Goal: Task Accomplishment & Management: Use online tool/utility

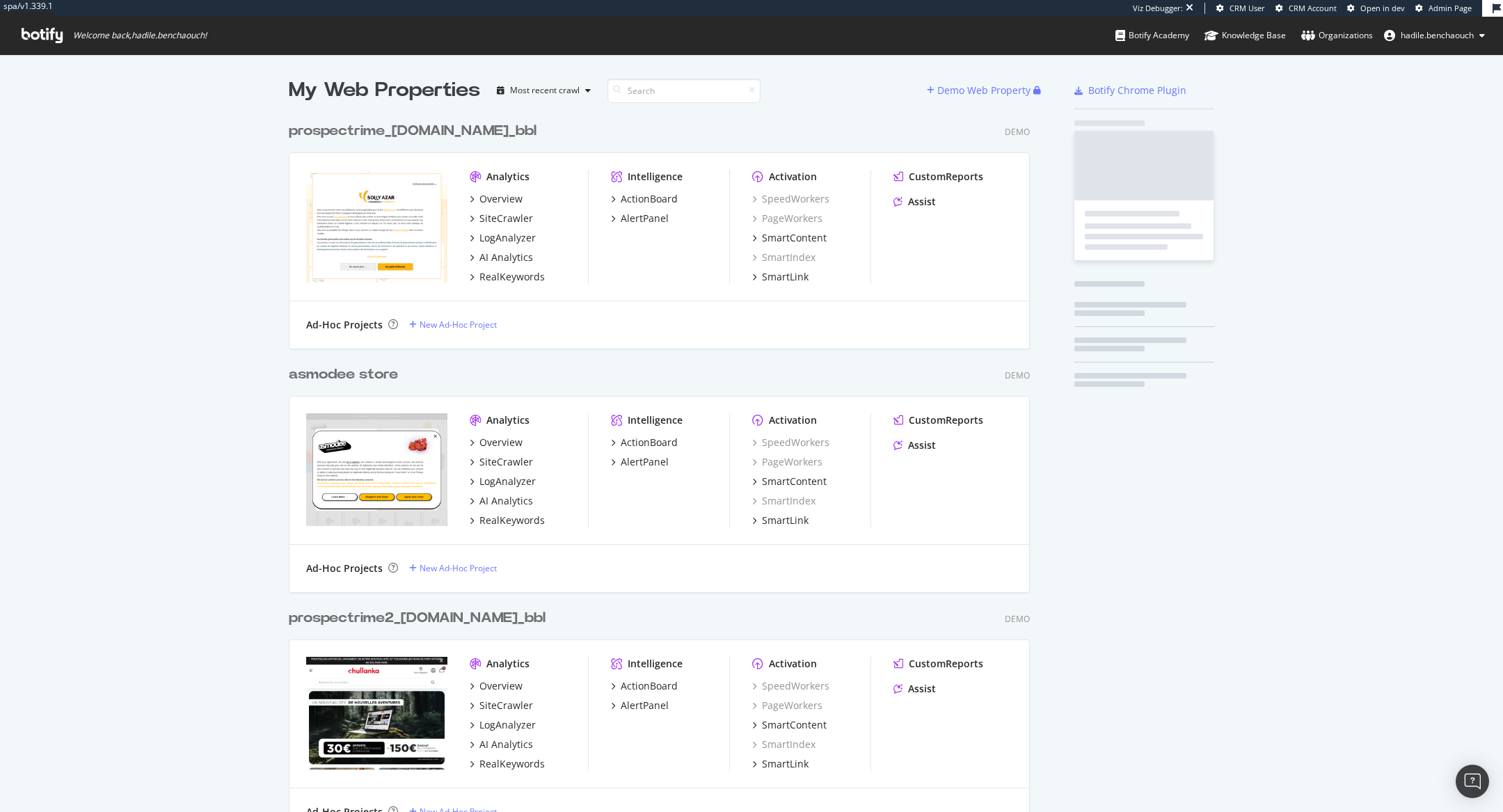
scroll to position [15759, 752]
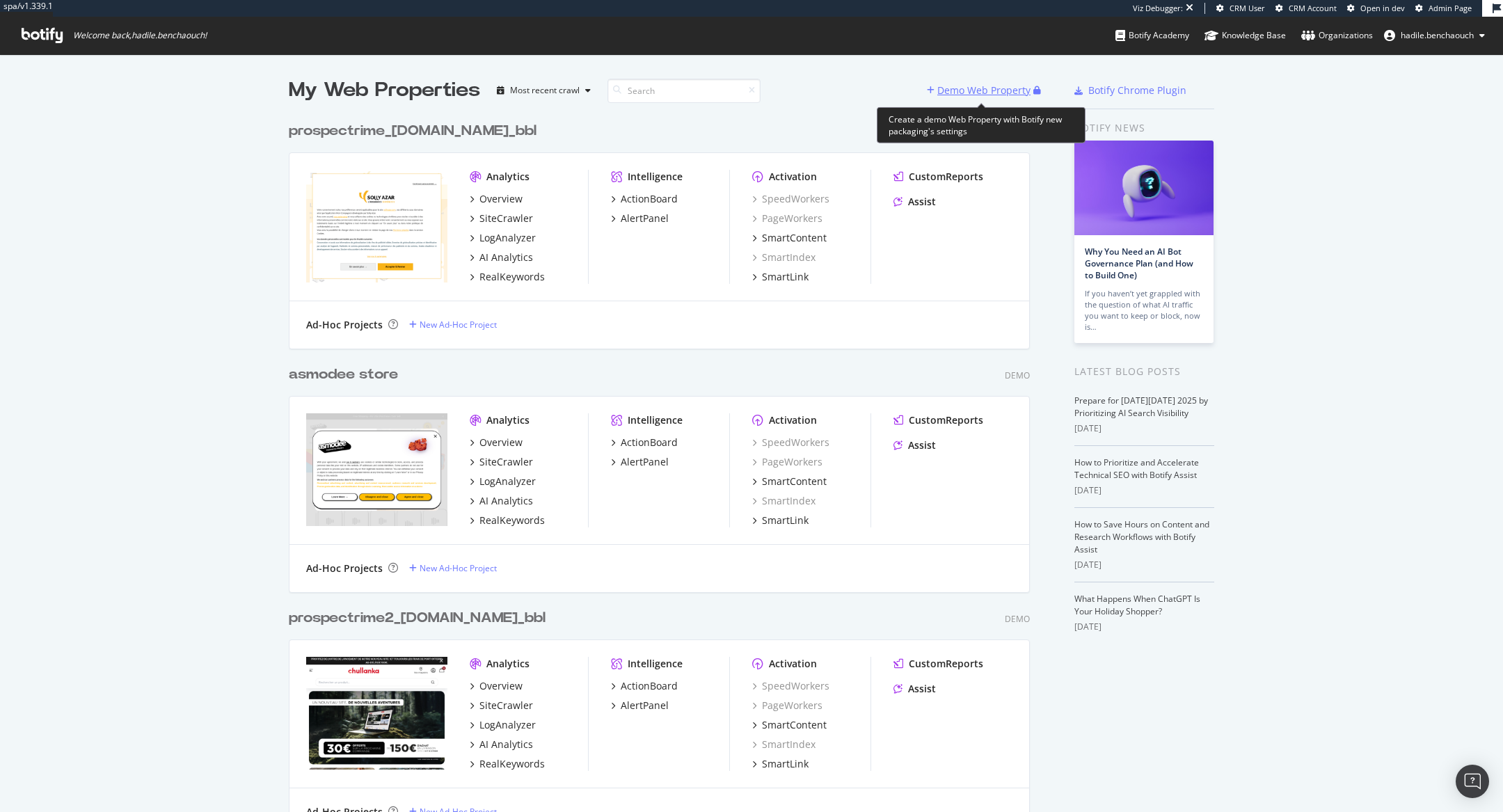
click at [989, 81] on div "Demo Web Property" at bounding box center [980, 90] width 107 height 21
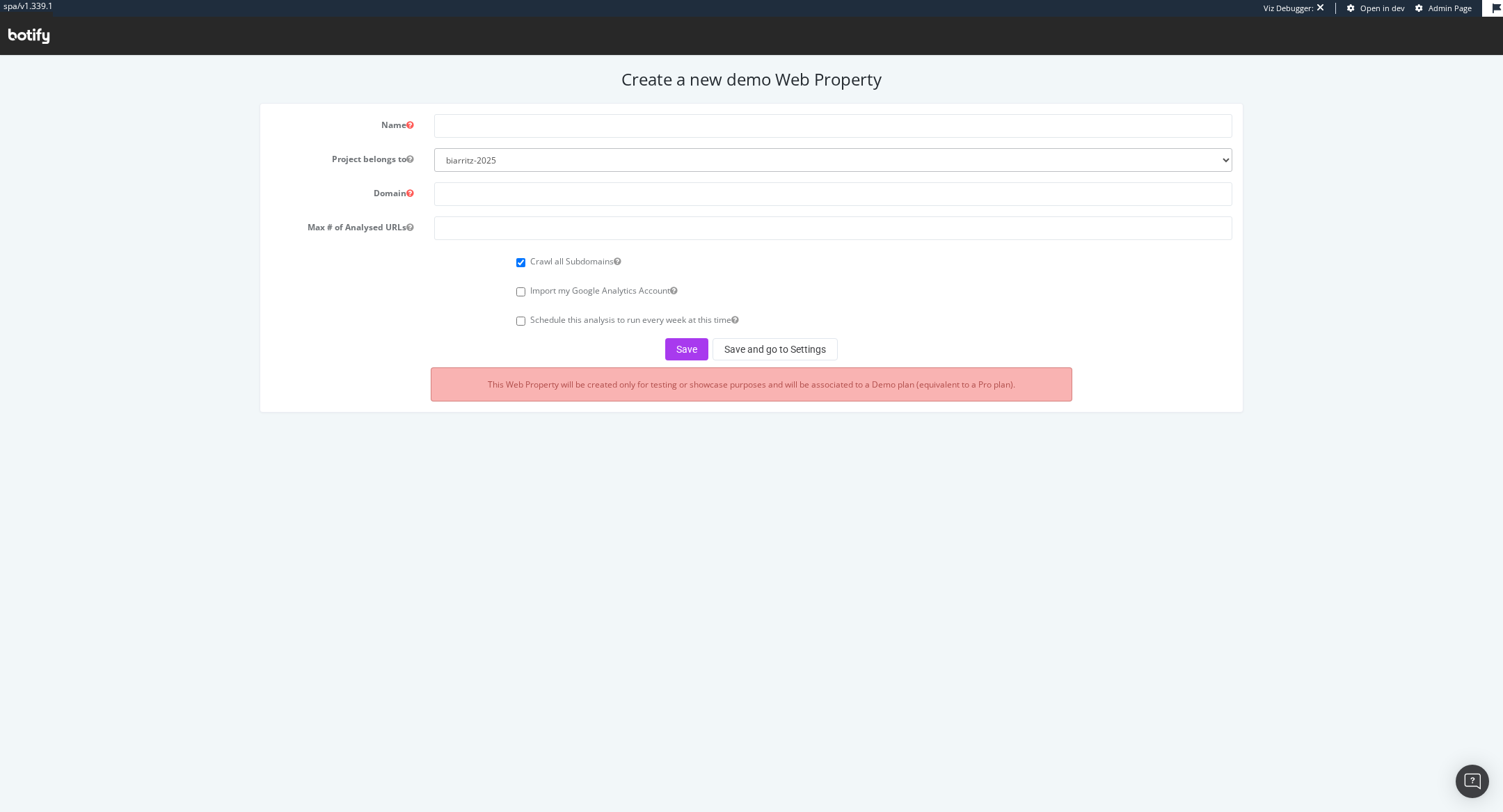
click at [537, 175] on form "Name Project belongs to biarritz-2025 all4customer beiersdorf superbet nestle e…" at bounding box center [752, 237] width 962 height 246
click at [534, 167] on select "biarritz-2025 all4customer beiersdorf superbet nestle esteelauder ennismore tes…" at bounding box center [833, 160] width 798 height 24
select select "45923"
click at [434, 148] on select "biarritz-2025 all4customer beiersdorf superbet nestle esteelauder ennismore tes…" at bounding box center [833, 160] width 798 height 24
click at [586, 127] on input "text" at bounding box center [833, 126] width 798 height 24
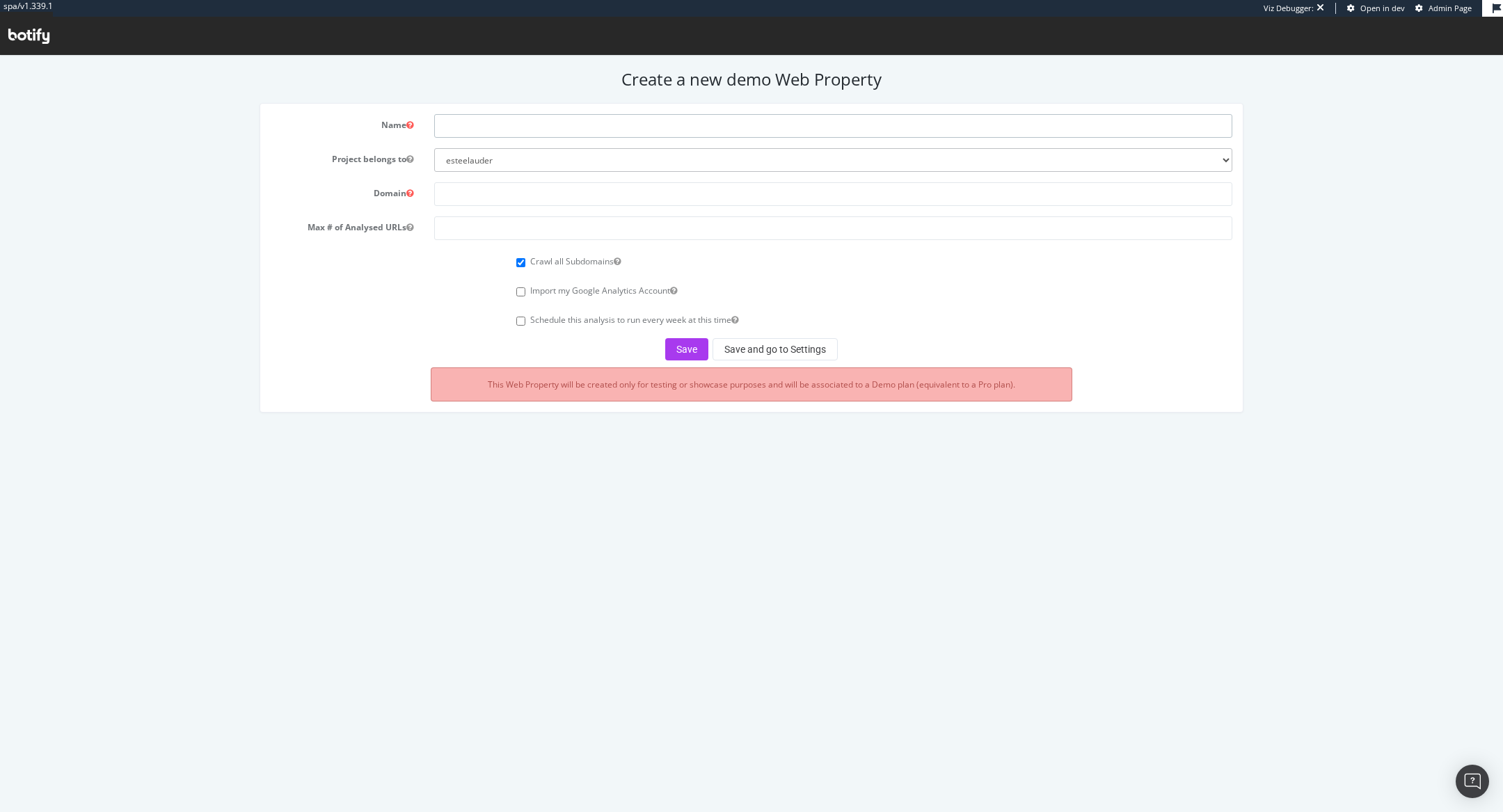
paste input "https://www.maccosmetics.de/"
drag, startPoint x: 470, startPoint y: 124, endPoint x: 416, endPoint y: 124, distance: 54.0
click at [416, 124] on div "Name https://www.maccosmetics.de/" at bounding box center [752, 126] width 983 height 24
drag, startPoint x: 465, startPoint y: 125, endPoint x: 412, endPoint y: 126, distance: 53.0
click at [412, 126] on div "Name www.maccosmetics.de/" at bounding box center [752, 126] width 983 height 24
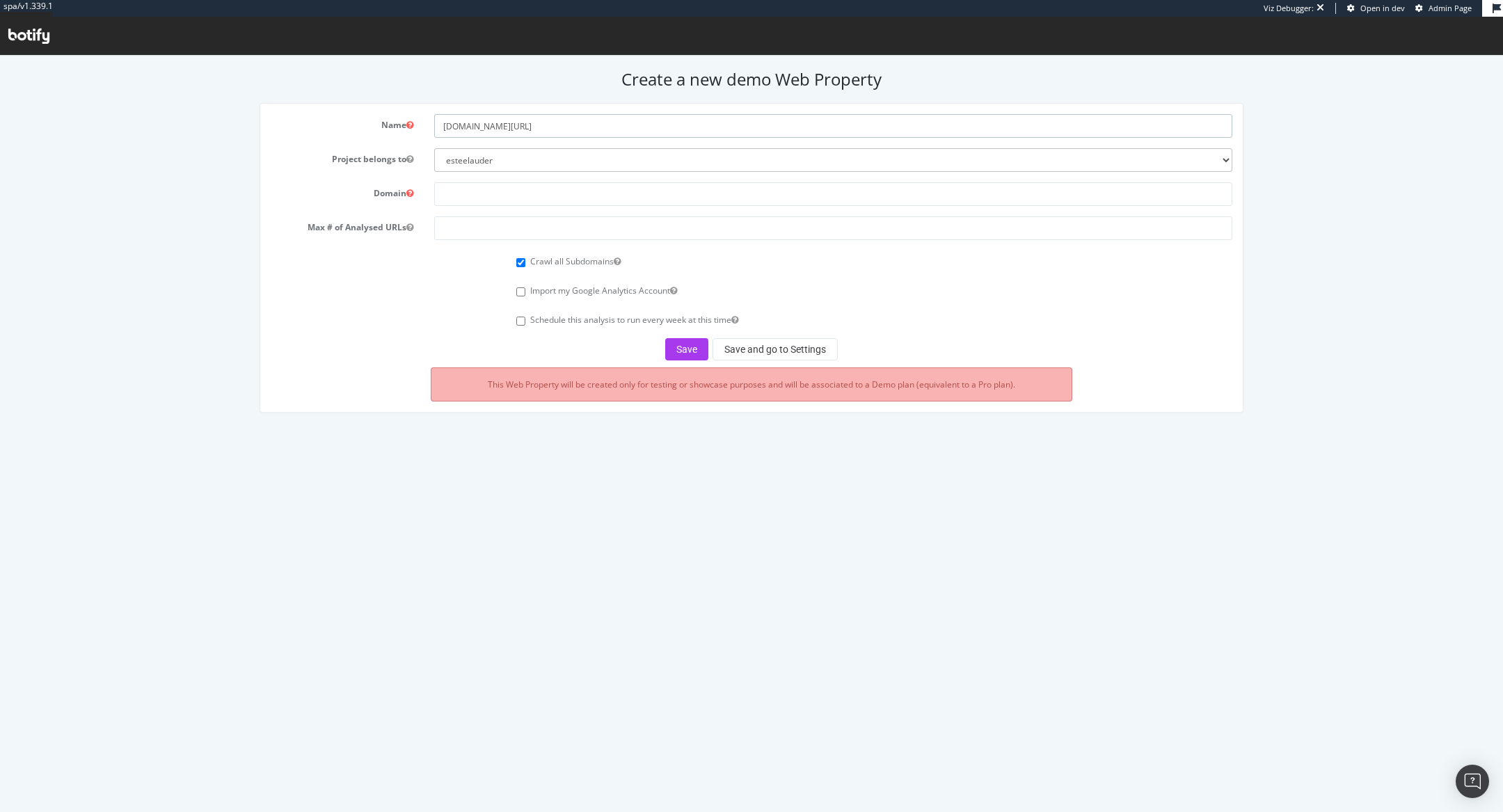
click at [525, 128] on input "maccosmetics.de/" at bounding box center [833, 126] width 798 height 24
type input "maccosmetics DE"
click at [489, 193] on input "text" at bounding box center [833, 194] width 798 height 24
paste input "https://www.maccosmetics.de/"
drag, startPoint x: 473, startPoint y: 191, endPoint x: 399, endPoint y: 191, distance: 74.0
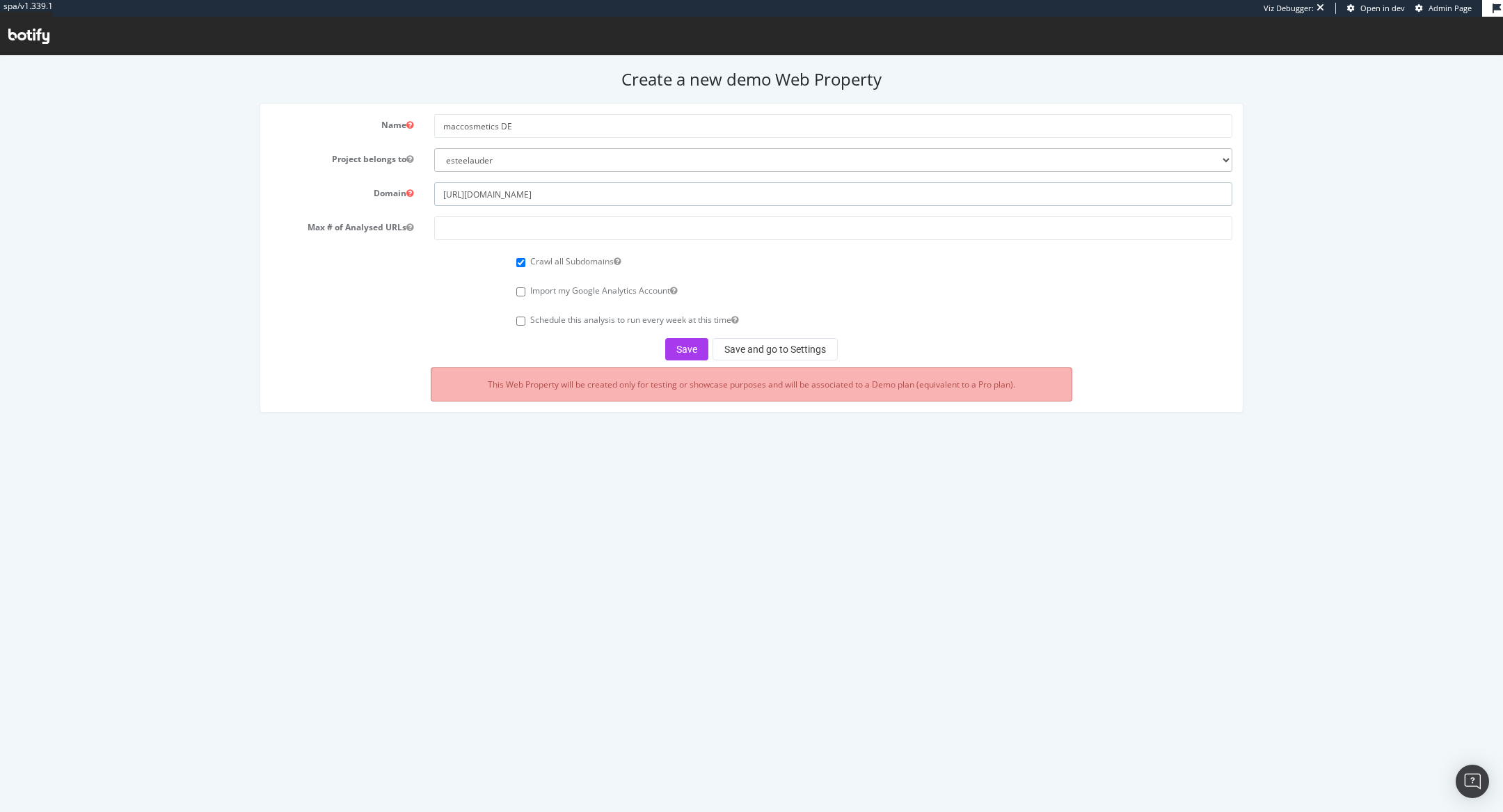
click at [399, 191] on div "Domain https://www.maccosmetics.de/" at bounding box center [752, 194] width 983 height 24
click at [556, 191] on input "www.maccosmetics.de/" at bounding box center [833, 194] width 798 height 24
type input "www.maccosmetics.de"
click at [574, 225] on input "number" at bounding box center [833, 228] width 798 height 24
type input "0"
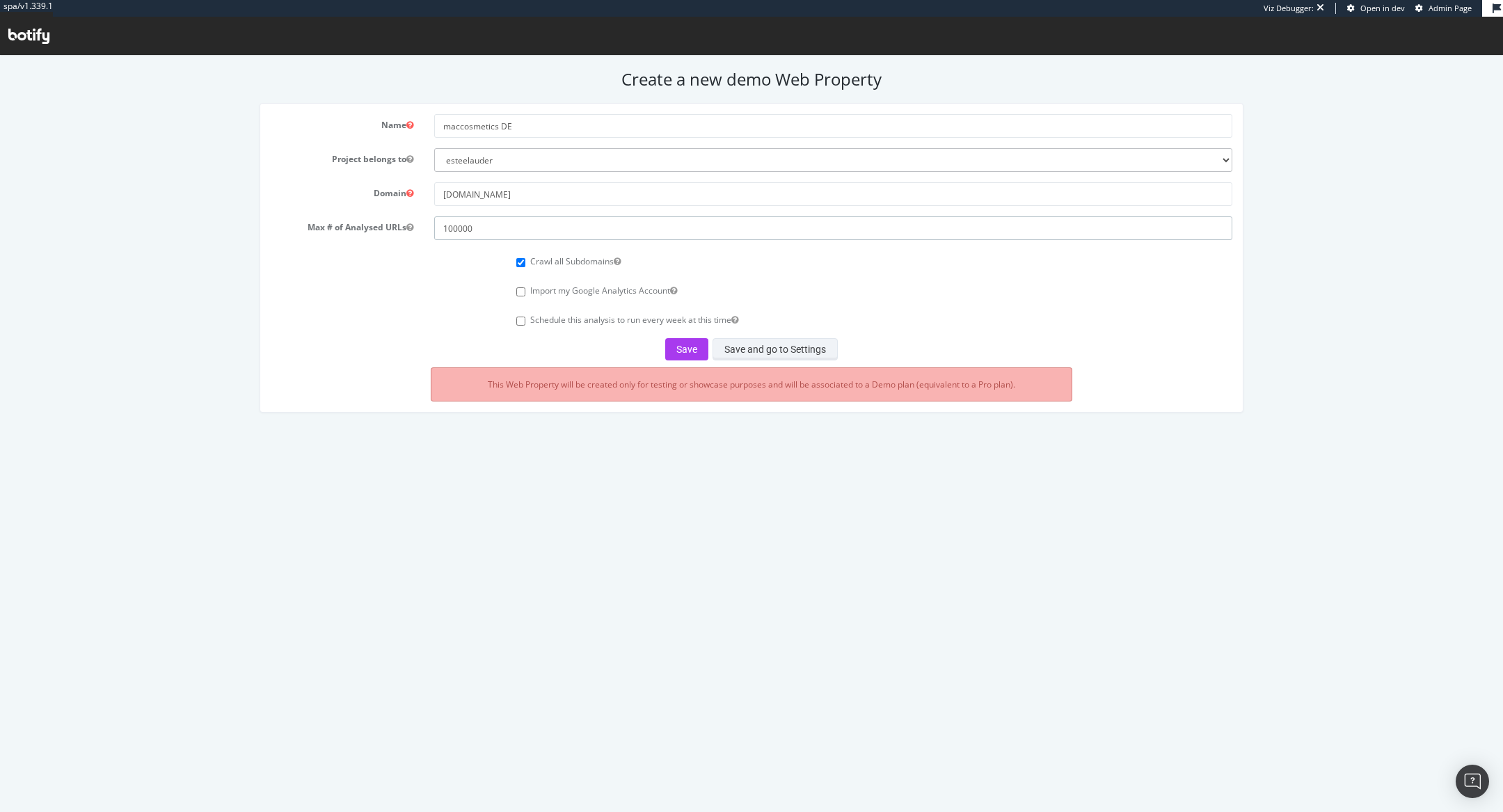
type input "100000"
click at [747, 351] on button "Save and go to Settings" at bounding box center [775, 349] width 126 height 22
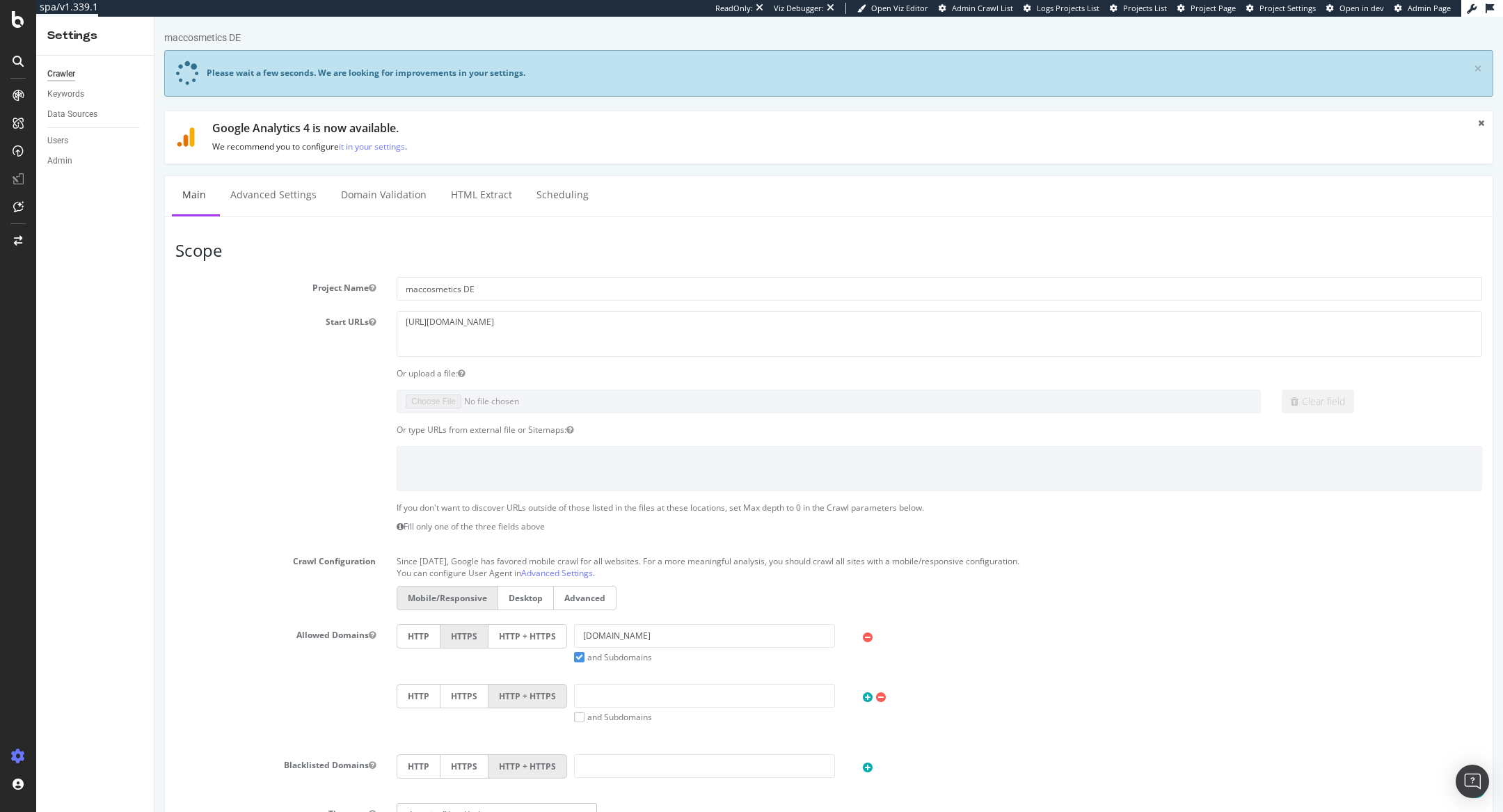
scroll to position [468, 0]
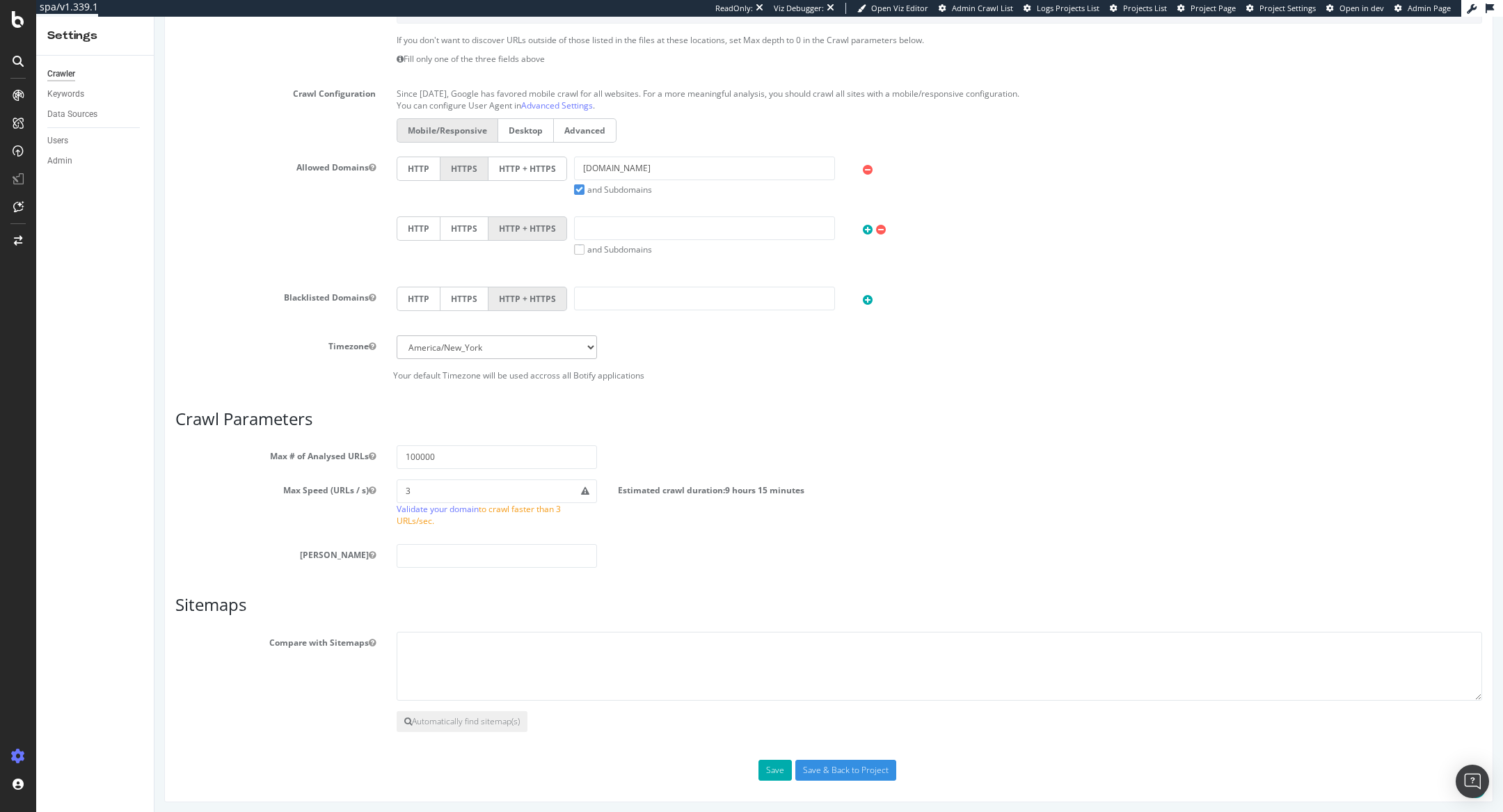
click at [538, 163] on label "HTTP + HTTPS" at bounding box center [528, 168] width 79 height 24
click at [154, 17] on input "HTTP + HTTPS" at bounding box center [154, 17] width 0 height 0
click at [765, 771] on button "Save" at bounding box center [775, 770] width 33 height 21
click at [420, 713] on button "Automatically find sitemap(s)" at bounding box center [462, 721] width 131 height 21
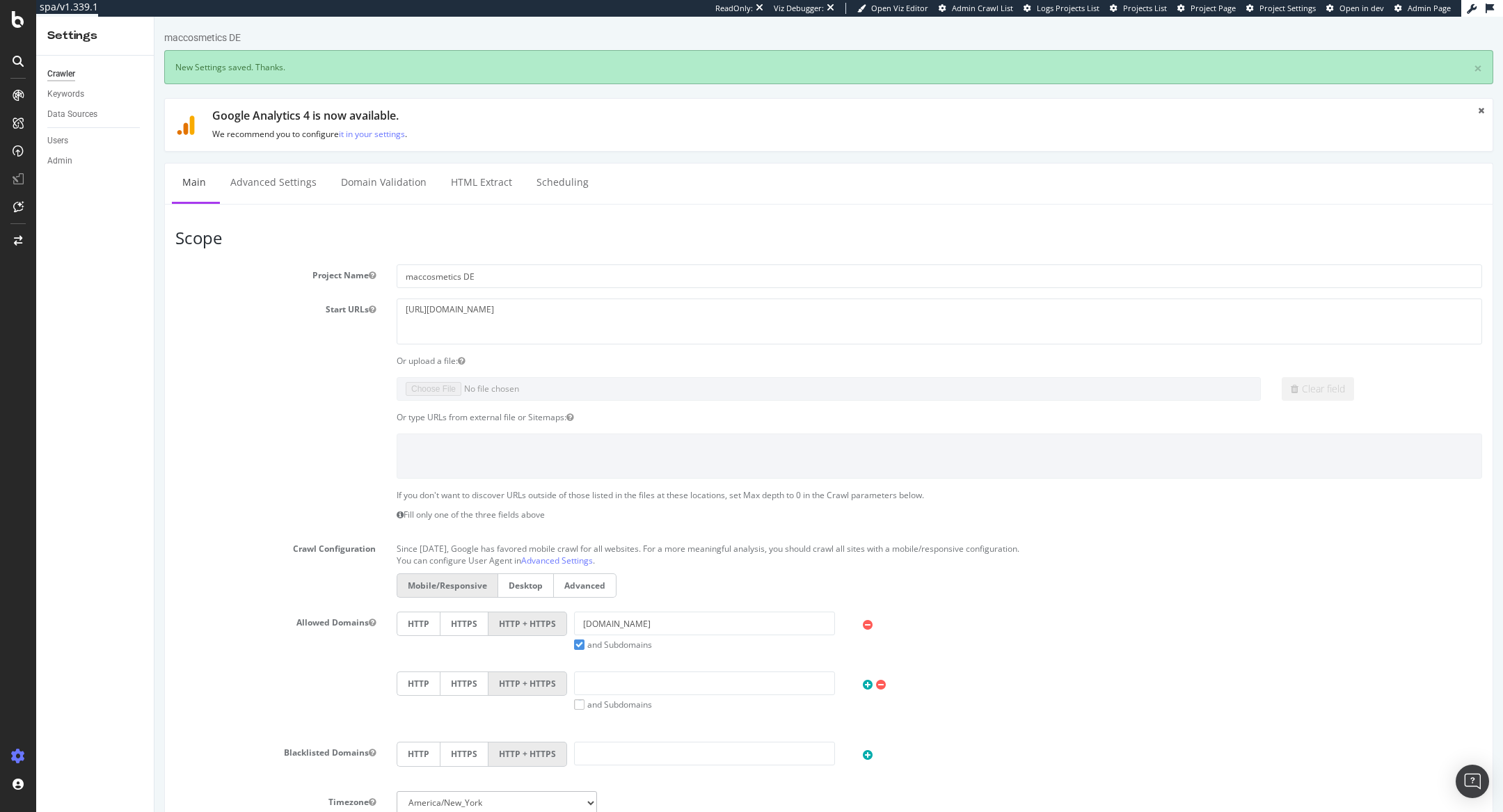
scroll to position [0, 0]
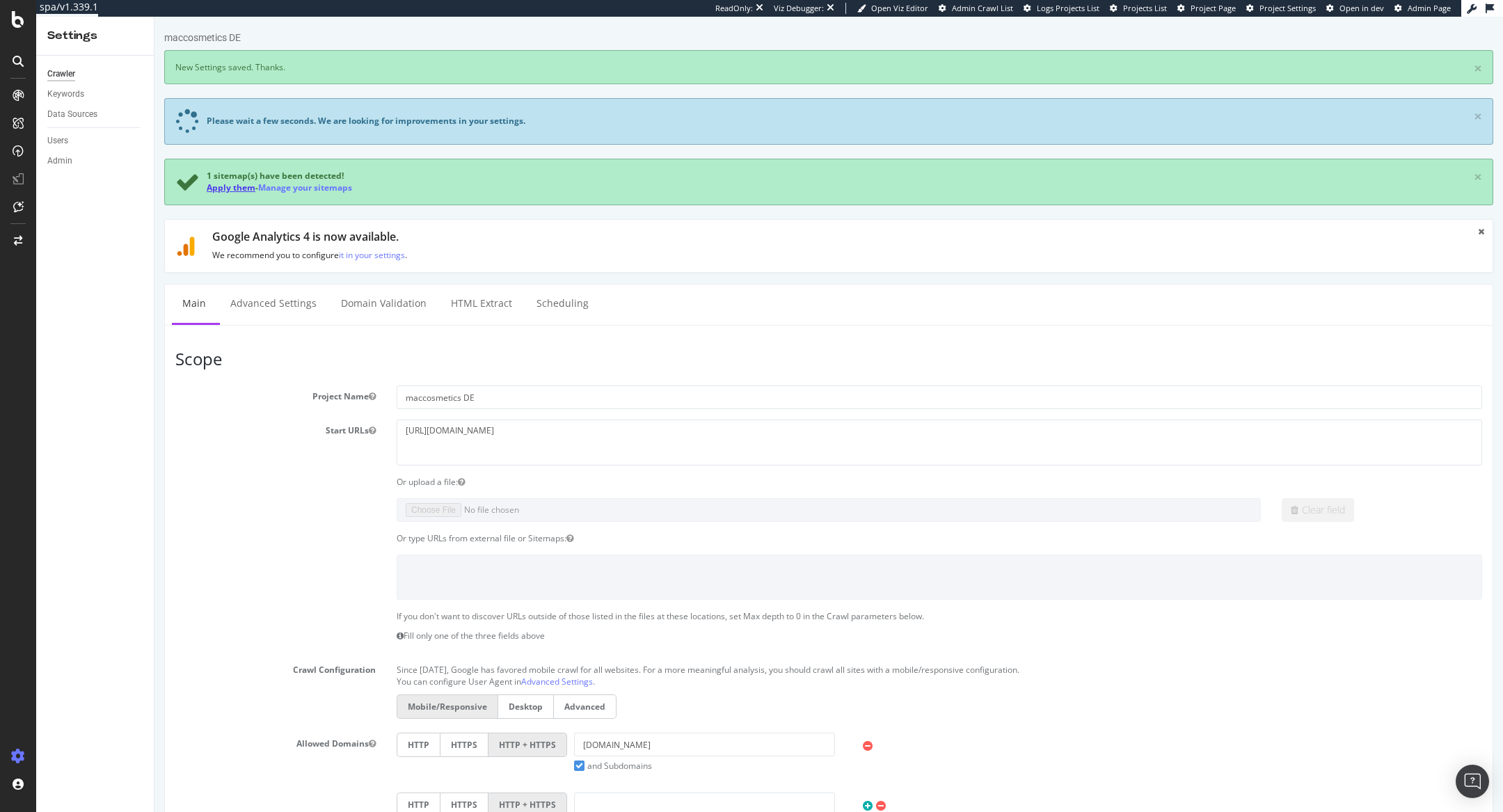
click at [224, 192] on link "Apply them" at bounding box center [232, 187] width 49 height 12
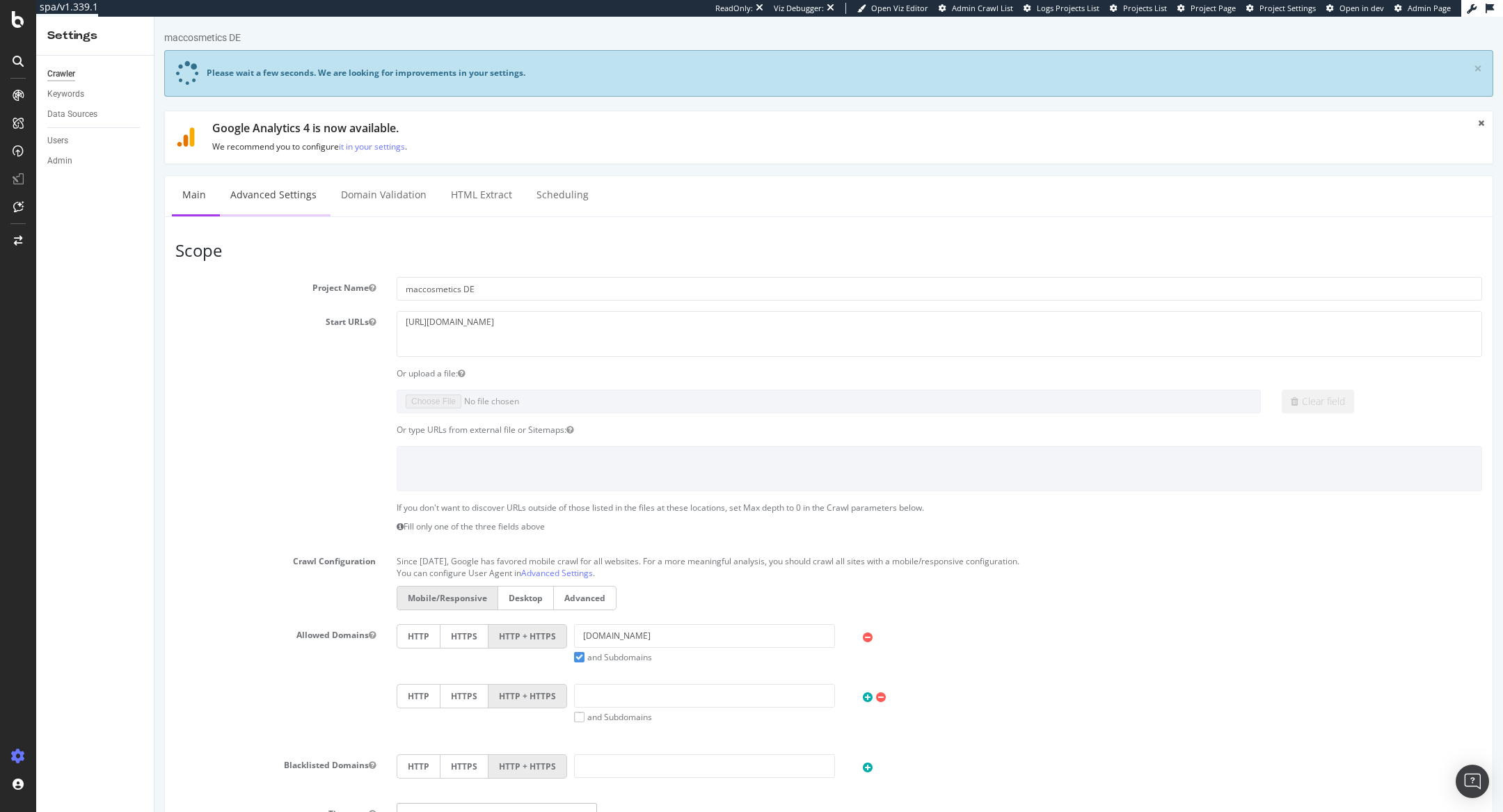
click at [275, 195] on link "Advanced Settings" at bounding box center [273, 195] width 107 height 38
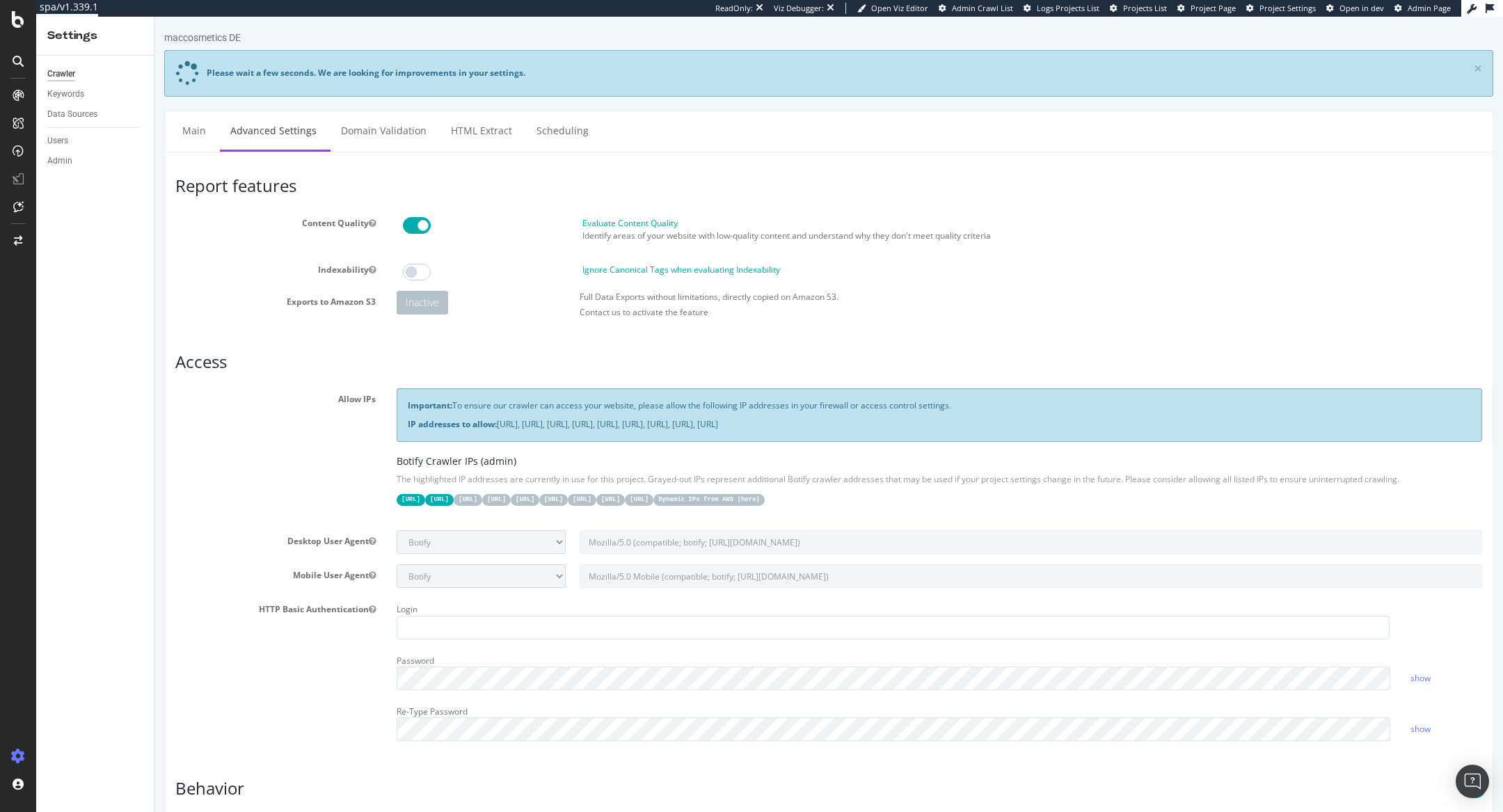
scroll to position [947, 0]
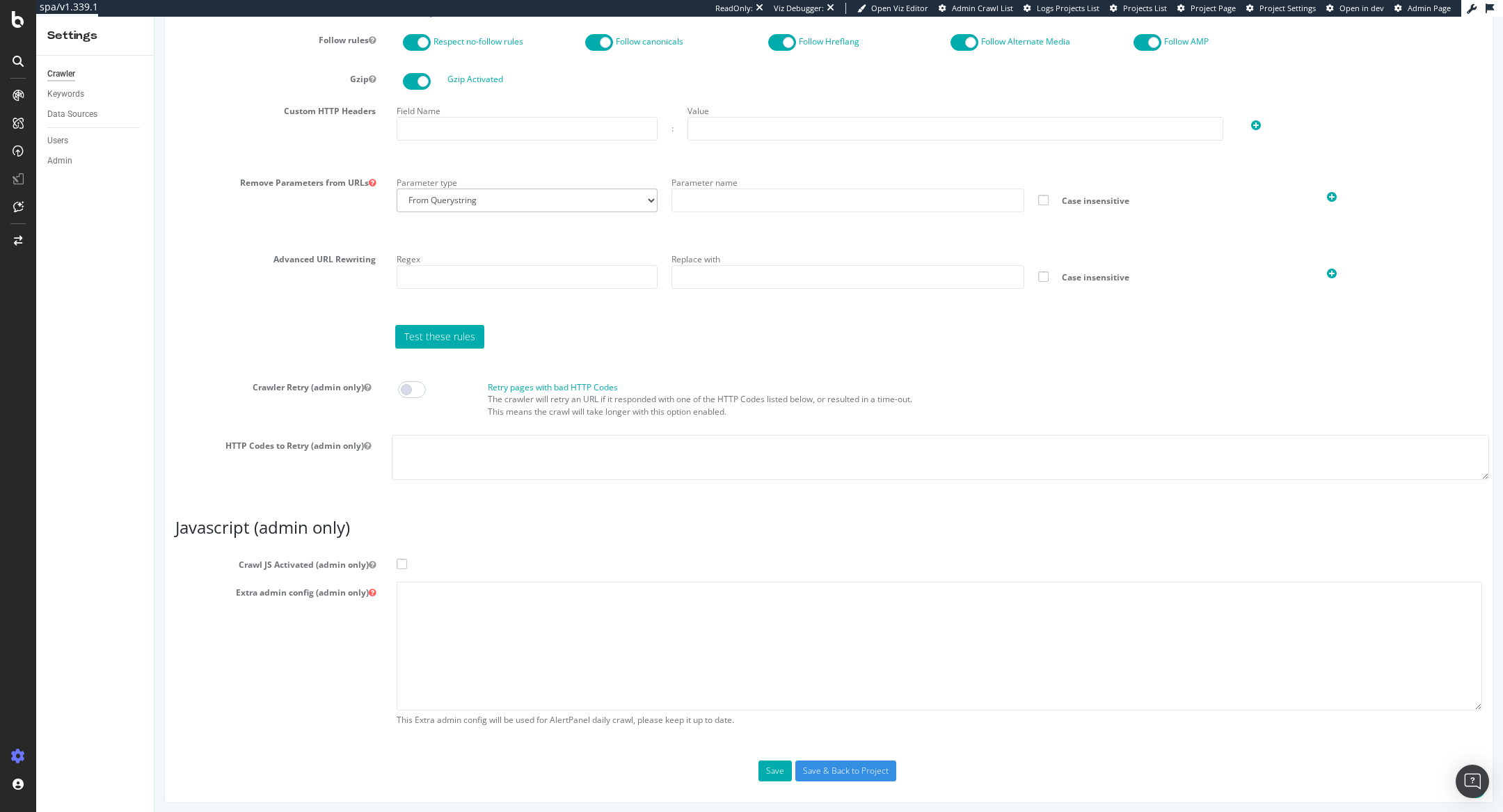
click at [401, 558] on span at bounding box center [401, 563] width 10 height 10
click at [154, 17] on input "Crawl JS Activated (admin only)" at bounding box center [154, 17] width 0 height 0
click at [420, 626] on textarea at bounding box center [940, 645] width 1086 height 129
paste textarea "{ "flags": [ "cube" ], "beta": { "pap_mini_rules": [ "- *akamaihd.net/*", "- *a…"
type textarea "{ "flags": [ "cube" ], "beta": { "pap_mini_rules": [ "- *akamaihd.net/*", "- *a…"
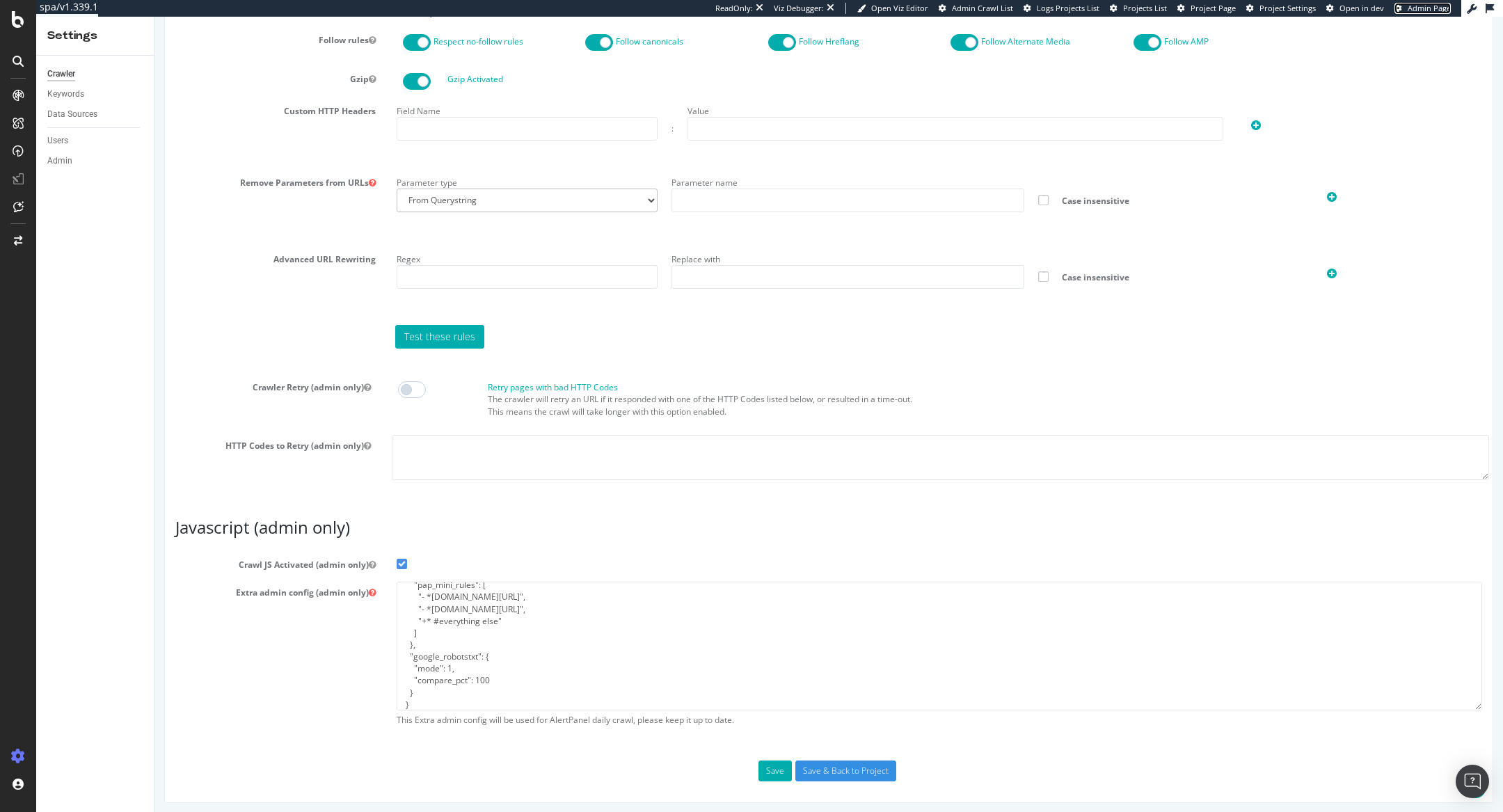
click at [1414, 13] on span "Admin Page" at bounding box center [1429, 8] width 43 height 10
click at [851, 760] on input "Save & Back to Project" at bounding box center [846, 770] width 101 height 21
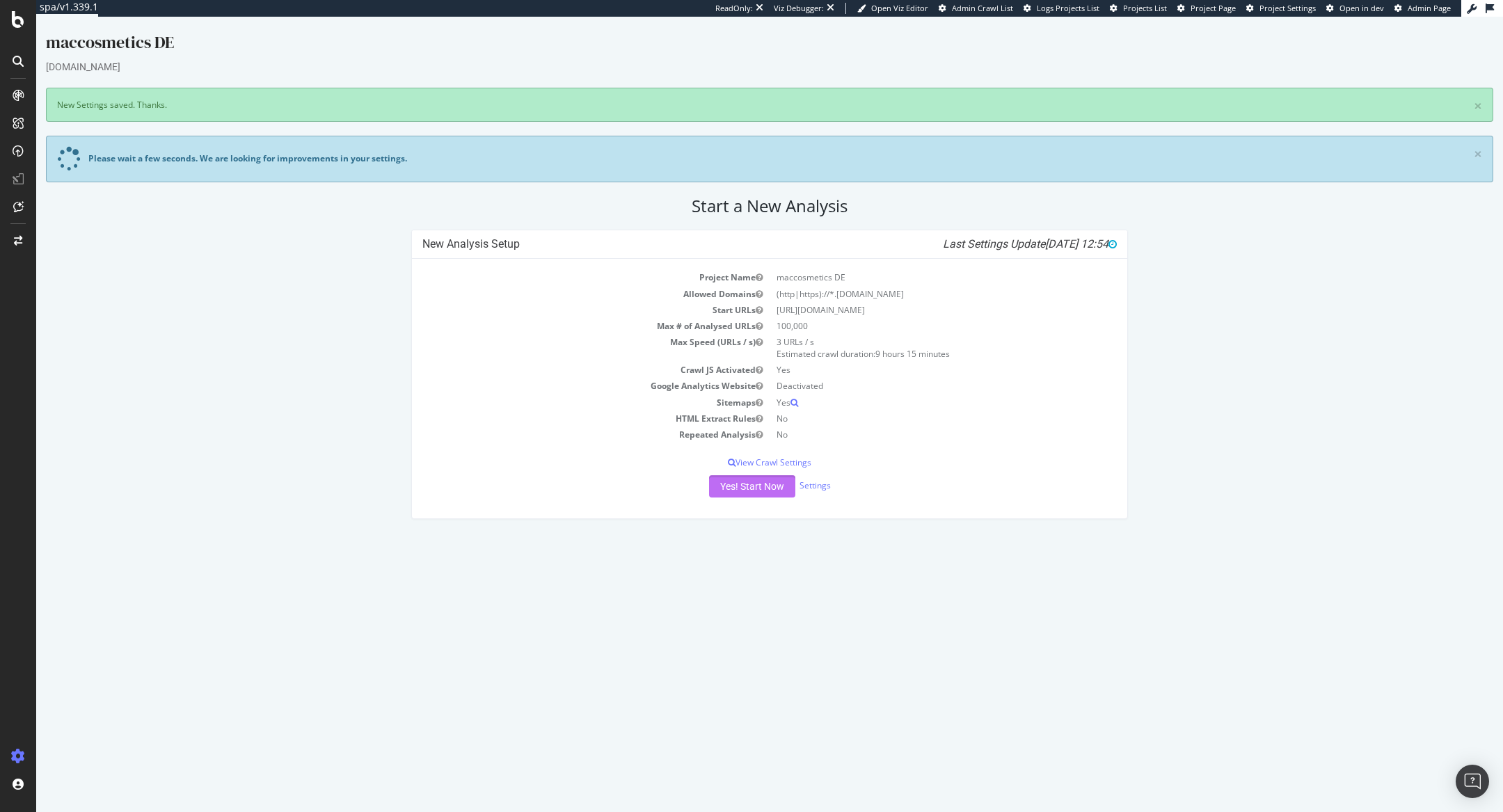
click at [763, 491] on button "Yes! Start Now" at bounding box center [752, 486] width 86 height 22
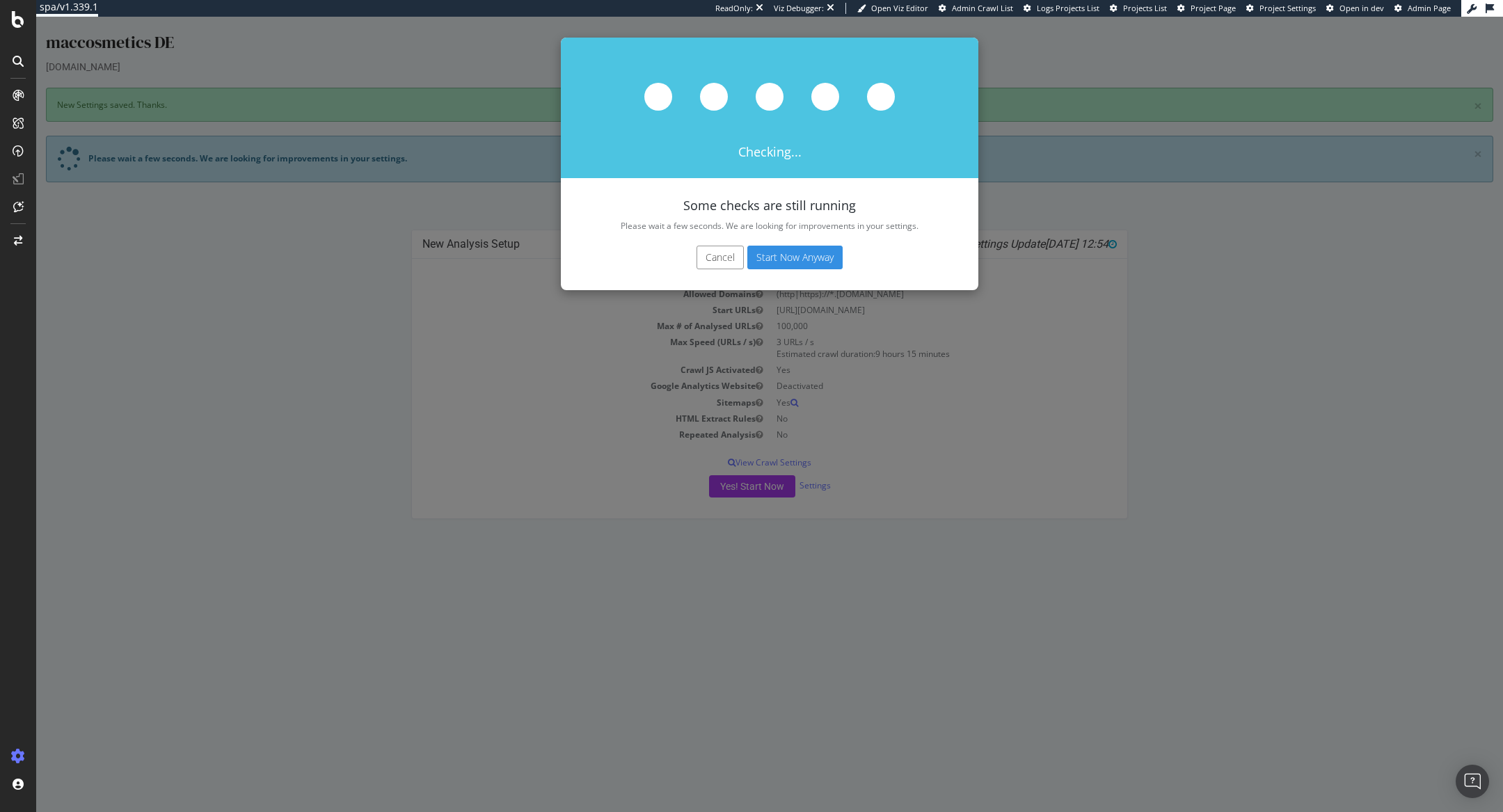
click at [810, 253] on button "Start Now Anyway" at bounding box center [795, 258] width 96 height 24
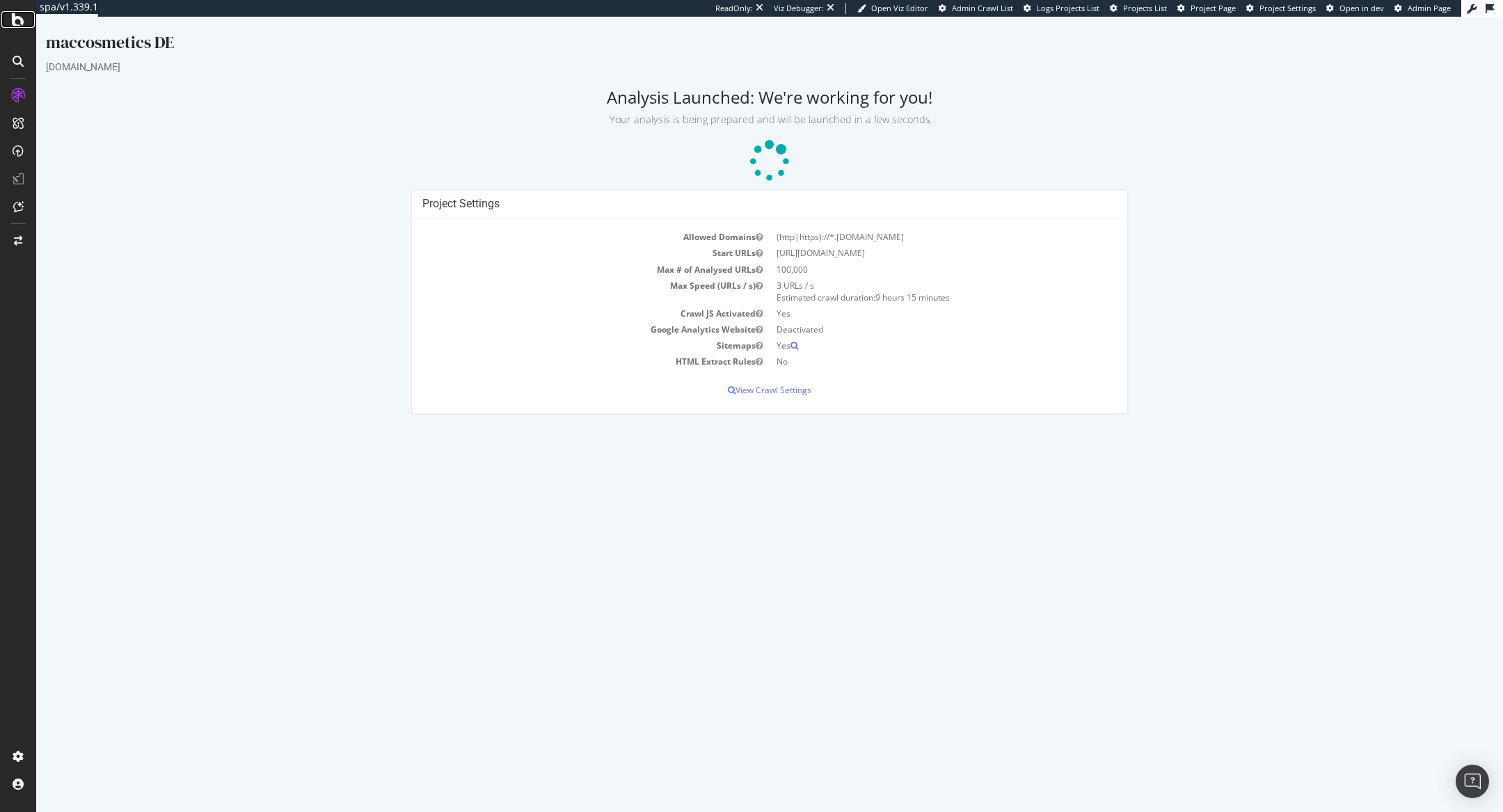
click at [13, 20] on icon at bounding box center [18, 19] width 13 height 17
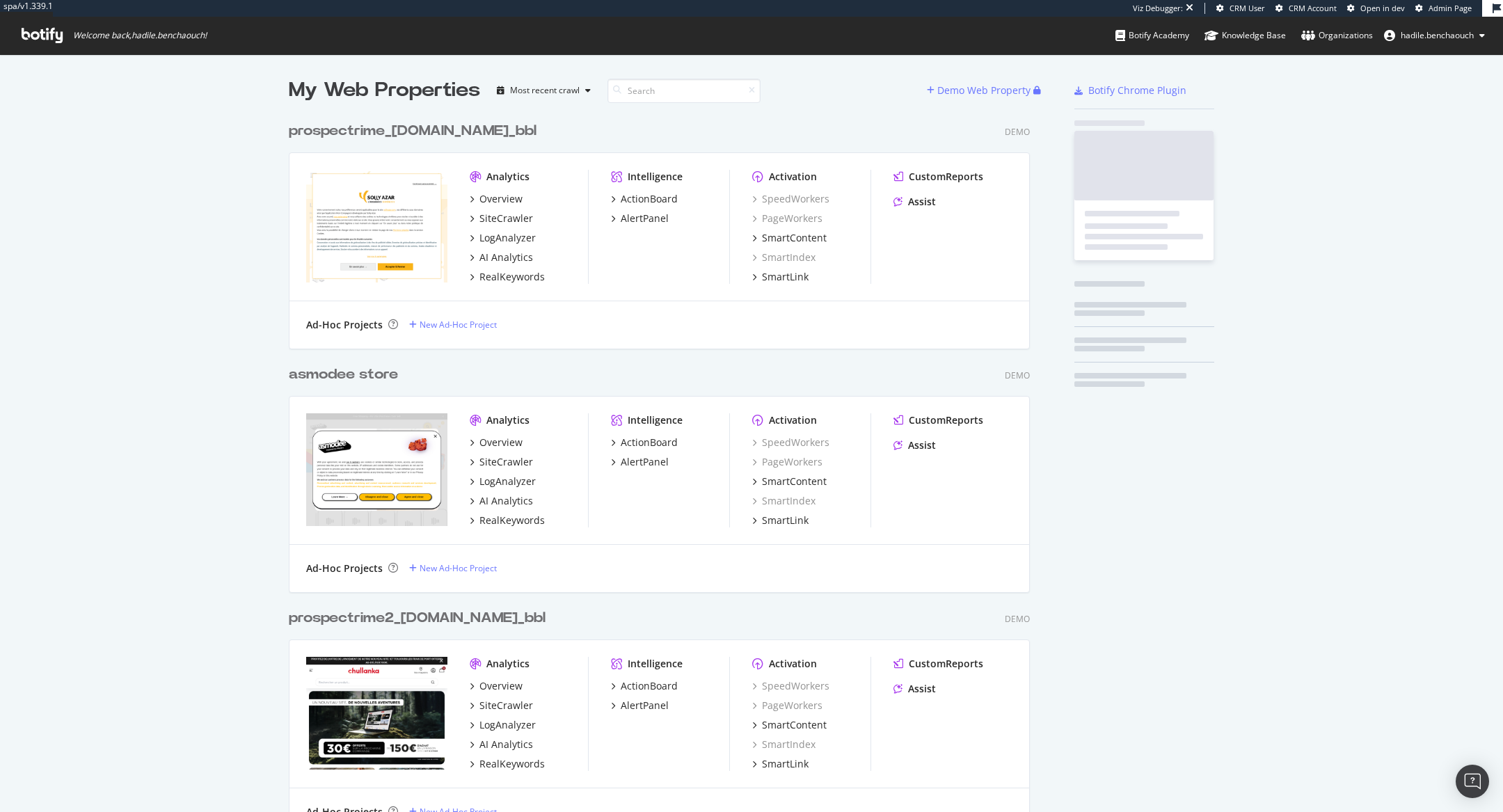
scroll to position [812, 1503]
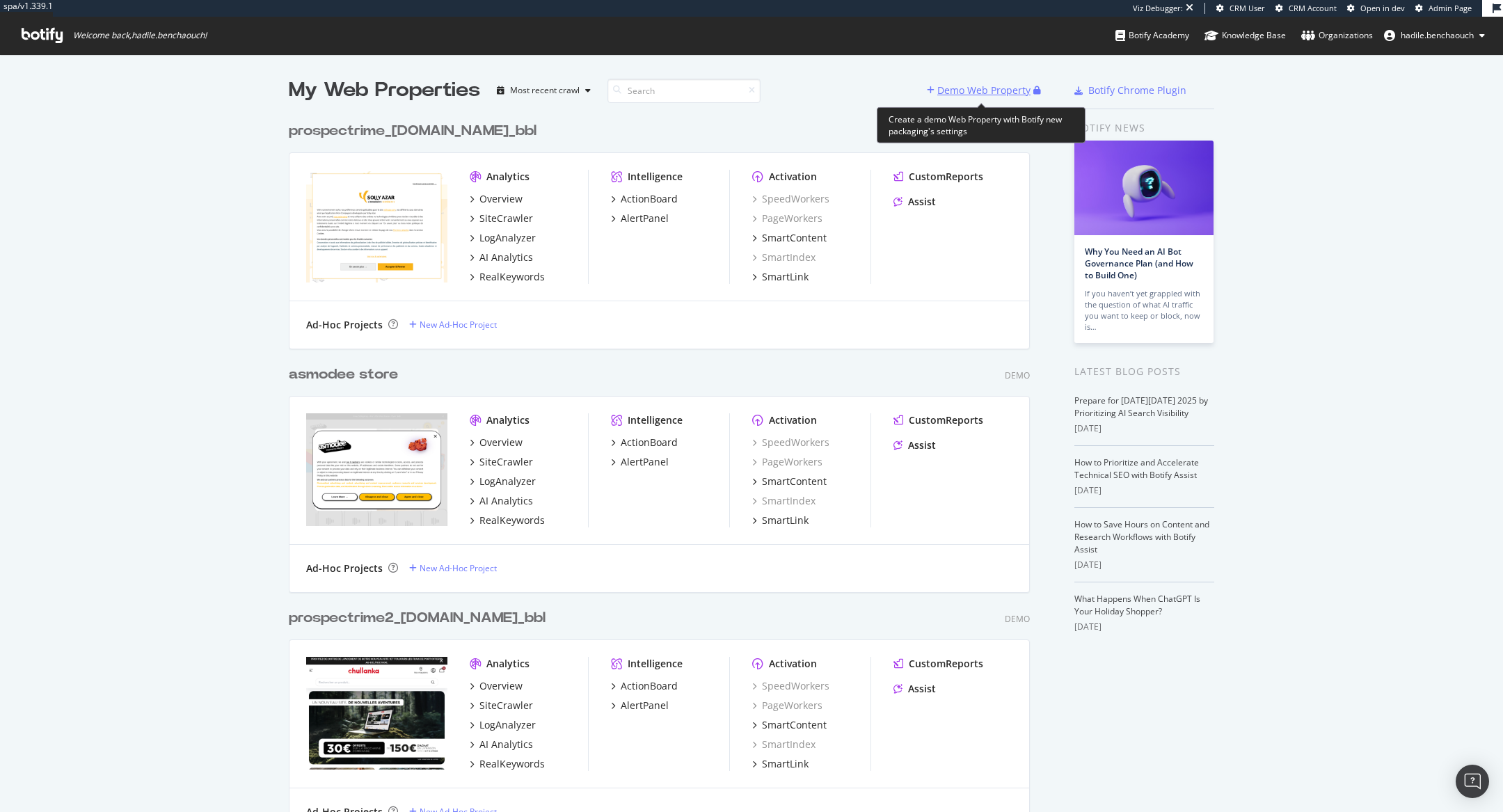
click at [964, 88] on div "Demo Web Property" at bounding box center [984, 91] width 93 height 14
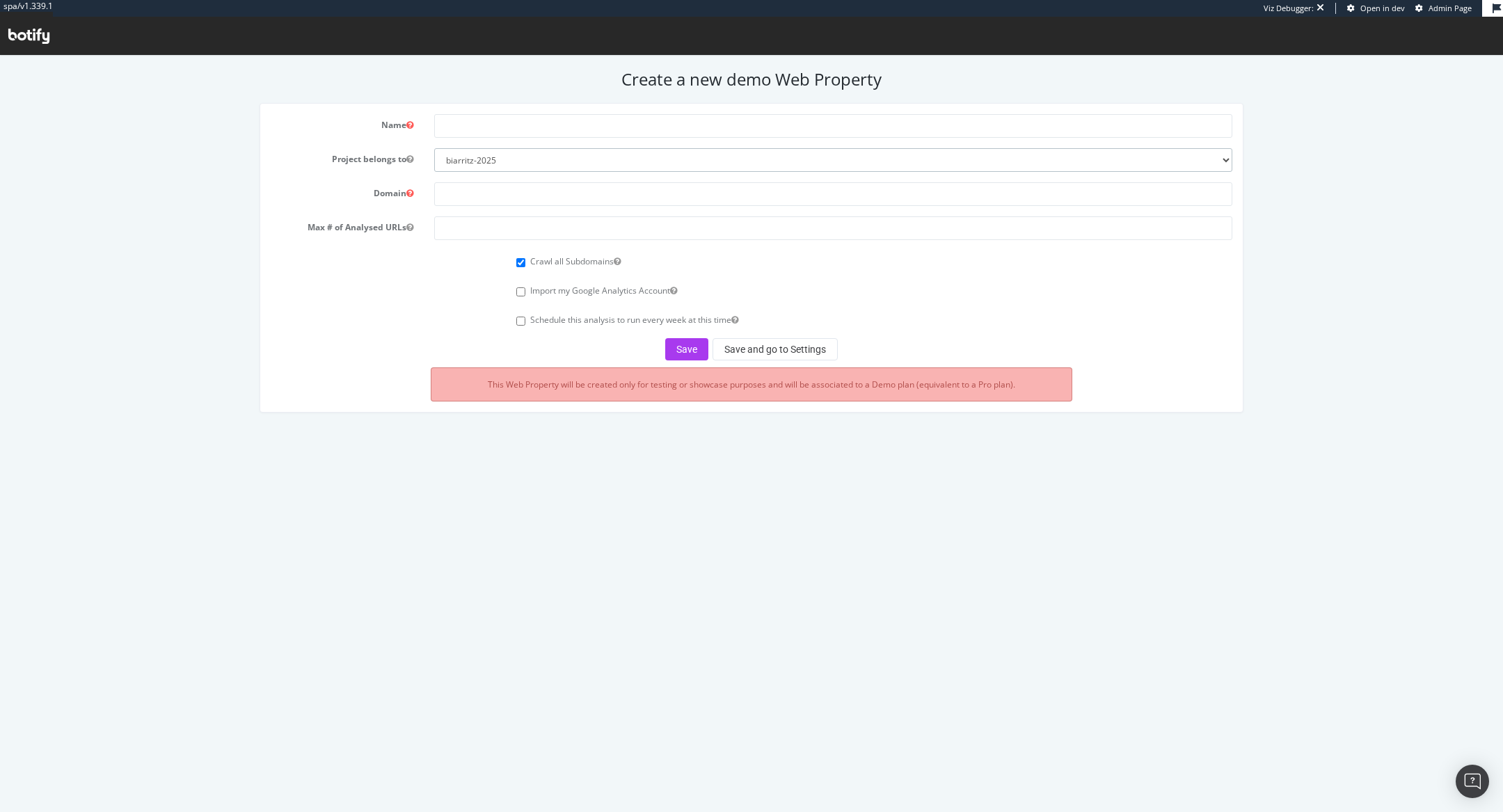
click at [463, 154] on select "biarritz-2025 all4customer beiersdorf superbet nestle esteelauder ennismore tes…" at bounding box center [833, 160] width 798 height 24
select select "45923"
click at [434, 148] on select "biarritz-2025 all4customer beiersdorf superbet nestle esteelauder ennismore tes…" at bounding box center [833, 160] width 798 height 24
click at [474, 190] on input "text" at bounding box center [833, 194] width 798 height 24
paste input "https://www.clinique.de/"
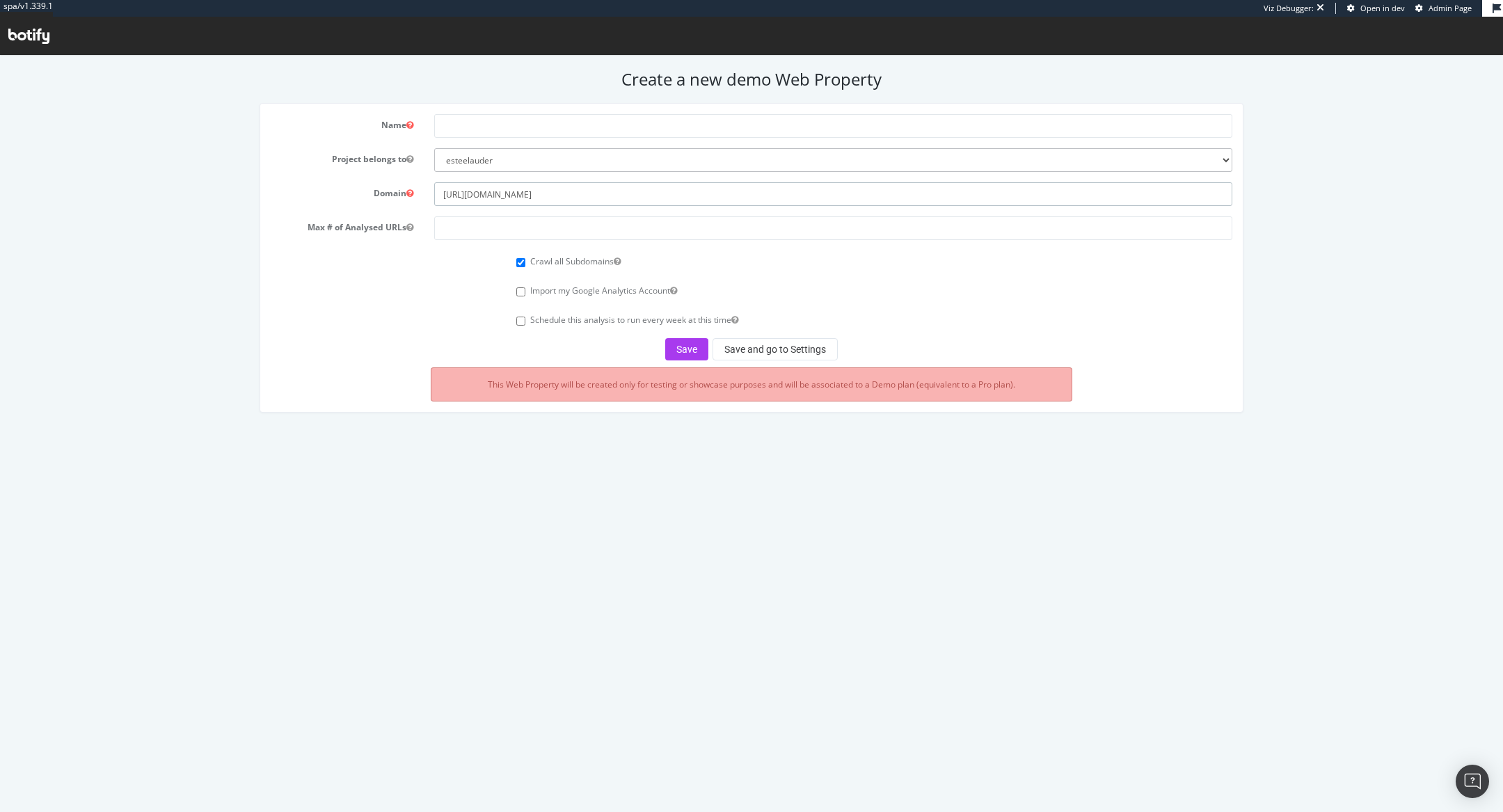
drag, startPoint x: 469, startPoint y: 195, endPoint x: 370, endPoint y: 197, distance: 99.0
click at [370, 197] on div "Domain https://www.clinique.de/" at bounding box center [752, 194] width 983 height 24
click at [527, 195] on input "www.clinique.de/" at bounding box center [833, 194] width 798 height 24
type input "www.clinique.de"
click at [490, 122] on input "text" at bounding box center [833, 126] width 798 height 24
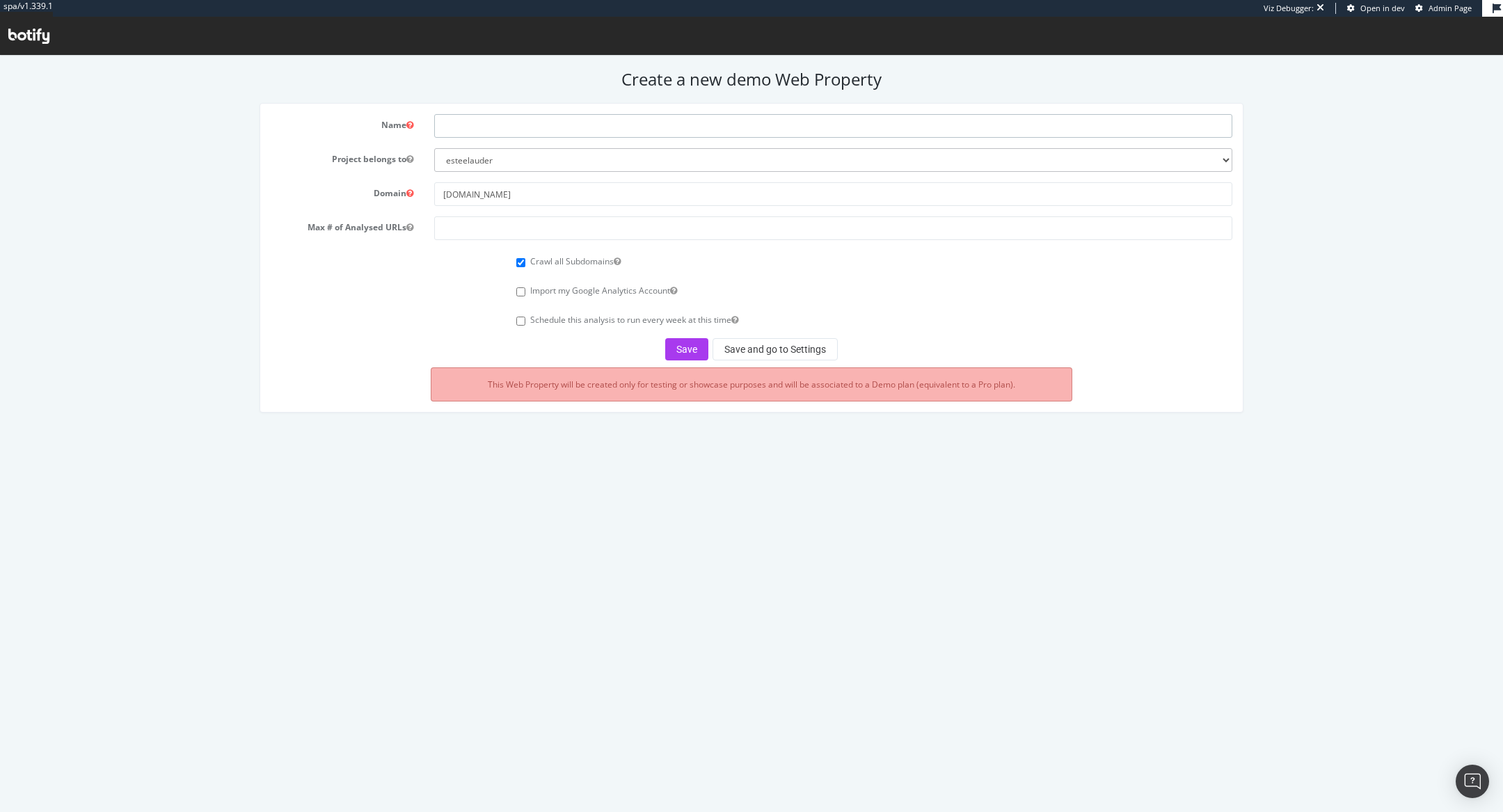
type input "c"
paste input "https://www.clinique.de/"
drag, startPoint x: 494, startPoint y: 126, endPoint x: 393, endPoint y: 126, distance: 101.0
click at [393, 126] on div "Name https://www.clinique.de/" at bounding box center [752, 126] width 983 height 24
click at [494, 126] on input "clinique.de/" at bounding box center [833, 126] width 798 height 24
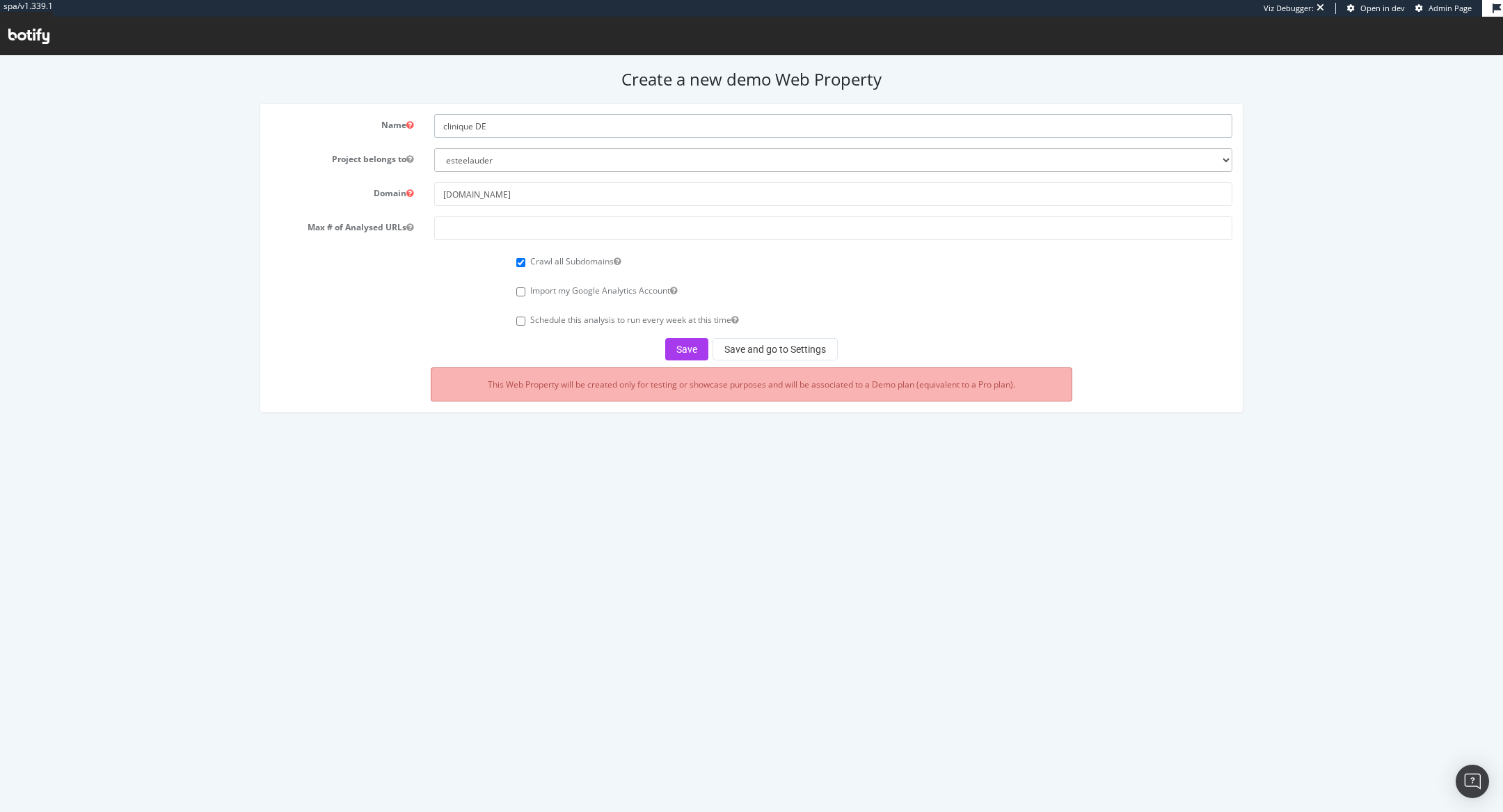
type input "clinique DE"
click at [496, 224] on input "number" at bounding box center [833, 228] width 798 height 24
type input "100000"
click at [770, 350] on button "Save and go to Settings" at bounding box center [775, 349] width 126 height 22
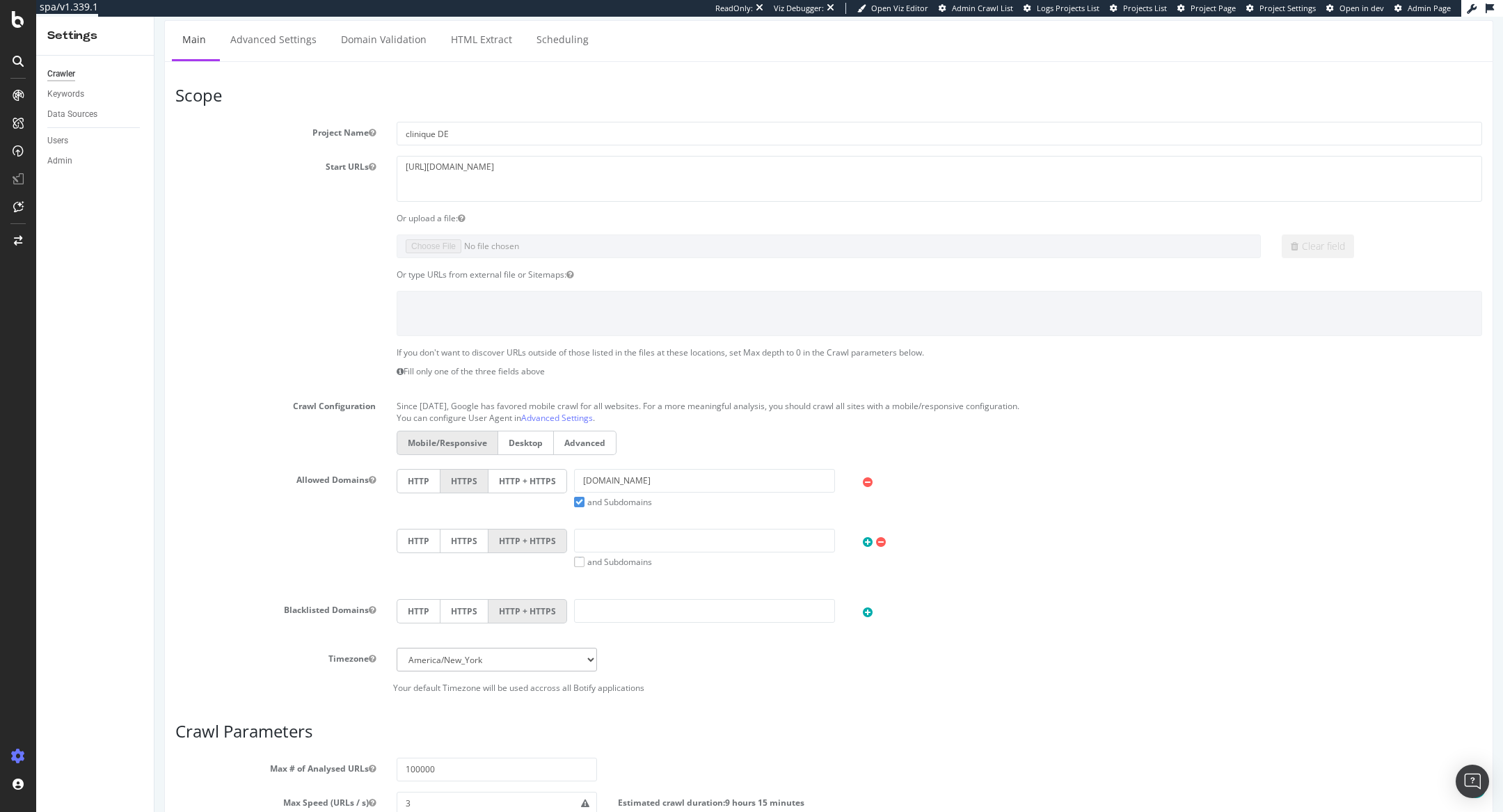
click at [524, 472] on label "HTTP + HTTPS" at bounding box center [528, 480] width 79 height 24
click at [154, 17] on input "HTTP + HTTPS" at bounding box center [154, 17] width 0 height 0
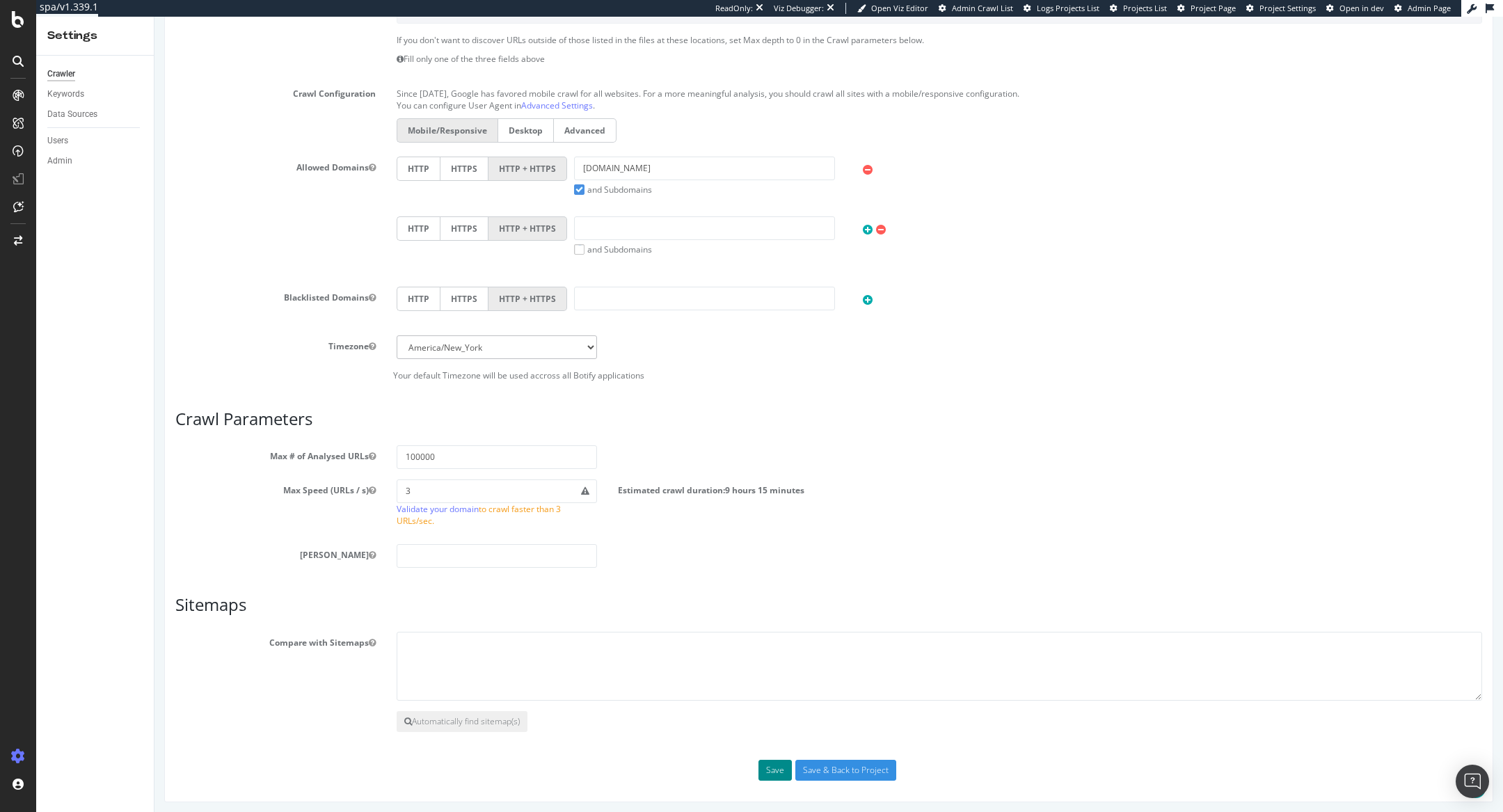
click at [778, 772] on button "Save" at bounding box center [775, 770] width 33 height 21
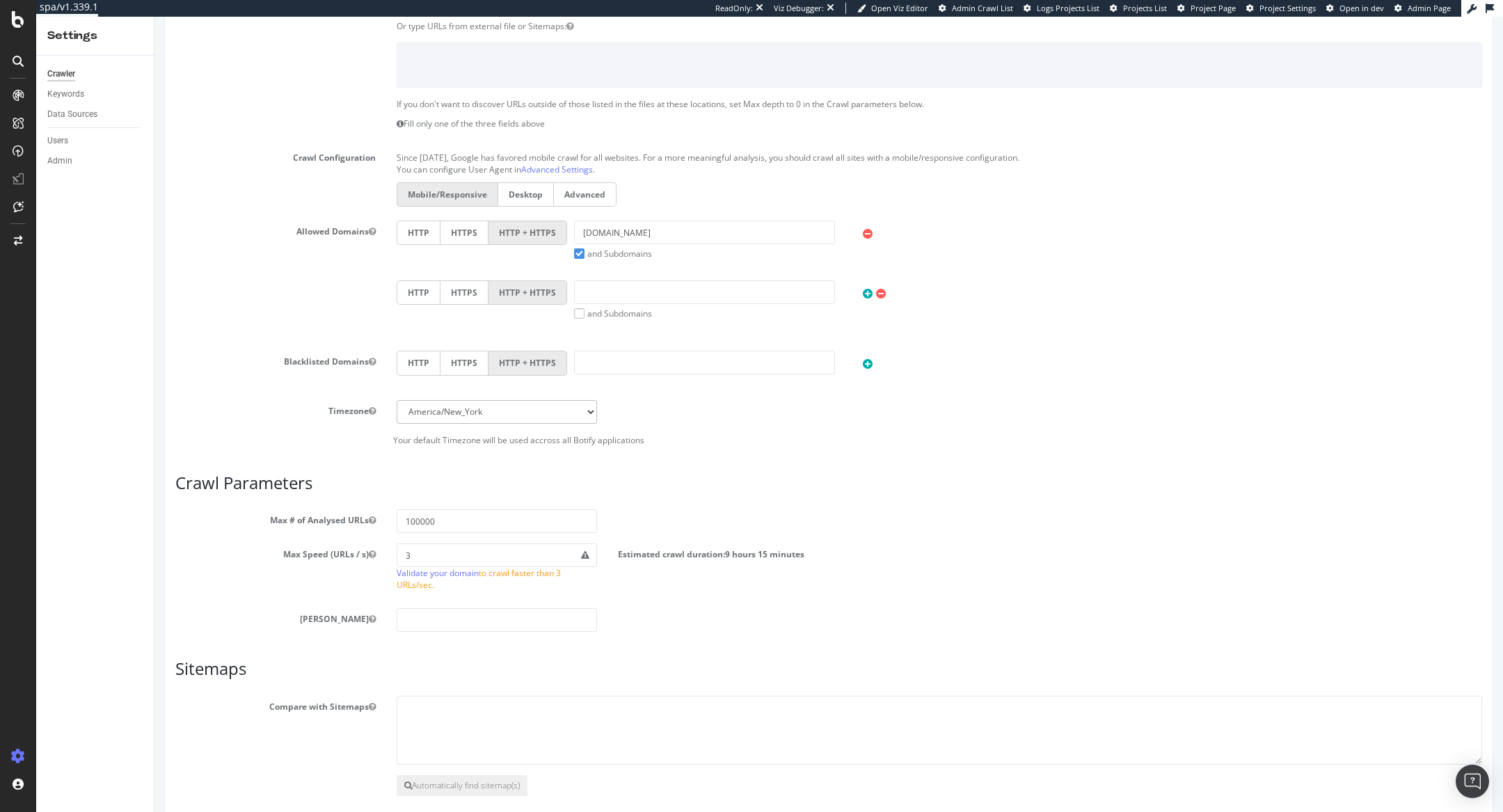
scroll to position [515, 0]
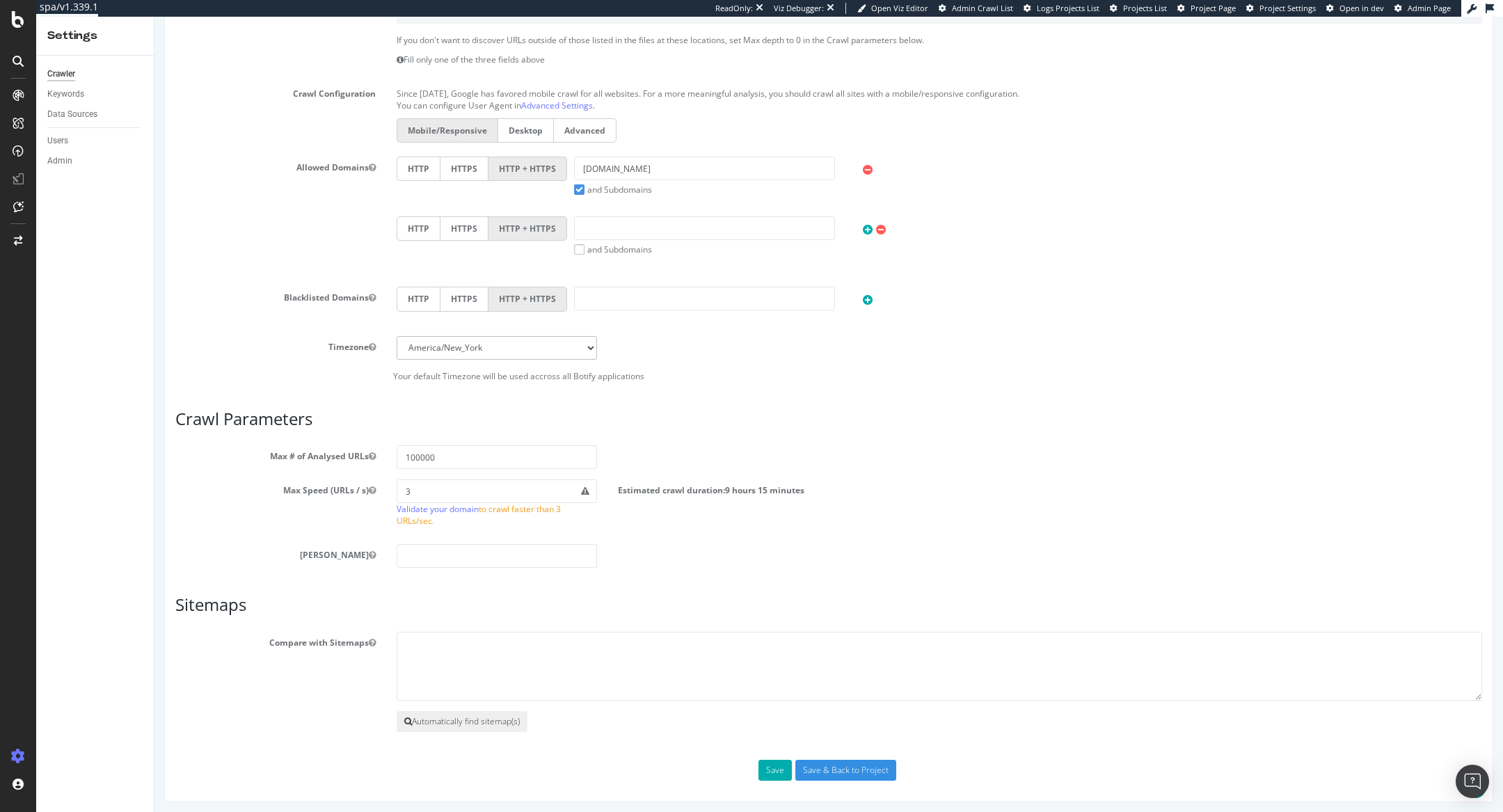
click at [475, 724] on button "Automatically find sitemap(s)" at bounding box center [462, 721] width 131 height 21
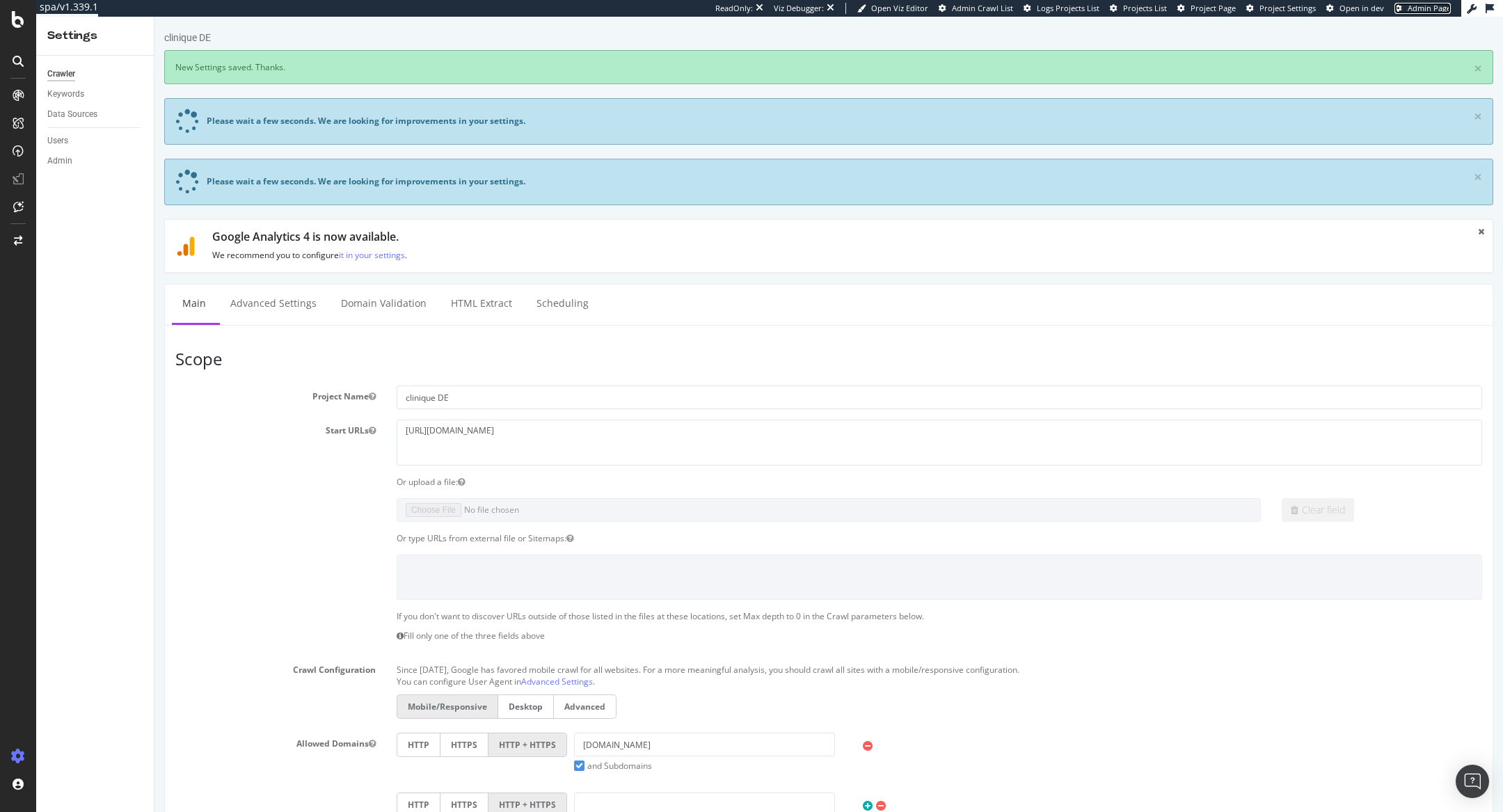
click at [1405, 6] on link "Admin Page" at bounding box center [1422, 9] width 56 height 11
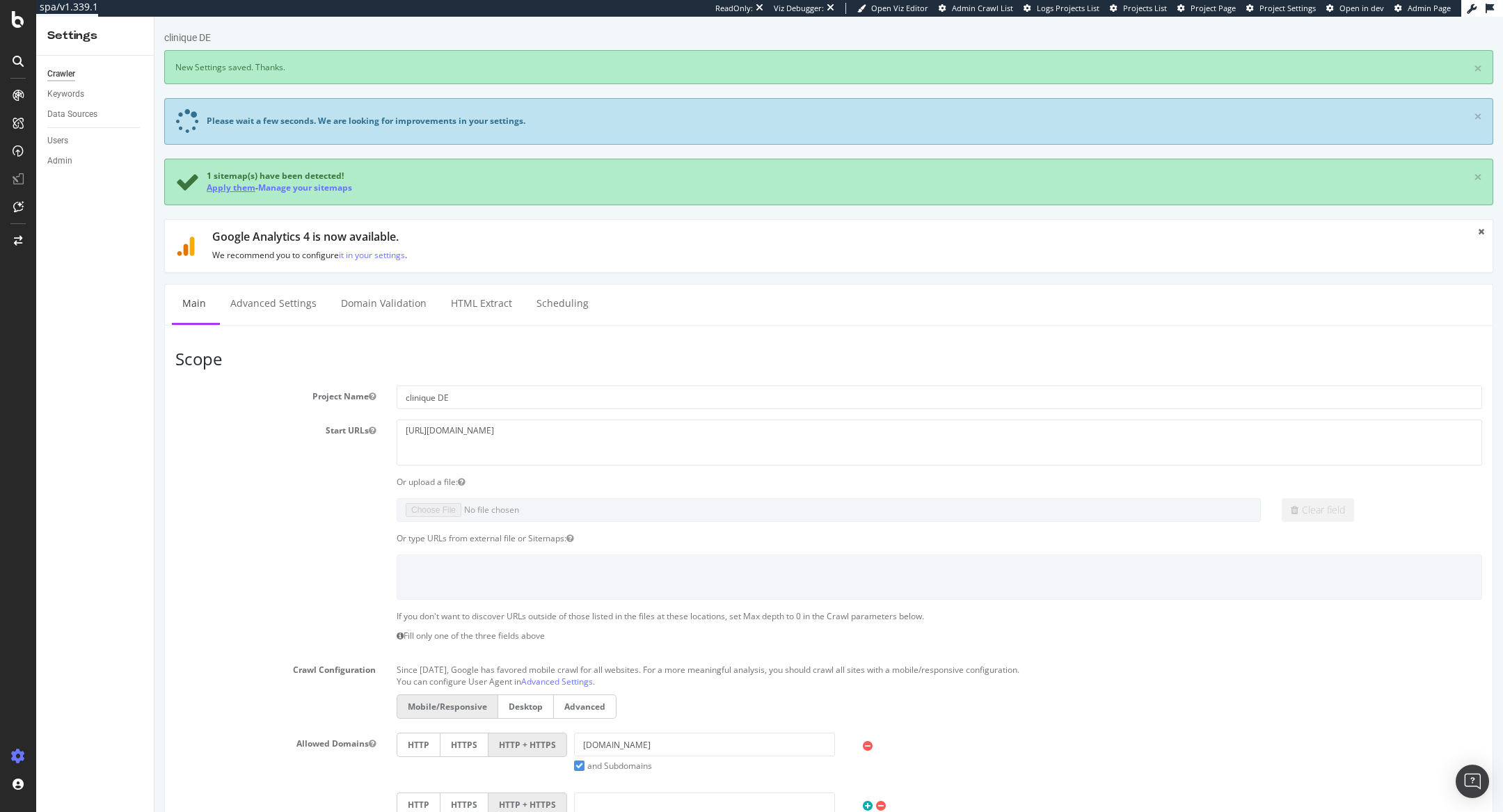
click at [236, 187] on link "Apply them" at bounding box center [232, 187] width 49 height 12
click at [266, 303] on link "Advanced Settings" at bounding box center [273, 303] width 107 height 38
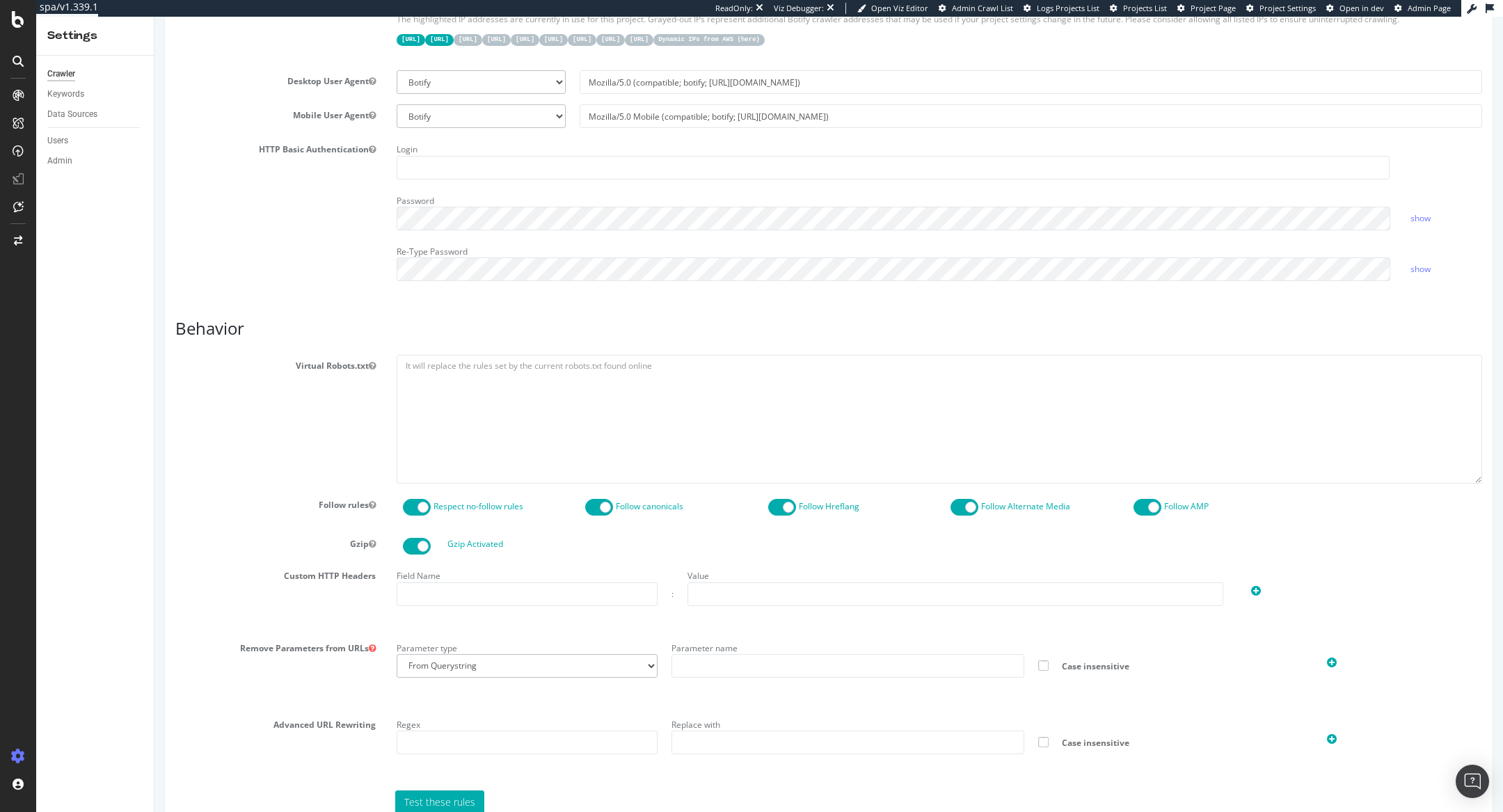
scroll to position [926, 0]
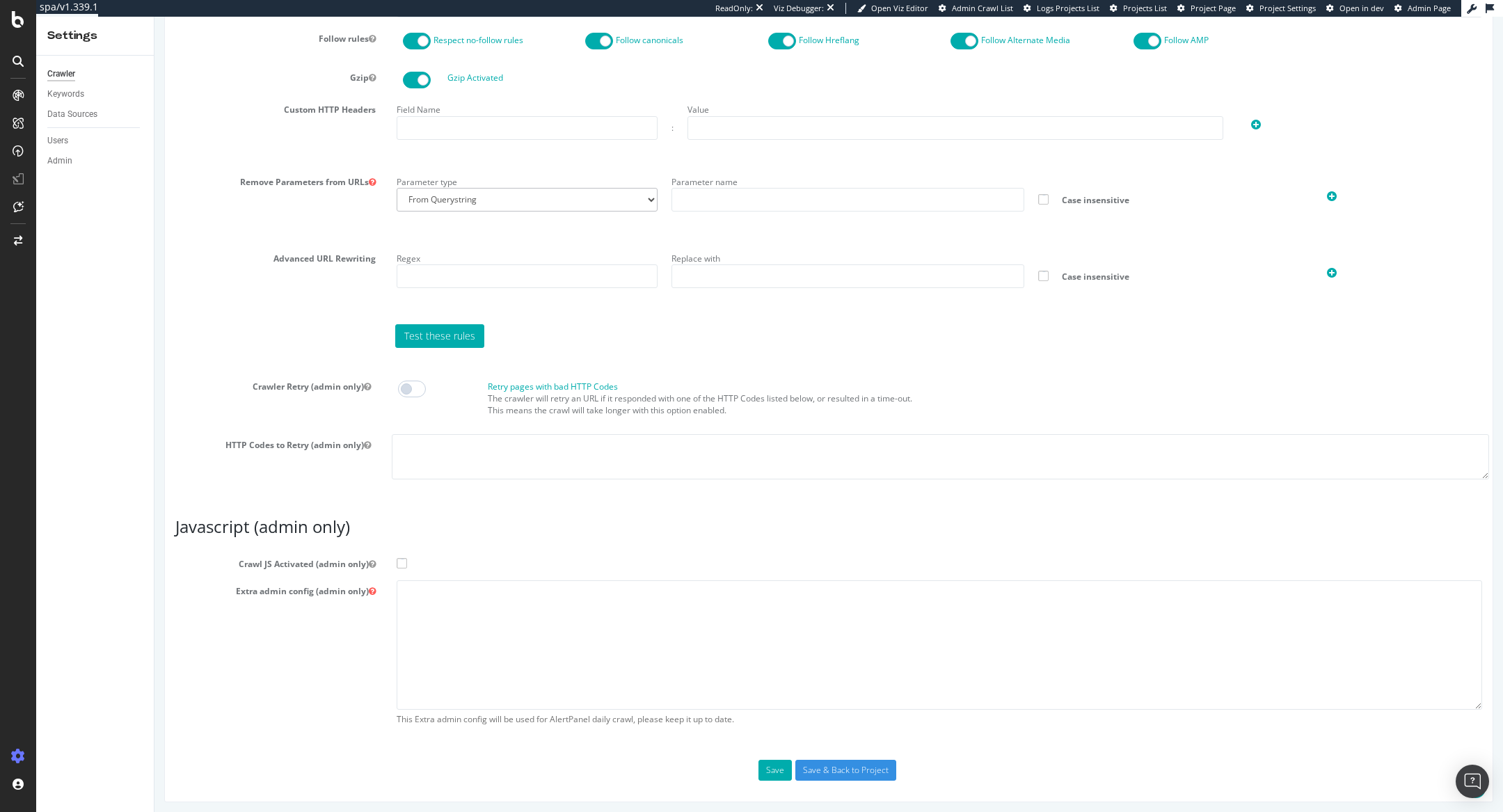
click at [398, 562] on span at bounding box center [401, 562] width 10 height 10
click at [154, 17] on input "Crawl JS Activated (admin only)" at bounding box center [154, 17] width 0 height 0
click at [427, 591] on textarea at bounding box center [940, 644] width 1086 height 129
paste textarea "{ "flags": [ "cube" ], "beta": { "pap_mini_rules": [ "- *akamaihd.net/*", "- *a…"
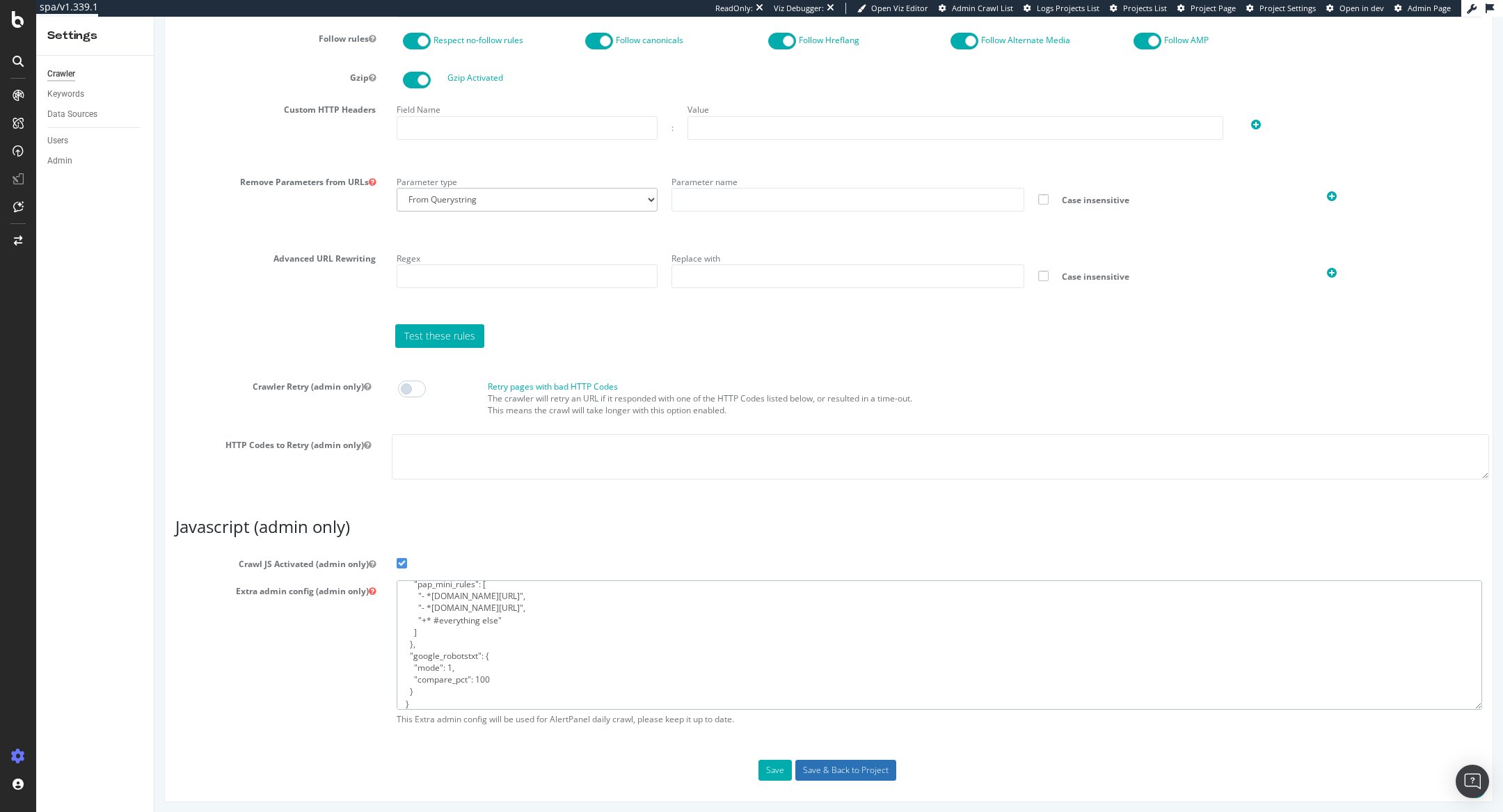
type textarea "{ "flags": [ "cube" ], "beta": { "pap_mini_rules": [ "- *akamaihd.net/*", "- *a…"
click at [835, 769] on input "Save & Back to Project" at bounding box center [846, 770] width 101 height 21
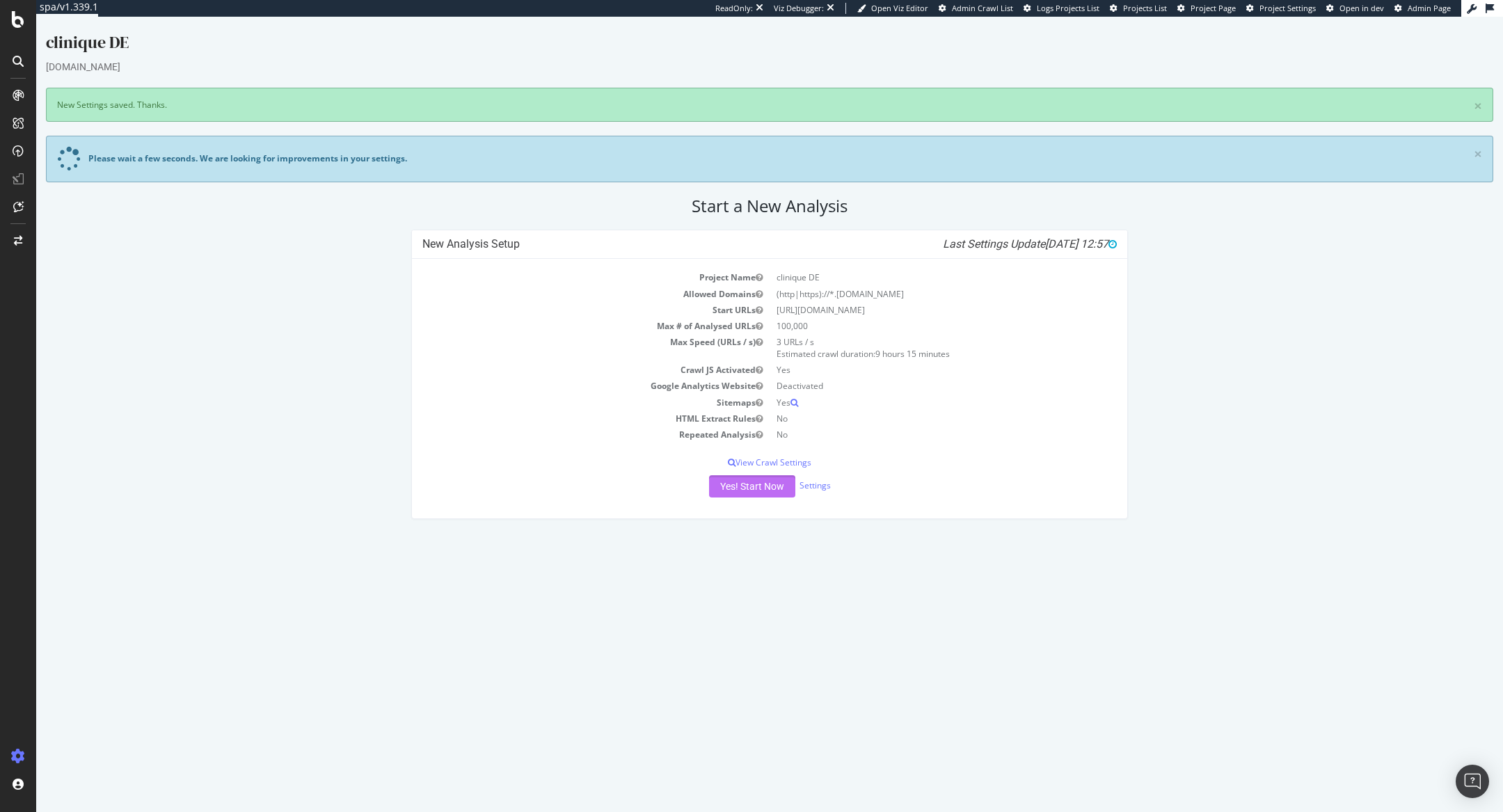
click at [759, 478] on button "Yes! Start Now" at bounding box center [752, 486] width 86 height 22
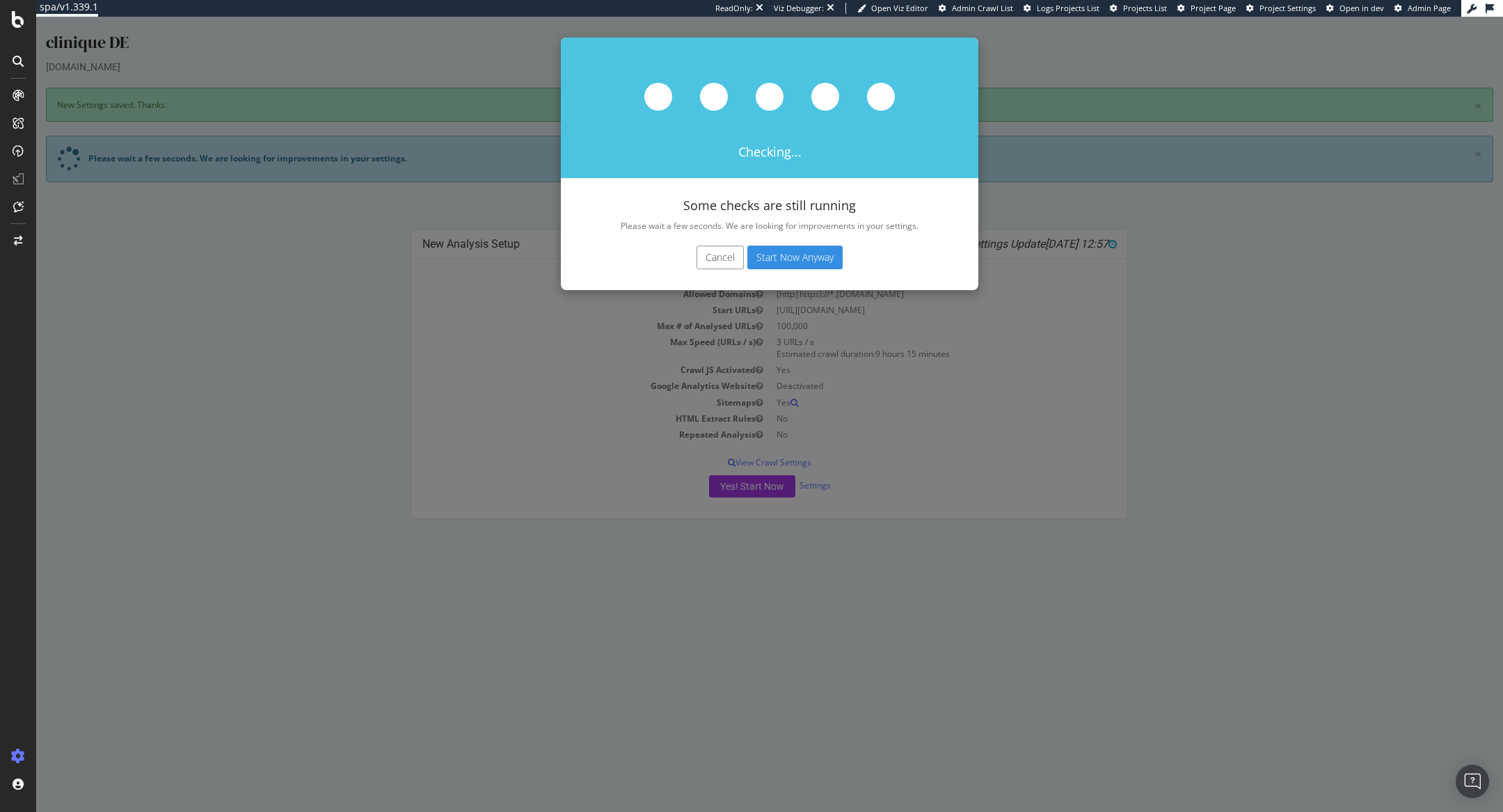
click at [800, 262] on button "Start Now Anyway" at bounding box center [795, 258] width 96 height 24
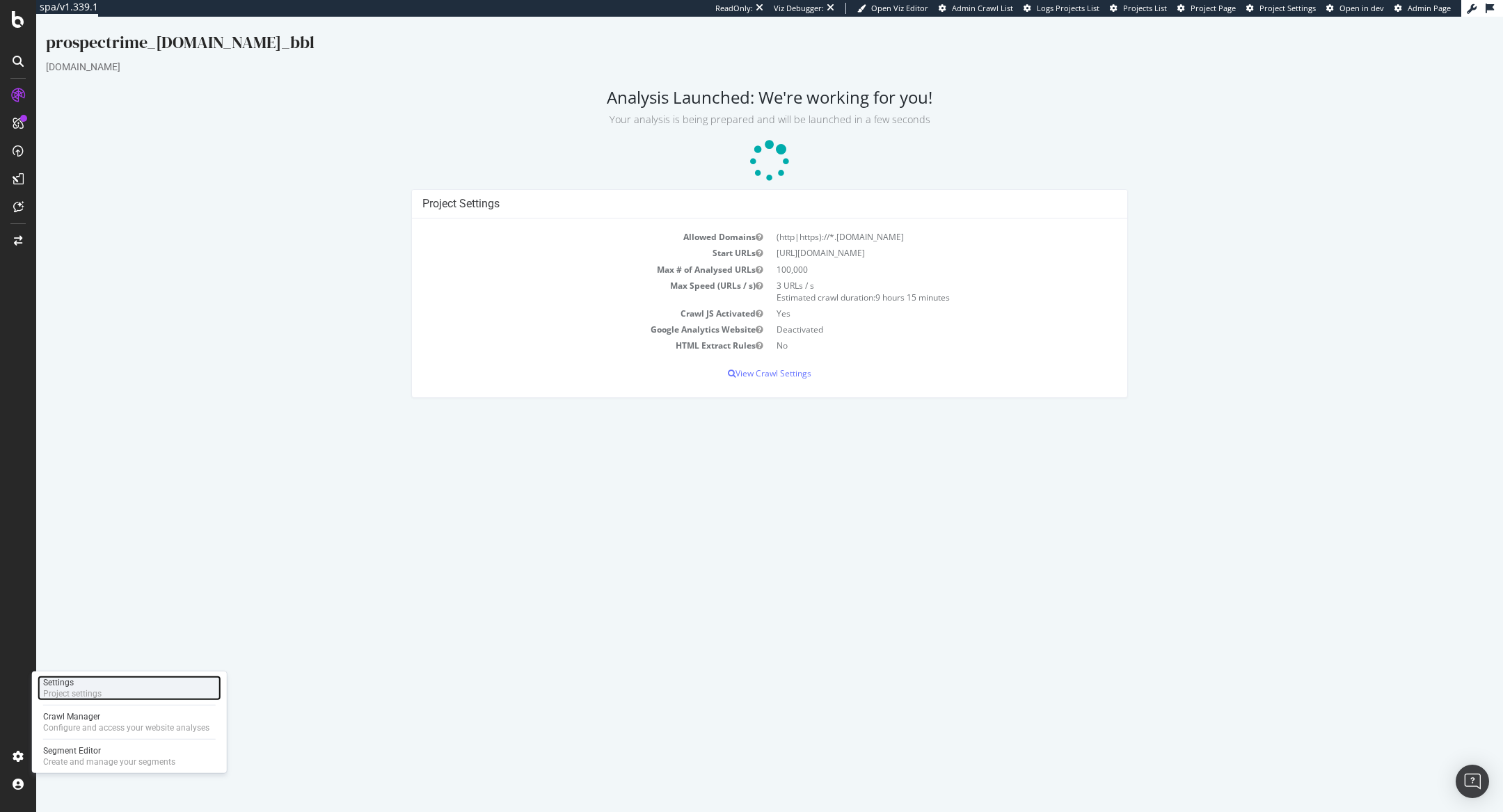
click at [73, 697] on div "Project settings" at bounding box center [73, 694] width 58 height 11
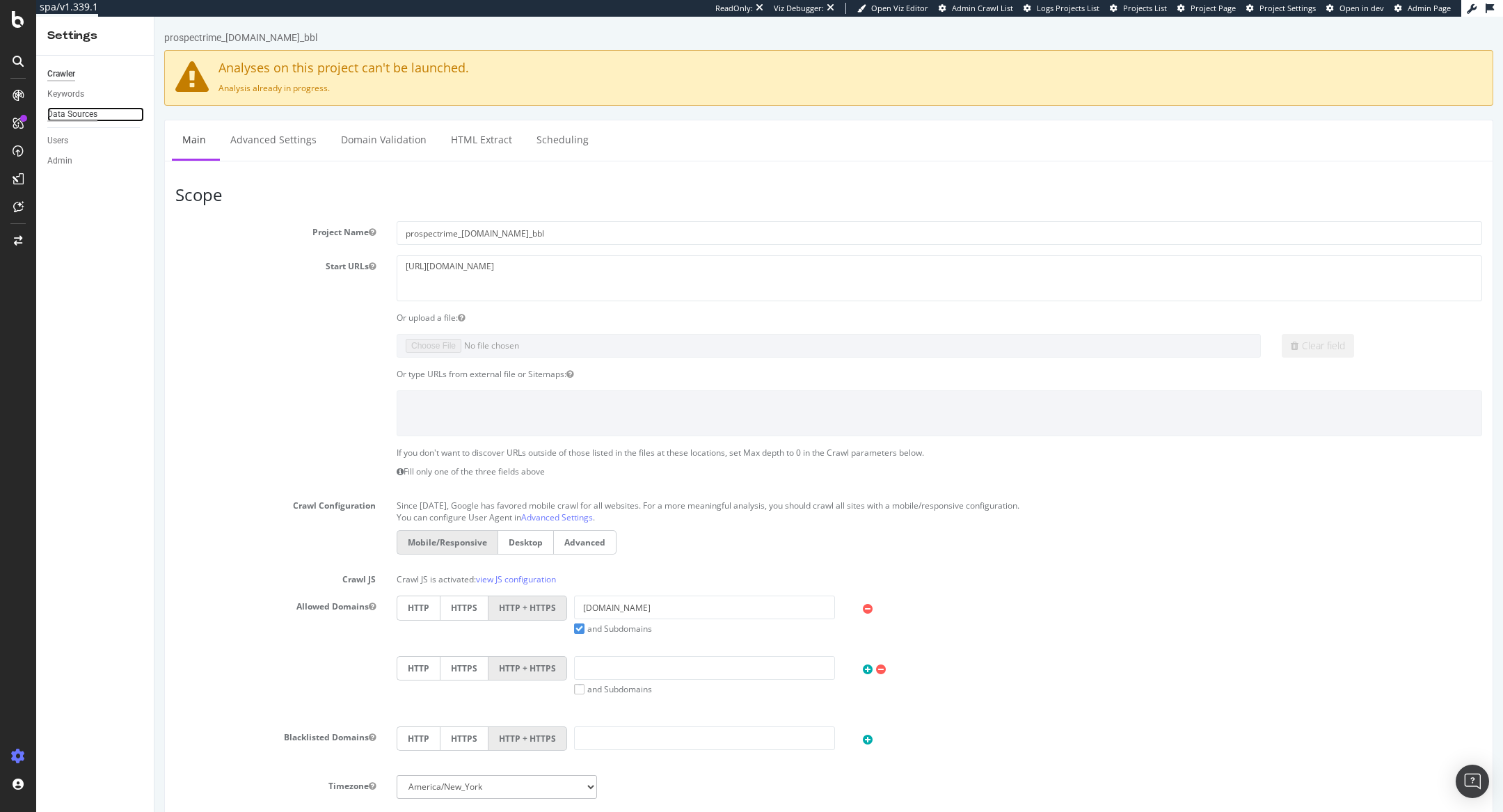
click at [81, 114] on div "Data Sources" at bounding box center [72, 115] width 50 height 14
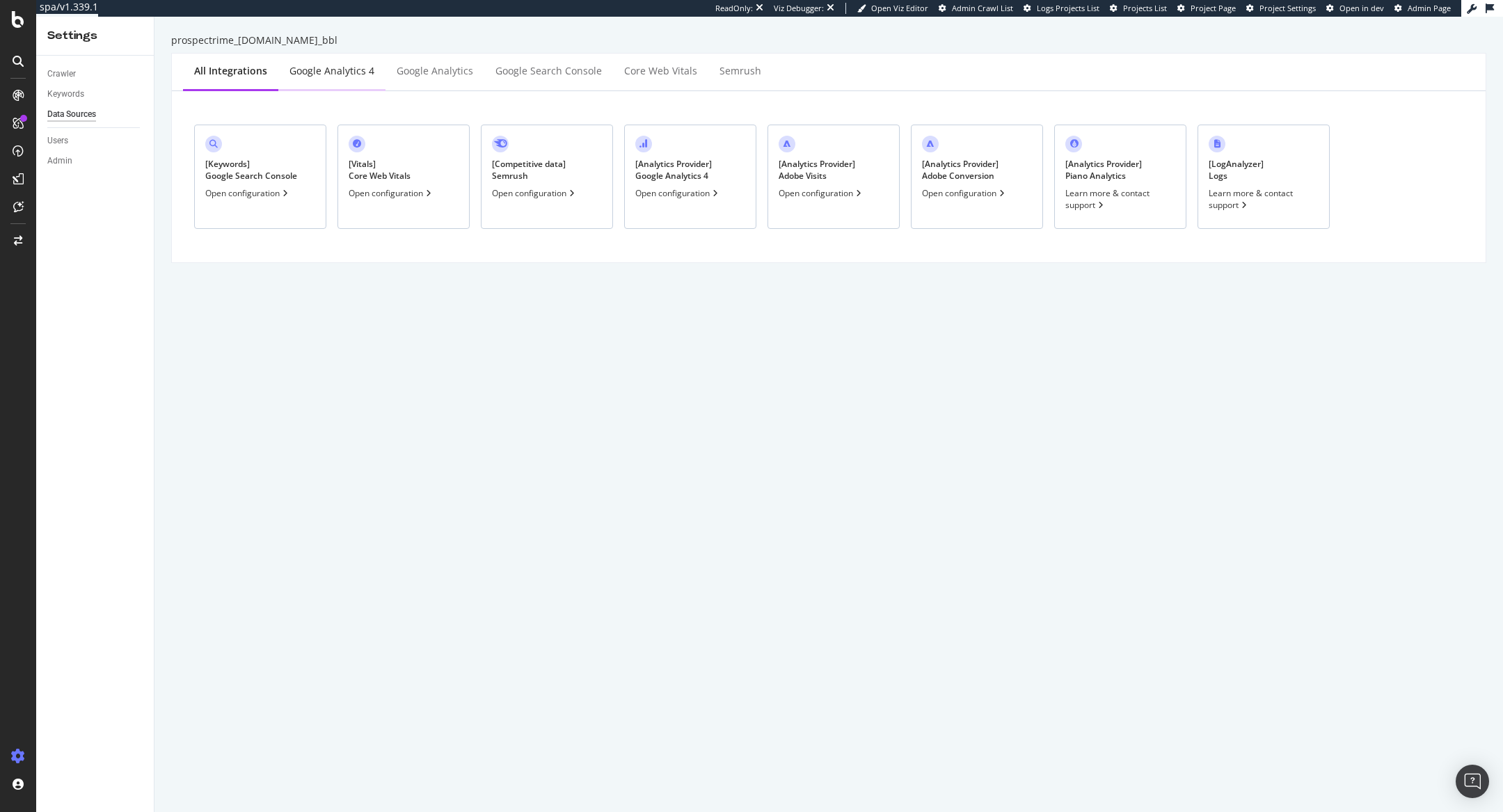
click at [323, 76] on div "Google Analytics 4" at bounding box center [331, 71] width 85 height 14
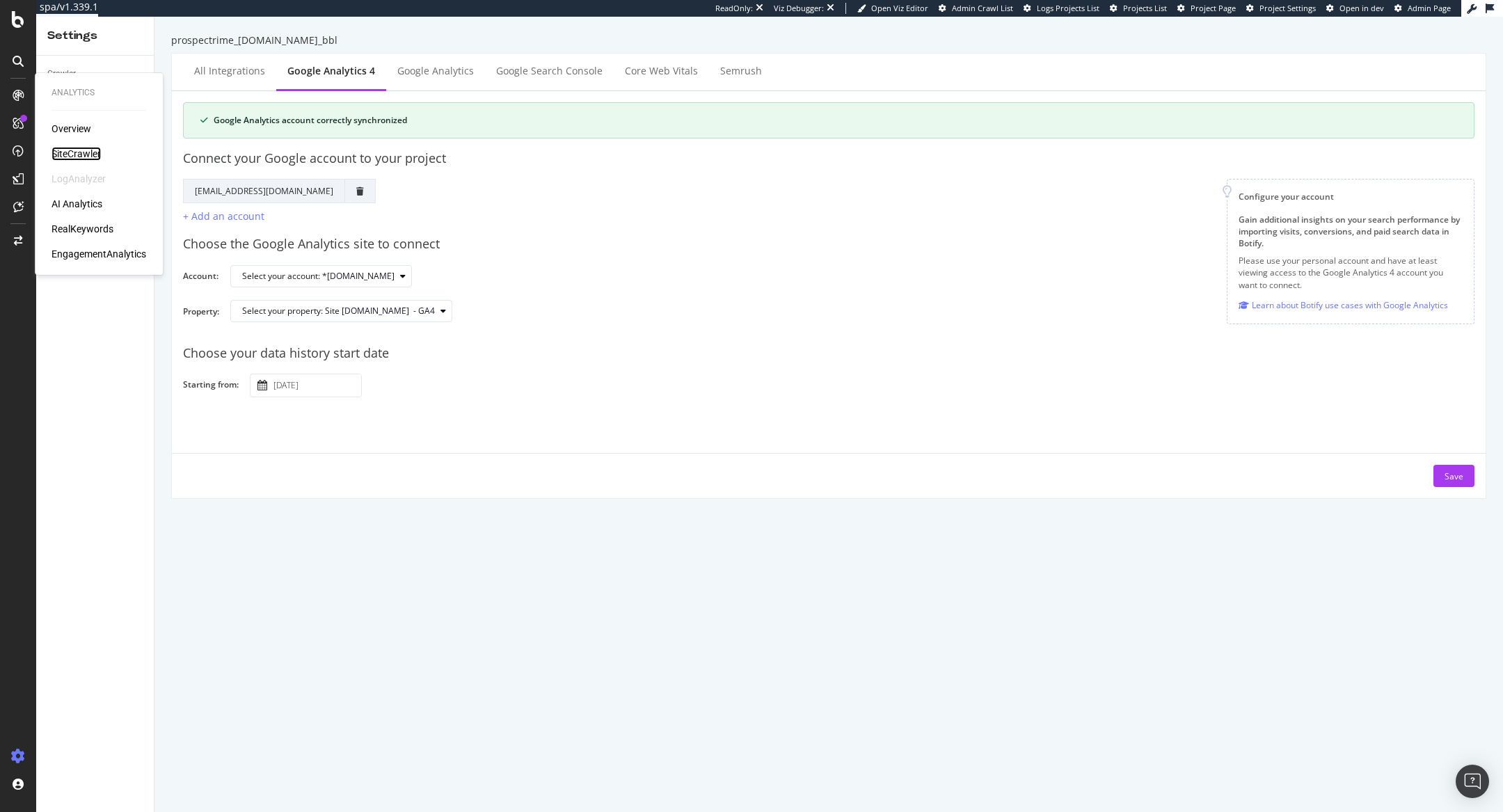
click at [77, 148] on div "SiteCrawler" at bounding box center [76, 154] width 50 height 14
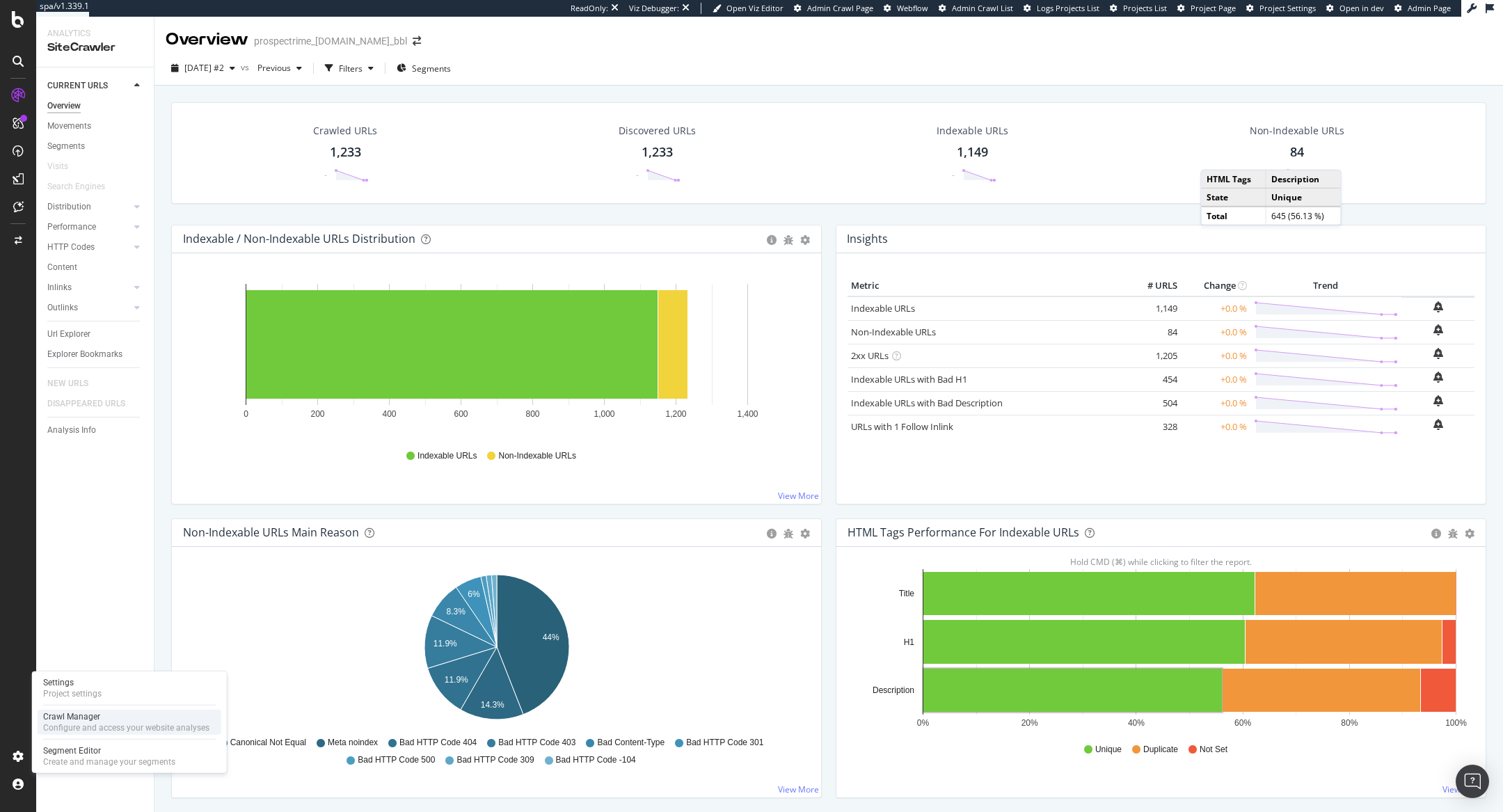
click at [58, 725] on div "Configure and access your website analyses" at bounding box center [126, 727] width 166 height 11
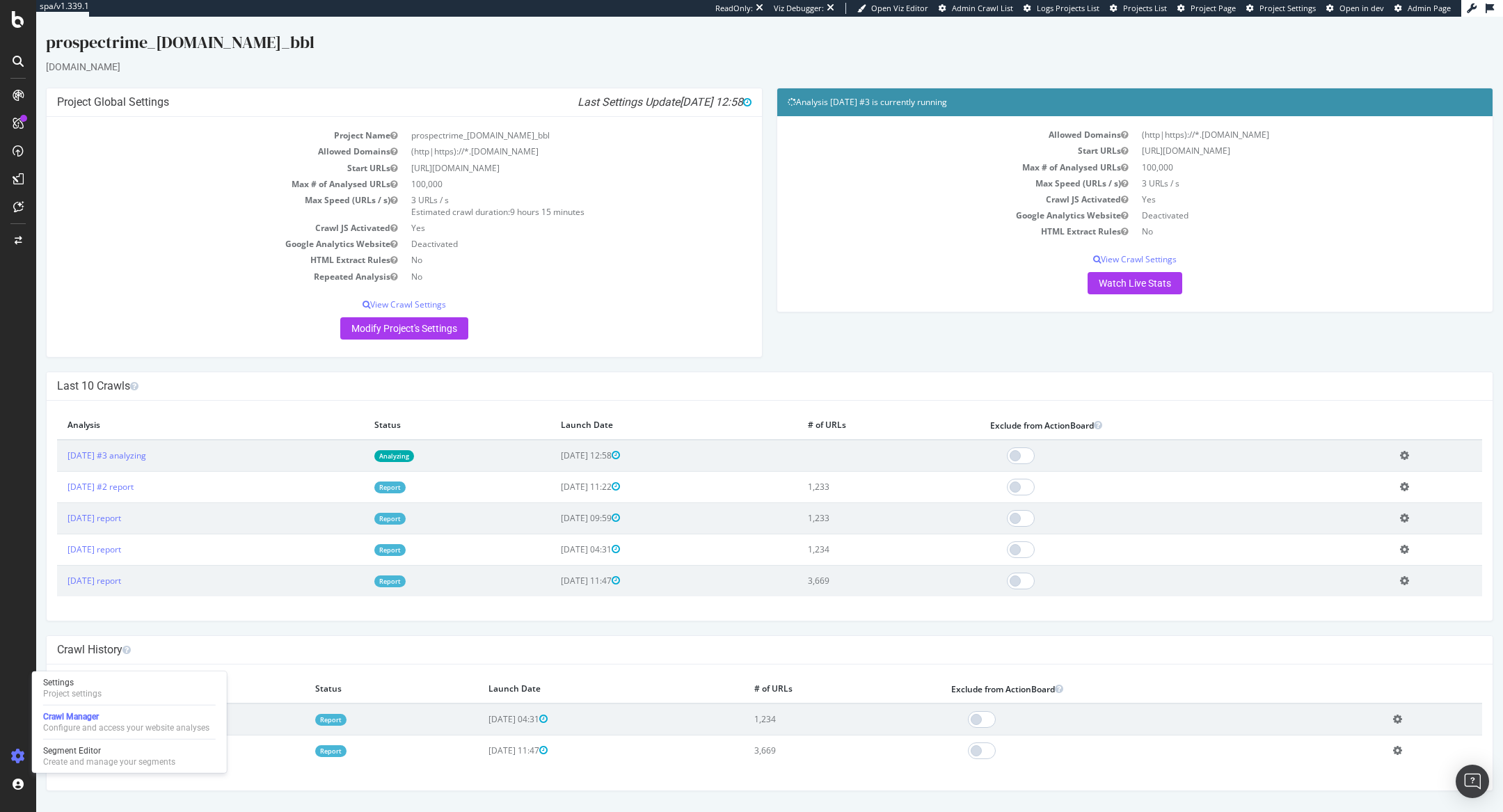
click at [414, 456] on link "Analyzing" at bounding box center [394, 456] width 40 height 12
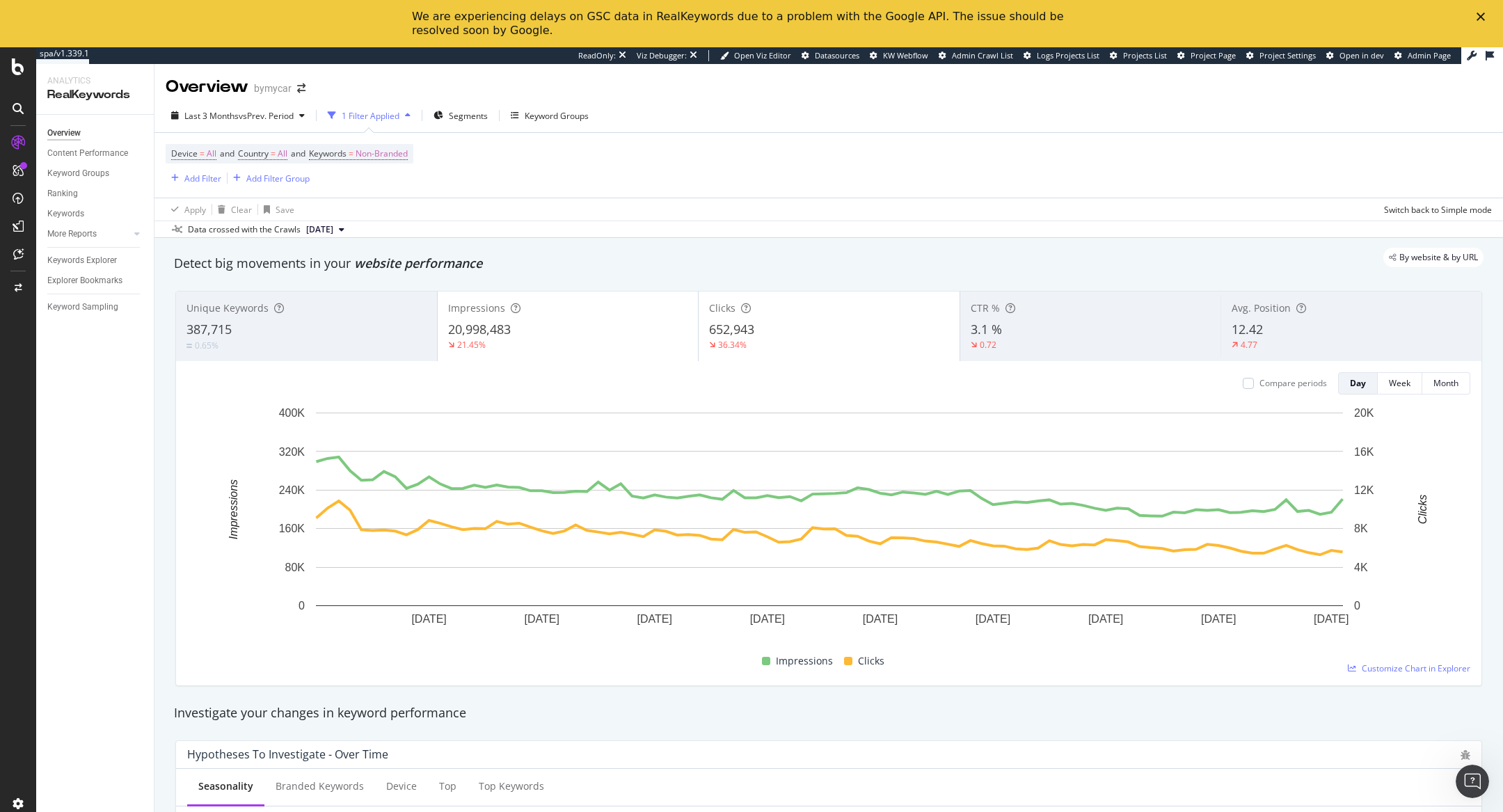
scroll to position [1212, 0]
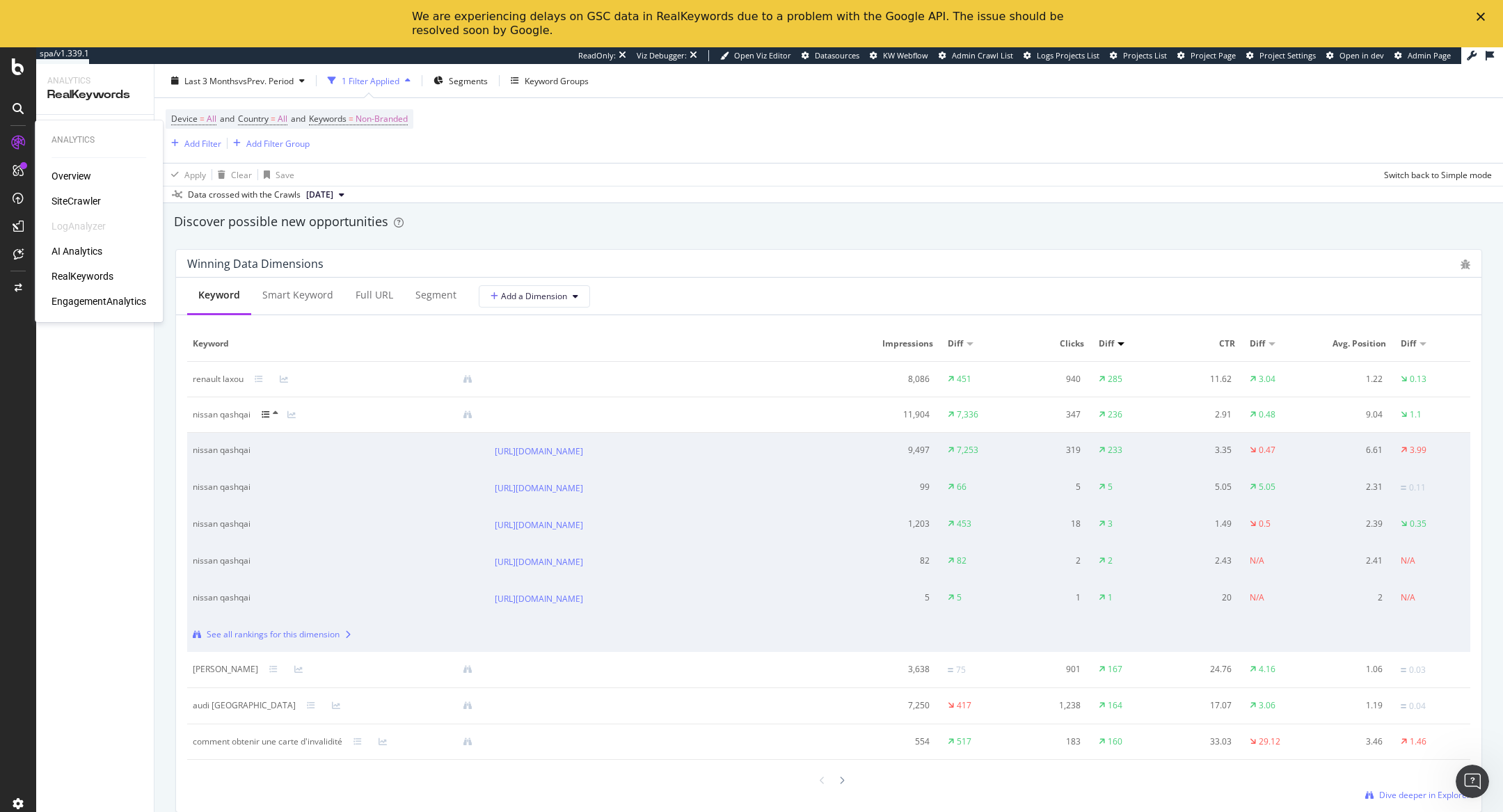
click at [55, 204] on div "SiteCrawler" at bounding box center [76, 201] width 50 height 14
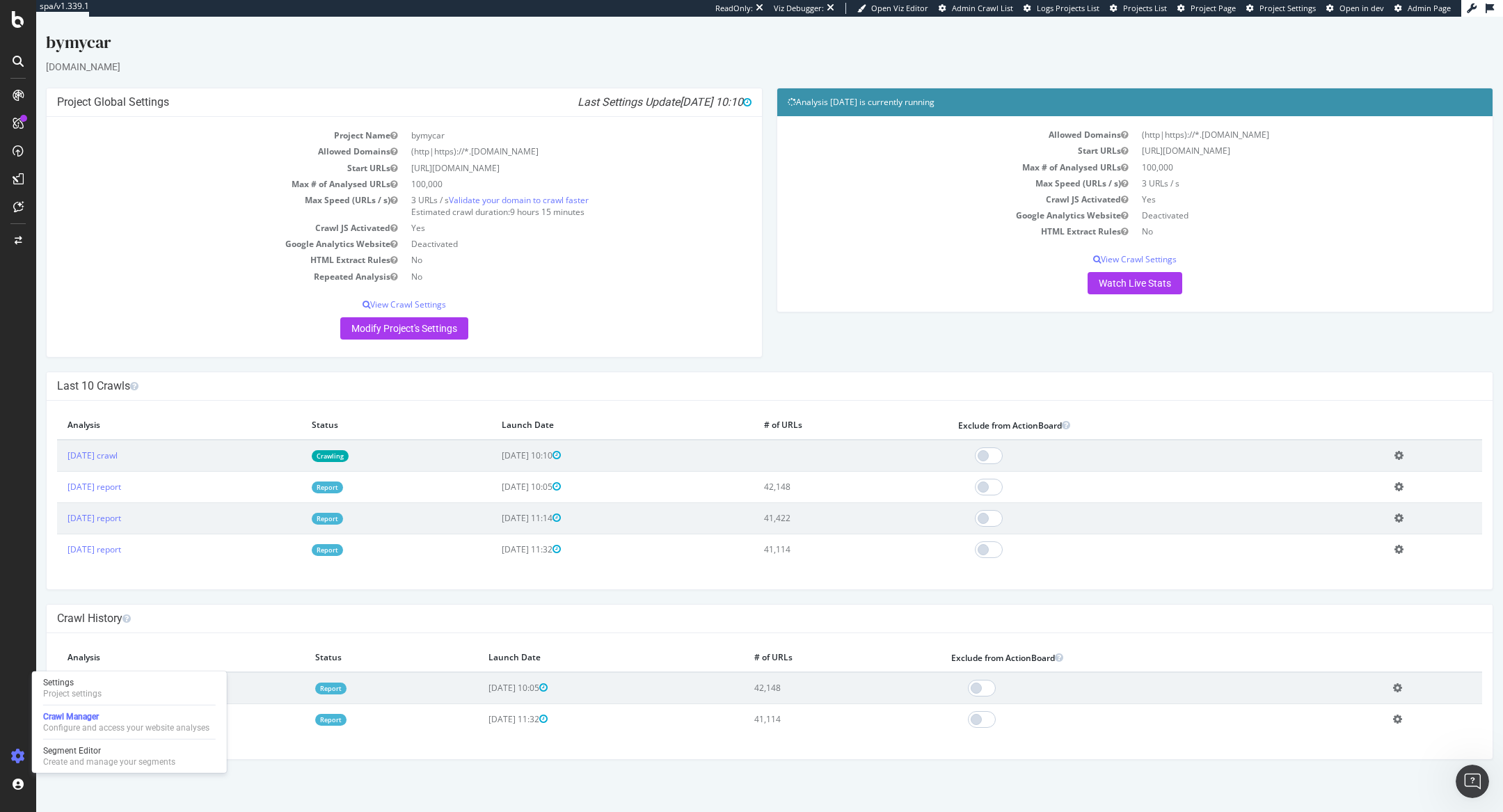
click at [343, 485] on link "Report" at bounding box center [327, 487] width 32 height 12
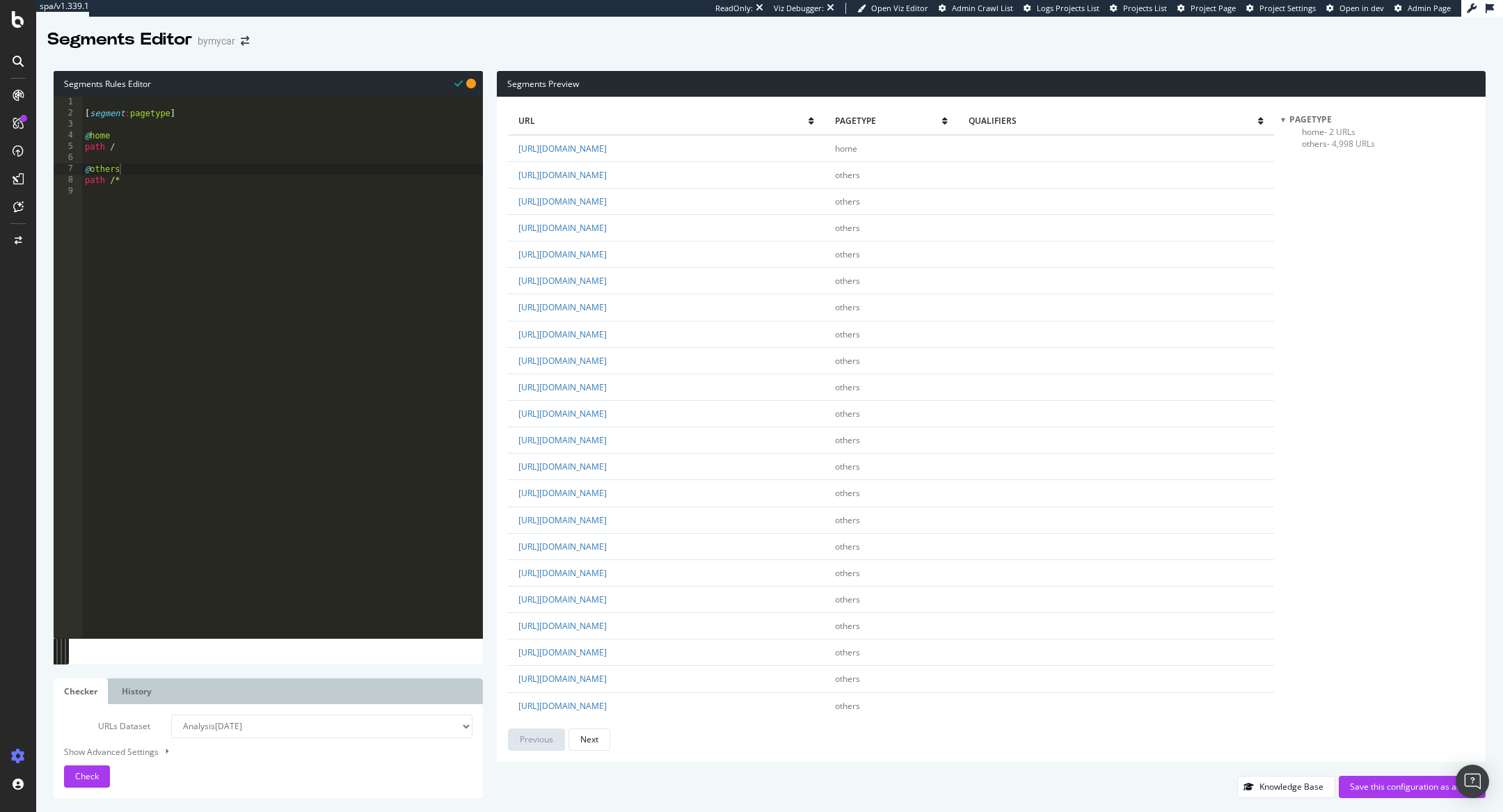
scroll to position [0, 2]
click at [134, 153] on div "[ segment : pagetype ] @ home path / @ others path /*" at bounding box center [282, 378] width 401 height 564
click at [145, 148] on div "[ segment : pagetype ] @ home path / @ others path /*" at bounding box center [282, 378] width 401 height 564
type textarea "path /"
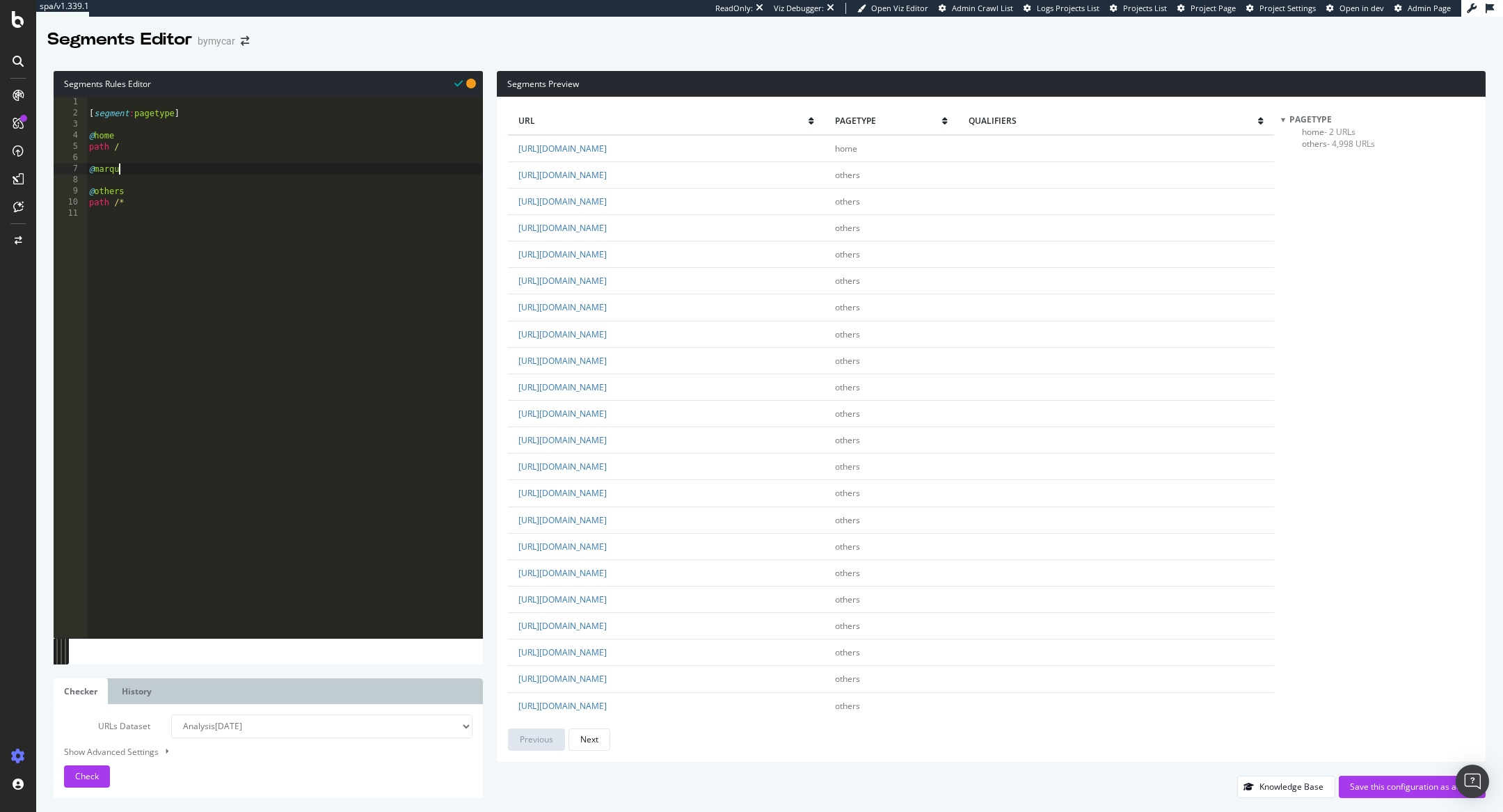
scroll to position [0, 2]
type textarea "@marques"
paste textarea "/marques"
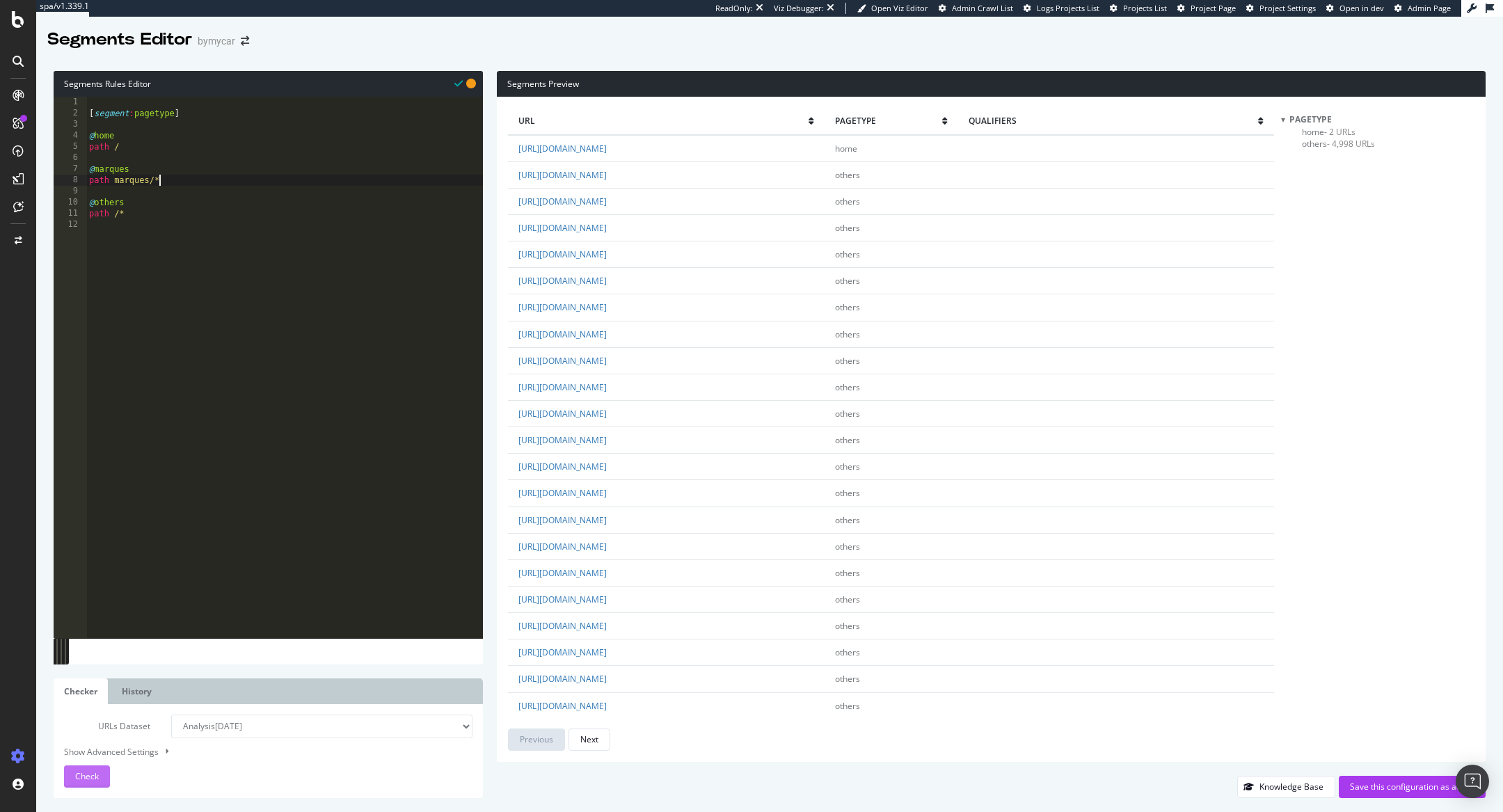
type textarea "path marques/*"
click at [79, 776] on span "Check" at bounding box center [87, 776] width 24 height 12
click at [117, 186] on div "[ segment : pagetype ] @ home path / @ marques path marques/* @ others path /*" at bounding box center [284, 378] width 397 height 564
click at [114, 182] on div "[ segment : pagetype ] @ home path / @ marques path marques/* @ others path /*" at bounding box center [284, 378] width 397 height 564
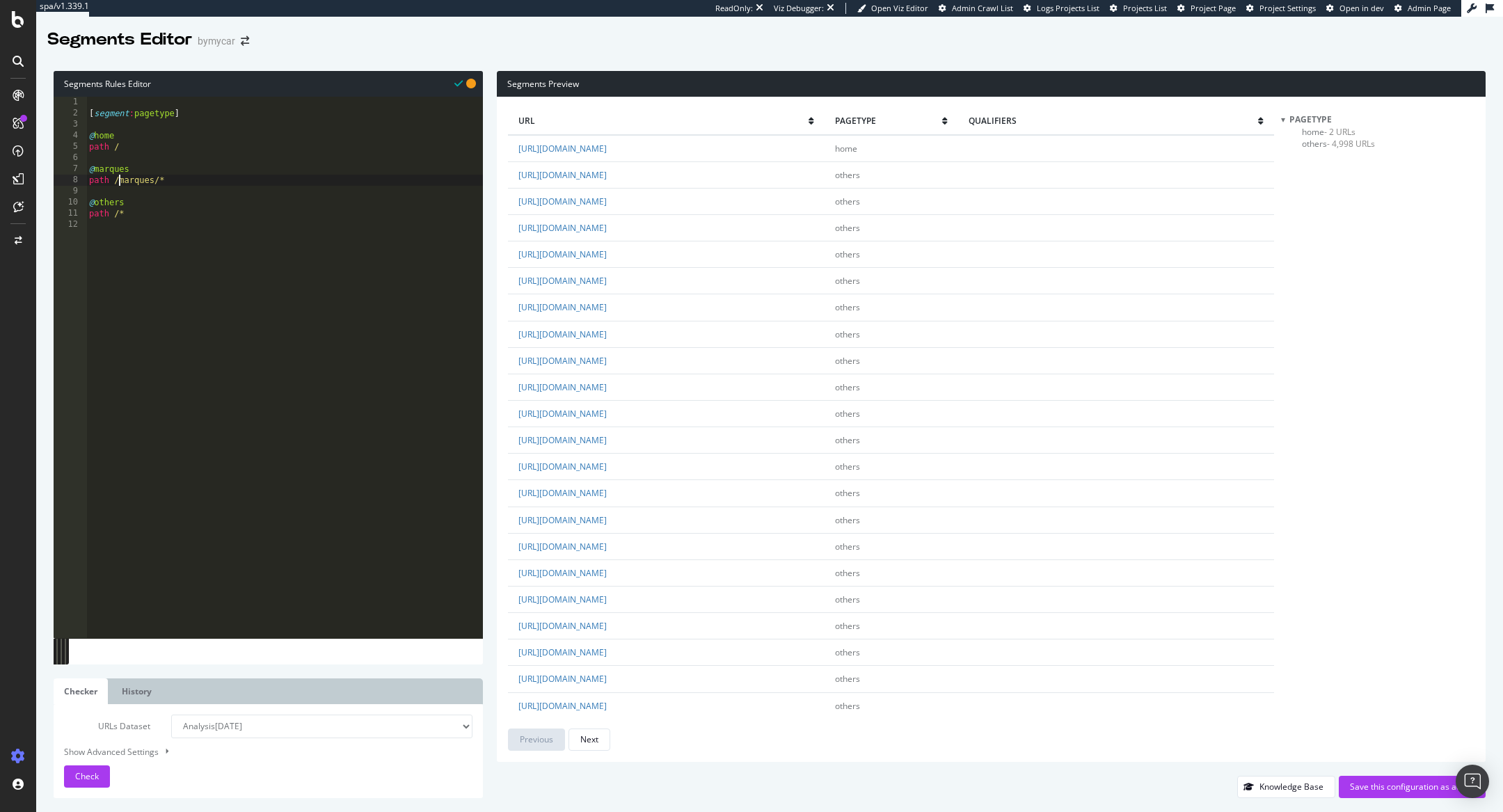
scroll to position [0, 2]
click at [100, 776] on button "Check" at bounding box center [87, 776] width 46 height 22
click at [1322, 141] on span "marques - 358 URLs" at bounding box center [1340, 143] width 76 height 12
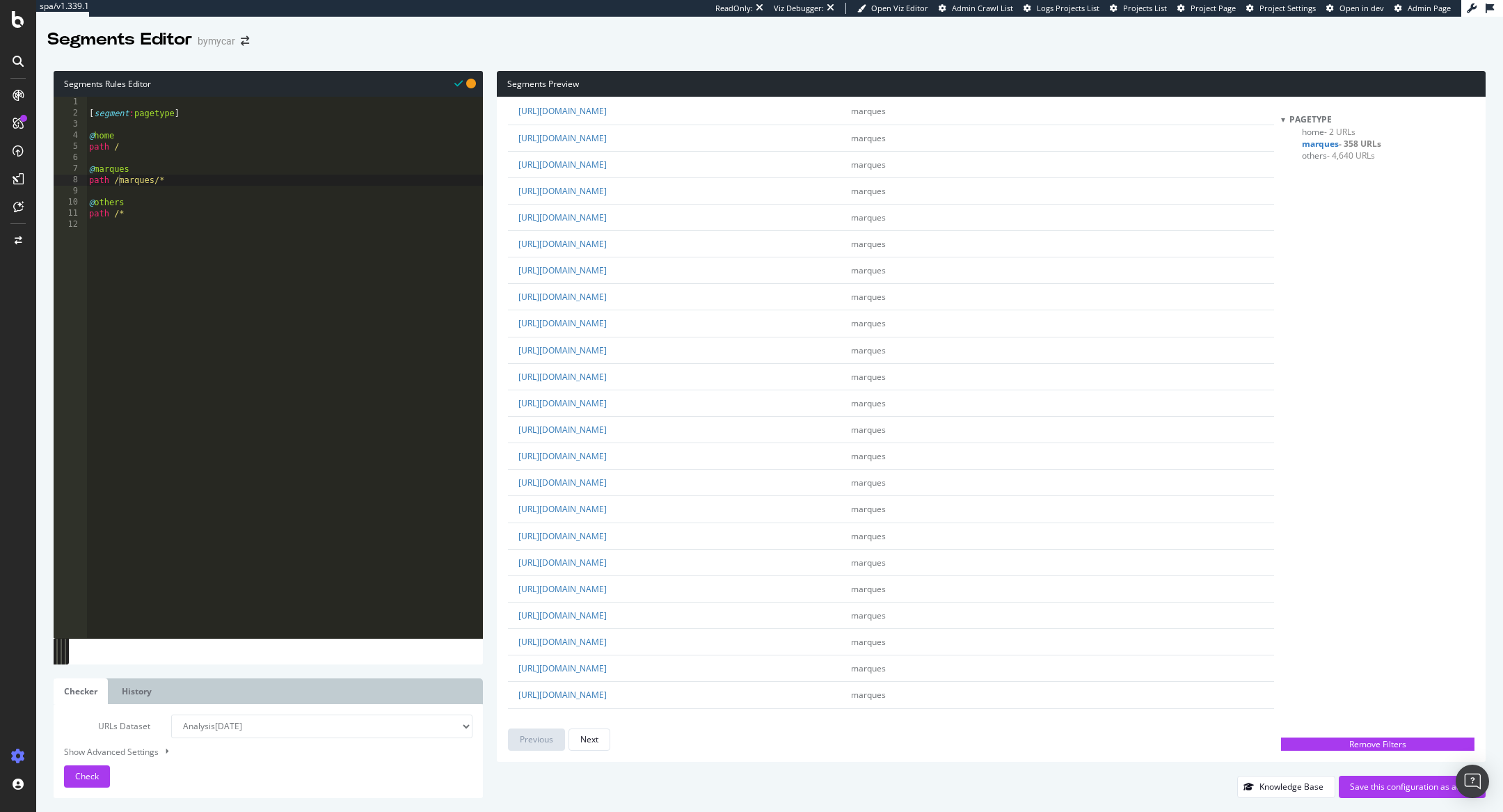
scroll to position [864, 0]
click at [607, 287] on link "https://www.bymycar.fr/marques/leapmotor" at bounding box center [563, 292] width 89 height 12
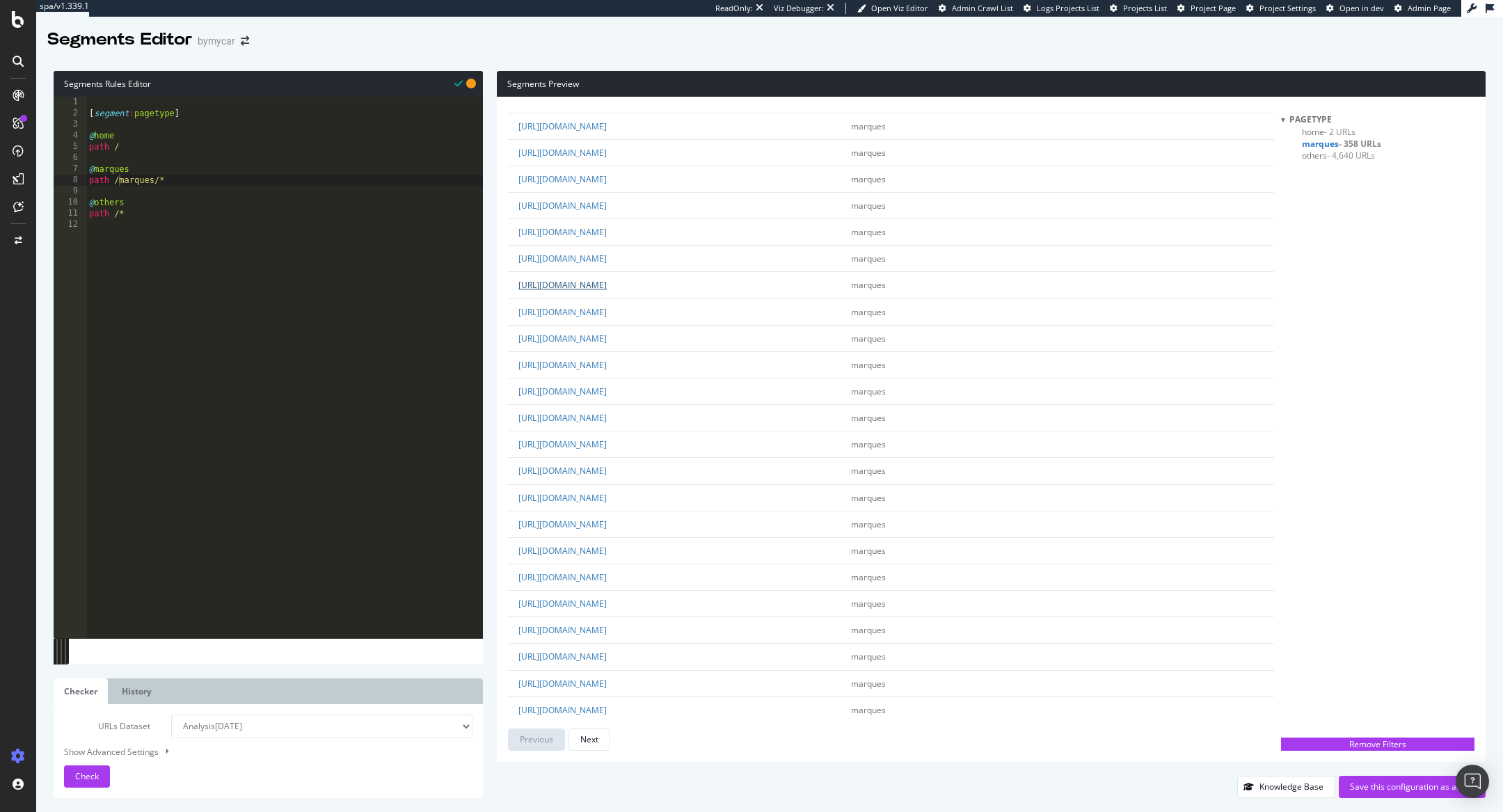
click at [607, 279] on link "https://www.bymycar.fr/marques/audi/a1-sportback" at bounding box center [563, 284] width 89 height 12
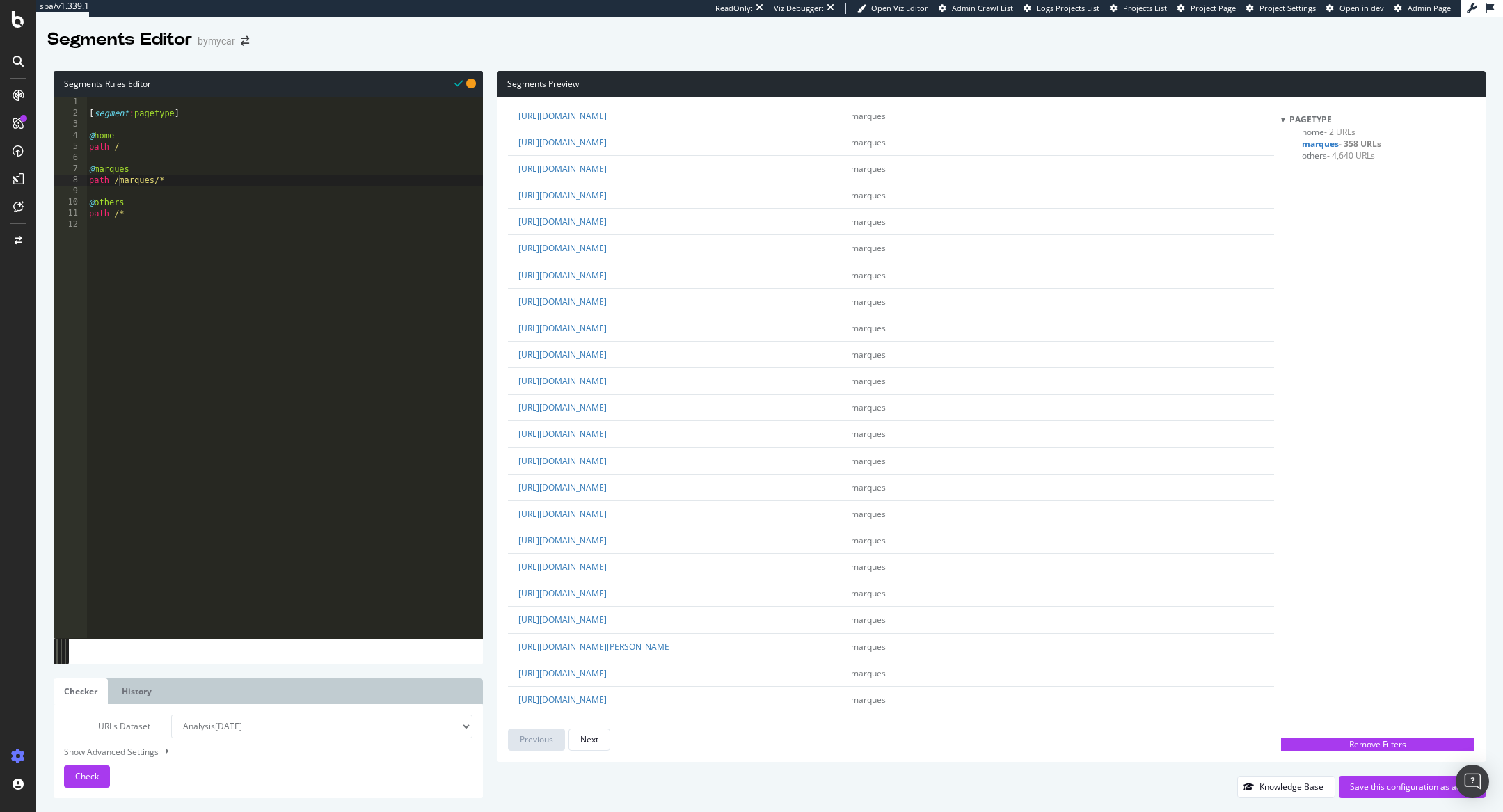
scroll to position [2065, 0]
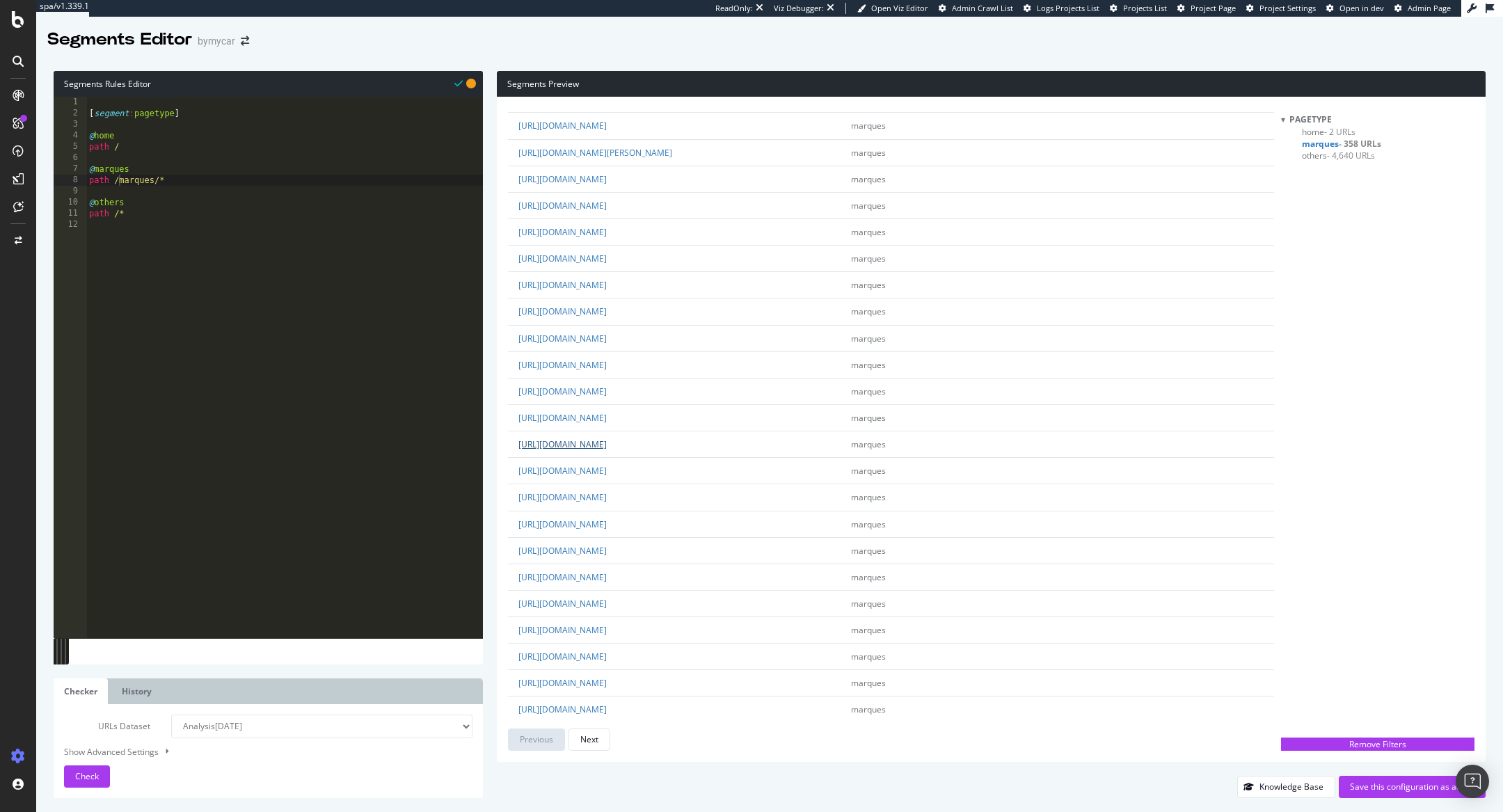
click at [607, 438] on link "https://www.bymycar.fr/marques/peugeot/e-partner" at bounding box center [563, 444] width 89 height 12
click at [607, 226] on link "https://www.bymycar.fr/marques/peugeot/508-peugeot-sport-engineered" at bounding box center [563, 231] width 89 height 12
click at [607, 491] on link "https://www.bymycar.fr/marques/peugeot/e-traveller" at bounding box center [563, 497] width 89 height 12
click at [607, 200] on link "https://www.bymycar.fr/marques/peugeot/508" at bounding box center [563, 205] width 89 height 12
click at [607, 412] on link "https://www.bymycar.fr/marques/peugeot/e-expert" at bounding box center [563, 417] width 89 height 12
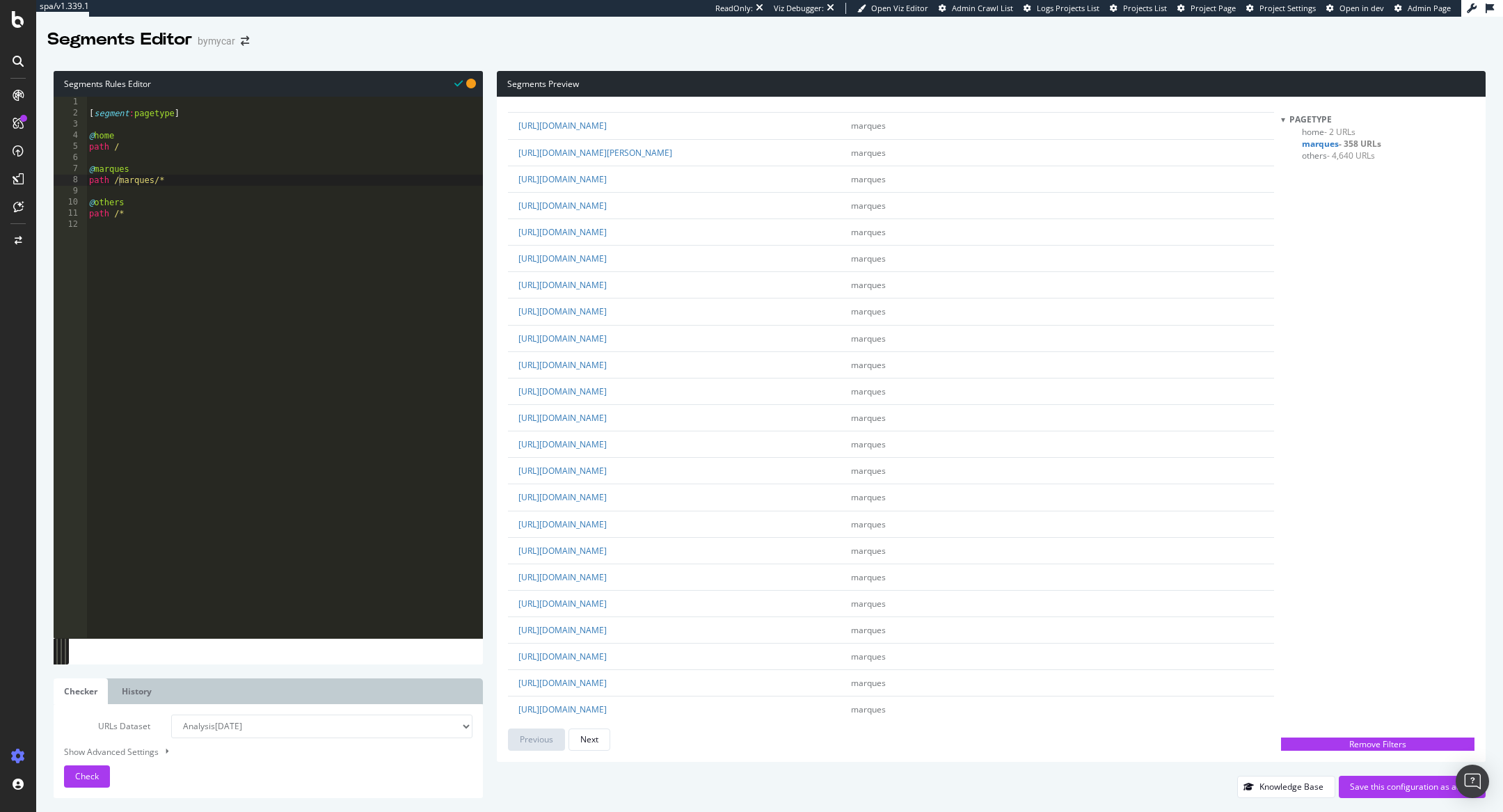
click at [1320, 153] on span "others - 4,640 URLs" at bounding box center [1339, 155] width 73 height 12
click at [607, 202] on link "https://www.bymycar.fr/v/suv-neuf" at bounding box center [563, 201] width 89 height 12
click at [175, 179] on div "[ segment : pagetype ] @ home path / @ marques path /marques/* @ others path /*" at bounding box center [284, 378] width 397 height 564
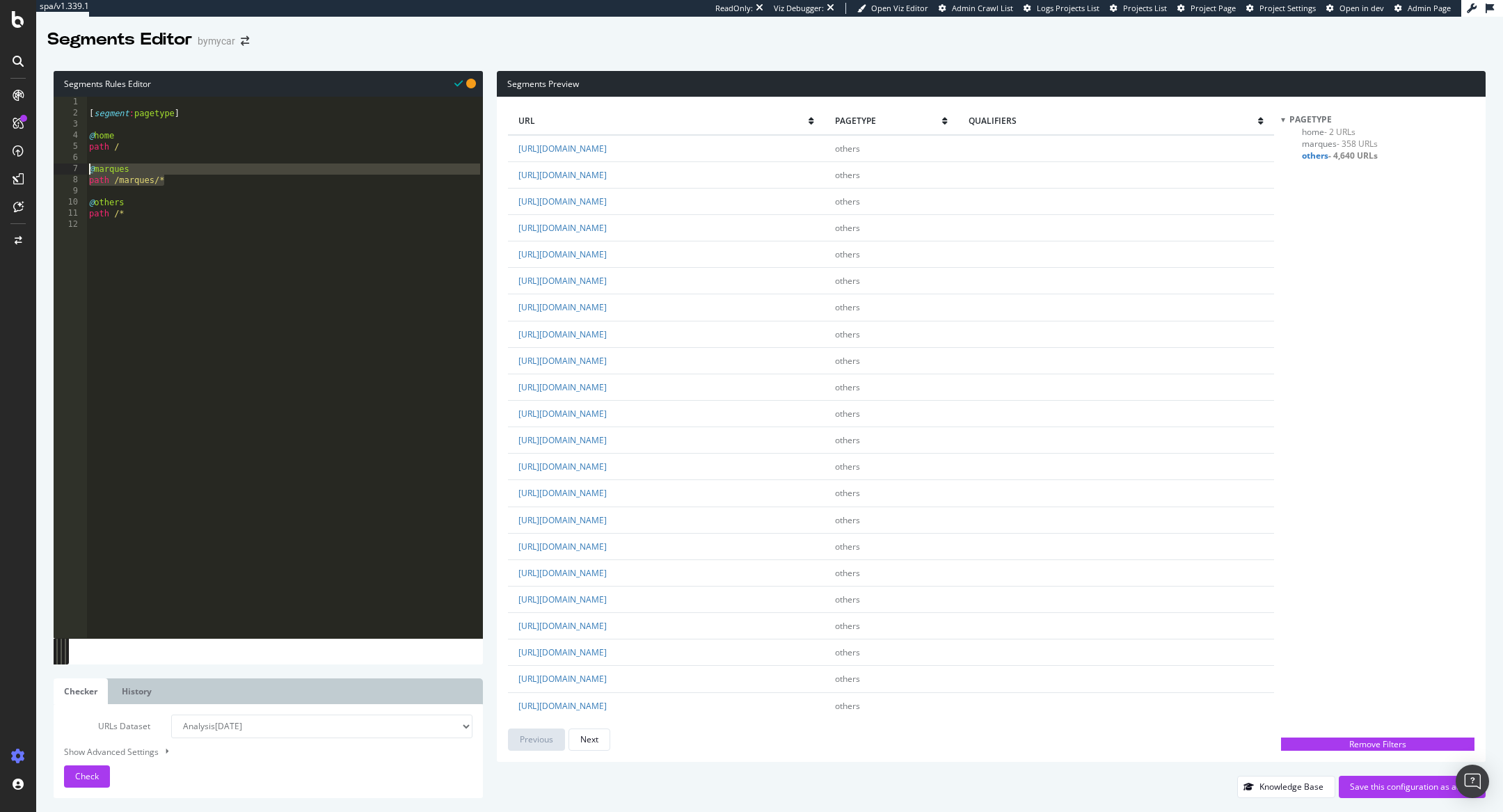
drag, startPoint x: 171, startPoint y: 179, endPoint x: 86, endPoint y: 166, distance: 86.0
click at [86, 166] on div "path /marques/* 1 2 3 4 5 6 7 8 9 10 11 12 [ segment : pagetype ] @ home path /…" at bounding box center [268, 367] width 429 height 541
type textarea "path /marques/*"
click at [194, 183] on div "[ segment : pagetype ] @ home path / @ marques path /marques/* @ others path /*" at bounding box center [284, 378] width 397 height 564
paste textarea "path /marques/*"
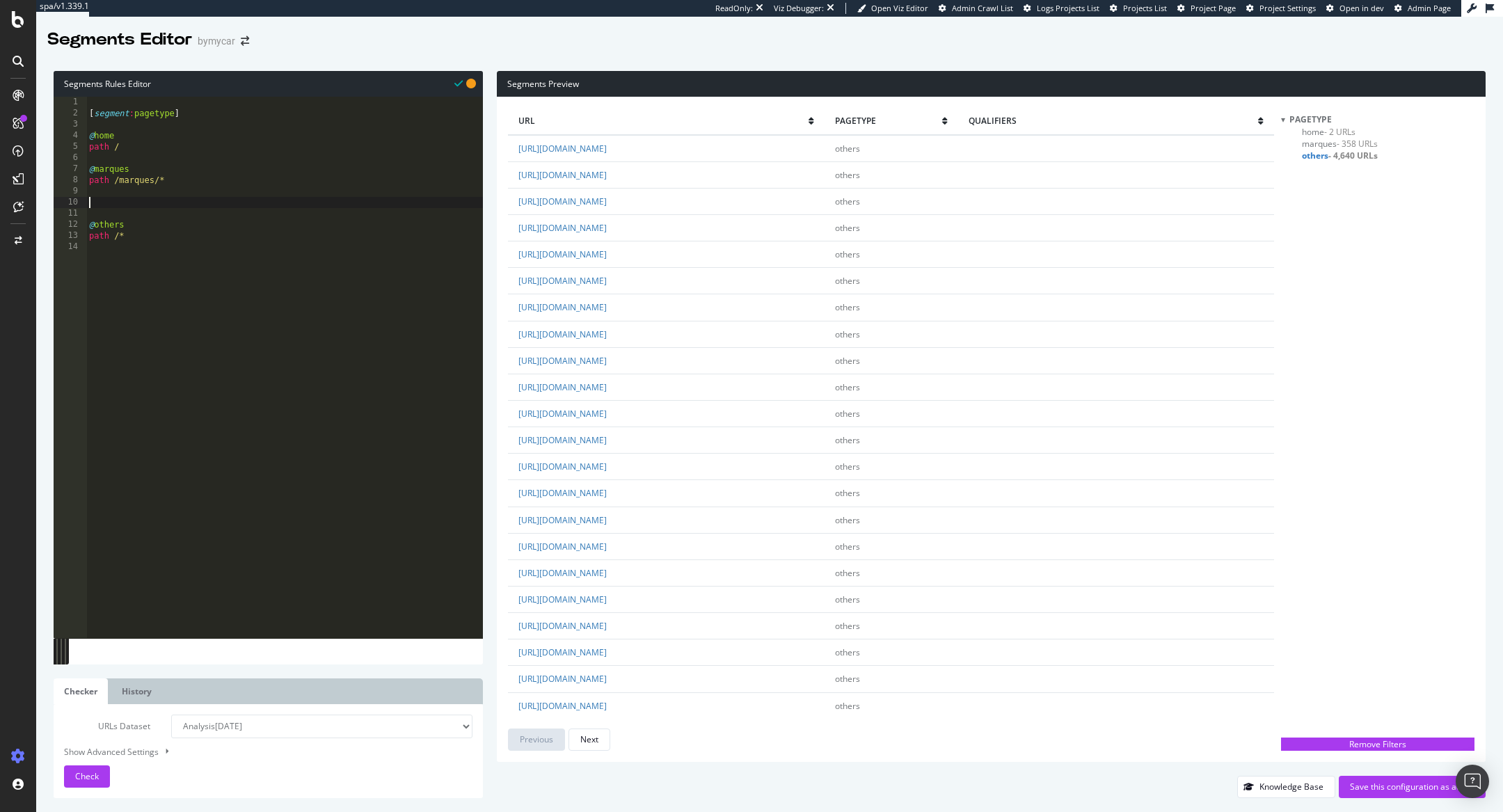
type textarea "path /marques/*"
click at [136, 195] on div "[ segment : pagetype ] @ home path / @ marques path /marques/* @ marques path /…" at bounding box center [284, 378] width 397 height 564
click at [141, 203] on div "[ segment : pagetype ] @ home path / @ marques path /marques/* @ marques path /…" at bounding box center [284, 378] width 397 height 564
click at [141, 215] on div "[ segment : pagetype ] @ home path / @ marques path /marques/* @ v path /marque…" at bounding box center [284, 378] width 397 height 564
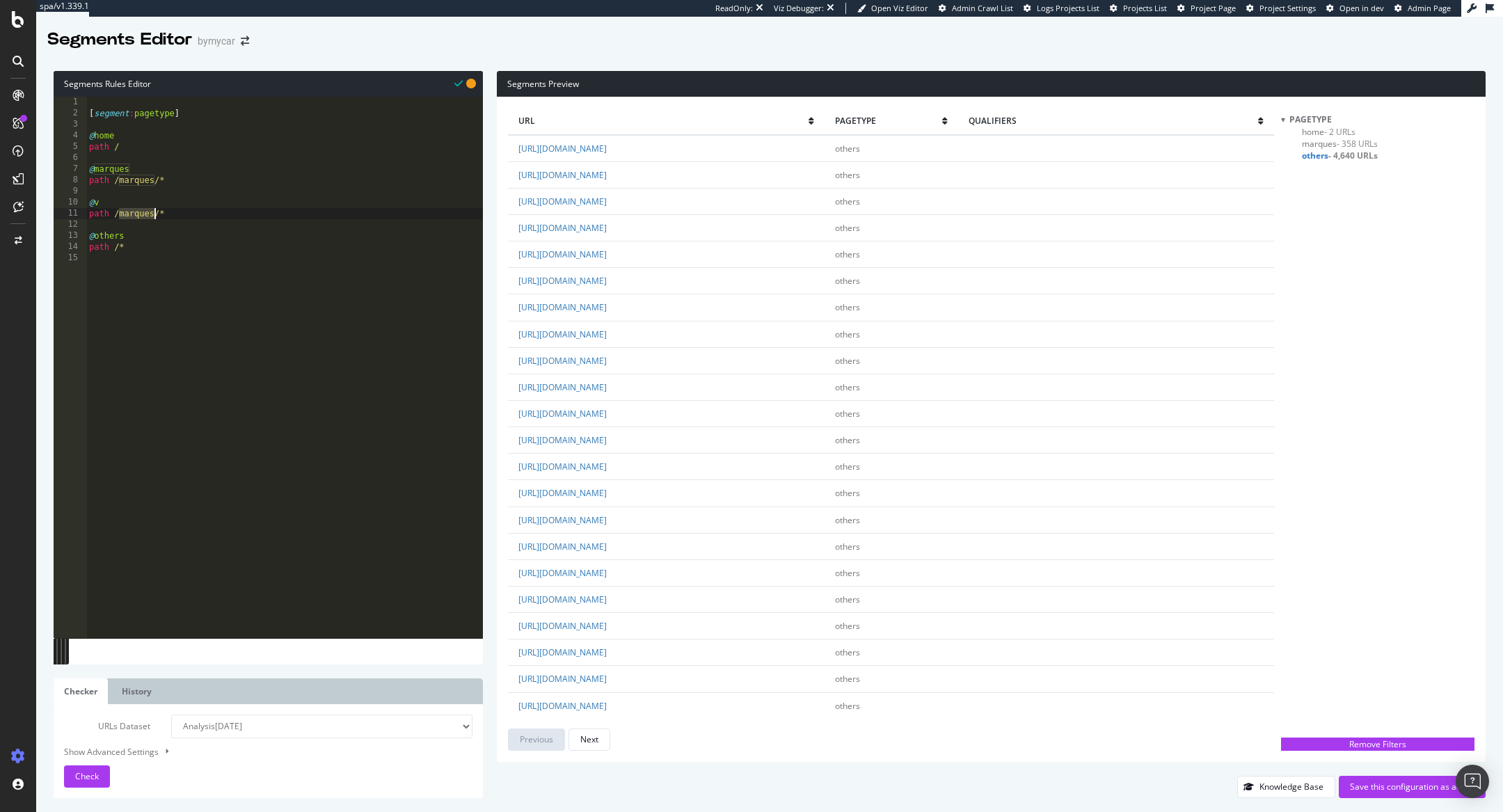
scroll to position [0, 2]
click at [85, 777] on span "Check" at bounding box center [87, 776] width 24 height 12
click at [1315, 166] on span "- 1,810 URLs" at bounding box center [1330, 167] width 48 height 12
click at [607, 201] on link "https://www.bymycar.fr/v/monospace-neuf" at bounding box center [563, 201] width 89 height 12
click at [104, 204] on div "[ segment : pagetype ] @ home path / @ marques path /marques/* @ v path /v/* @ …" at bounding box center [284, 378] width 397 height 564
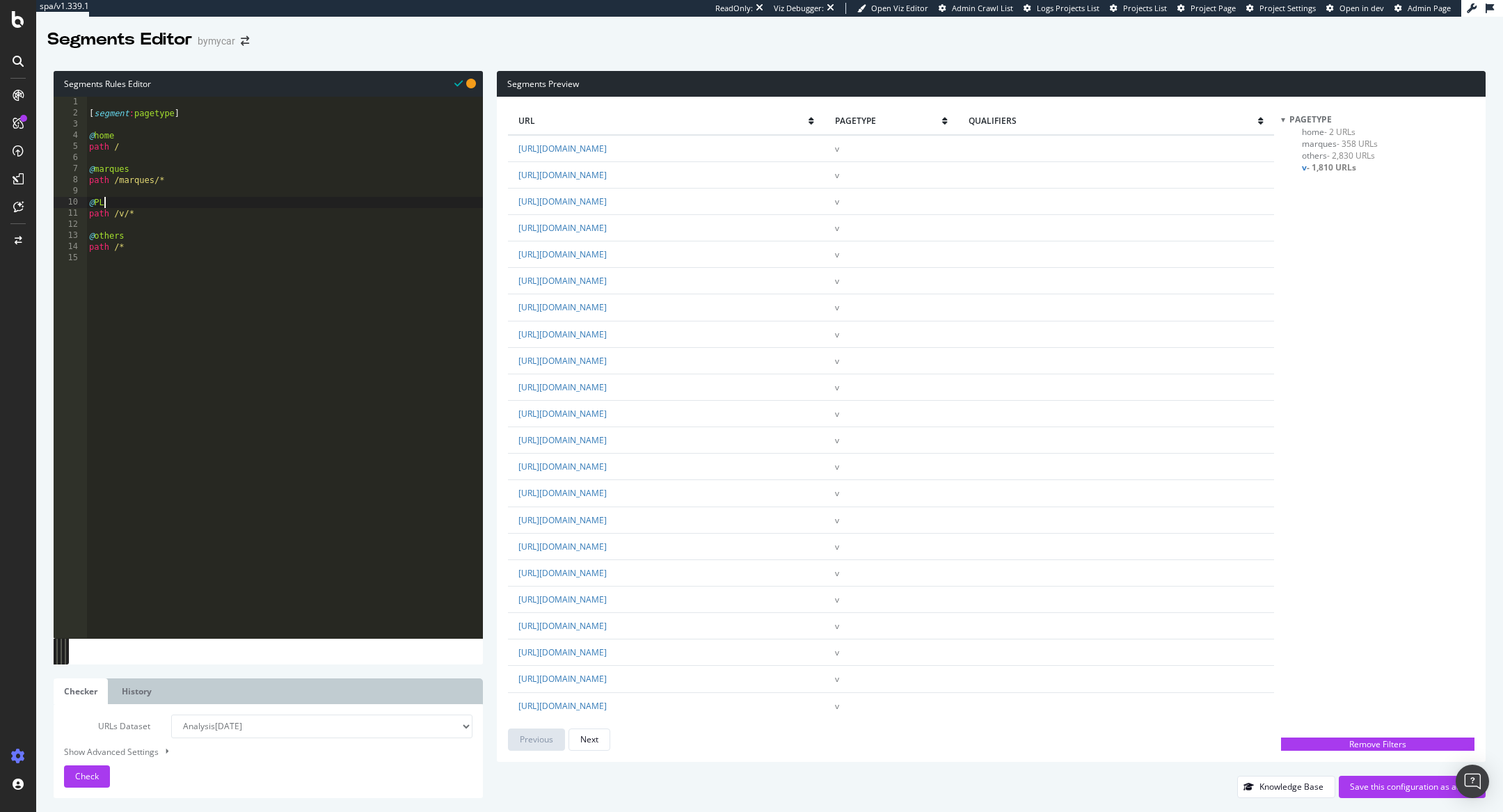
scroll to position [0, 0]
click at [122, 171] on div "[ segment : pagetype ] @ home path / @ marques path /marques/* @ PLP path /v/* …" at bounding box center [284, 378] width 397 height 564
click at [96, 773] on span "Check" at bounding box center [87, 776] width 24 height 12
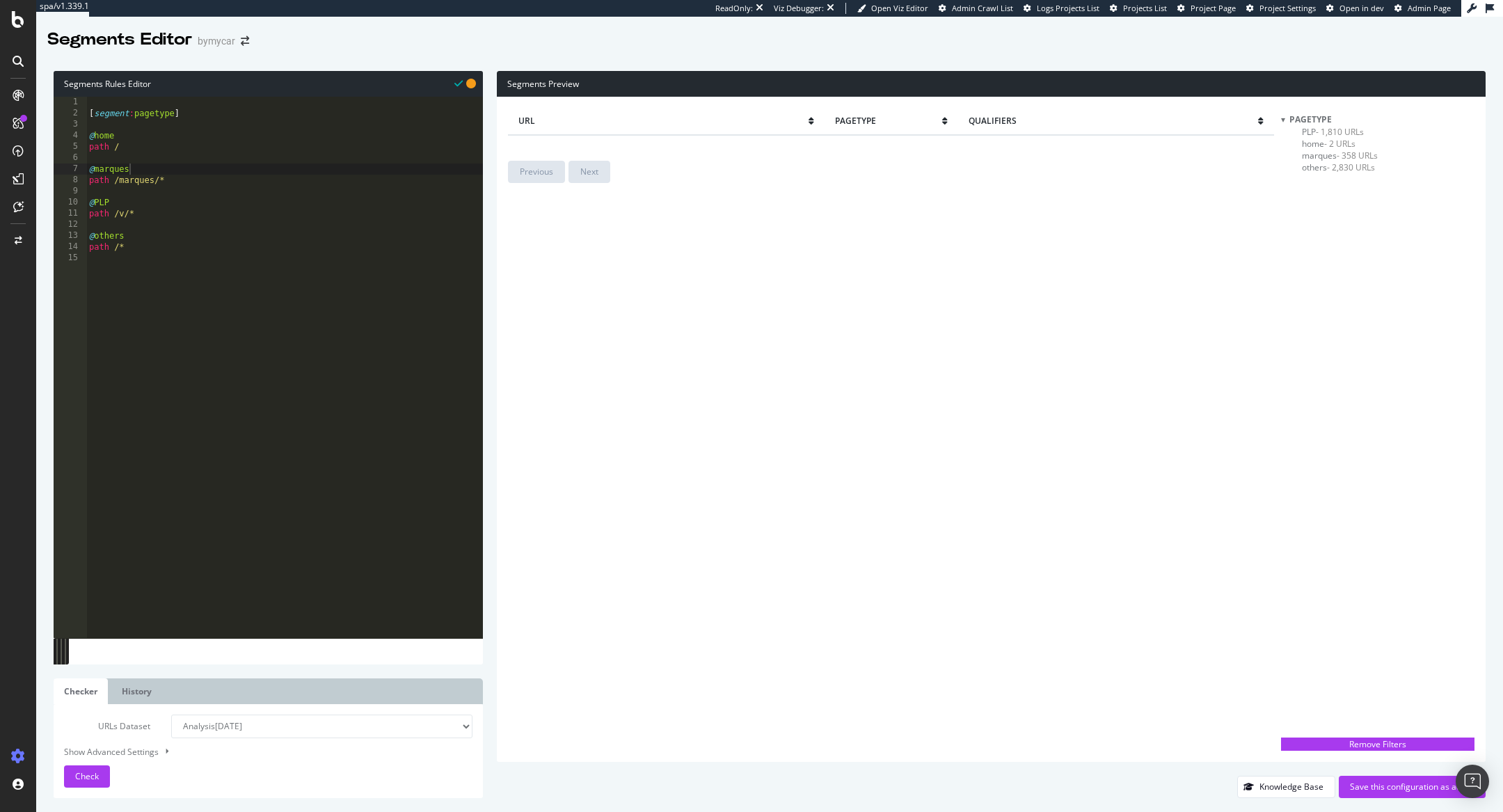
click at [1319, 167] on span "others - 2,830 URLs" at bounding box center [1339, 167] width 73 height 12
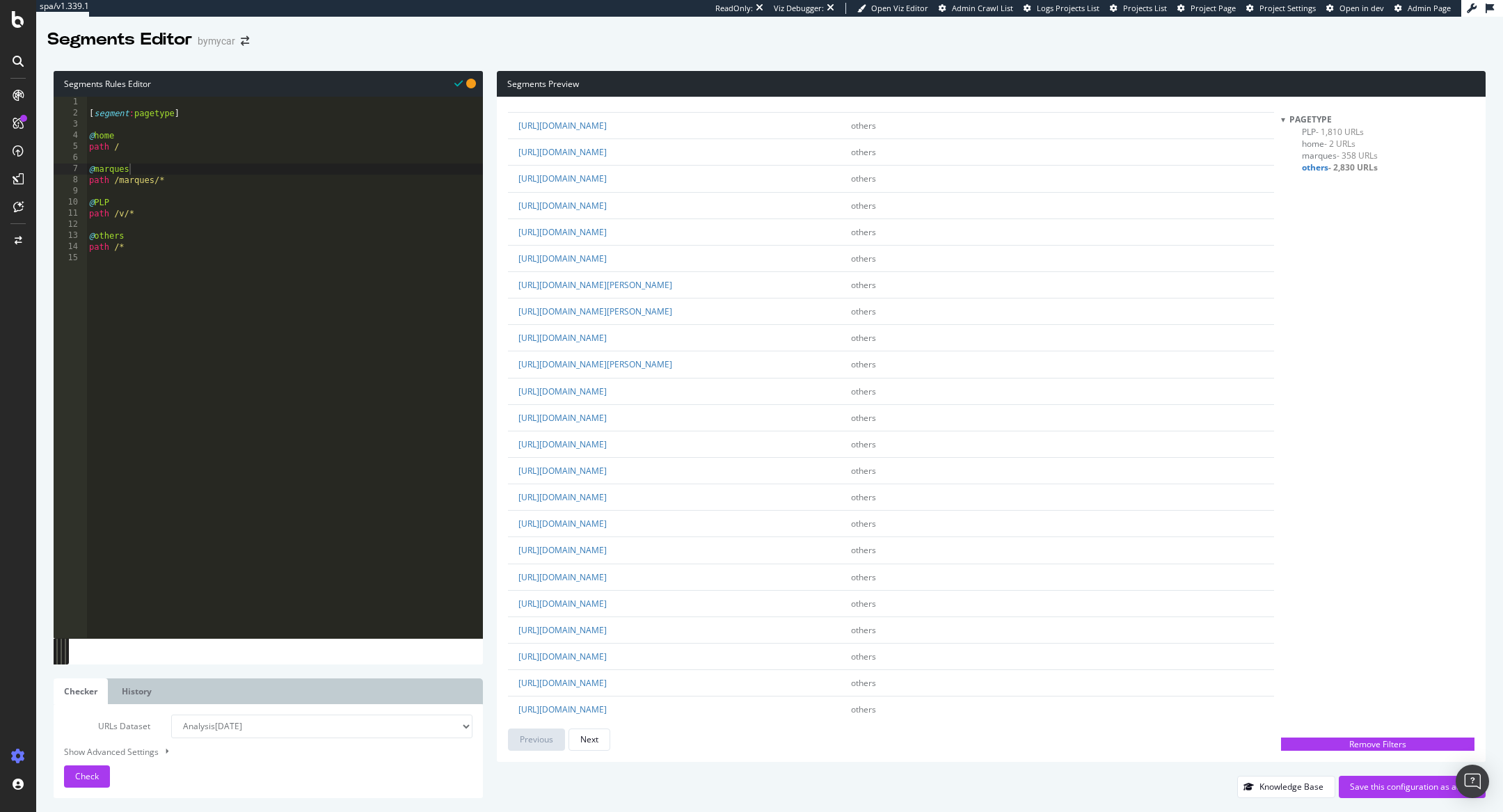
scroll to position [2065, 0]
click at [587, 727] on div "url pagetype qualifiers https://www.bymycar.fr/marques others https://www.bymyc…" at bounding box center [891, 429] width 766 height 643
click at [593, 735] on div "Next" at bounding box center [589, 739] width 18 height 12
click at [594, 741] on div "Next" at bounding box center [589, 739] width 18 height 12
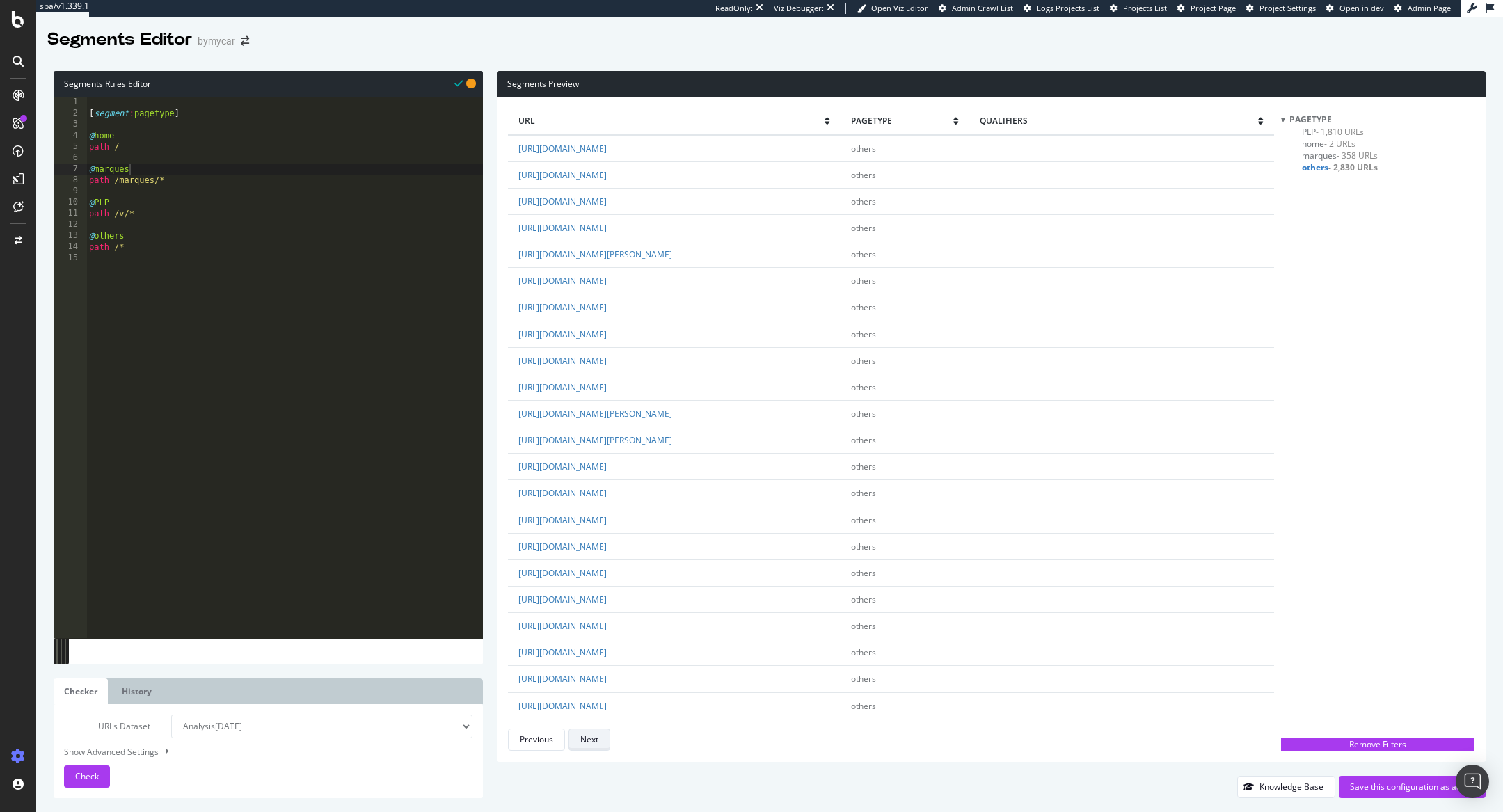
click at [594, 741] on div "Next" at bounding box center [589, 739] width 18 height 12
click at [111, 219] on div "[ segment : pagetype ] @ home path / @ marques path /marques/* @ PLP path /v/* …" at bounding box center [284, 378] width 397 height 564
click at [86, 779] on span "Check" at bounding box center [87, 776] width 24 height 12
drag, startPoint x: 146, startPoint y: 219, endPoint x: 86, endPoint y: 218, distance: 60.0
click at [86, 218] on div "path */v/* 1 2 3 4 5 6 7 8 9 10 11 12 13 14 15 [ segment : pagetype ] @ home pa…" at bounding box center [268, 367] width 429 height 541
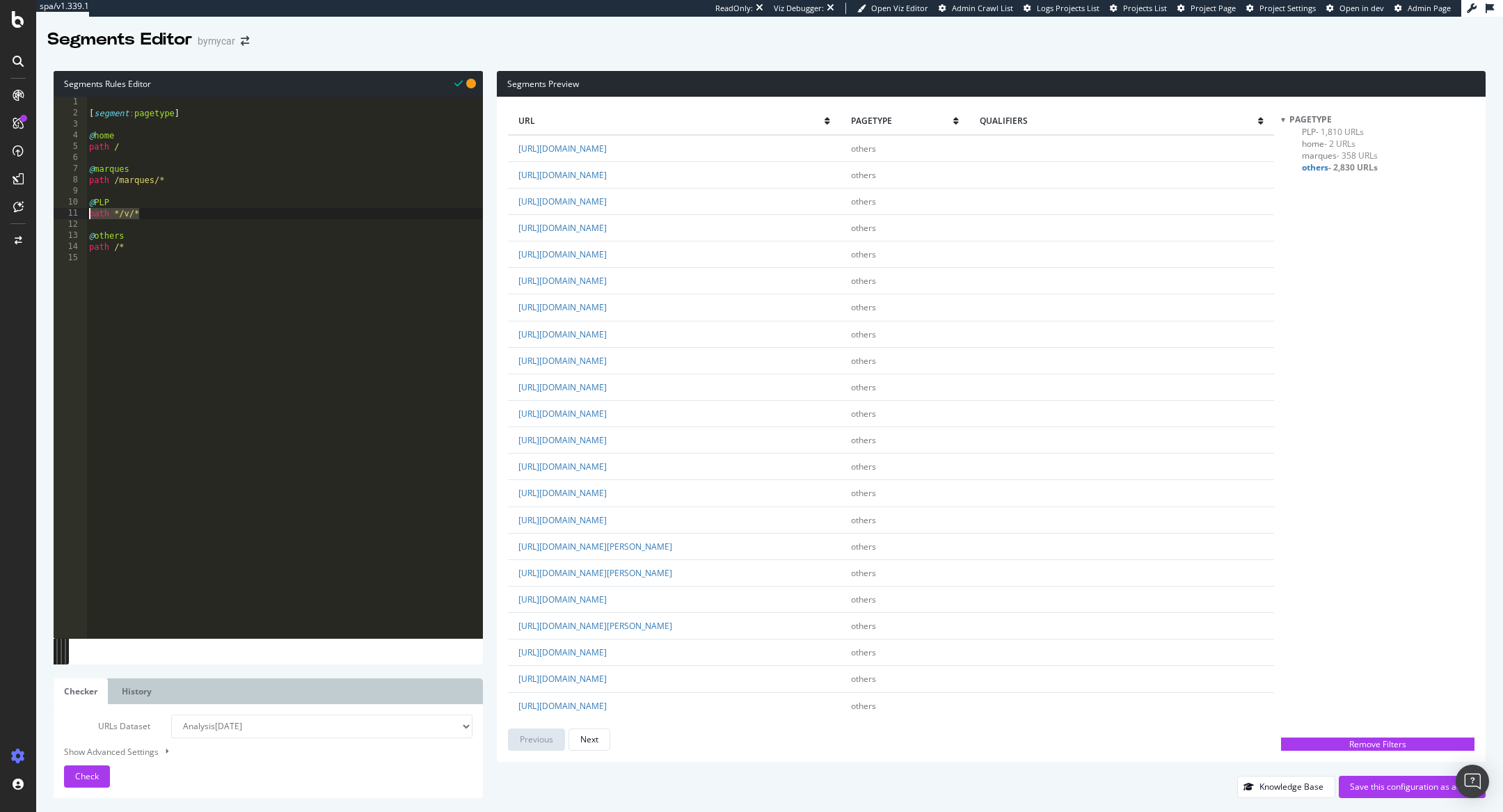
paste textarea "Cursor at row 11"
click at [78, 781] on span "Check" at bounding box center [87, 776] width 24 height 12
drag, startPoint x: 149, startPoint y: 212, endPoint x: 54, endPoint y: 212, distance: 95.0
click at [55, 212] on div "path /v/* 1 2 3 4 5 6 7 8 9 10 11 12 13 14 15 [ segment : pagetype ] @ home pat…" at bounding box center [268, 367] width 429 height 541
click at [81, 775] on span "Check" at bounding box center [87, 776] width 24 height 12
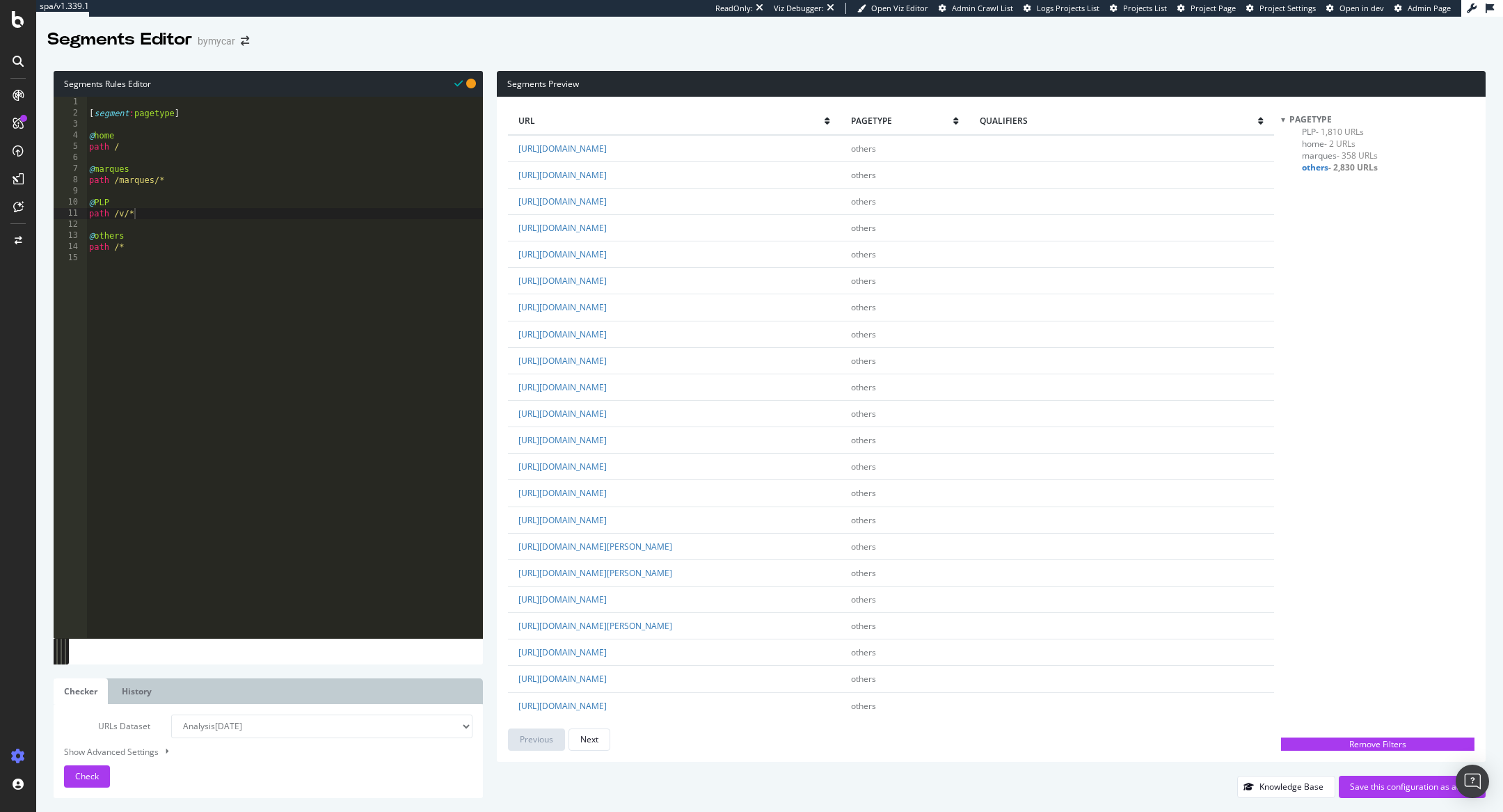
click at [1410, 12] on span "Admin Page" at bounding box center [1429, 8] width 43 height 10
drag, startPoint x: 154, startPoint y: 211, endPoint x: 59, endPoint y: 211, distance: 95.0
click at [59, 211] on div "path /v/* 1 2 3 4 5 6 7 8 9 10 11 12 13 14 15 [ segment : pagetype ] @ home pat…" at bounding box center [268, 367] width 429 height 541
paste textarea "url *bymycar.fr"
type textarea "url *bymycar.fr/v/*"
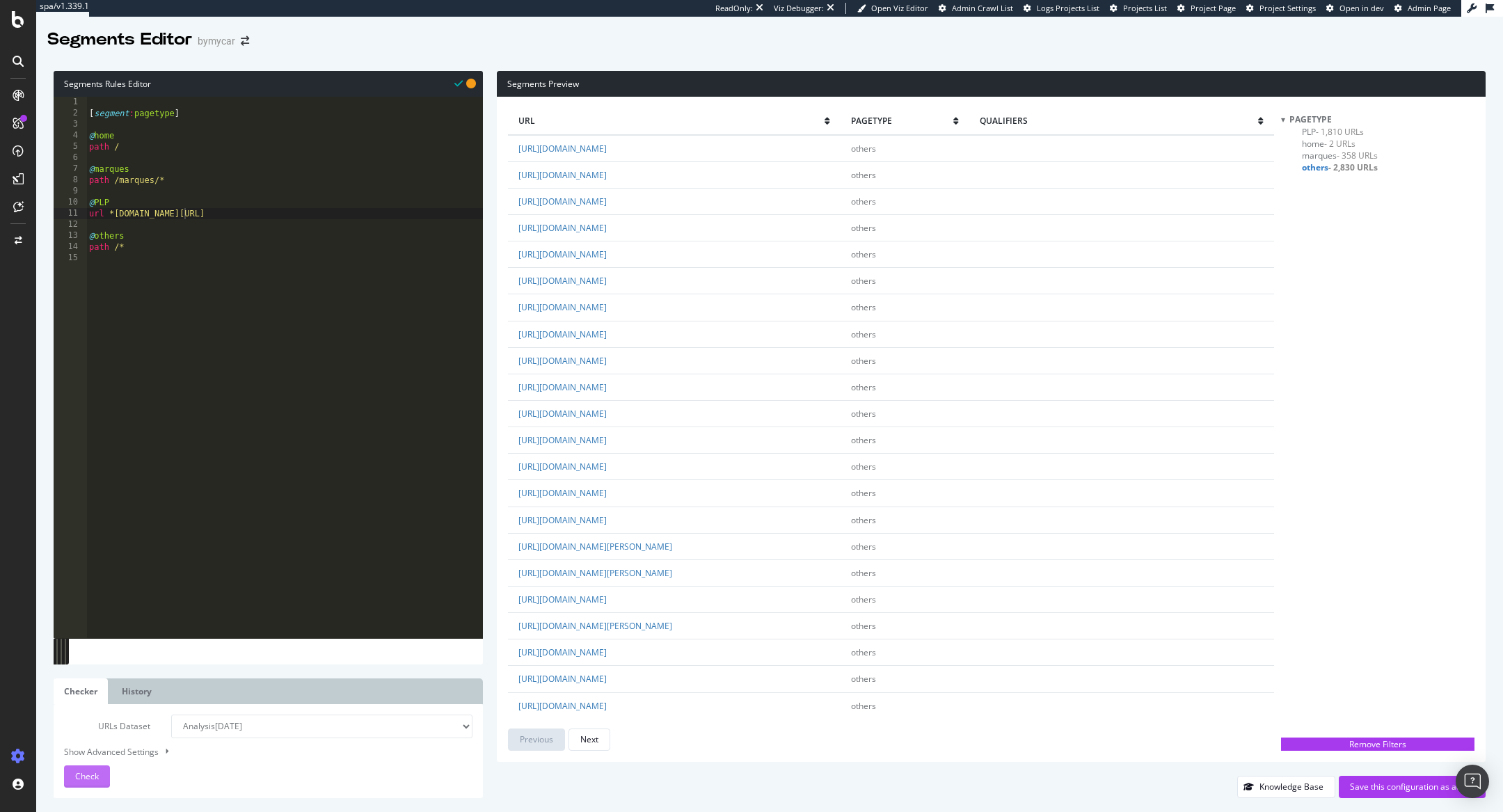
click at [89, 775] on span "Check" at bounding box center [87, 776] width 24 height 12
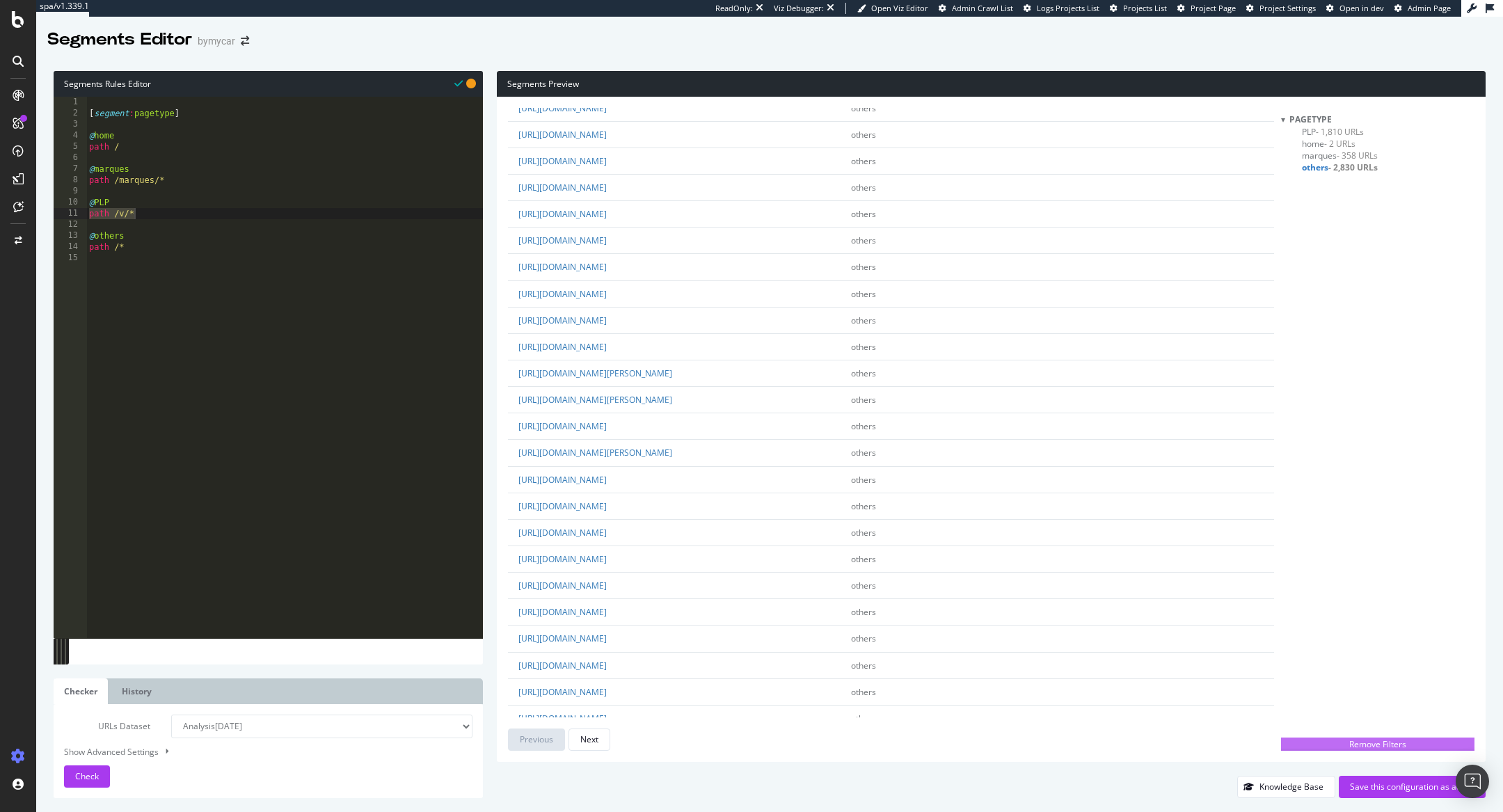
click at [1350, 738] on div "Remove Filters" at bounding box center [1377, 743] width 185 height 12
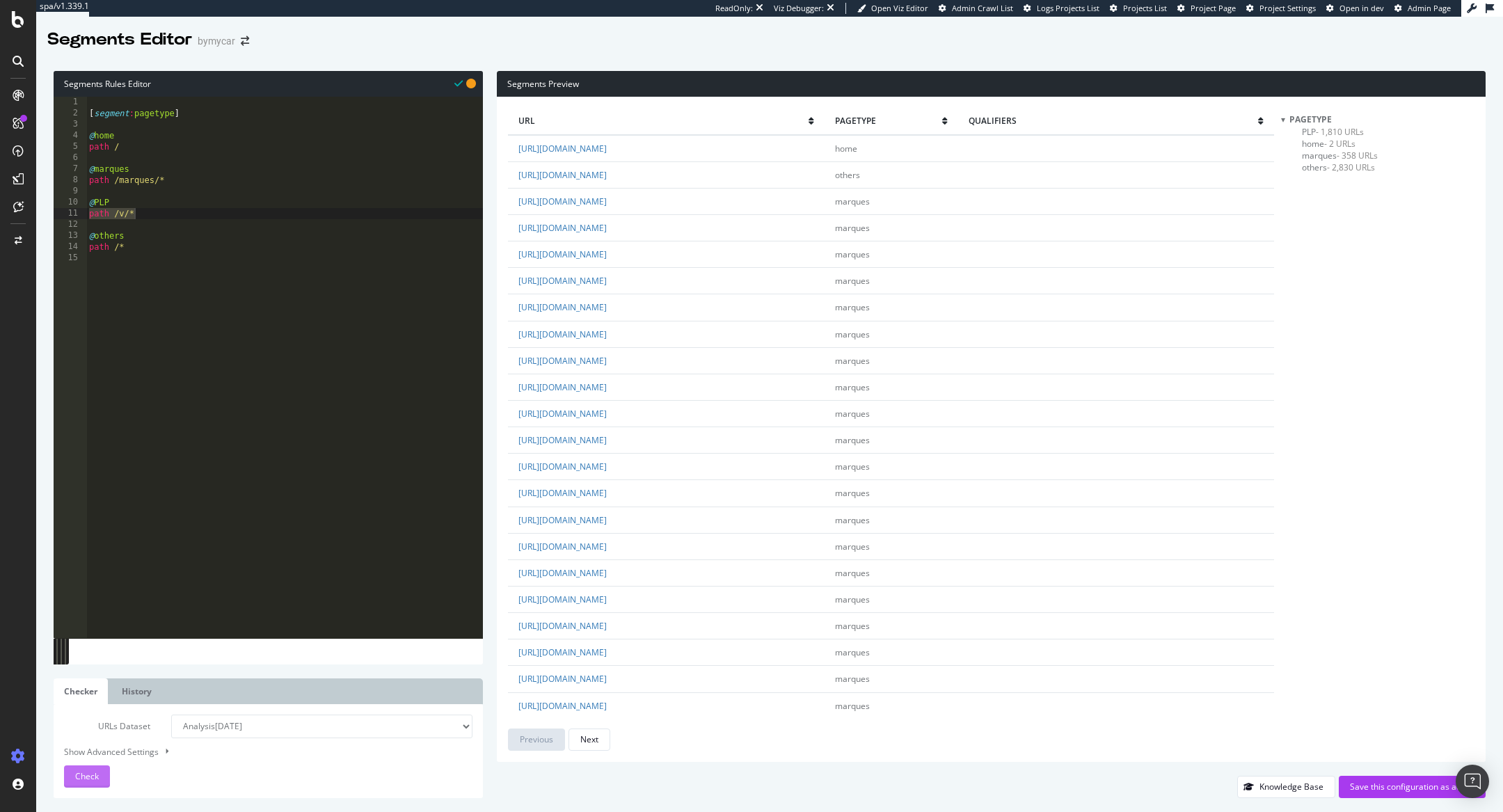
click at [78, 775] on span "Check" at bounding box center [87, 776] width 24 height 12
click at [111, 228] on div "[ segment : pagetype ] @ home path / @ marques path /marques/* @ PLP path /v/* …" at bounding box center [284, 378] width 397 height 564
drag, startPoint x: 145, startPoint y: 222, endPoint x: 38, endPoint y: 222, distance: 107.0
click at [38, 222] on div "Segments Rules Editor 1 2 3 4 5 6 7 8 9 10 11 12 13 14 15 [ segment : pagetype …" at bounding box center [770, 434] width 1467 height 754
drag, startPoint x: 141, startPoint y: 213, endPoint x: 70, endPoint y: 213, distance: 71.0
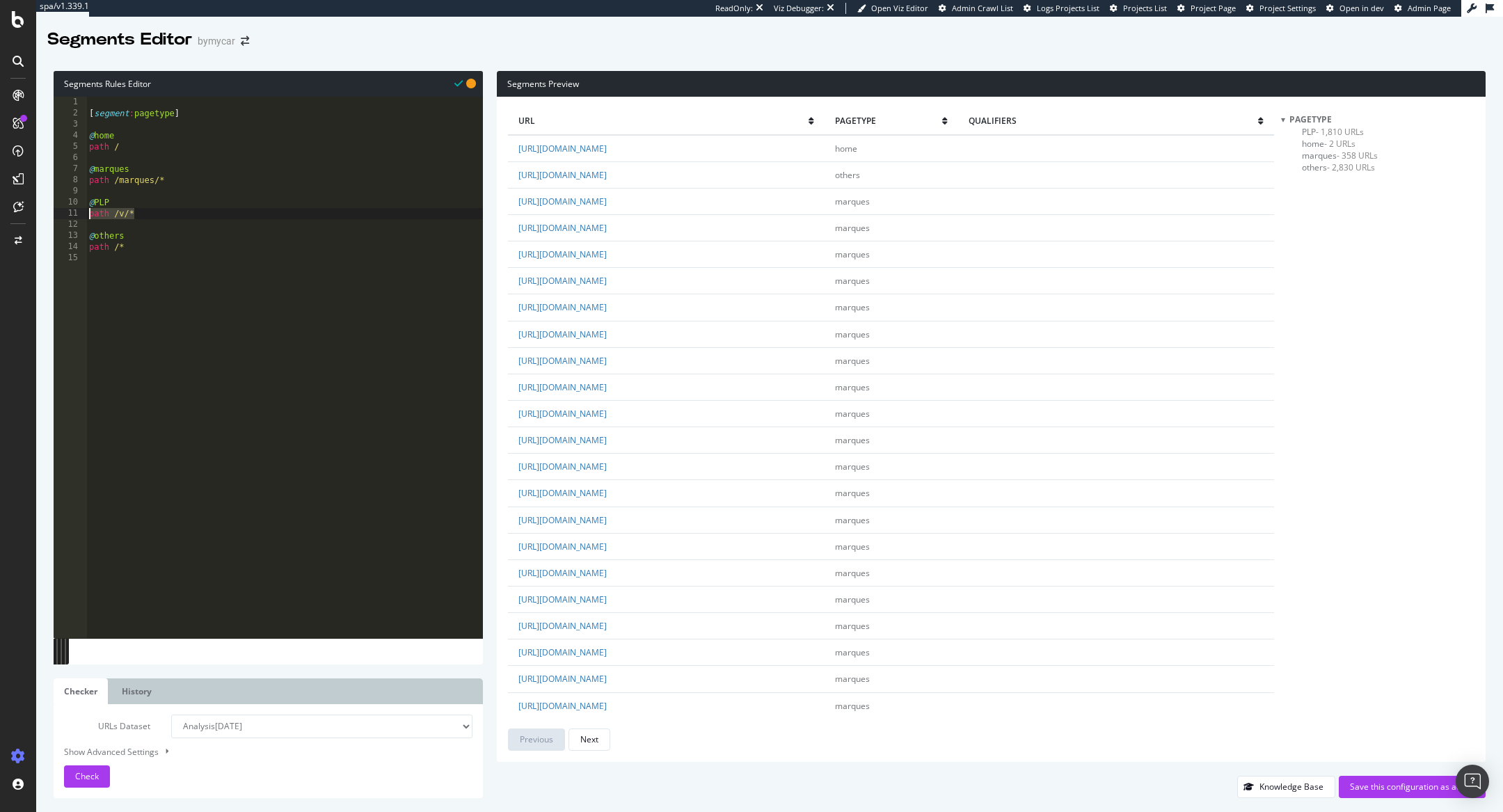
click at [71, 213] on div "1 2 3 4 5 6 7 8 9 10 11 12 13 14 15 [ segment : pagetype ] @ home path / @ marq…" at bounding box center [268, 367] width 429 height 541
click at [1335, 167] on span "- 2,830 URLs" at bounding box center [1350, 167] width 48 height 12
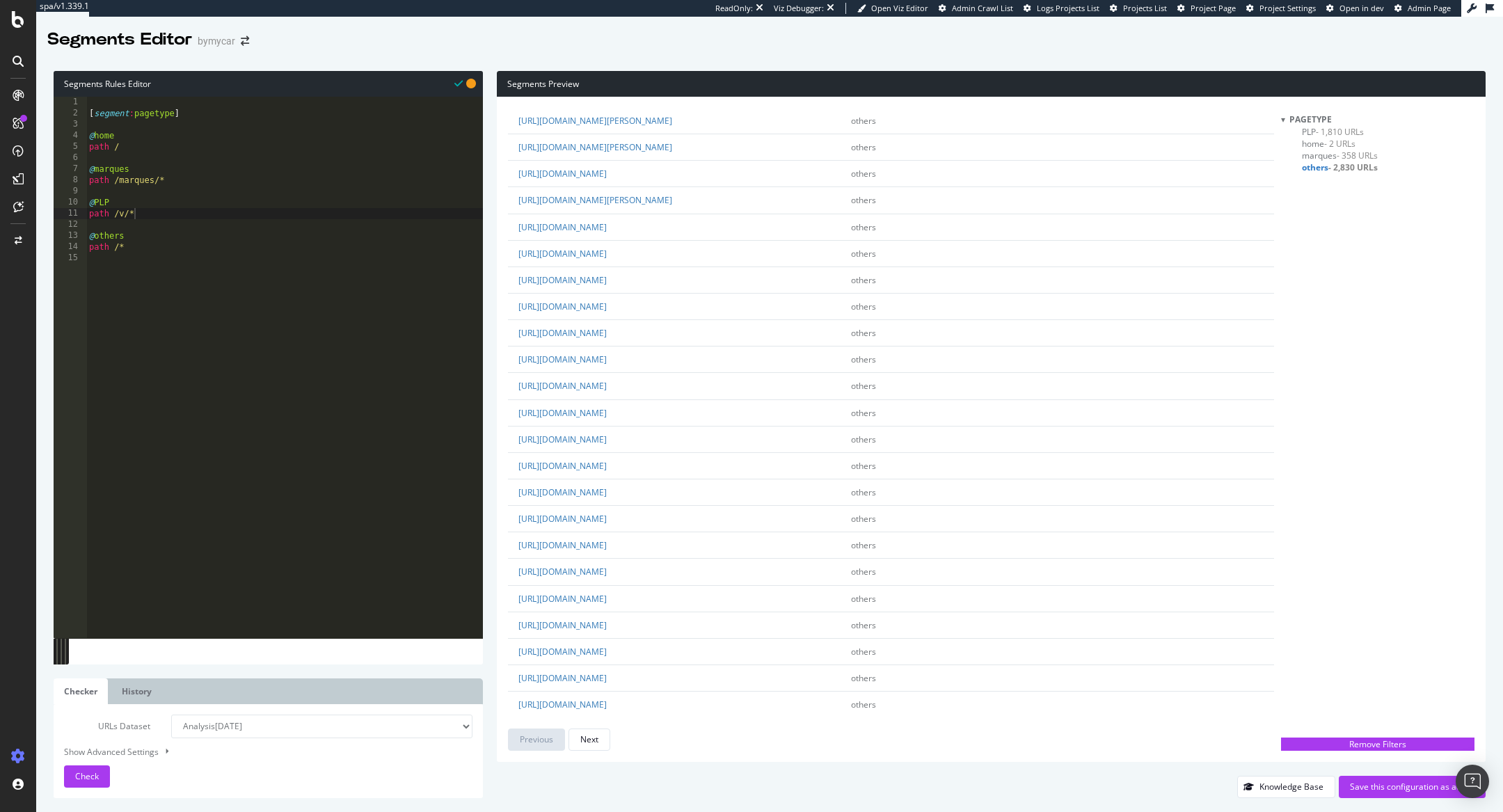
scroll to position [2065, 0]
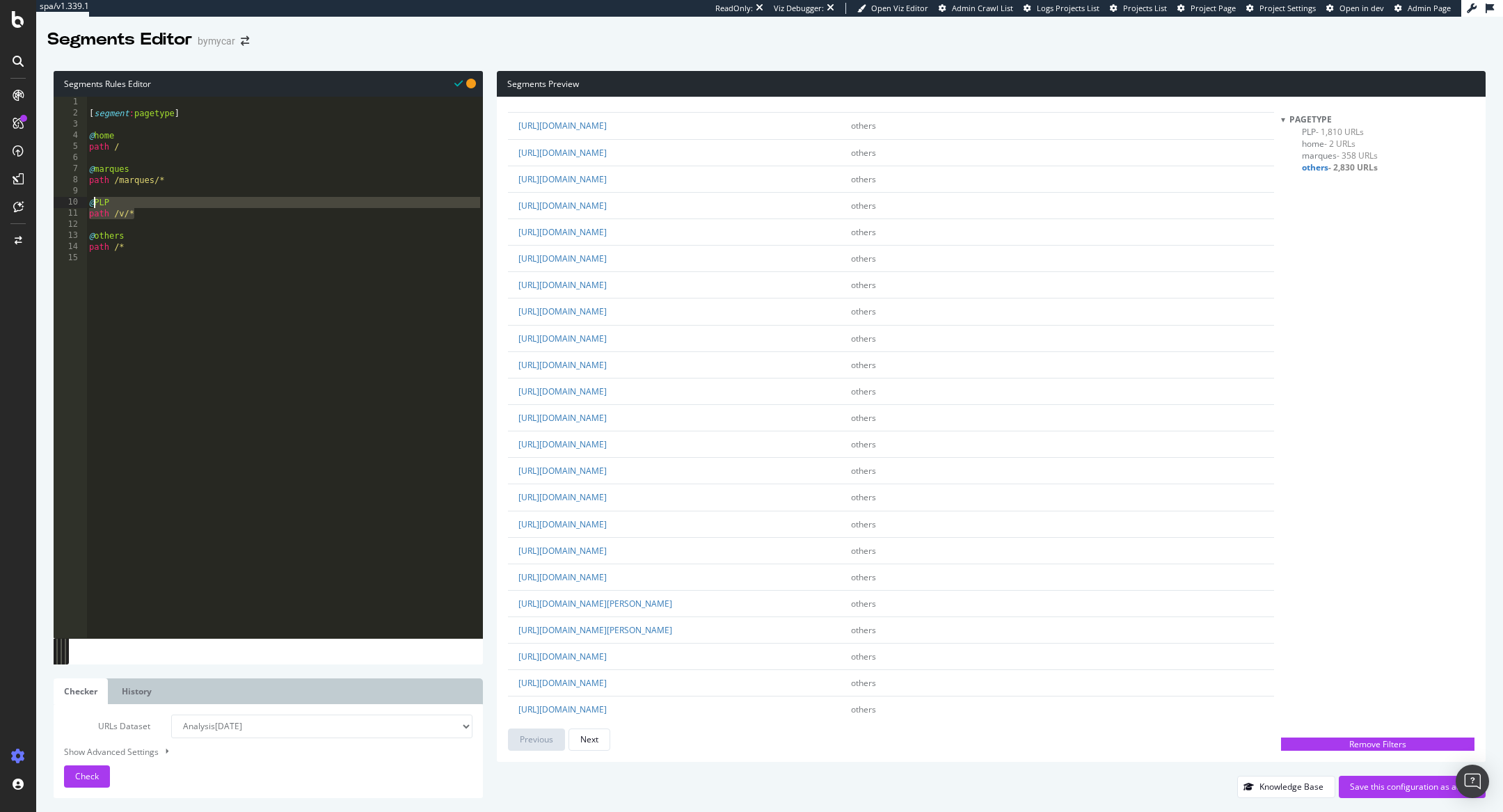
drag, startPoint x: 143, startPoint y: 214, endPoint x: 92, endPoint y: 202, distance: 52.4
click at [92, 202] on div "[ segment : pagetype ] @ home path / @ marques path /marques/* @ PLP path /v/* …" at bounding box center [284, 378] width 397 height 564
type textarea "@"
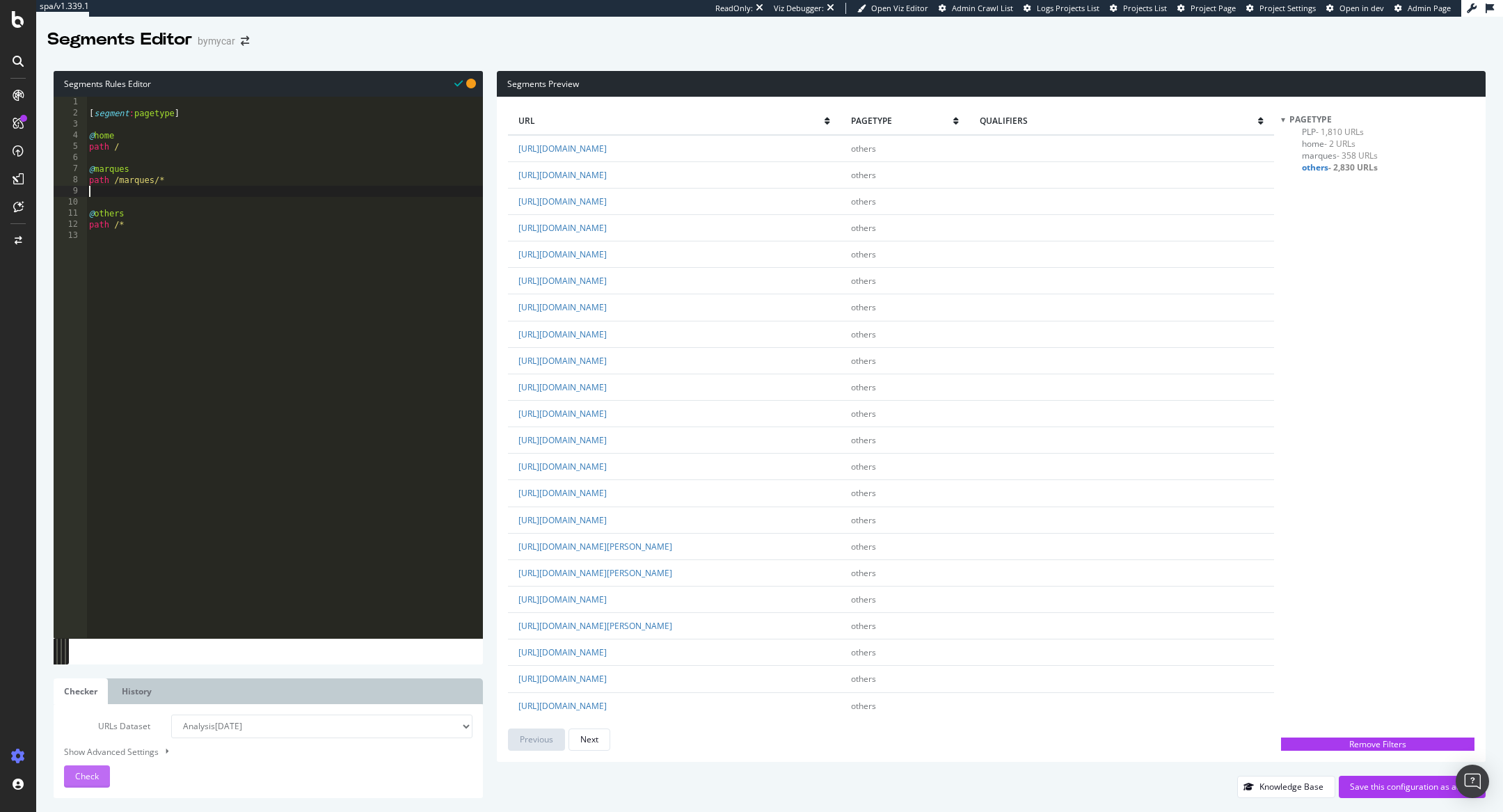
click at [87, 766] on div "Check" at bounding box center [87, 776] width 24 height 21
click at [157, 195] on div "[ segment : pagetype ] @ home path / @ marques path /marques/* @ others path /*" at bounding box center [284, 378] width 397 height 564
type textarea "path /marques/*"
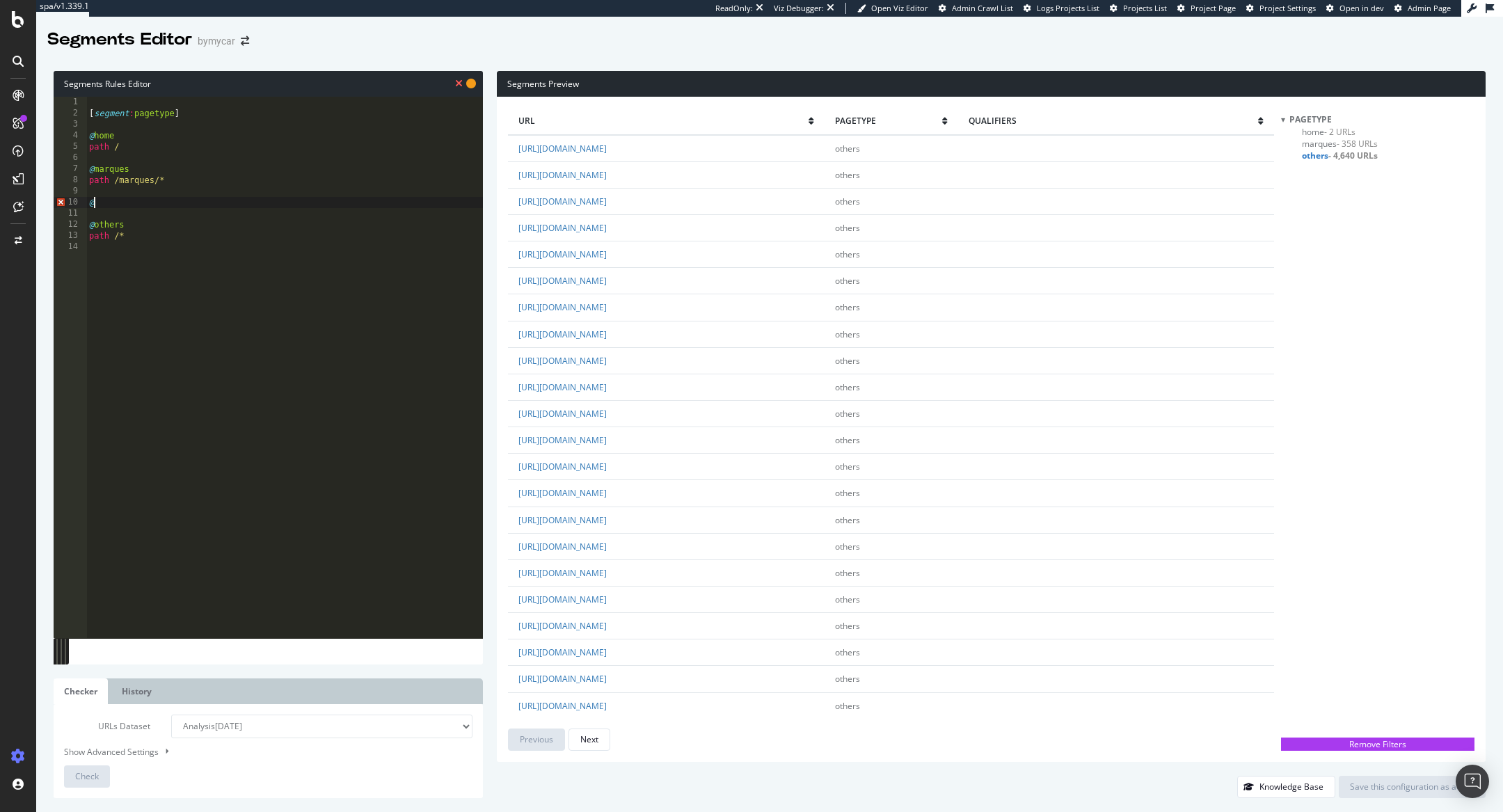
type textarea "@v"
type textarea "path /v/*"
click at [96, 780] on span "Check" at bounding box center [87, 776] width 24 height 12
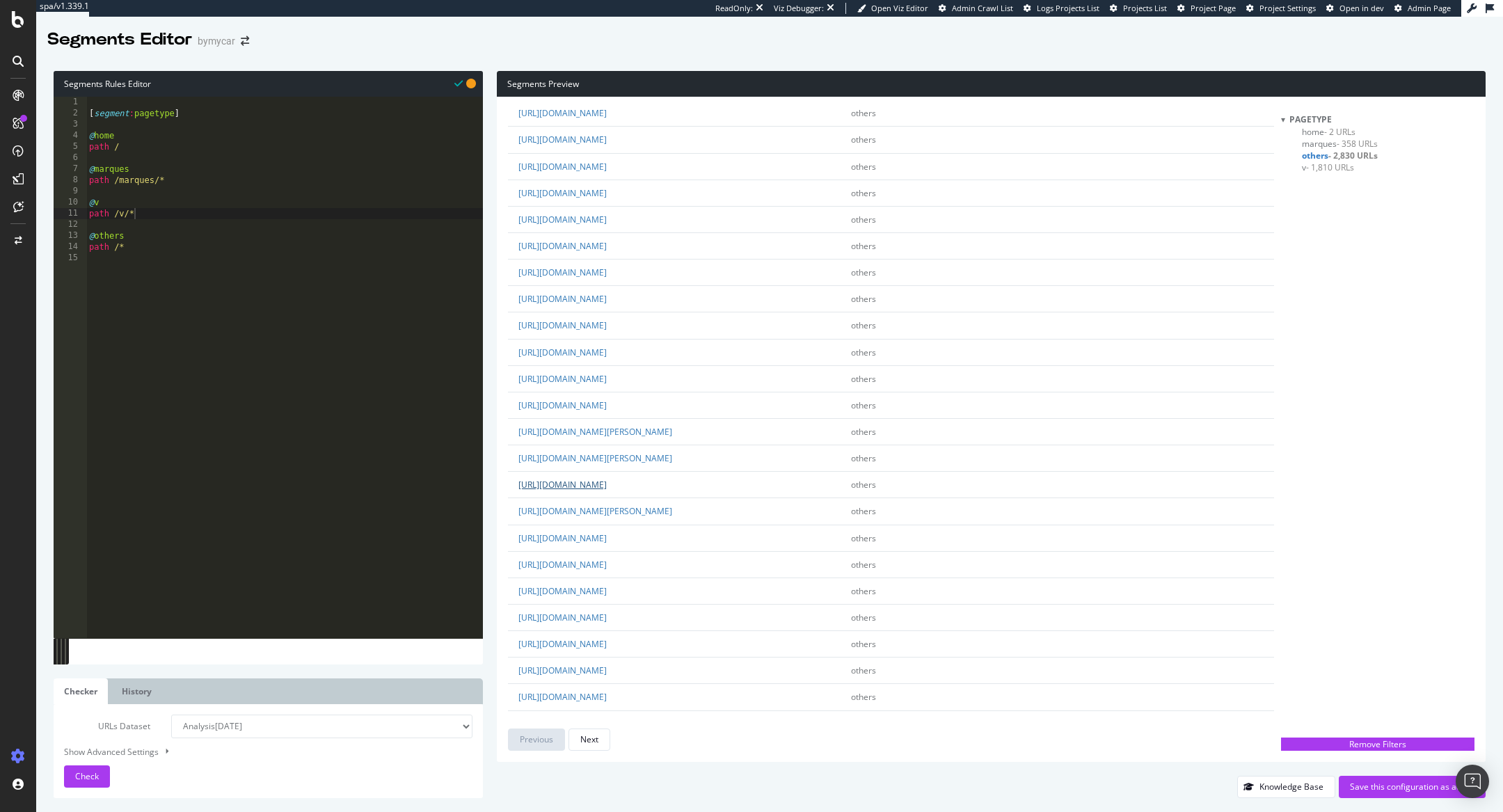
scroll to position [1484, 0]
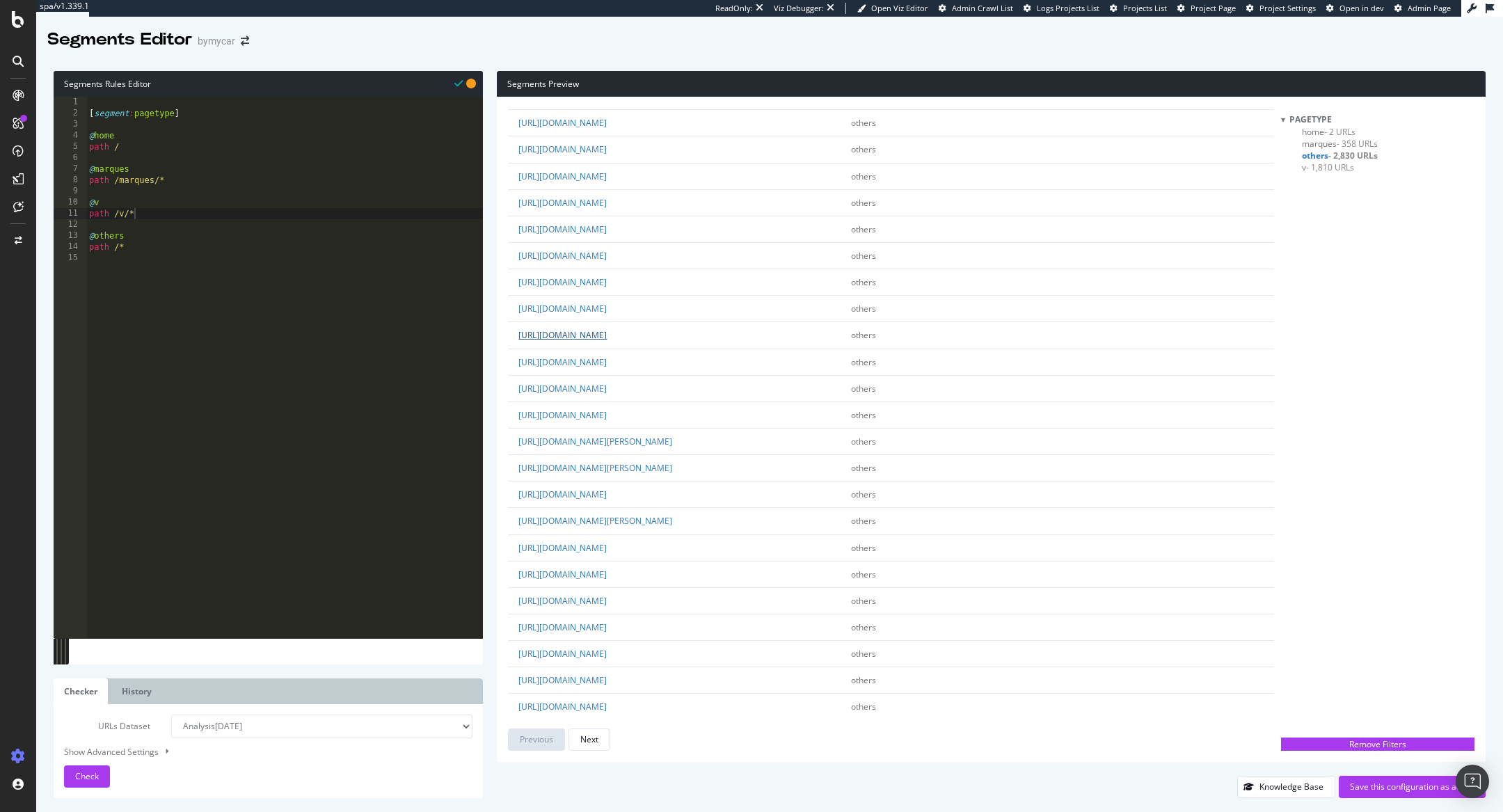
click at [607, 329] on link "https://www.bymycar.fr/webzine/comparatif-skoda-kodiaq-contre-les-suv-concurren…" at bounding box center [563, 335] width 89 height 12
click at [171, 209] on div "[ segment : pagetype ] @ home path / @ marques path /marques/* @ v path /v/* @ …" at bounding box center [284, 378] width 397 height 564
type textarea "@webzine"
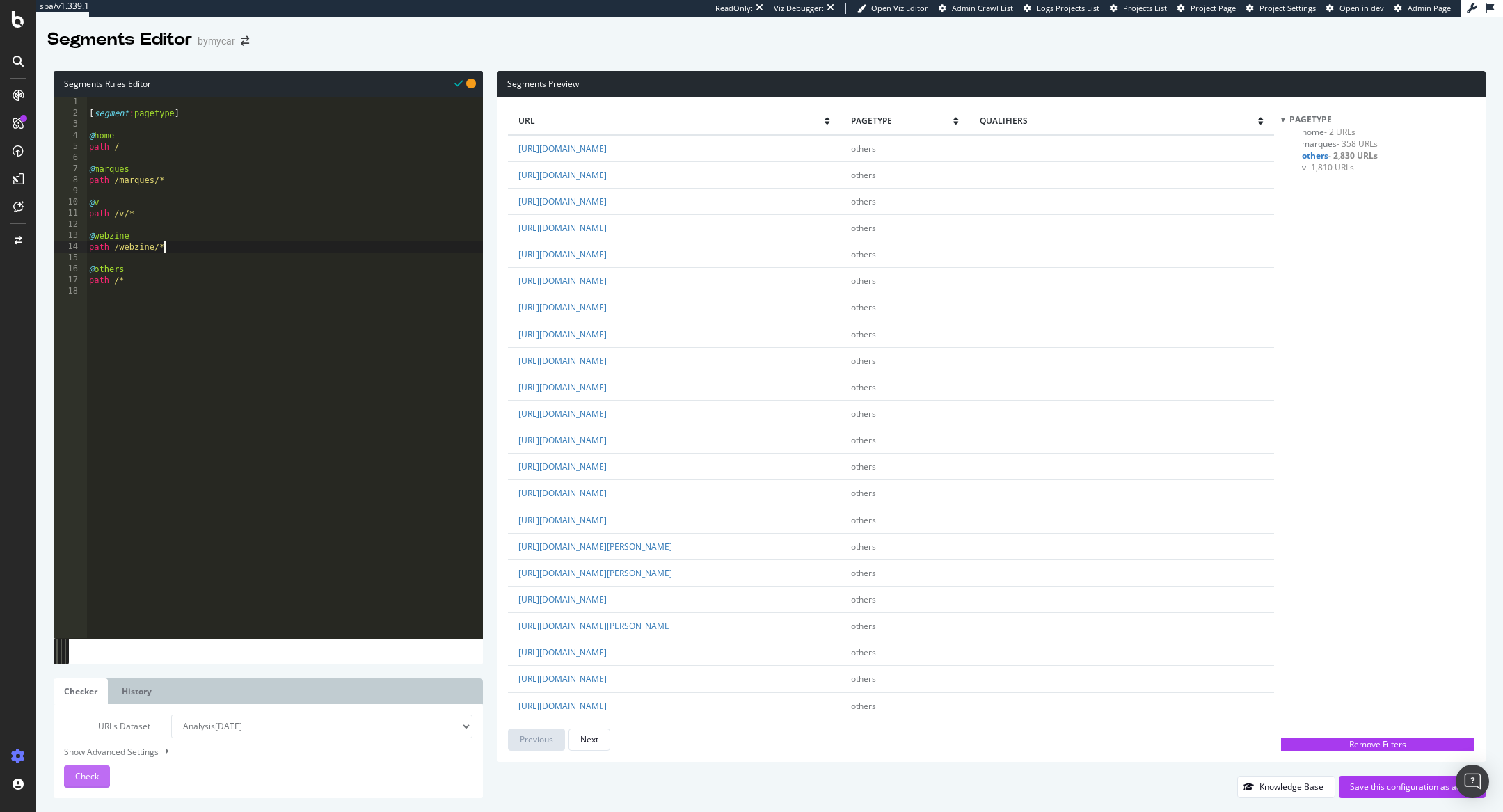
type textarea "path /webzine/*"
click at [88, 776] on span "Check" at bounding box center [87, 776] width 24 height 12
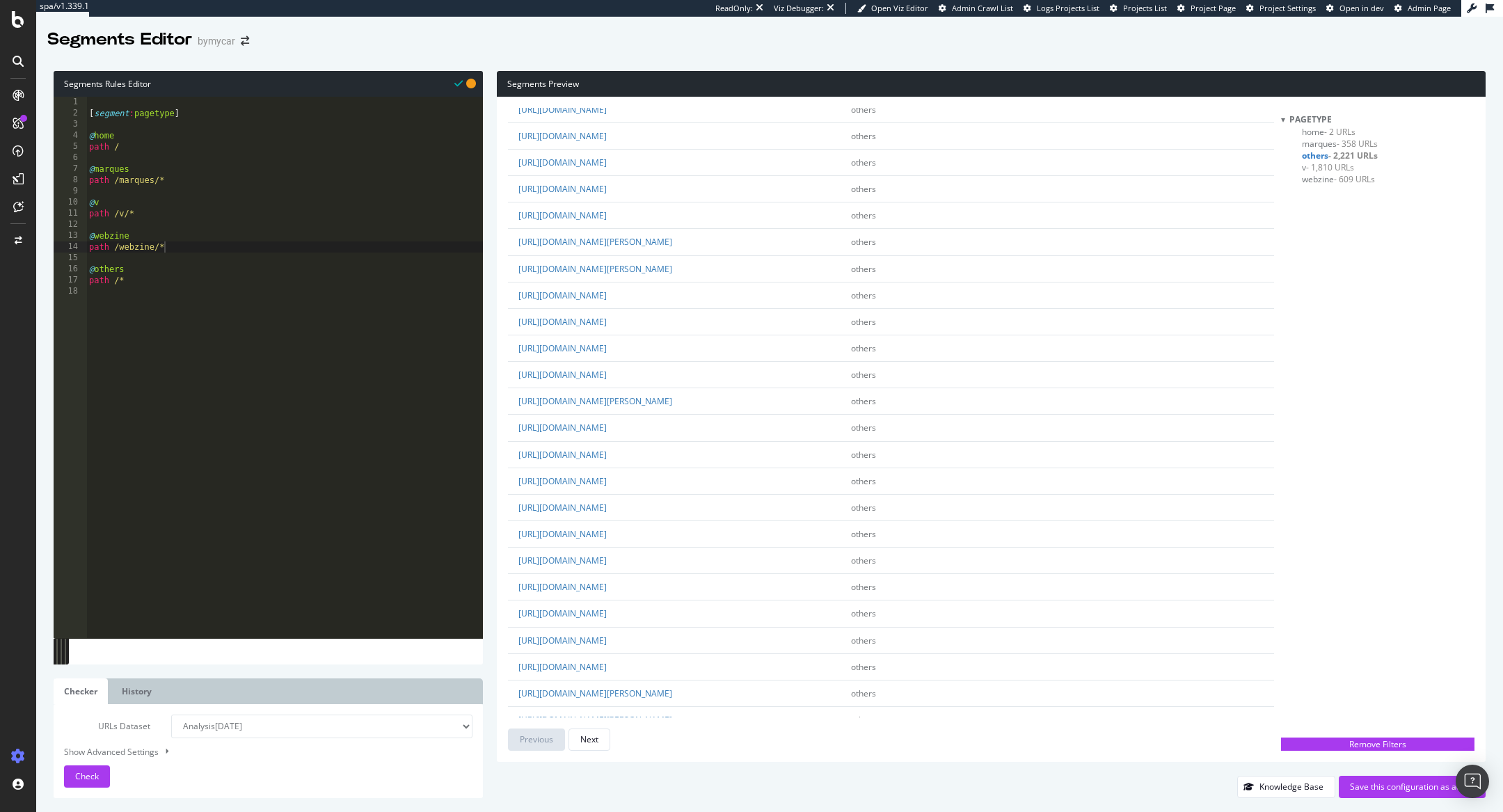
scroll to position [253, 0]
click at [607, 369] on link "https://www.bymycar.fr/concessions/cote-d-azur" at bounding box center [563, 373] width 89 height 12
click at [190, 245] on div "[ segment : pagetype ] @ home path / @ marques path /marques/* @ v path /v/* @ …" at bounding box center [284, 378] width 397 height 564
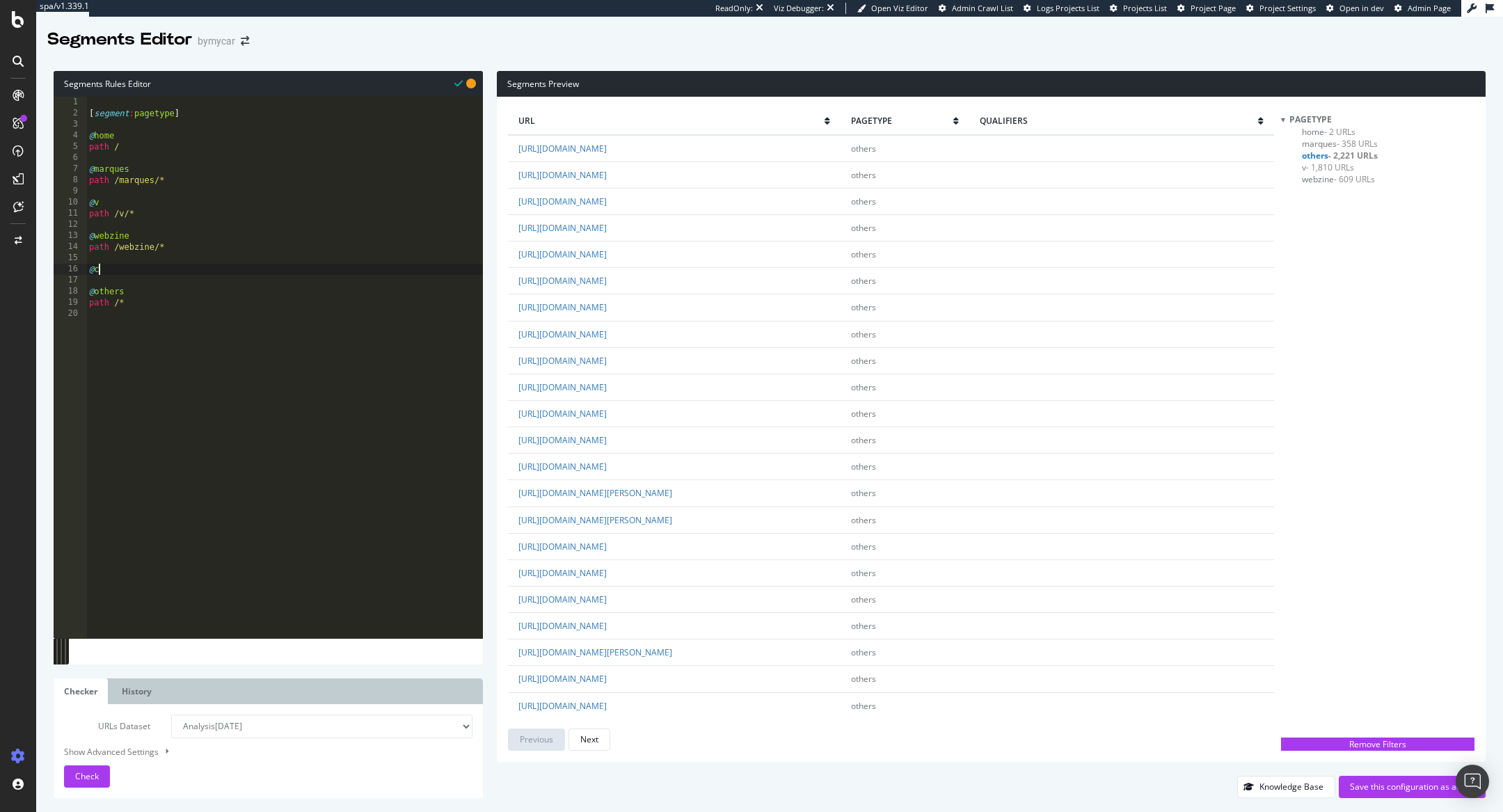
scroll to position [0, 0]
type textarea "@concessions"
click at [79, 770] on div "Check" at bounding box center [87, 776] width 24 height 12
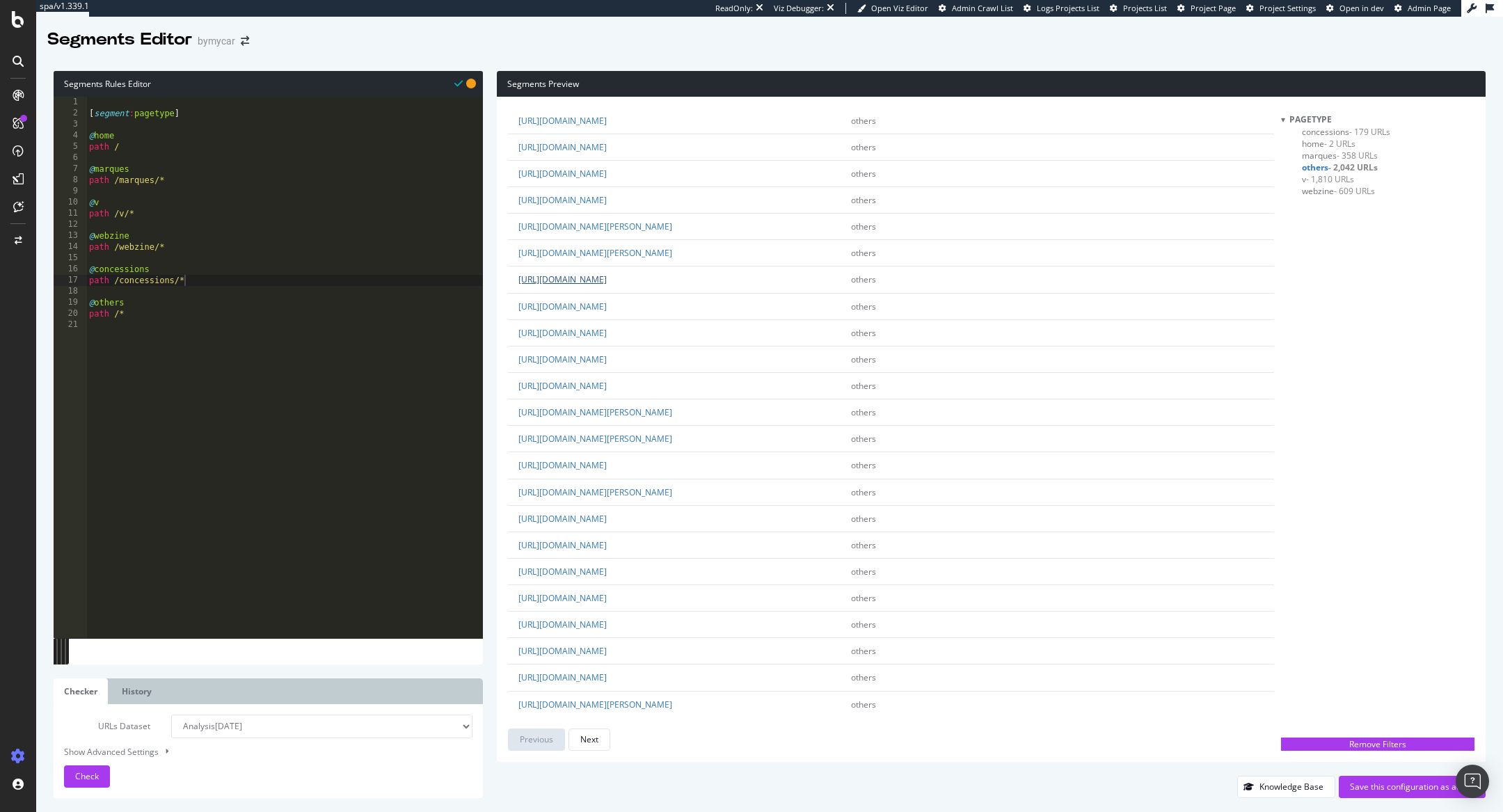
drag, startPoint x: 930, startPoint y: 276, endPoint x: 886, endPoint y: 276, distance: 44.0
click at [841, 276] on td "https://www.bymycar.fr/fiat-500-1-0-70-ch-hybride-bsg-s-s-occasion-2022-six-fou…" at bounding box center [674, 279] width 333 height 26
click at [208, 280] on div "[ segment : pagetype ] @ home path / @ marques path /marques/* @ v path /v/* @ …" at bounding box center [284, 378] width 397 height 564
click at [156, 213] on div "[ segment : pagetype ] @ home path / @ marques path /marques/* @ v path /v/* @ …" at bounding box center [284, 378] width 397 height 564
type textarea "path /v/*"
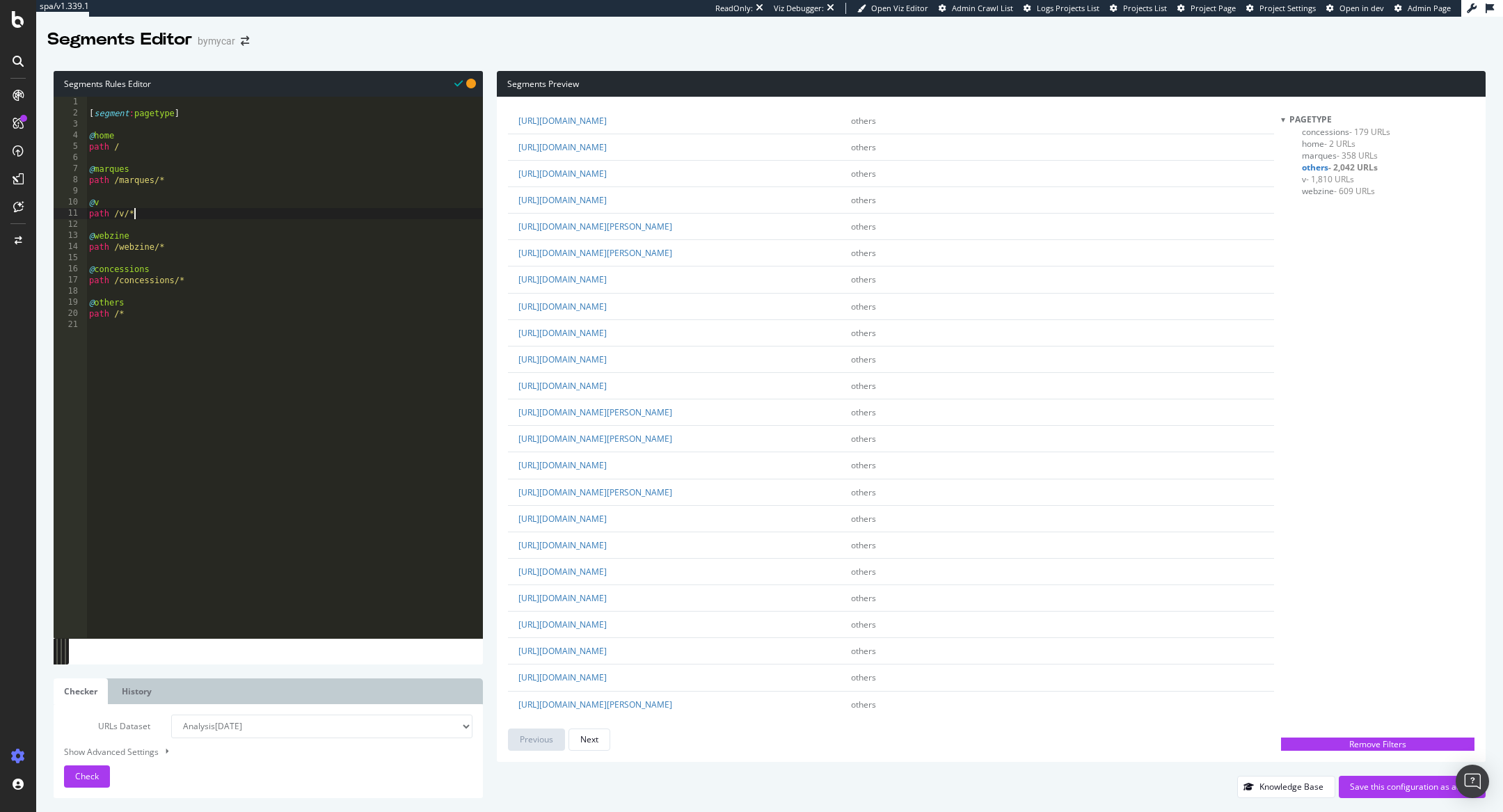
scroll to position [0, 0]
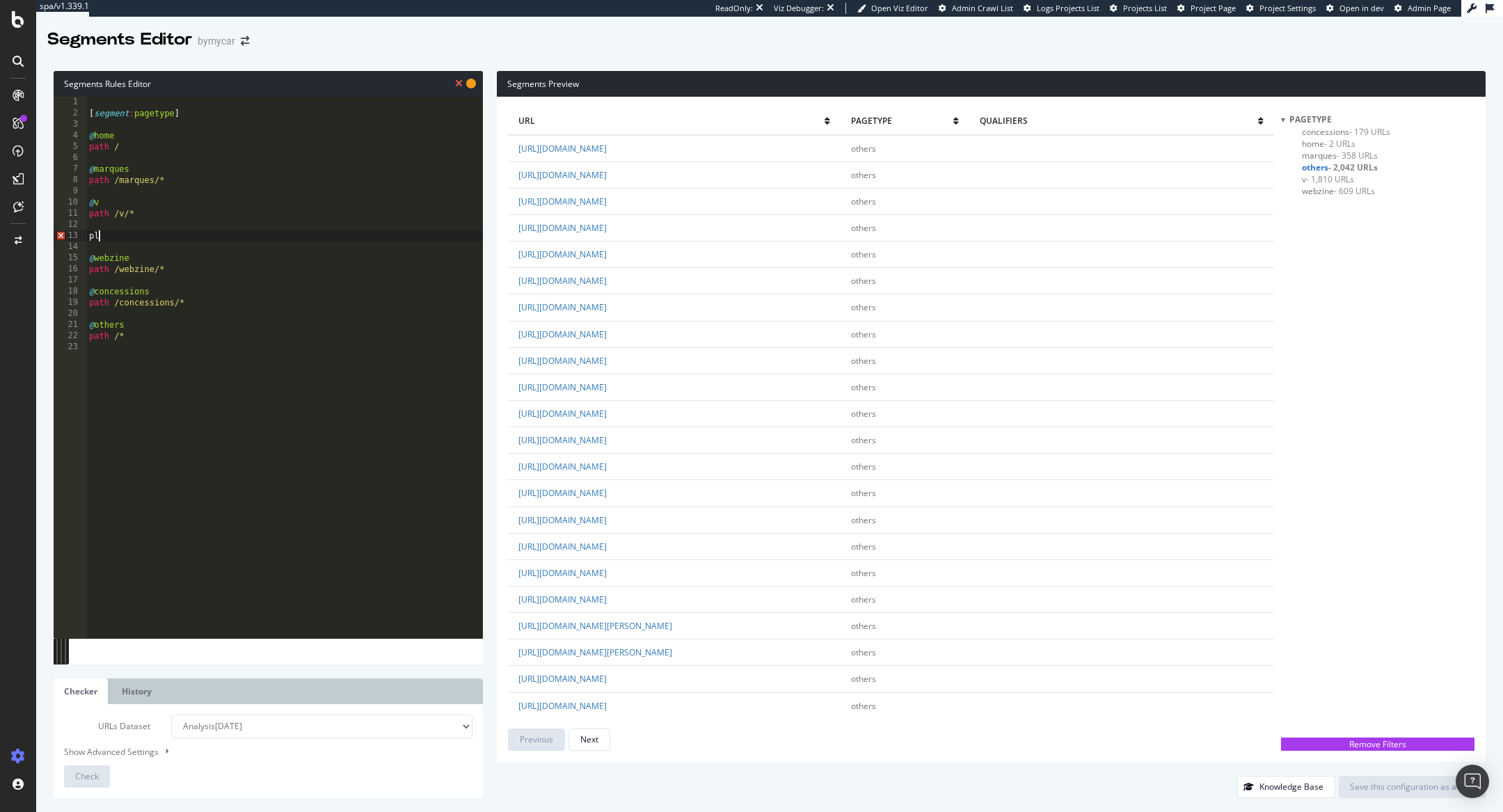
type textarea "plp"
type textarea "p"
type textarea "@plp"
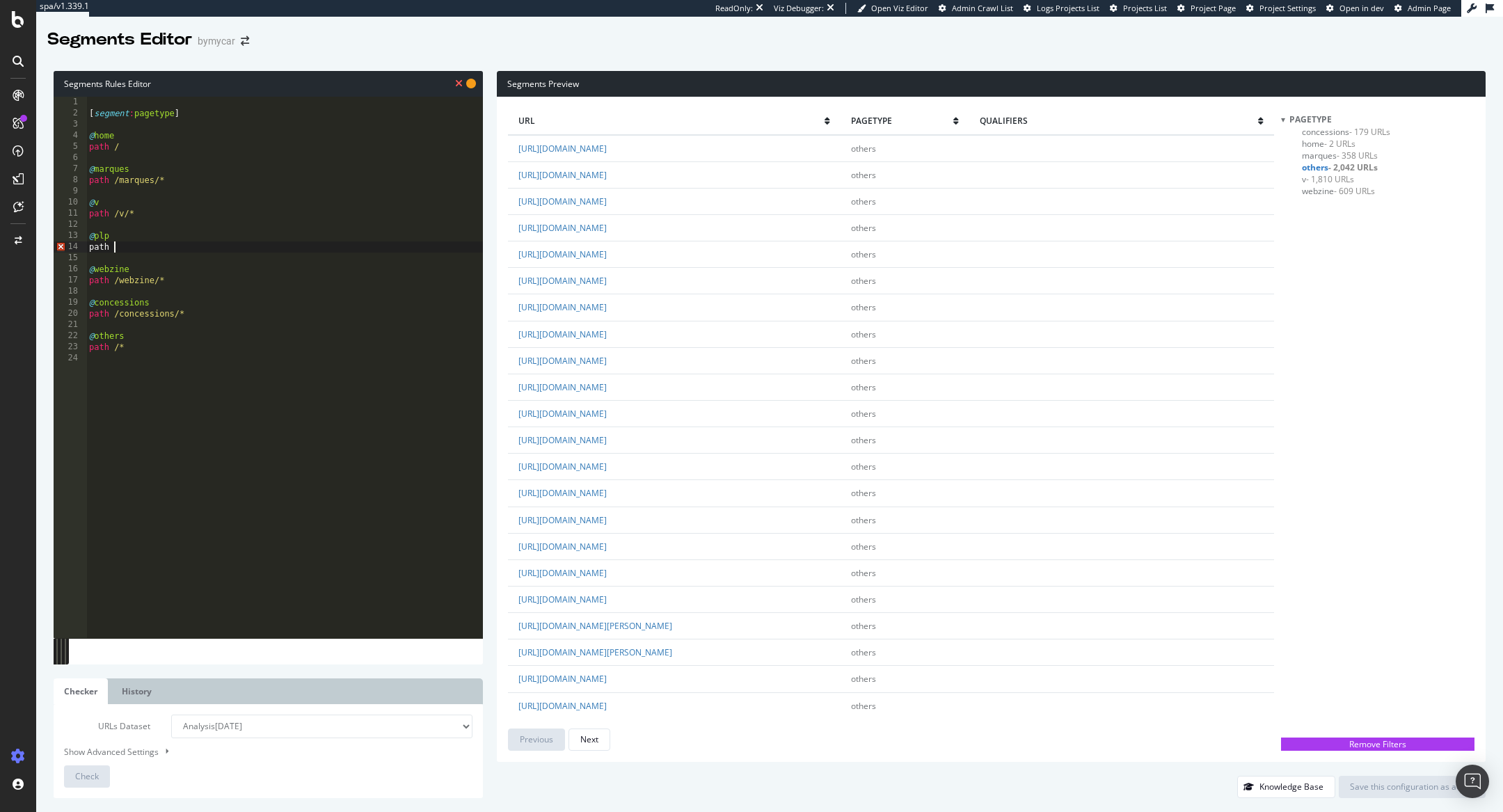
paste textarea "rx:[0-9]{5,9}"
click at [91, 775] on span "Check" at bounding box center [87, 776] width 24 height 12
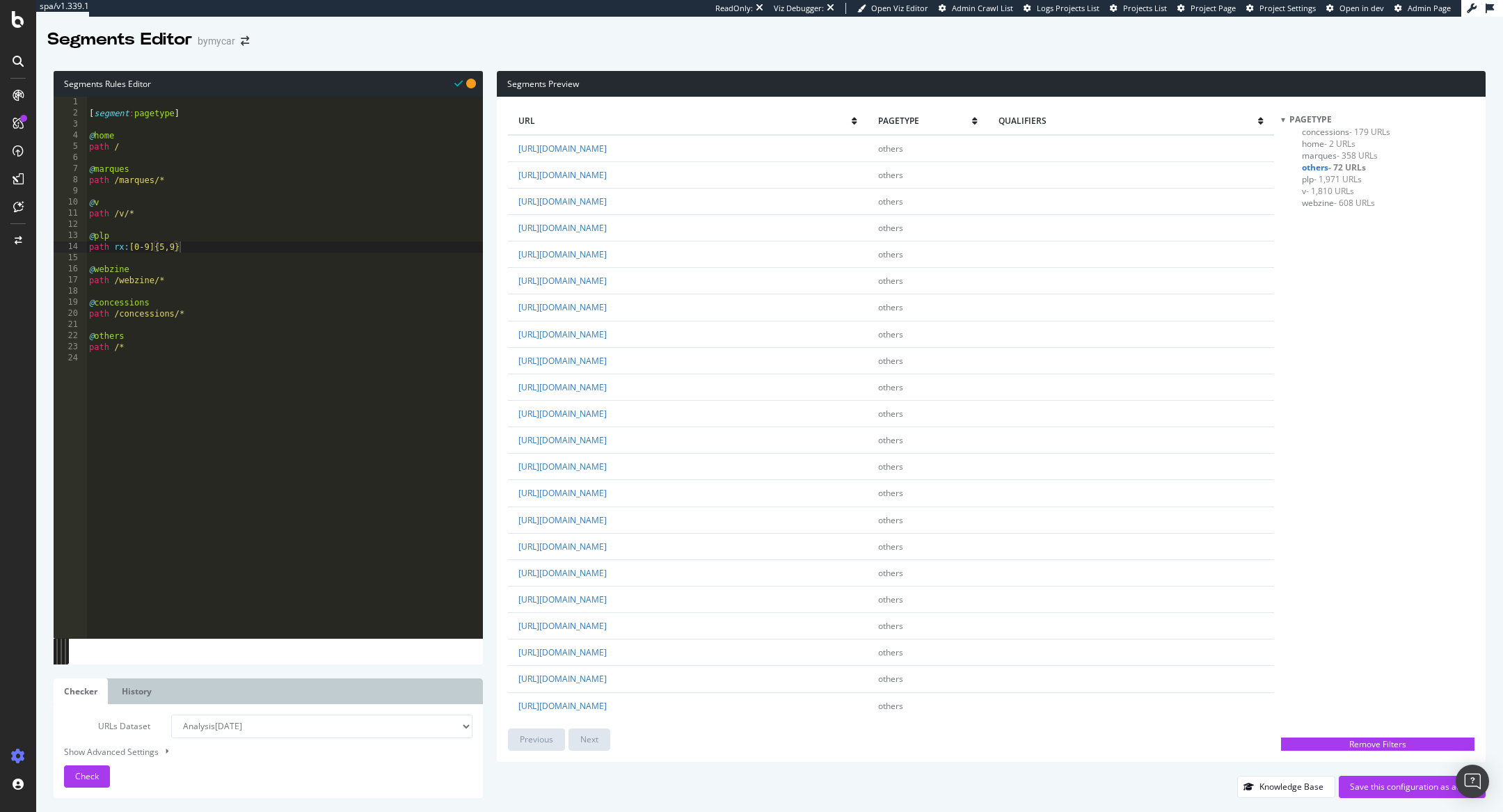
click at [1310, 179] on span "plp - 1,971 URLs" at bounding box center [1332, 179] width 60 height 12
click at [582, 737] on div "Next" at bounding box center [589, 739] width 18 height 12
click at [586, 739] on div "Next" at bounding box center [589, 739] width 18 height 12
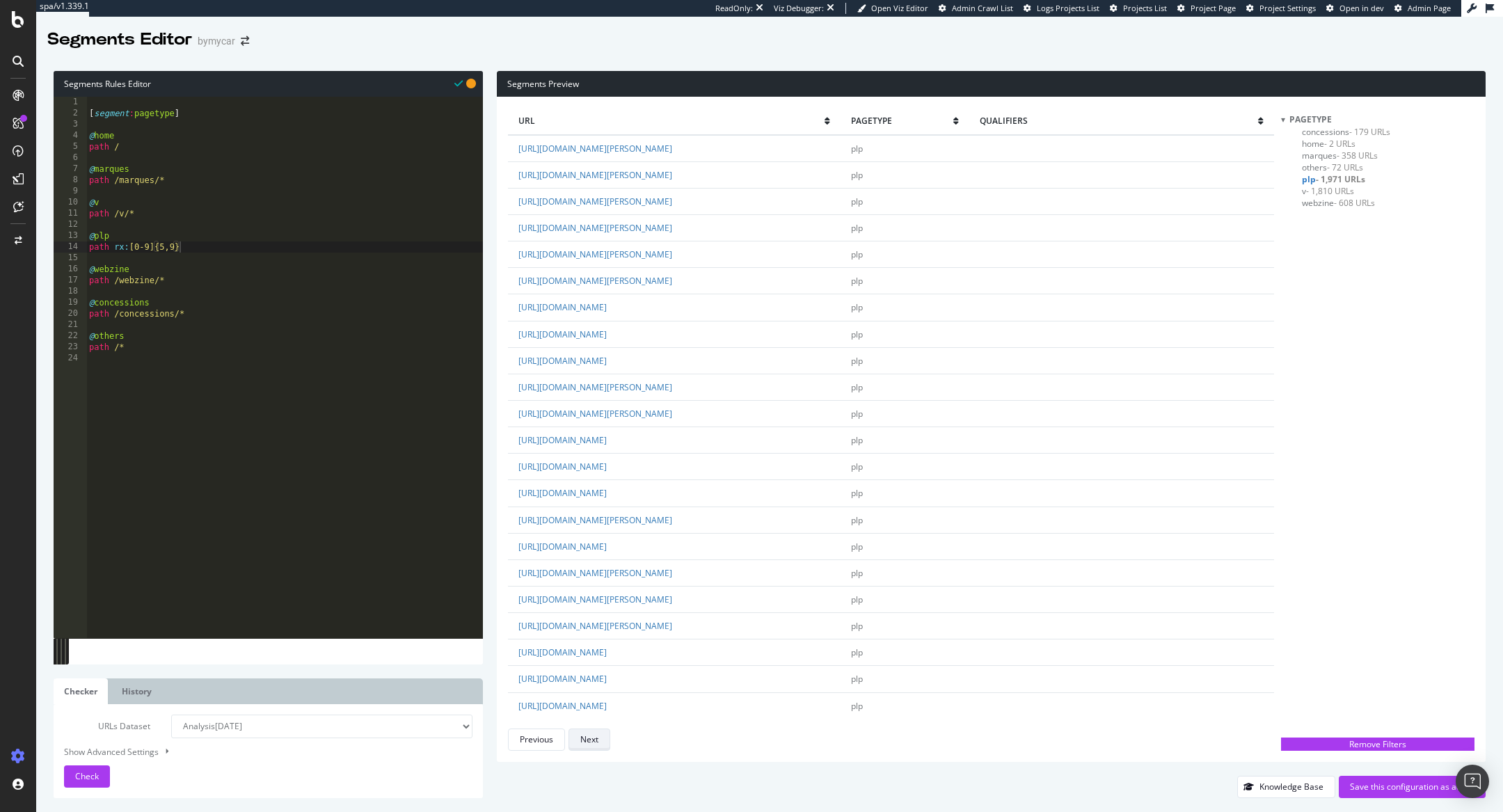
click at [592, 742] on div "Next" at bounding box center [589, 739] width 18 height 12
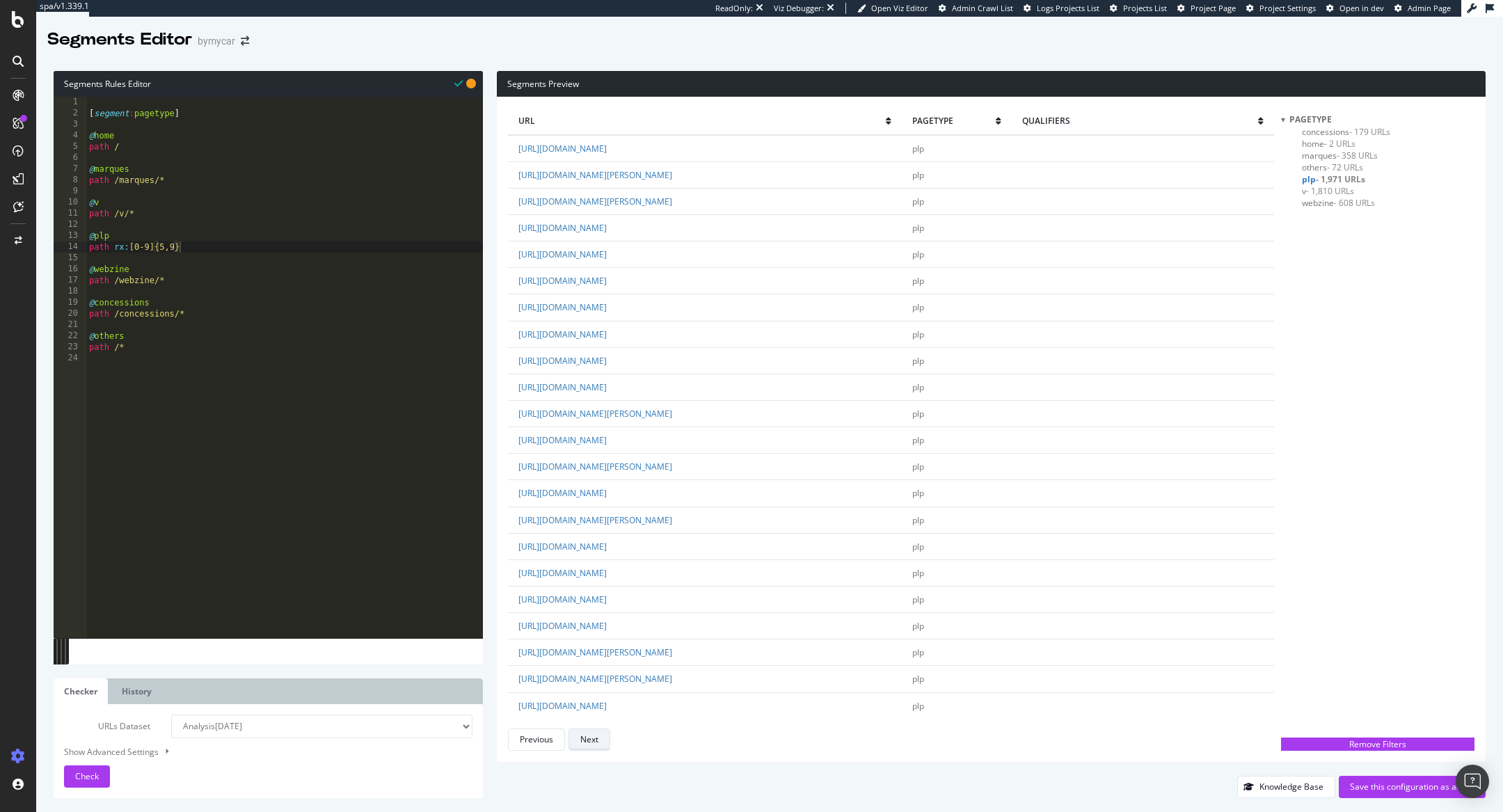
click at [592, 742] on div "Next" at bounding box center [589, 739] width 18 height 12
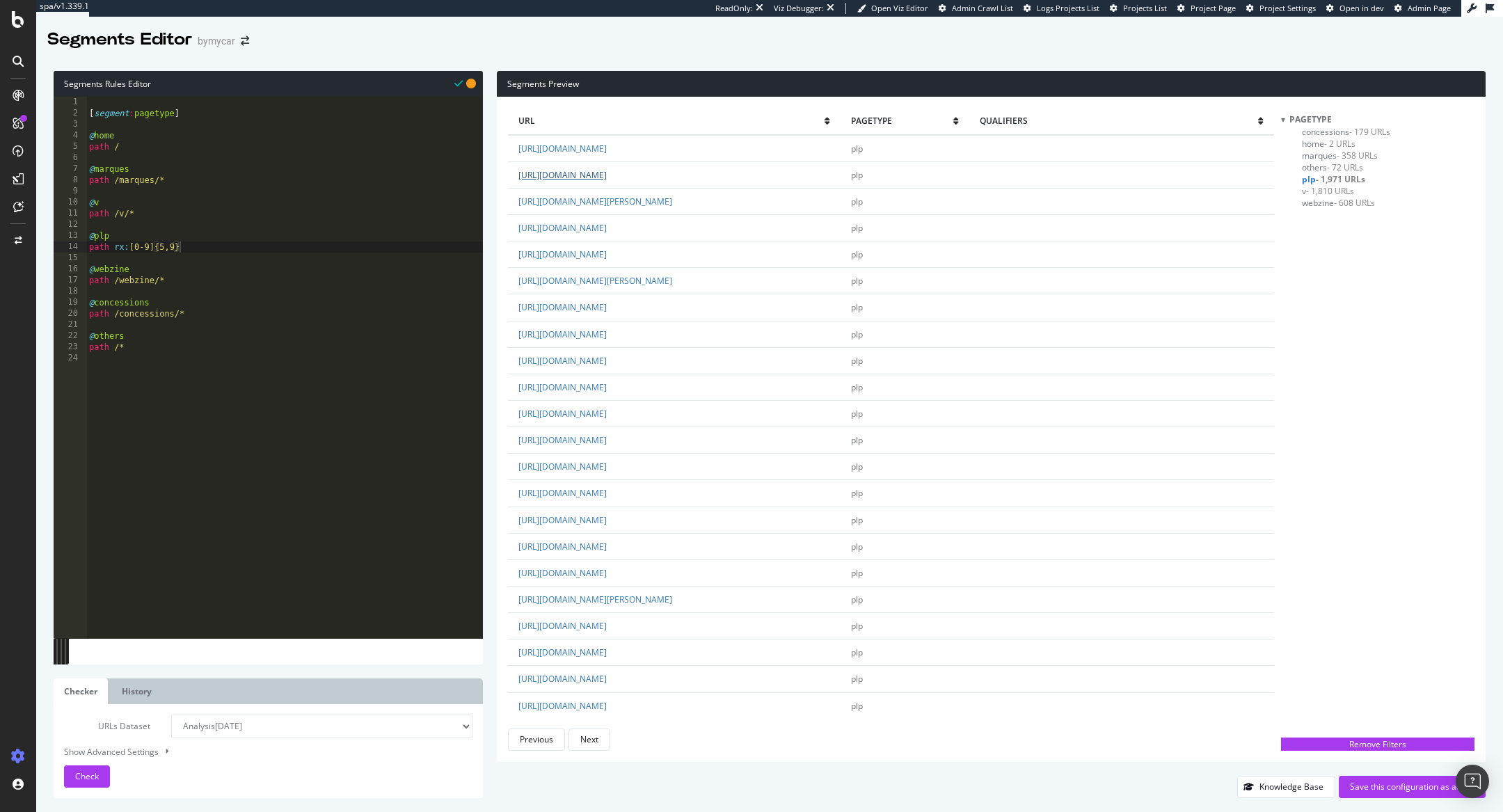
click at [607, 173] on link "https://www.bymycar.fr/byd-seal-6-touring-1-5l-dm-i-156-kw-phev-neuf-paris-1980…" at bounding box center [563, 175] width 89 height 12
click at [595, 735] on div "Next" at bounding box center [589, 739] width 18 height 12
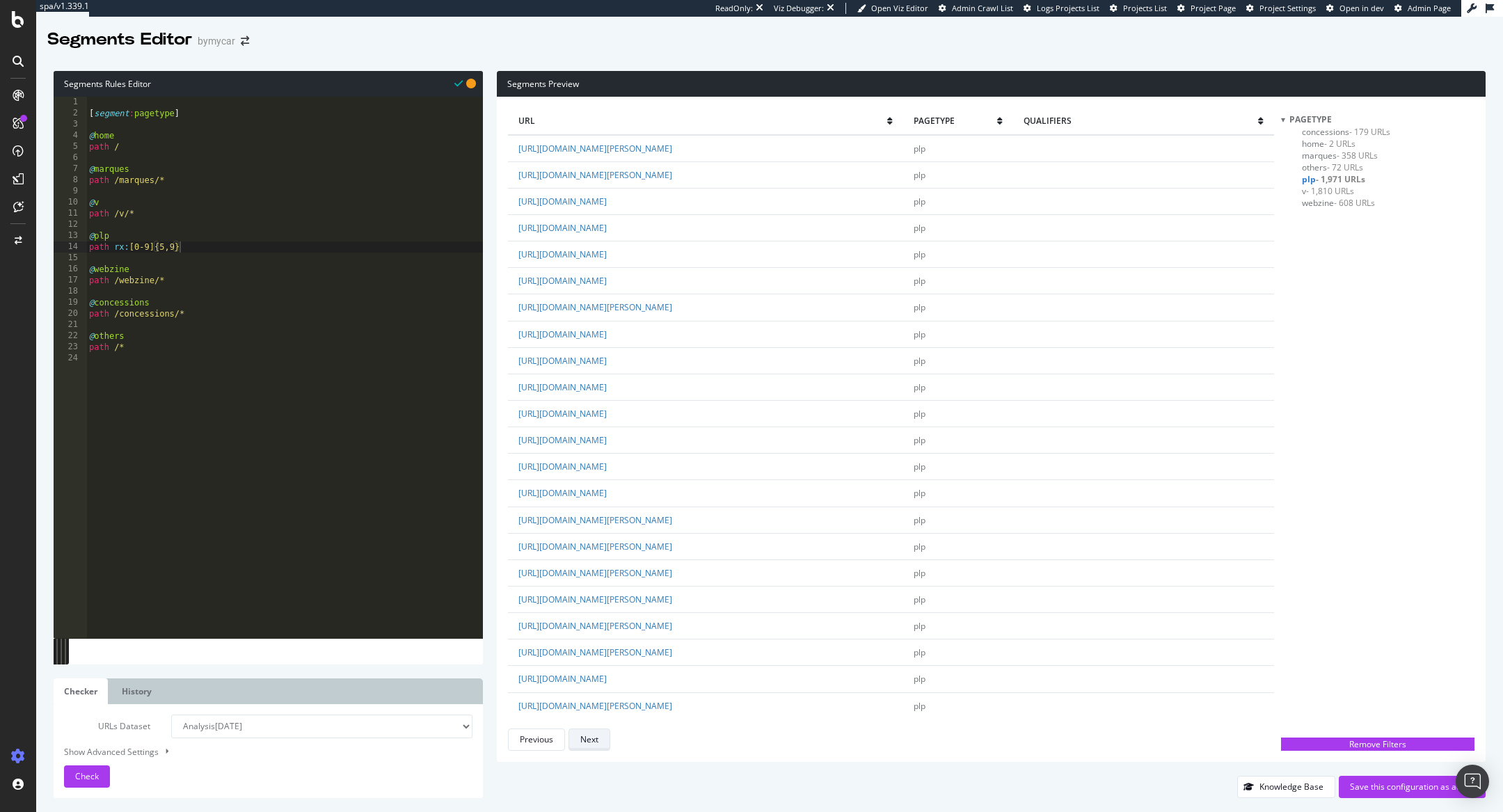
click at [595, 735] on div "Next" at bounding box center [589, 739] width 18 height 12
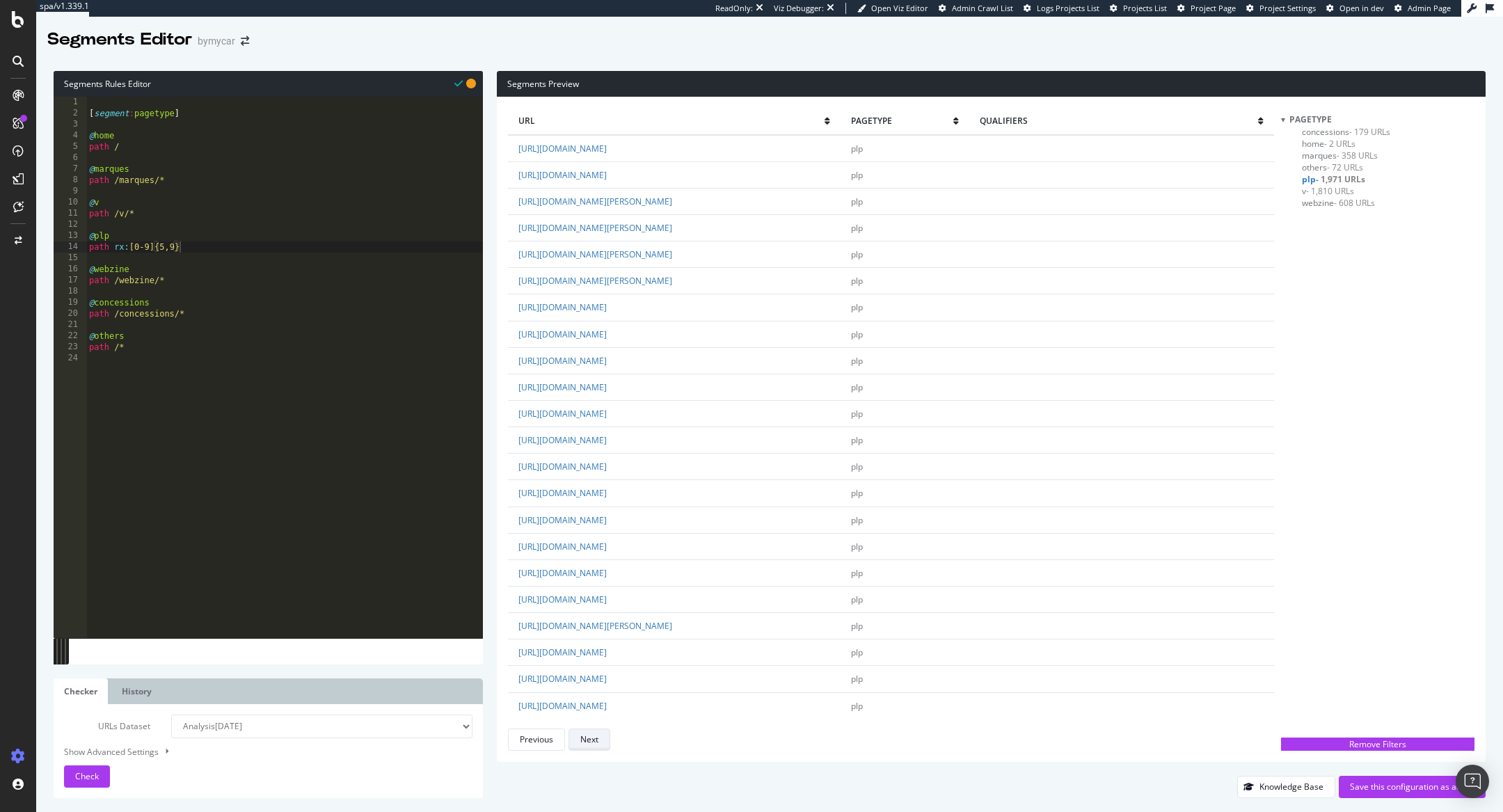
click at [595, 735] on div "Next" at bounding box center [589, 739] width 18 height 12
click at [1347, 164] on span "- 72 URLs" at bounding box center [1345, 167] width 36 height 12
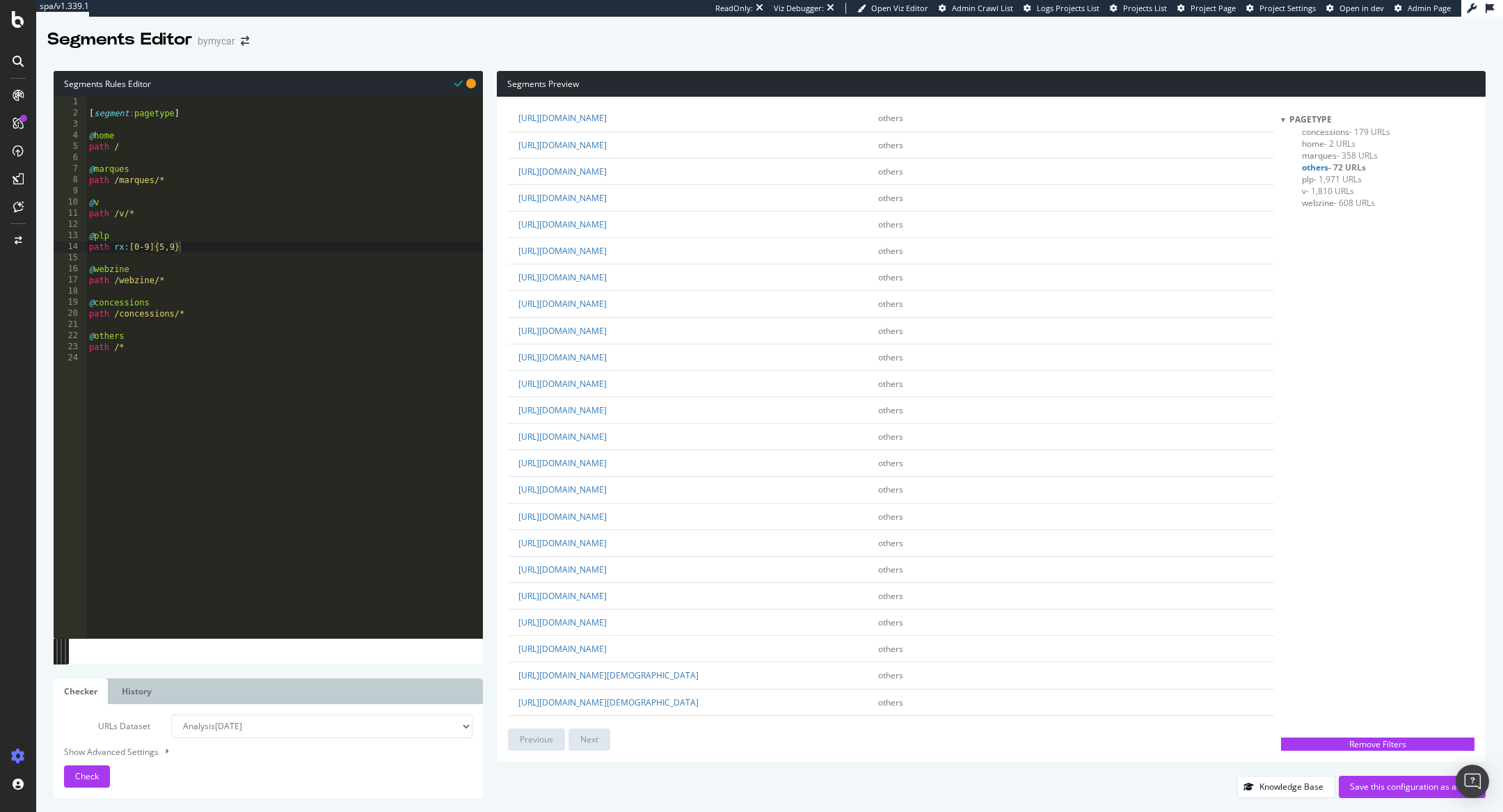
scroll to position [1327, 0]
click at [607, 434] on link "https://www.bymycar.fr/abonnement/demande-informations?id=d694ddb3-e987-4efd-b5…" at bounding box center [563, 439] width 89 height 12
type textarea "path /concessions/*"
click at [204, 314] on div "[ segment : pagetype ] @ home path / @ marques path /marques/* @ v path /v/* @ …" at bounding box center [284, 378] width 397 height 564
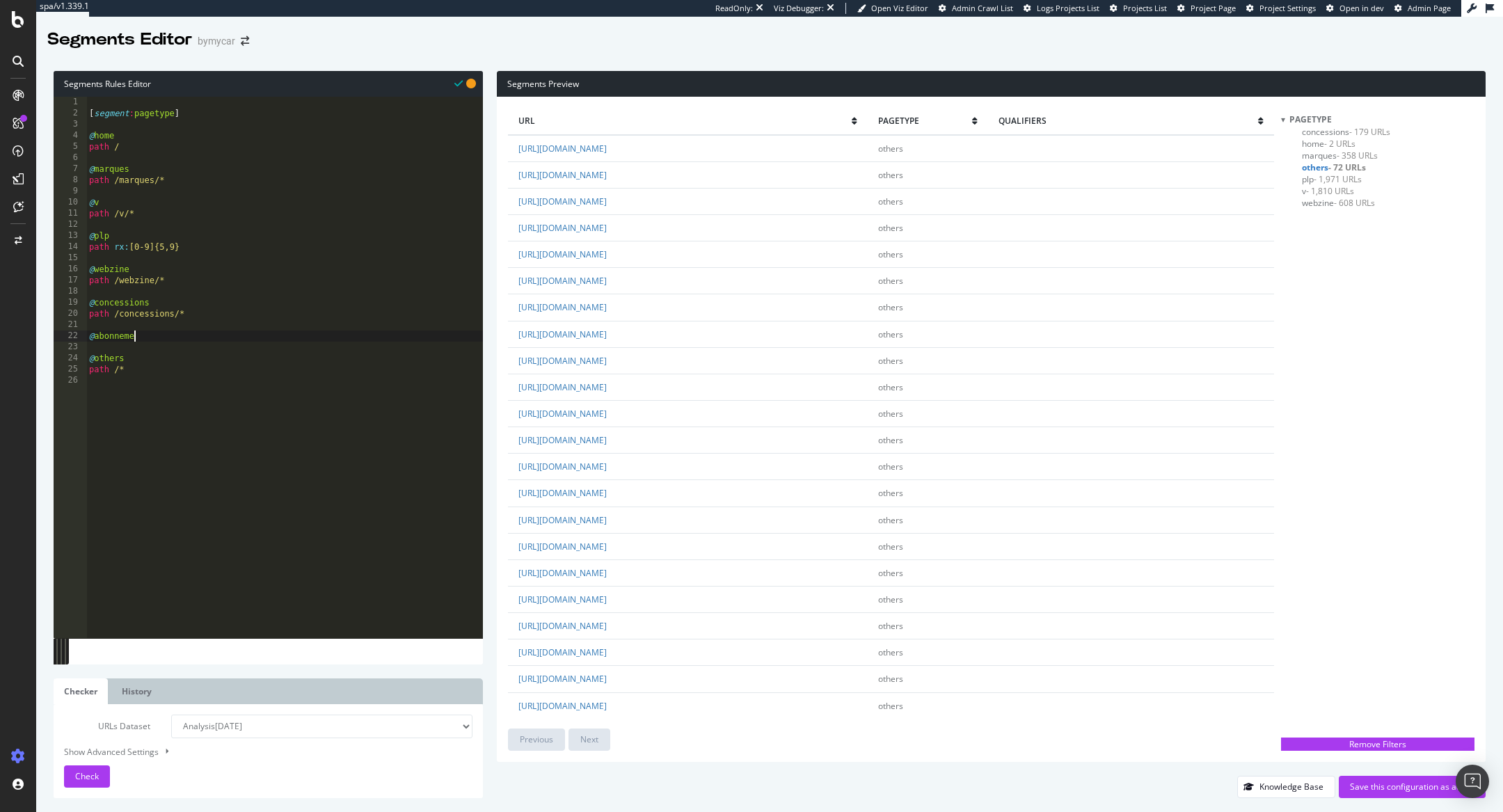
type textarea "@abonnement"
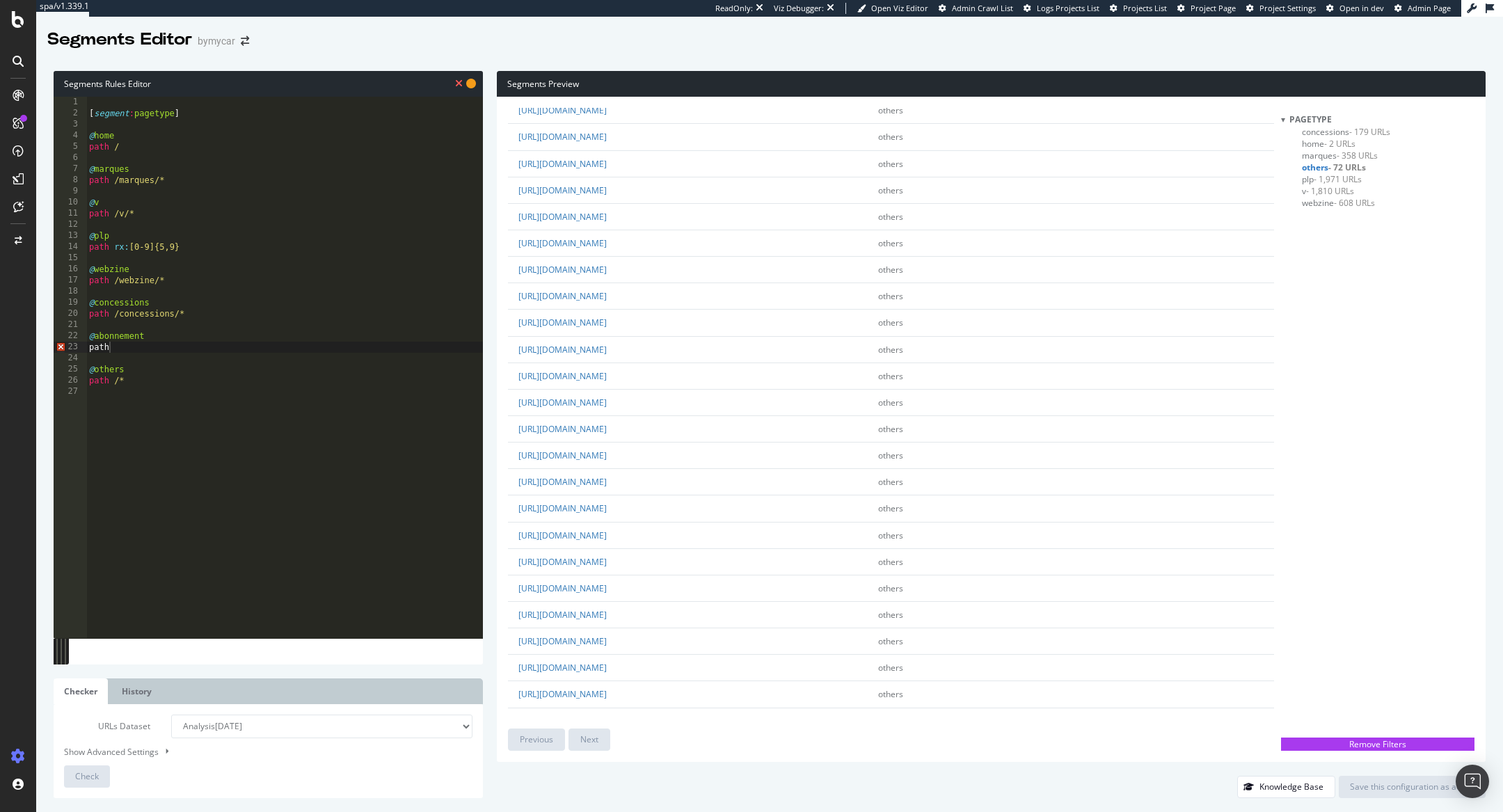
type textarea "@abonnement"
drag, startPoint x: 157, startPoint y: 337, endPoint x: 97, endPoint y: 337, distance: 60.0
click at [97, 337] on div "[ segment : pagetype ] @ home path / @ marques path /marques/* @ v path /v/* @ …" at bounding box center [284, 378] width 397 height 564
click at [133, 354] on div "[ segment : pagetype ] @ home path / @ marques path /marques/* @ v path /v/* @ …" at bounding box center [284, 378] width 397 height 564
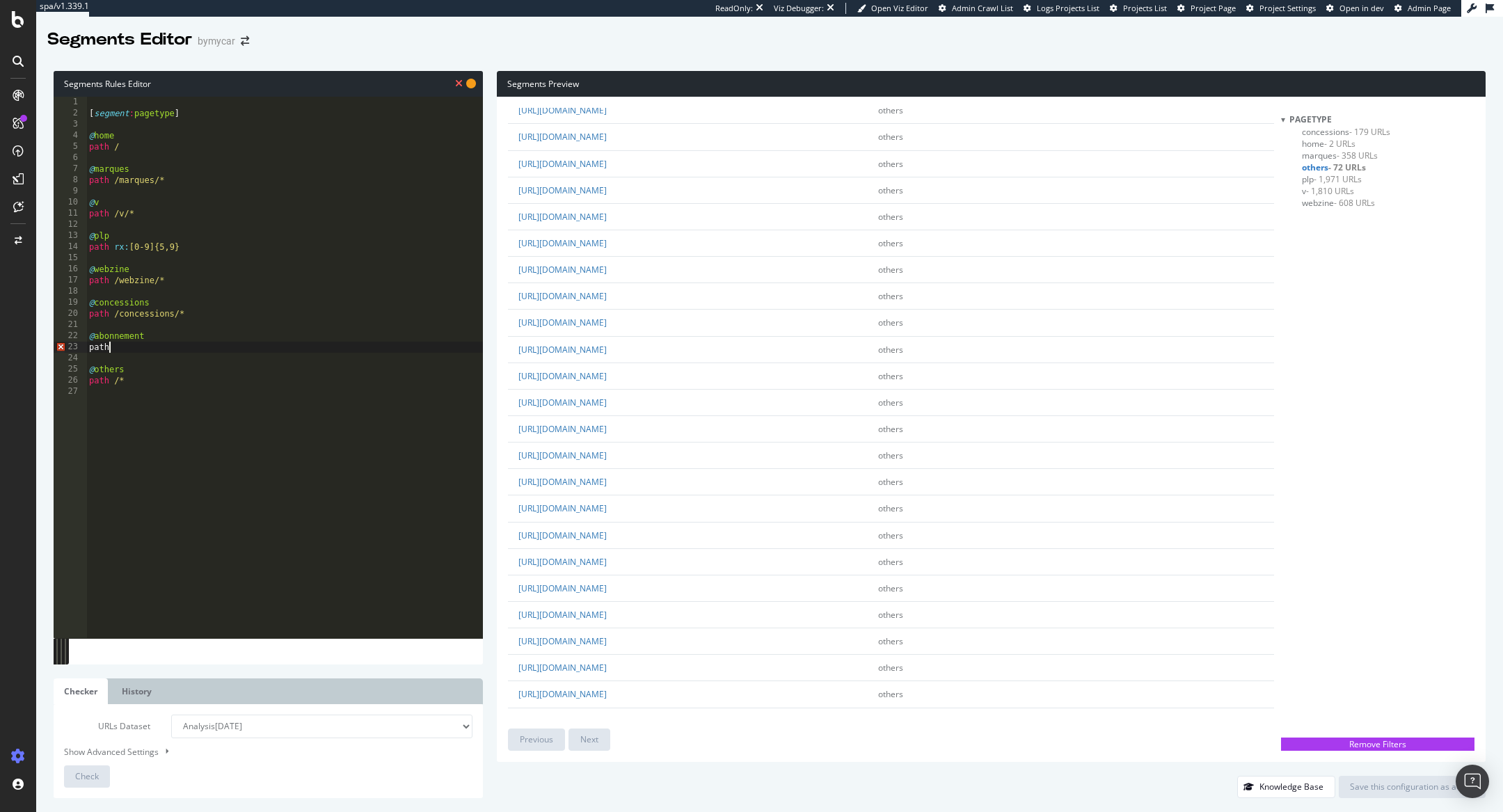
click at [139, 347] on div "[ segment : pagetype ] @ home path / @ marques path /marques/* @ v path /v/* @ …" at bounding box center [284, 378] width 397 height 564
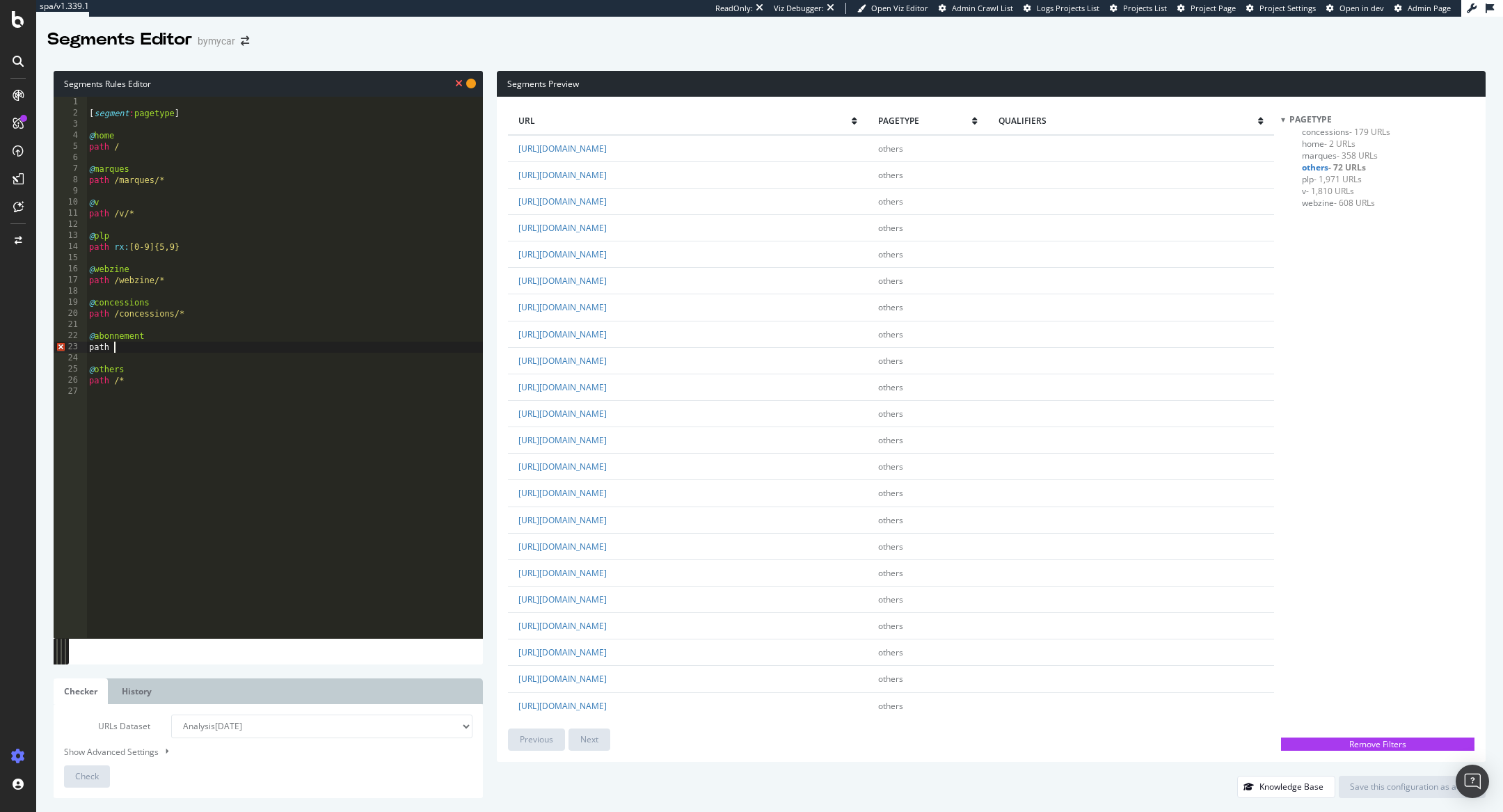
scroll to position [0, 2]
paste textarea "bonnement"
click at [119, 347] on div "[ segment : pagetype ] @ home path / @ marques path /marques/* @ v path /v/* @ …" at bounding box center [284, 378] width 397 height 564
click at [80, 784] on div "Check" at bounding box center [87, 776] width 24 height 21
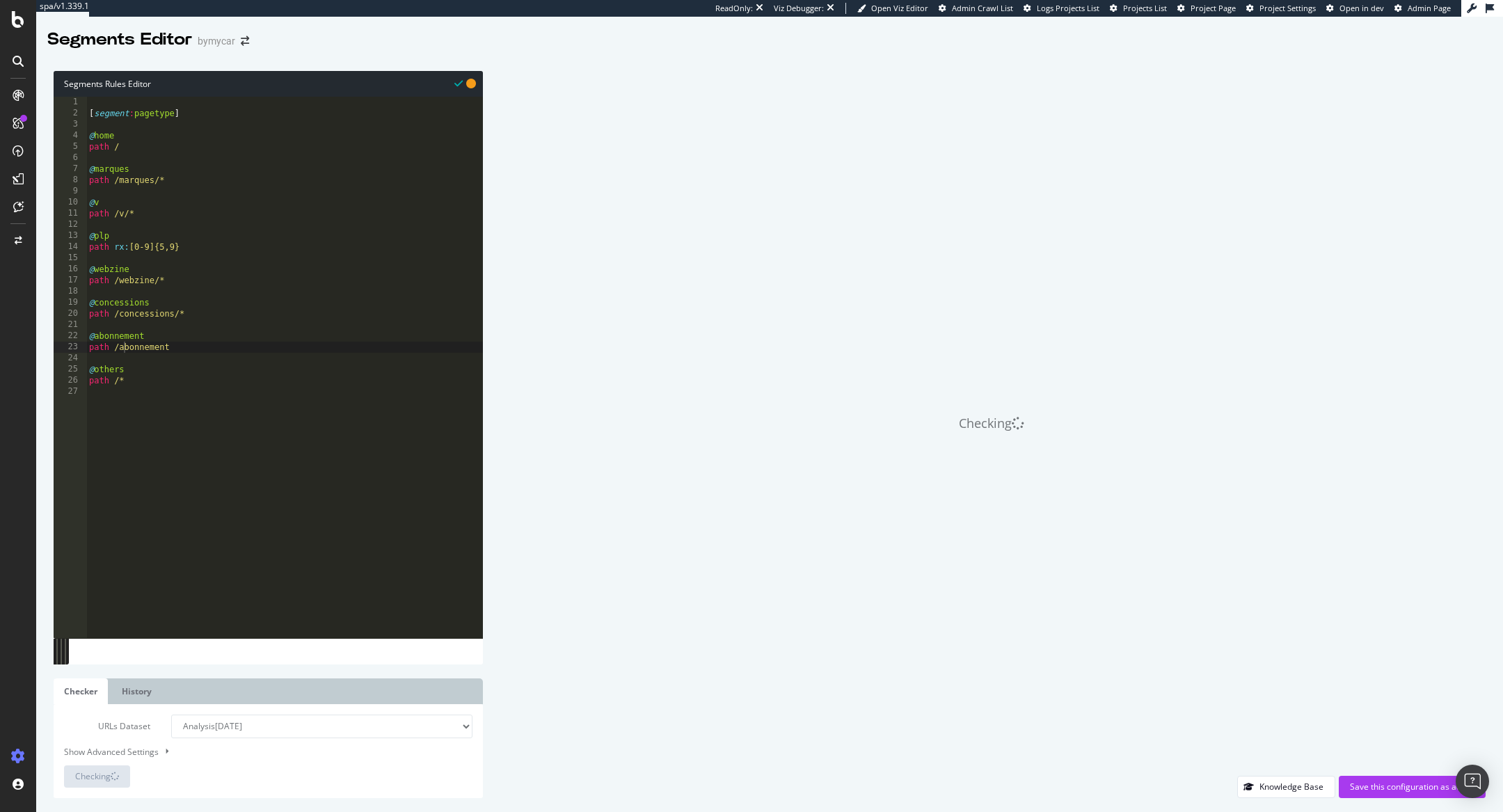
click at [193, 347] on div "[ segment : pagetype ] @ home path / @ marques path /marques/* @ v path /v/* @ …" at bounding box center [284, 378] width 397 height 564
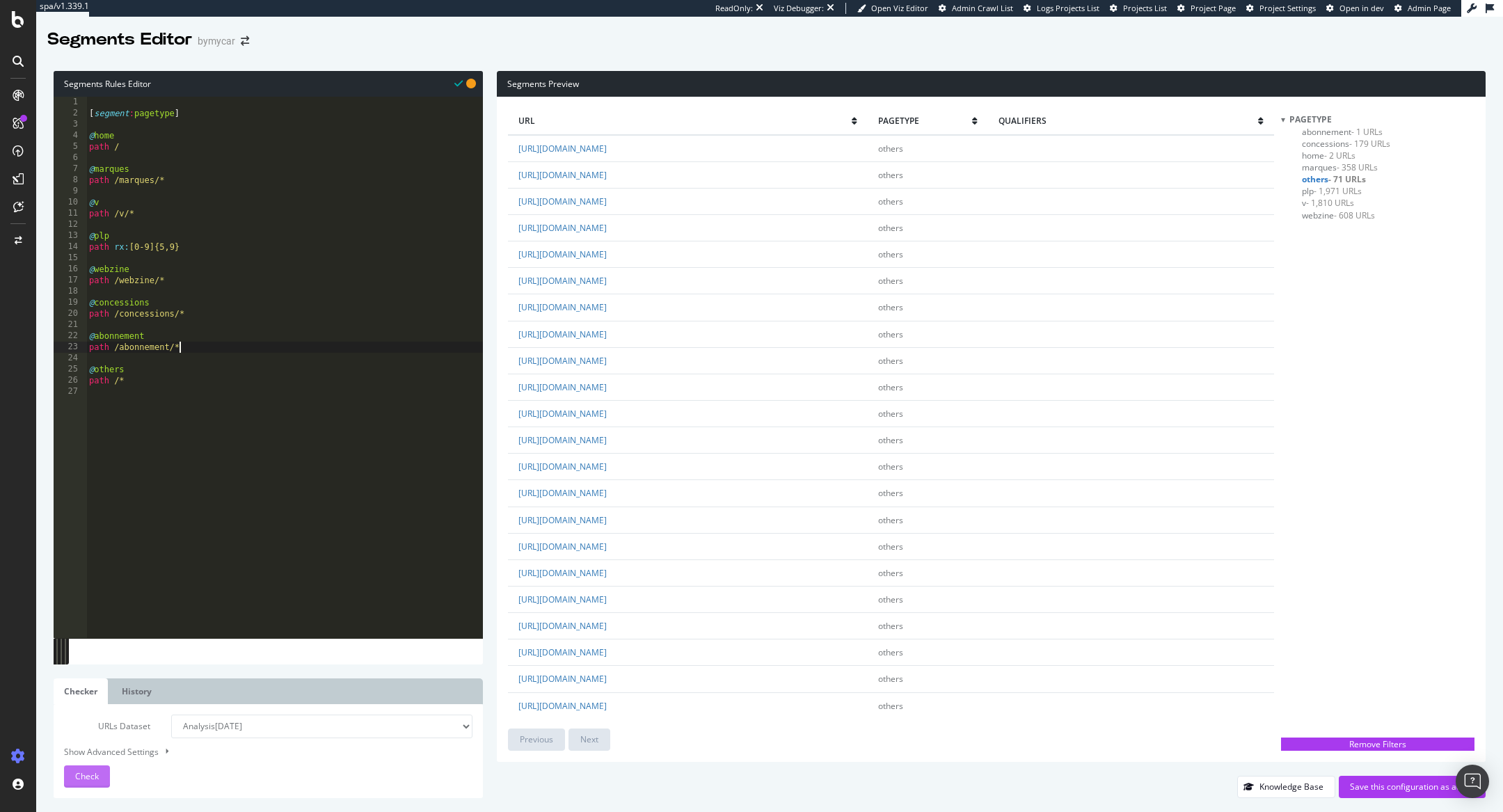
type textarea "path /abonnement/*"
click at [92, 780] on span "Check" at bounding box center [87, 776] width 24 height 12
click at [1329, 742] on div "Remove Filters" at bounding box center [1377, 743] width 185 height 12
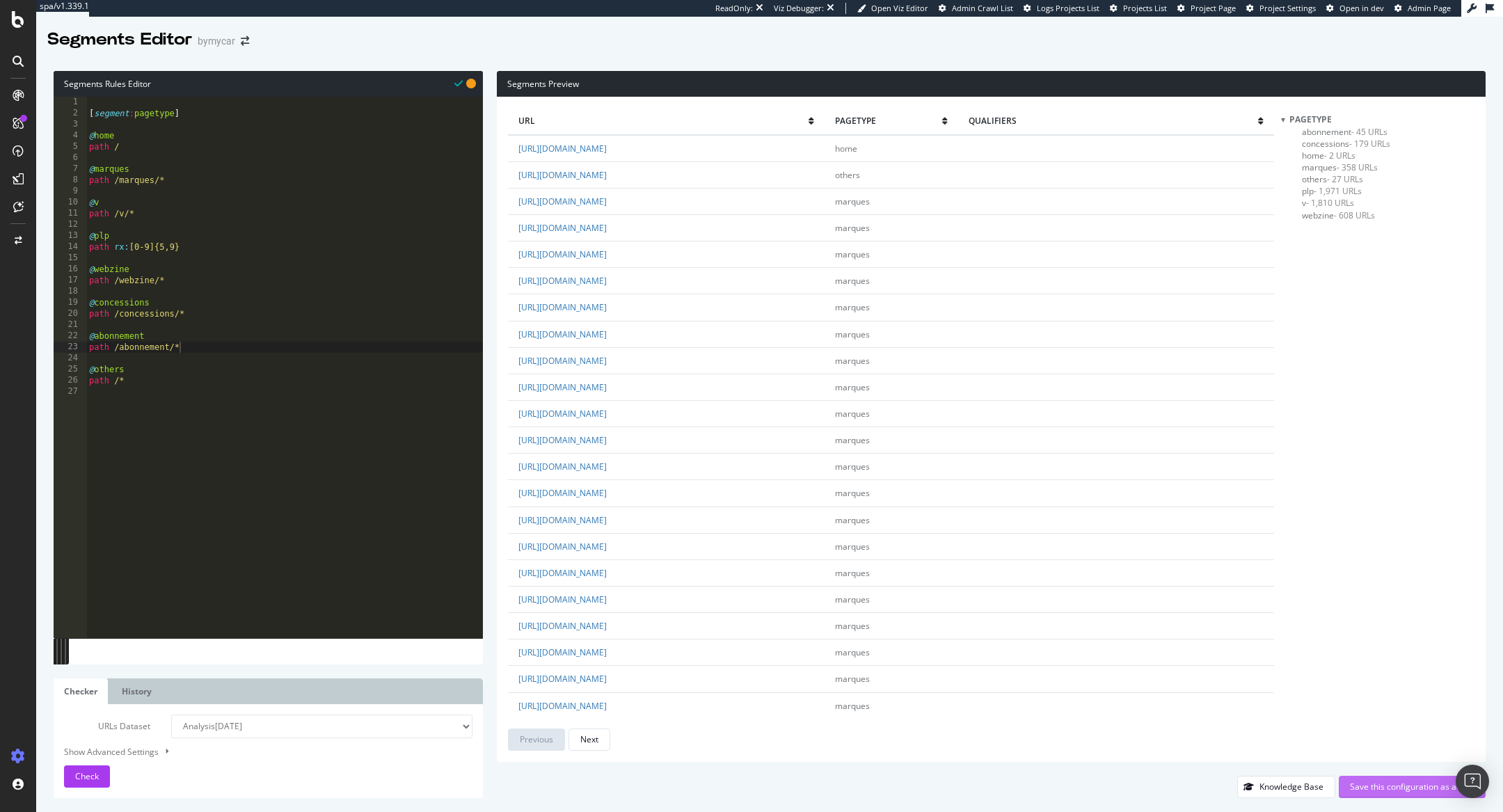
click at [1365, 780] on div "Save this configuration as active" at bounding box center [1412, 786] width 125 height 12
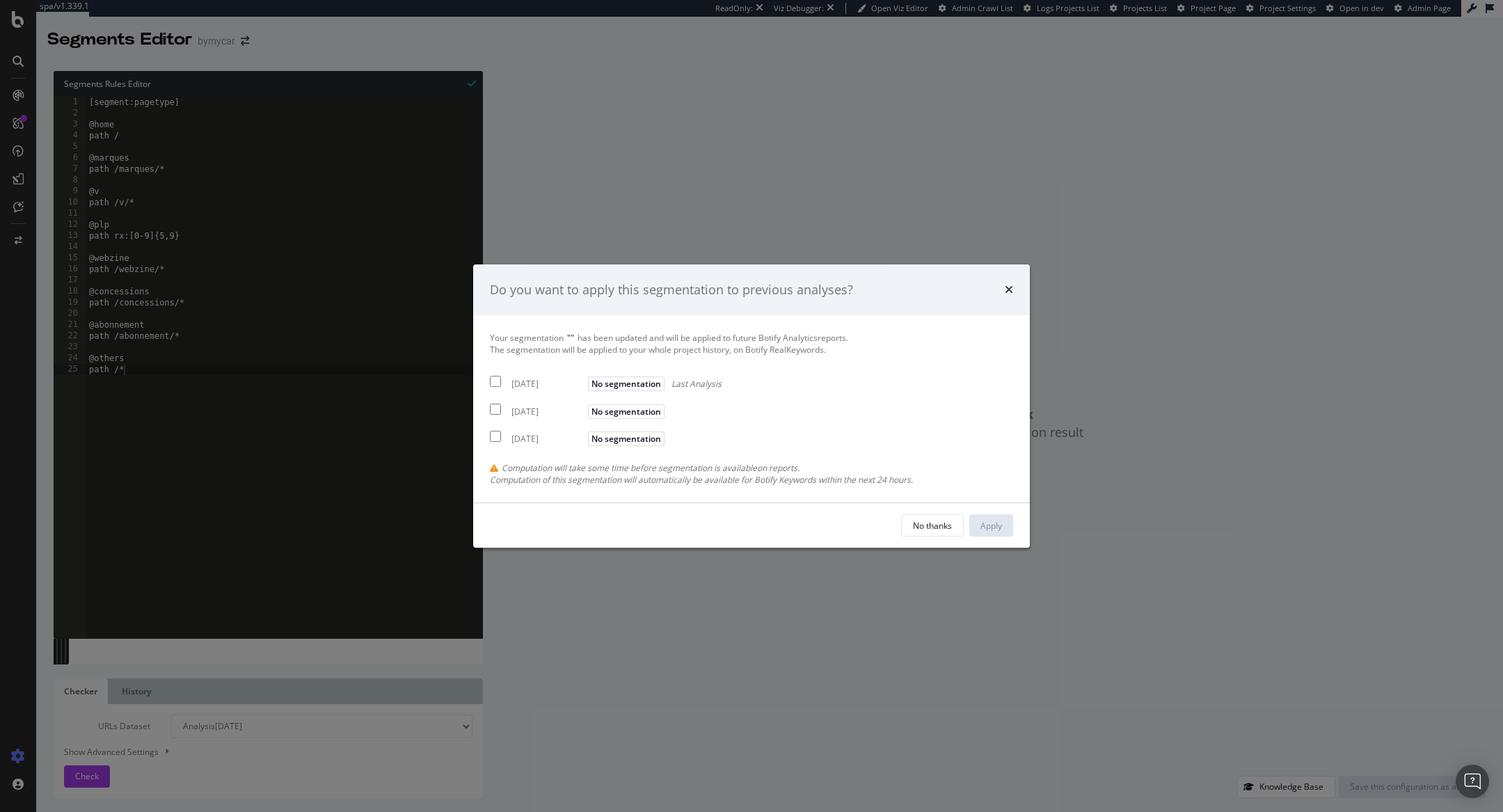
click at [546, 380] on div "2025 Oct. 9th" at bounding box center [548, 384] width 73 height 12
checkbox input "true"
click at [541, 405] on div "2025 Oct. 7th" at bounding box center [548, 411] width 73 height 12
checkbox input "true"
click at [993, 530] on div "Apply" at bounding box center [991, 525] width 21 height 12
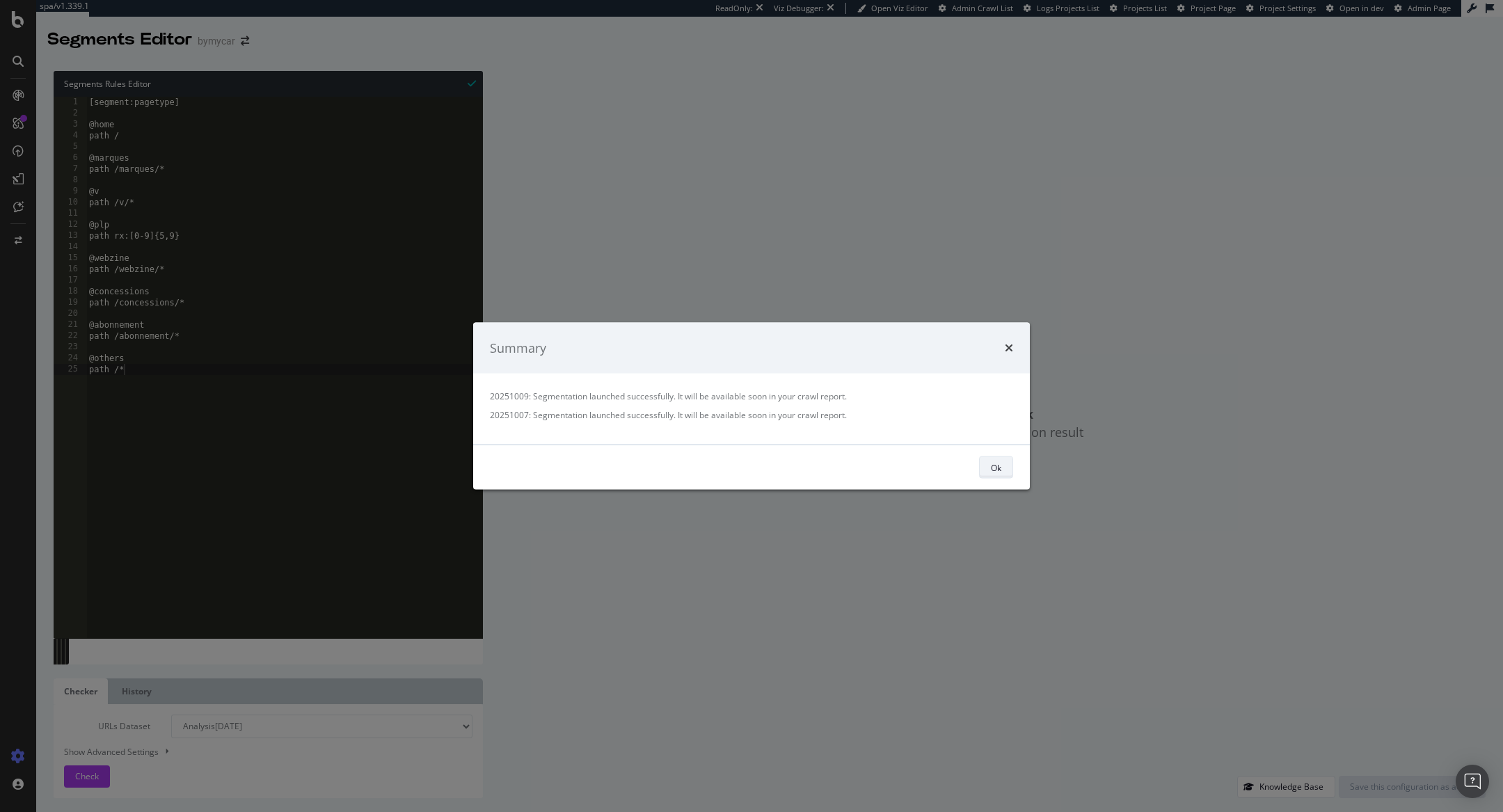
click at [995, 464] on div "Ok" at bounding box center [996, 467] width 10 height 12
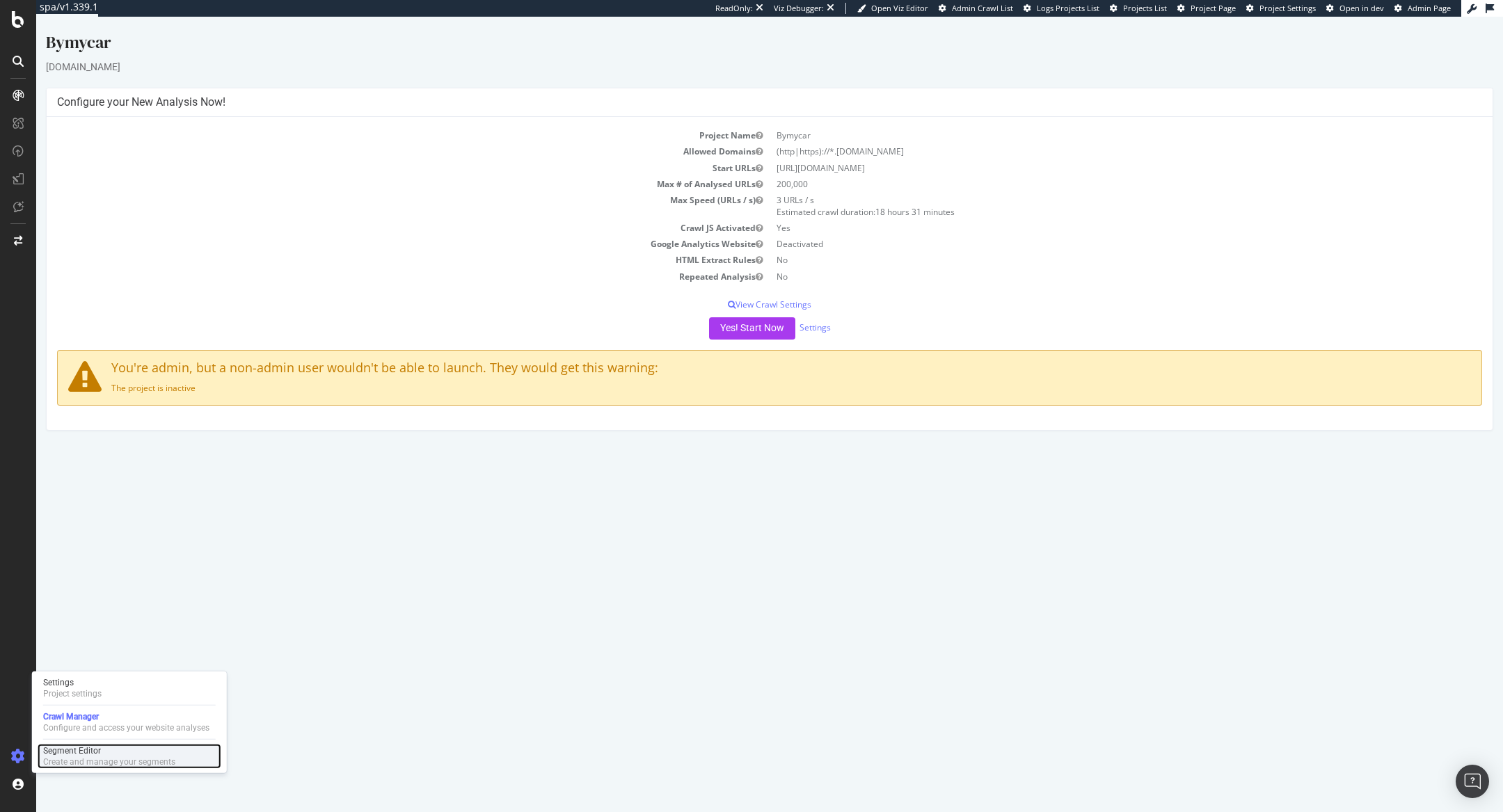
click at [71, 754] on div "Segment Editor" at bounding box center [109, 750] width 132 height 11
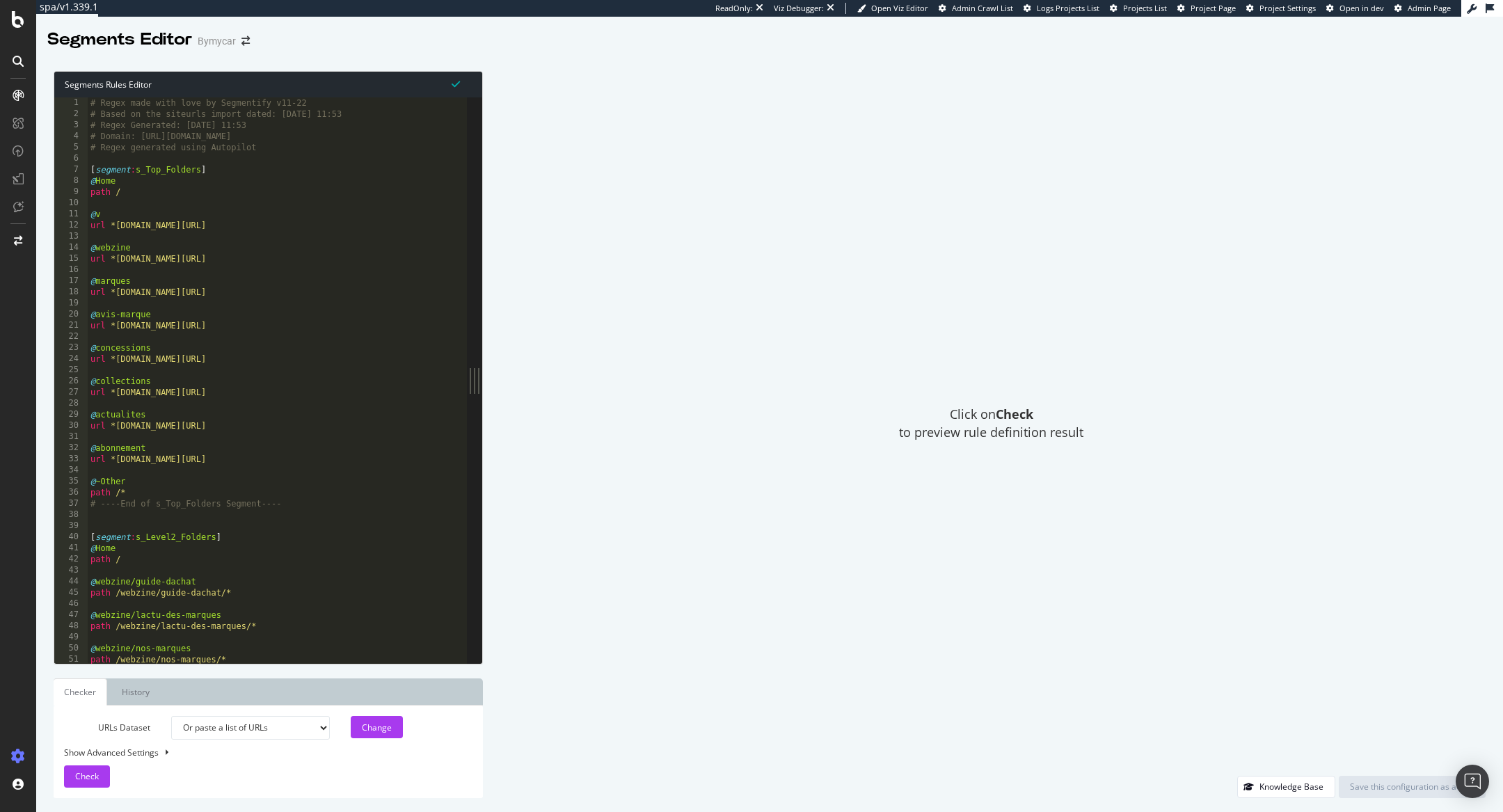
type textarea "url *bymycar.fr/v/*"
drag, startPoint x: 186, startPoint y: 225, endPoint x: 82, endPoint y: 224, distance: 104.0
click at [82, 224] on div "url *bymycar.fr/v/* 1 2 3 4 5 6 7 8 9 10 11 12 13 14 15 16 17 18 19 20 21 22 23…" at bounding box center [261, 380] width 412 height 566
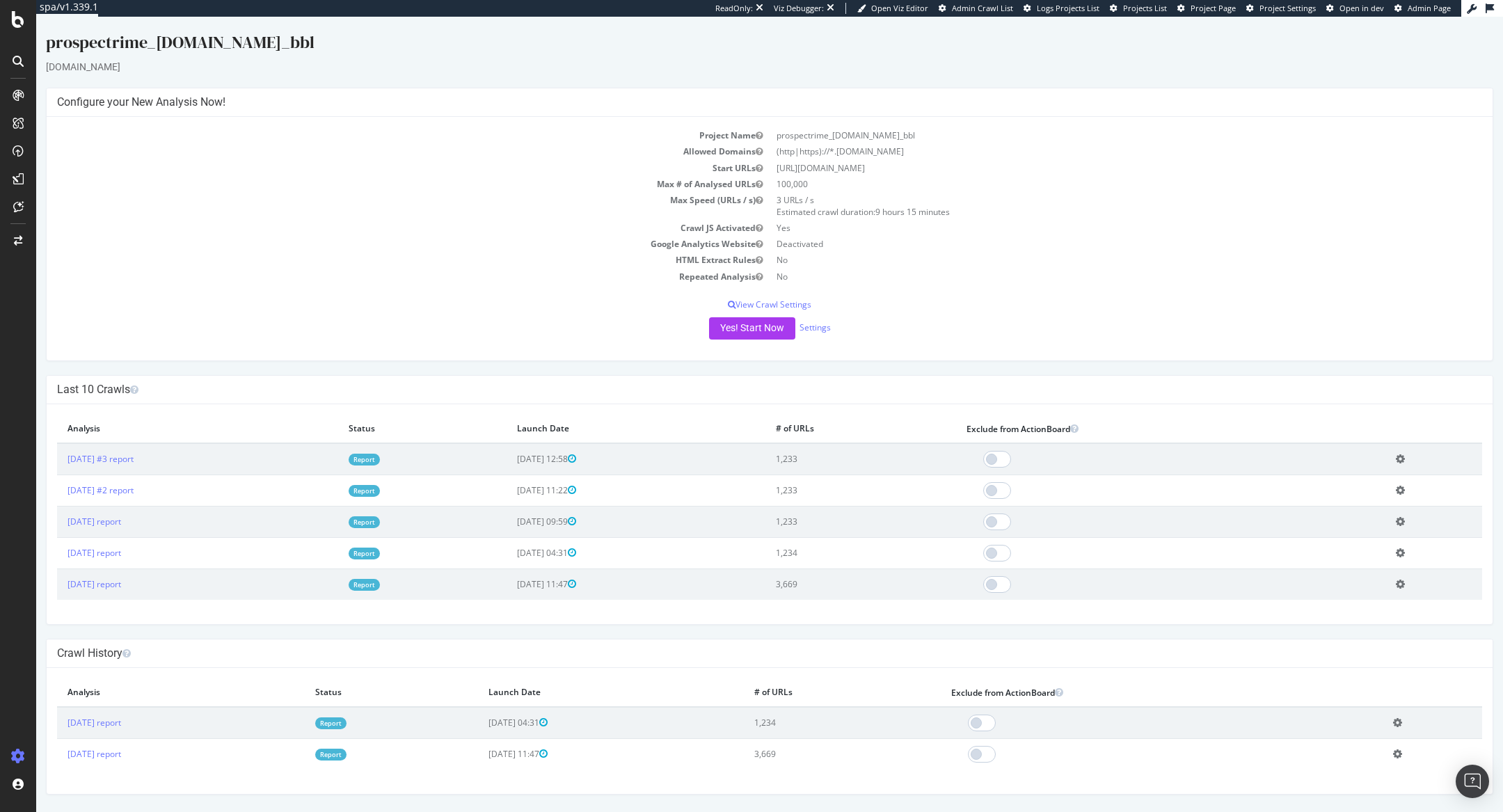
click at [380, 461] on link "Report" at bounding box center [364, 459] width 32 height 12
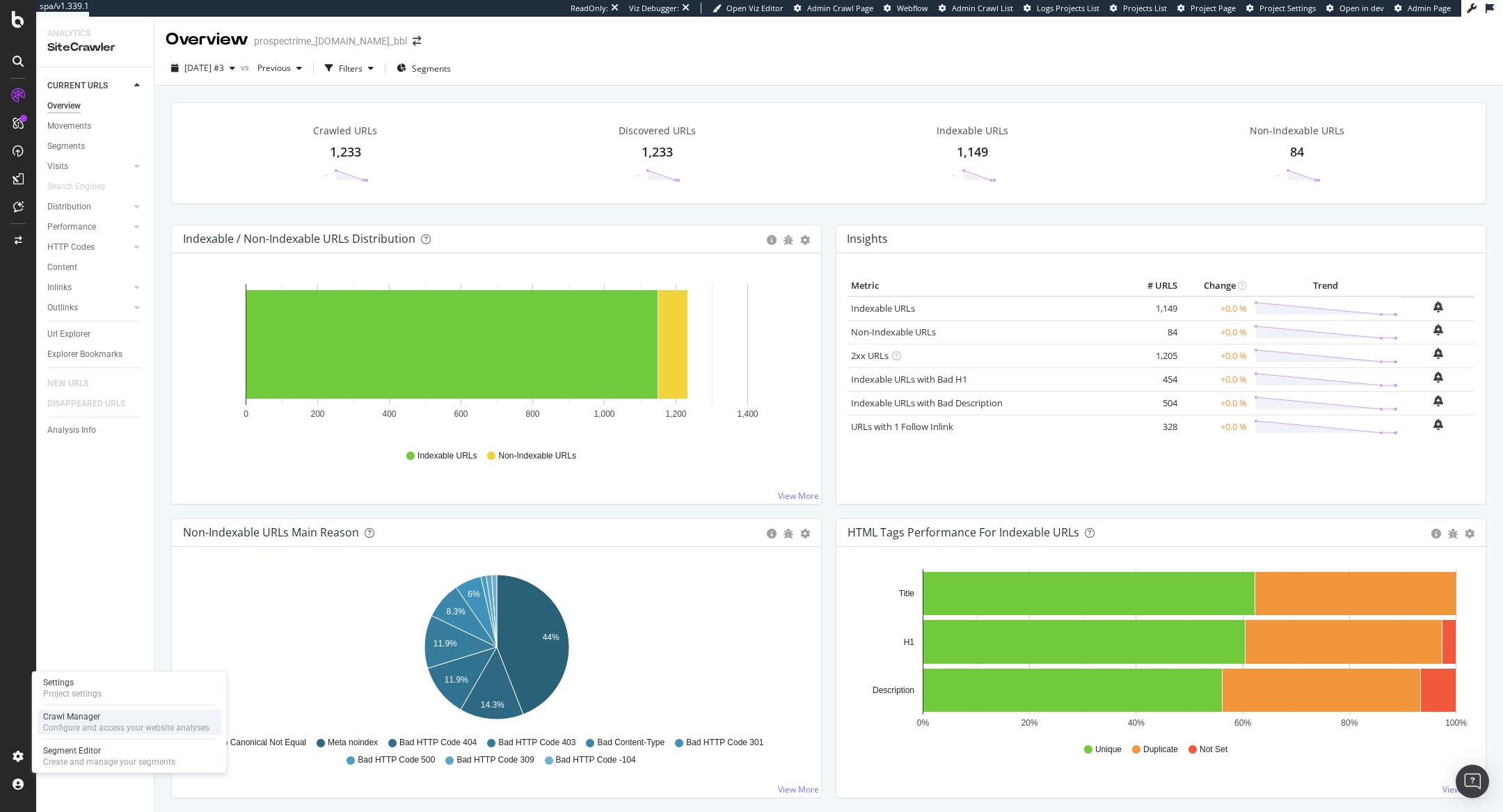
click at [55, 726] on div "Configure and access your website analyses" at bounding box center [126, 727] width 166 height 11
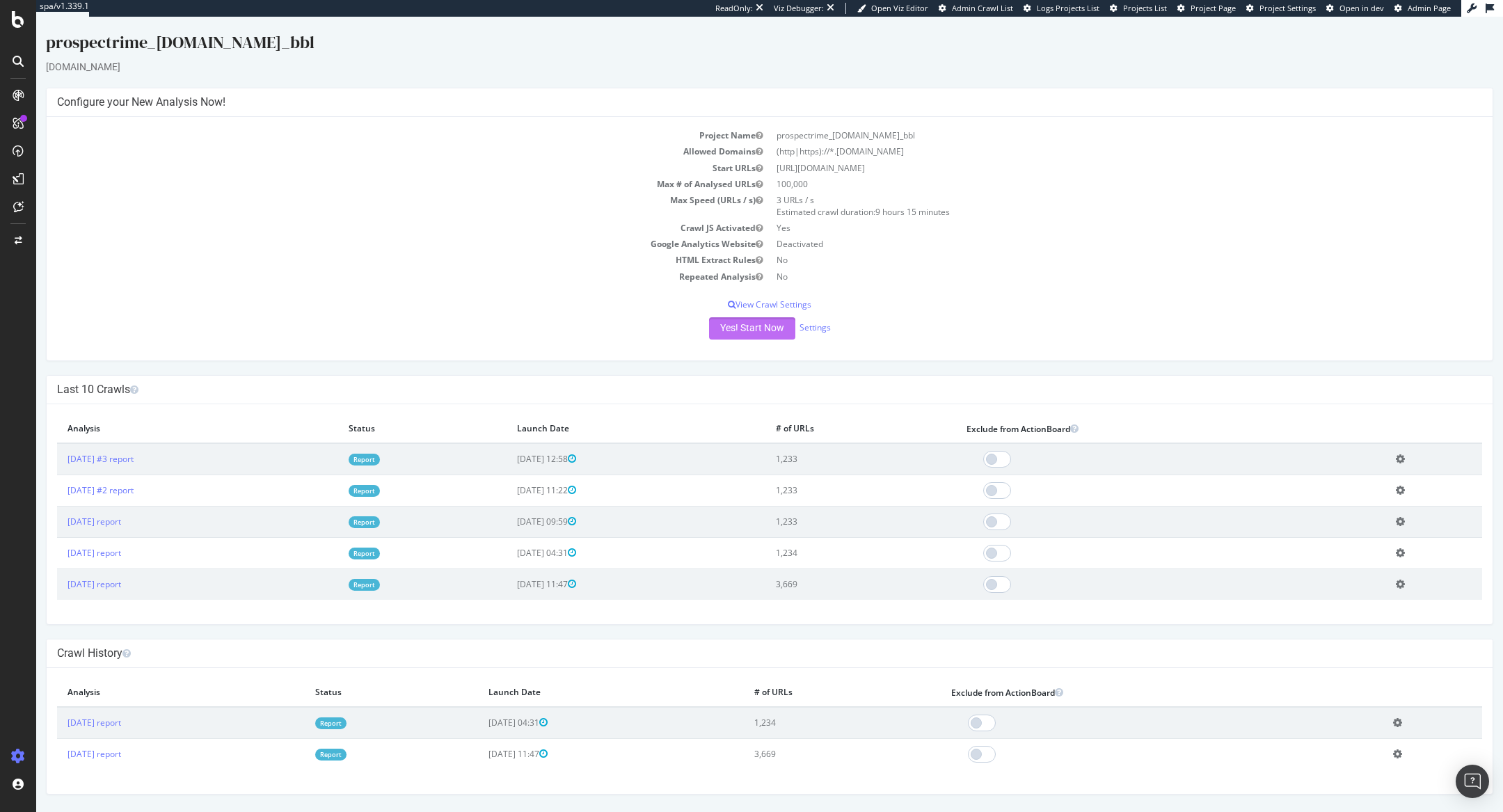
click at [751, 318] on button "Yes! Start Now" at bounding box center [752, 329] width 86 height 22
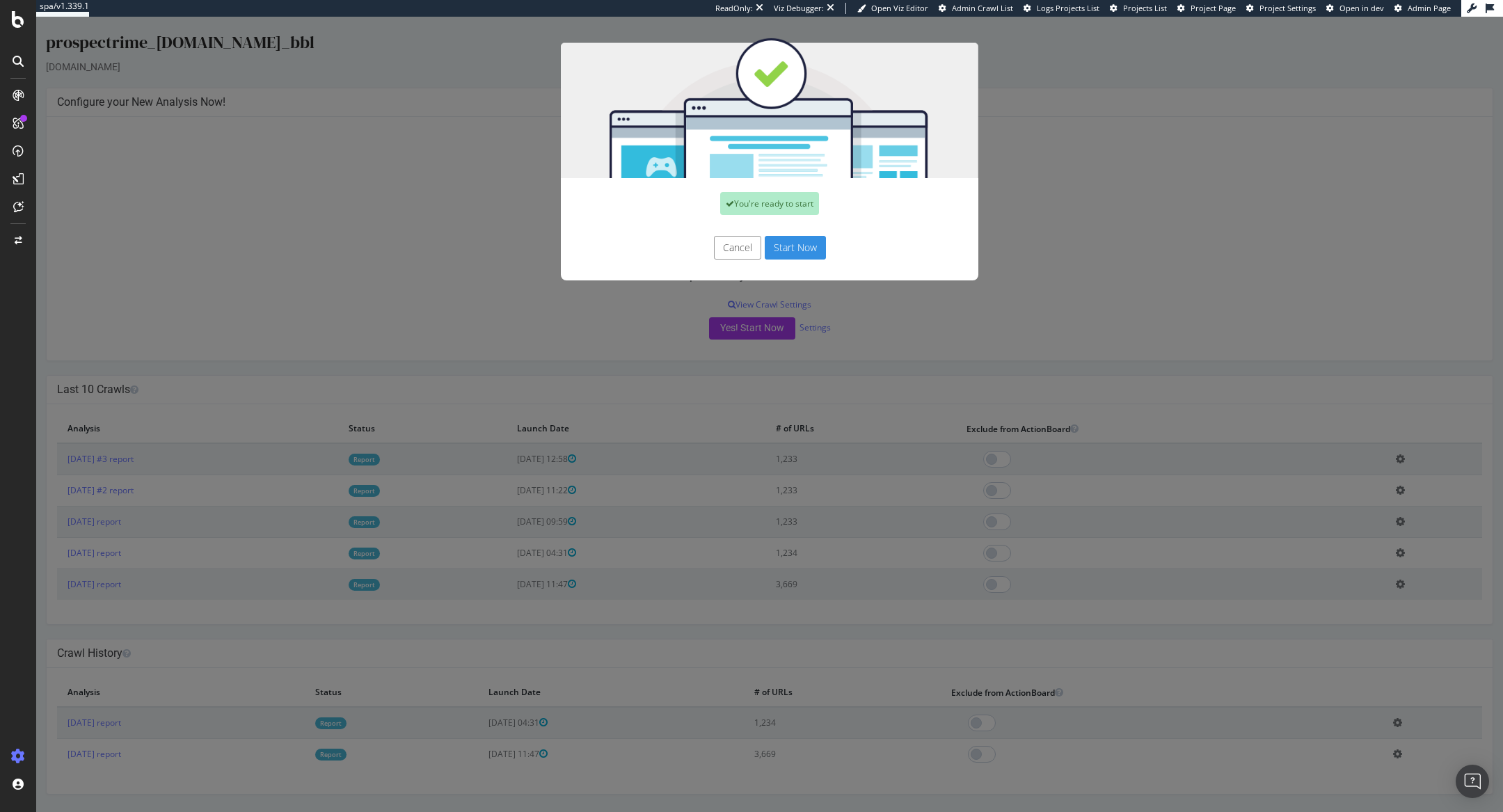
click at [801, 244] on button "Start Now" at bounding box center [795, 248] width 61 height 24
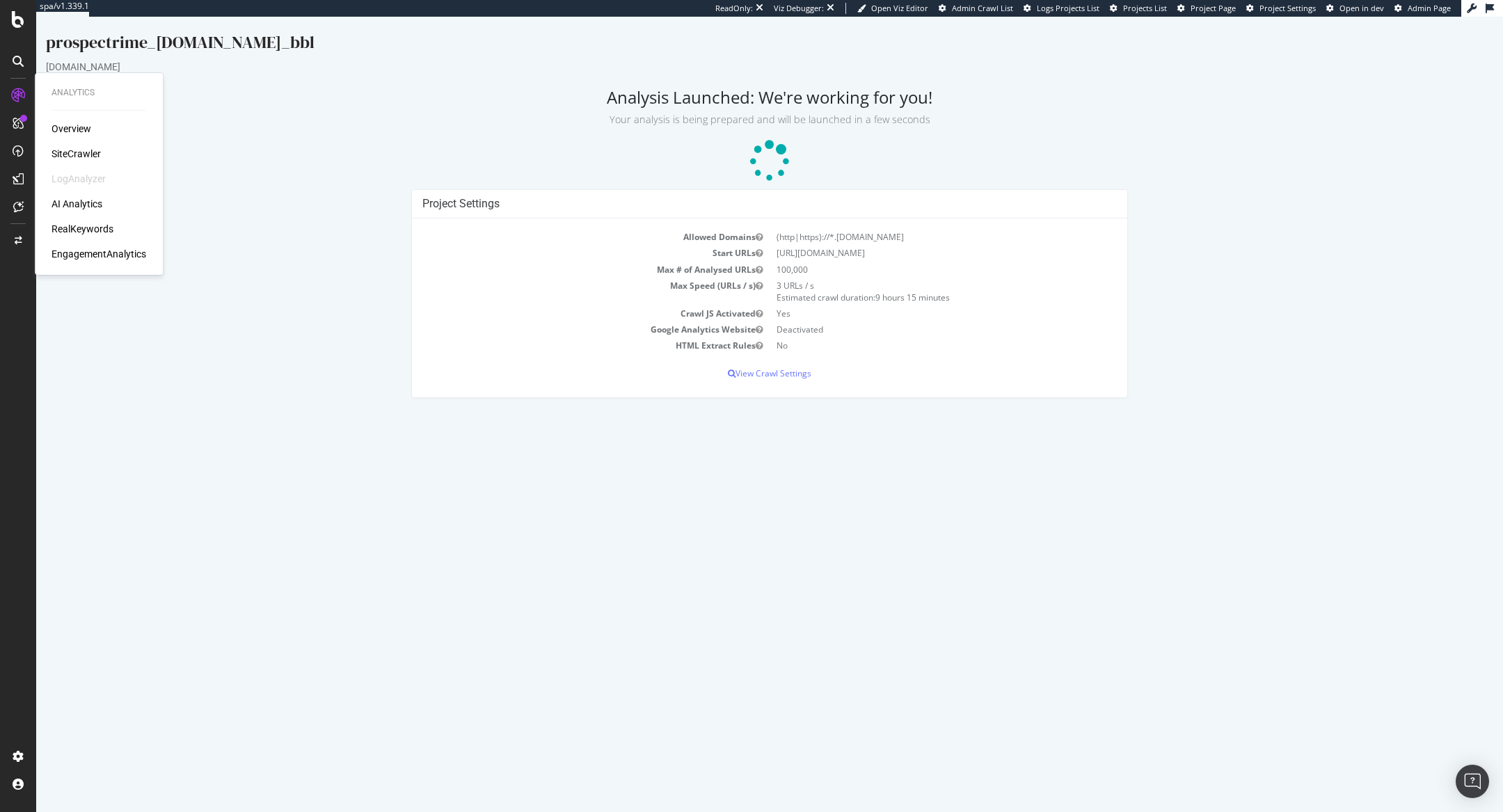
click at [75, 150] on div "SiteCrawler" at bounding box center [76, 154] width 50 height 14
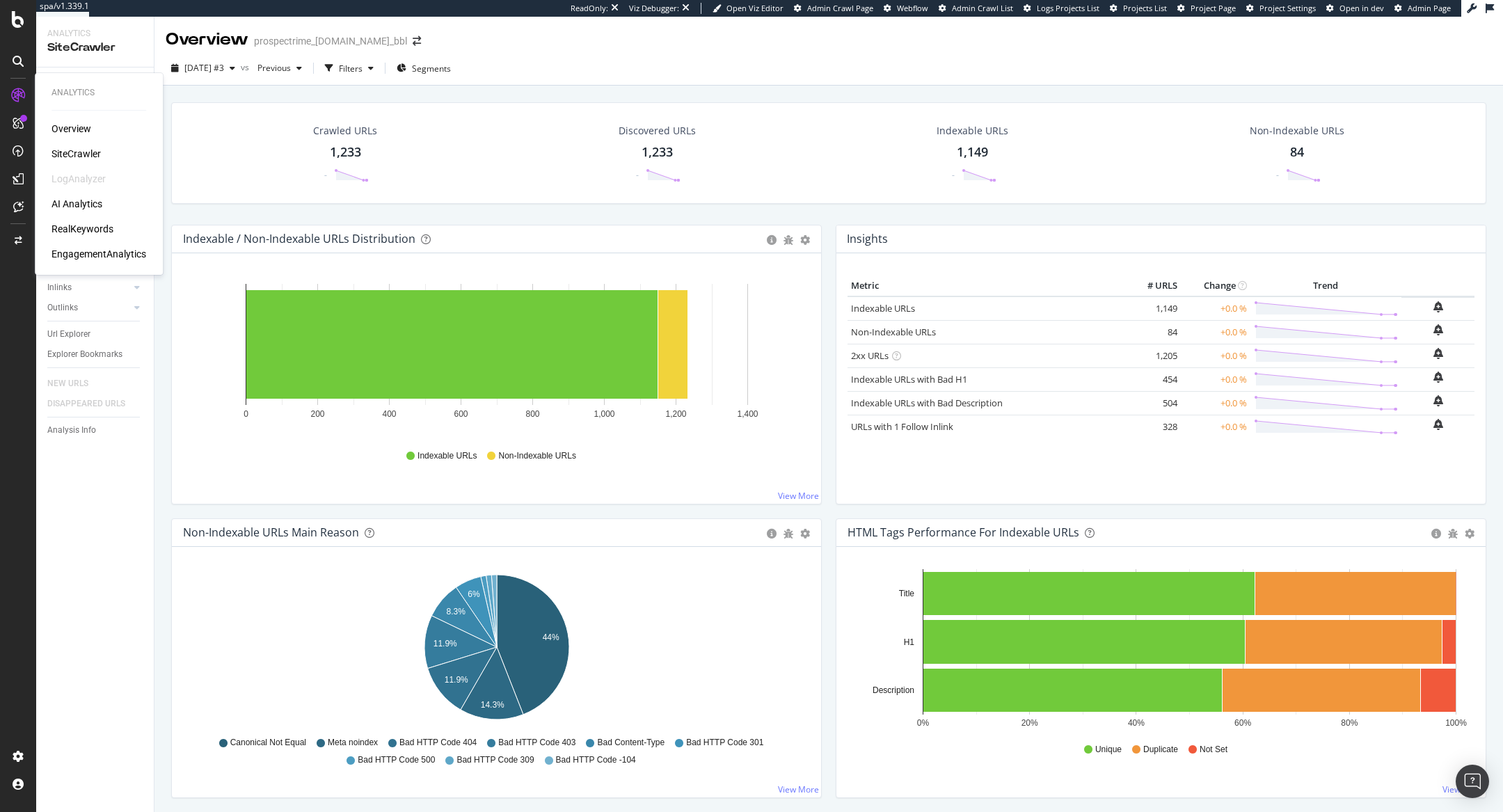
click at [92, 225] on div "RealKeywords" at bounding box center [82, 229] width 62 height 14
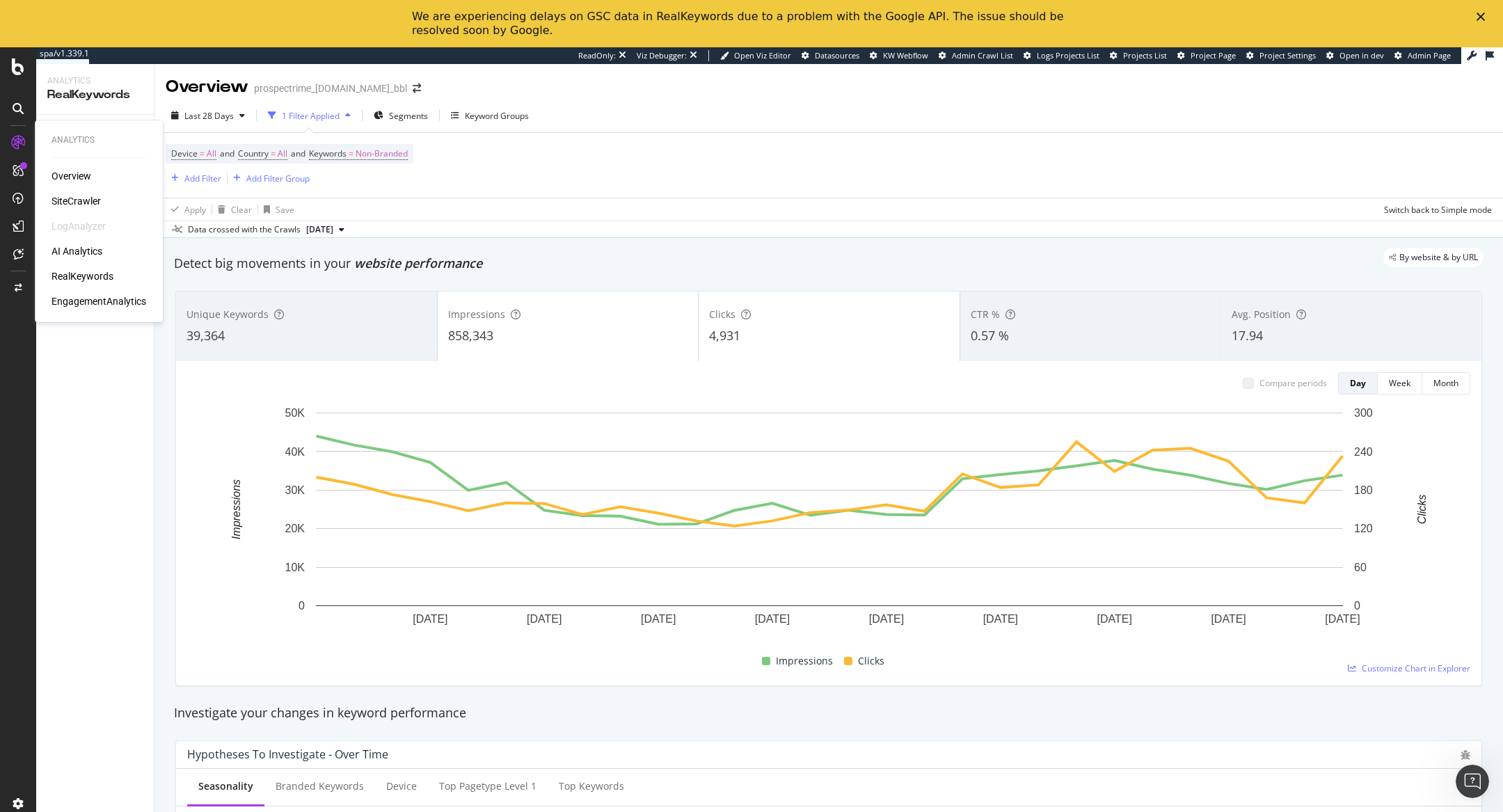
click at [72, 199] on div "SiteCrawler" at bounding box center [76, 201] width 50 height 14
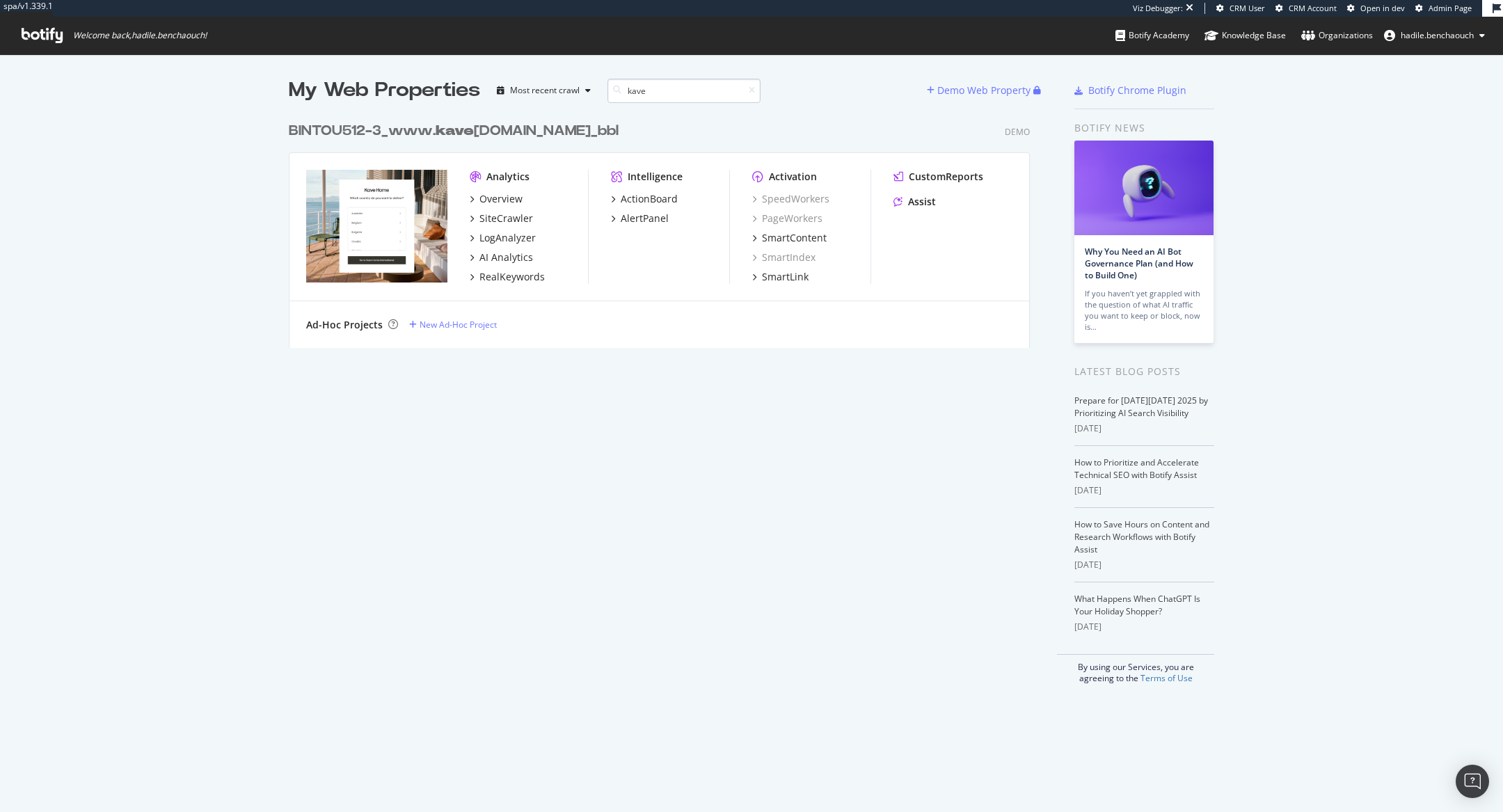
scroll to position [242, 752]
type input "kave"
click at [527, 126] on div "BINTOU512-3_www. kave [DOMAIN_NAME]_bbl" at bounding box center [453, 131] width 330 height 21
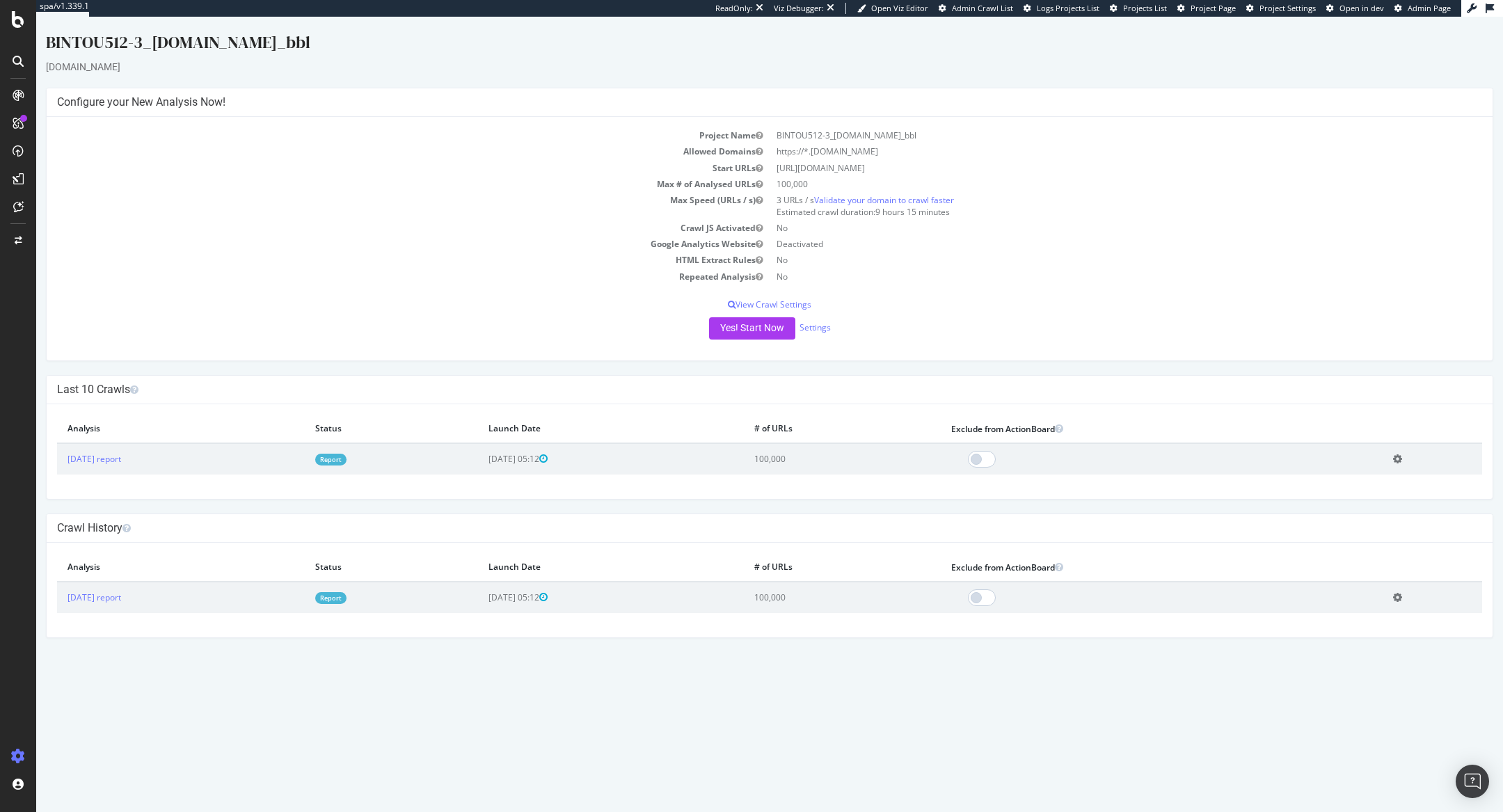
click at [347, 455] on link "Report" at bounding box center [331, 459] width 32 height 12
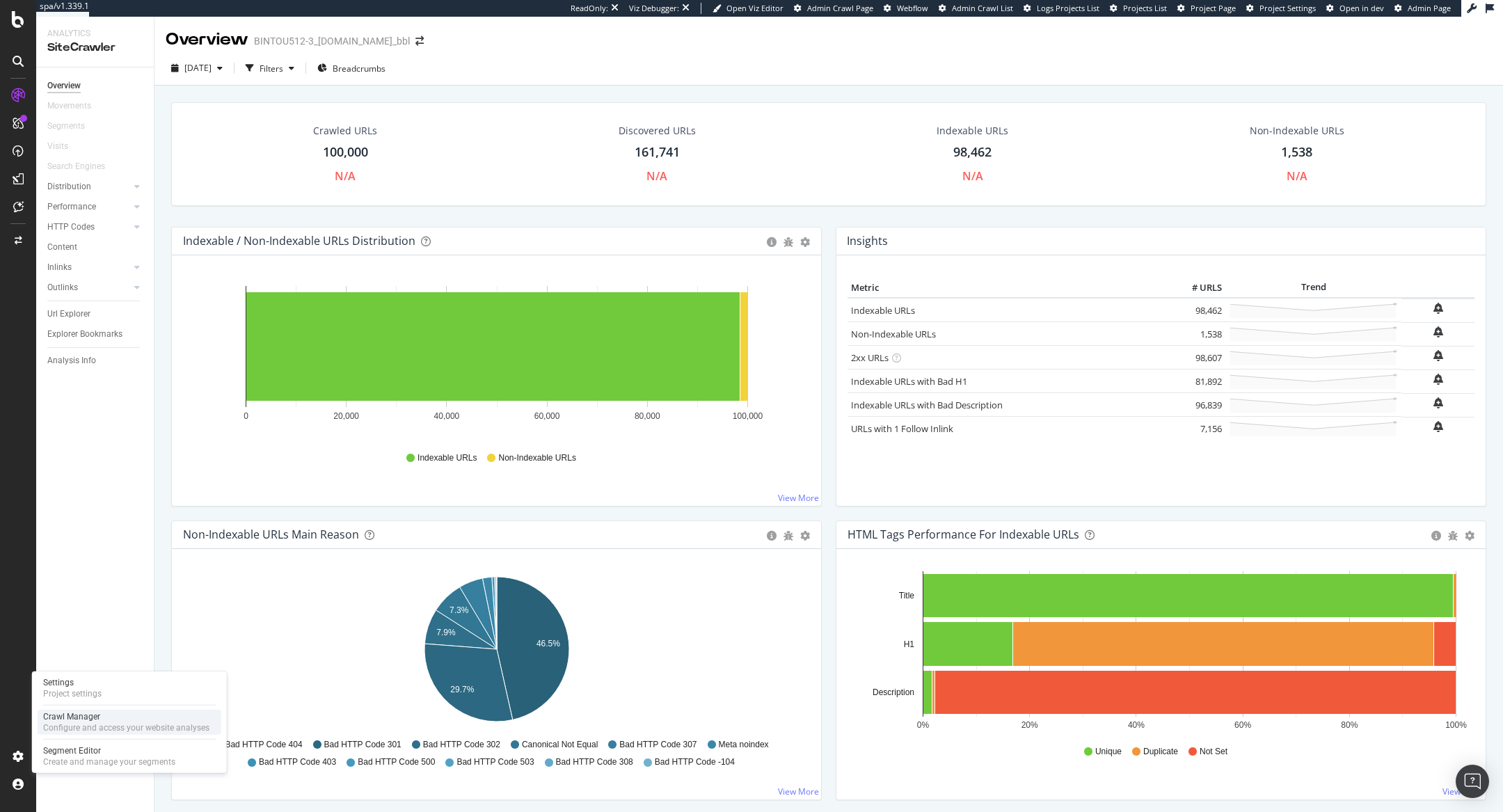
click at [57, 727] on div "Configure and access your website analyses" at bounding box center [126, 727] width 166 height 11
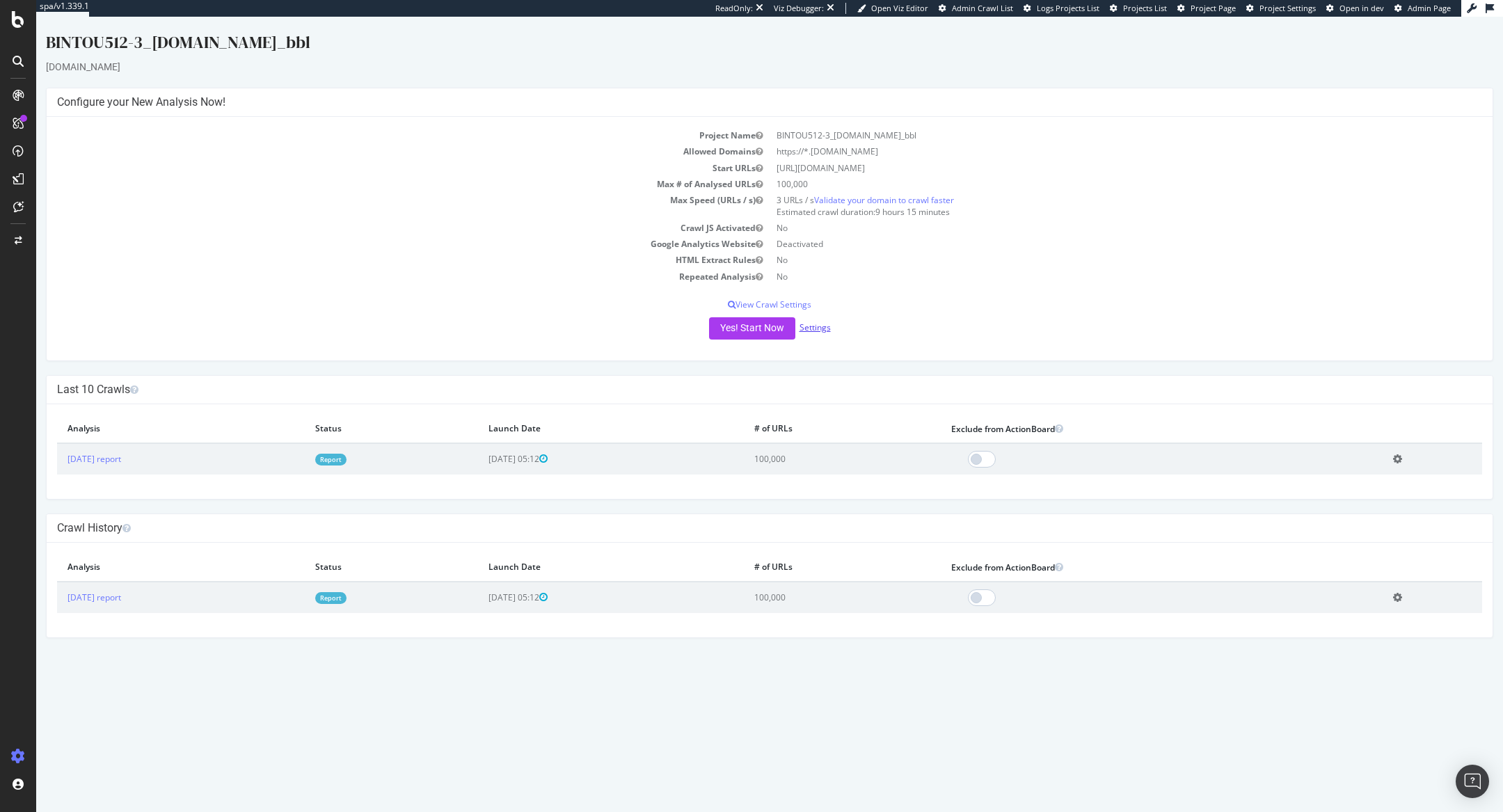
click at [815, 326] on link "Settings" at bounding box center [816, 327] width 32 height 12
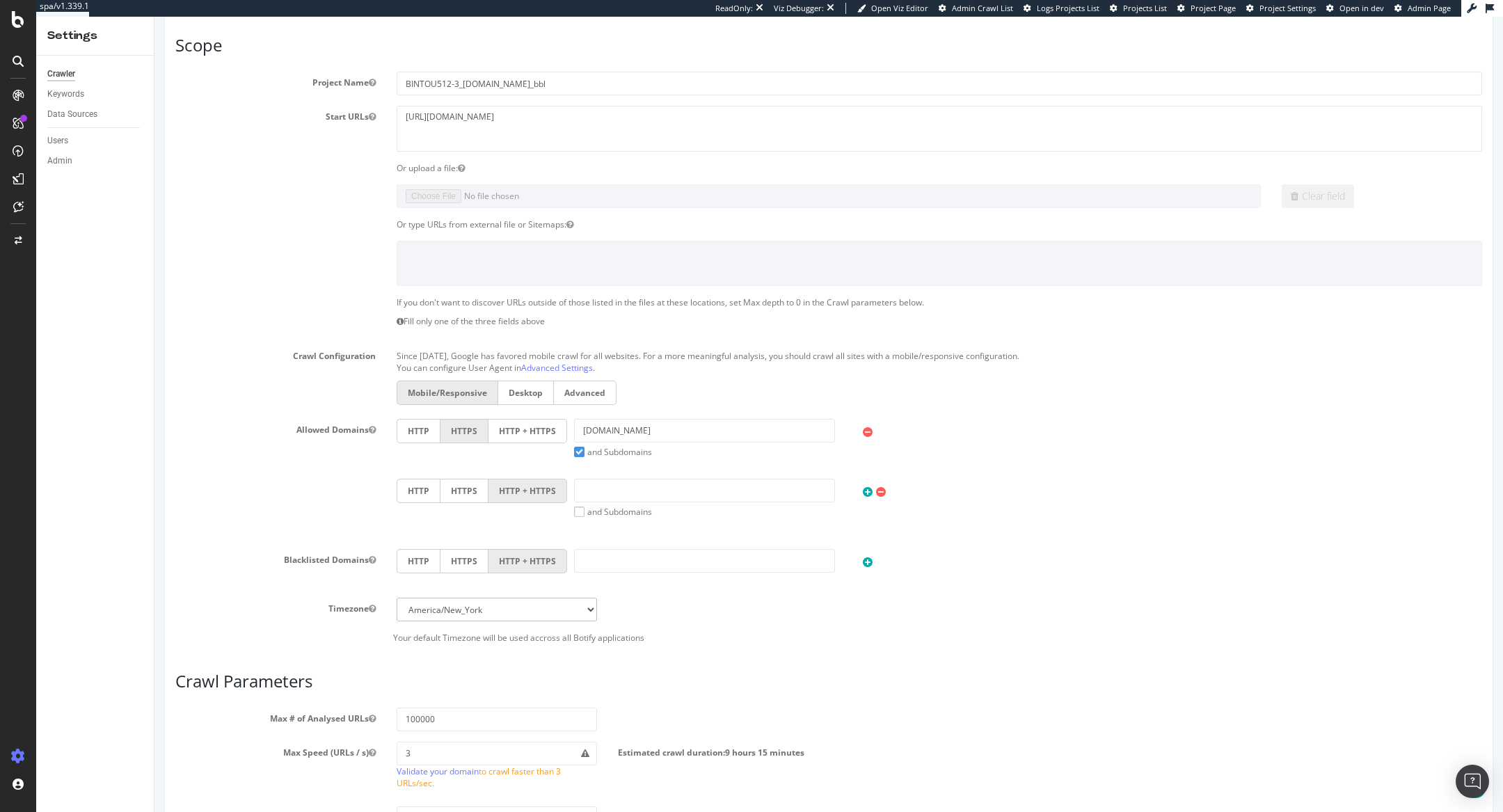
click at [522, 426] on label "HTTP + HTTPS" at bounding box center [528, 430] width 79 height 24
click at [154, 17] on input "HTTP + HTTPS" at bounding box center [154, 17] width 0 height 0
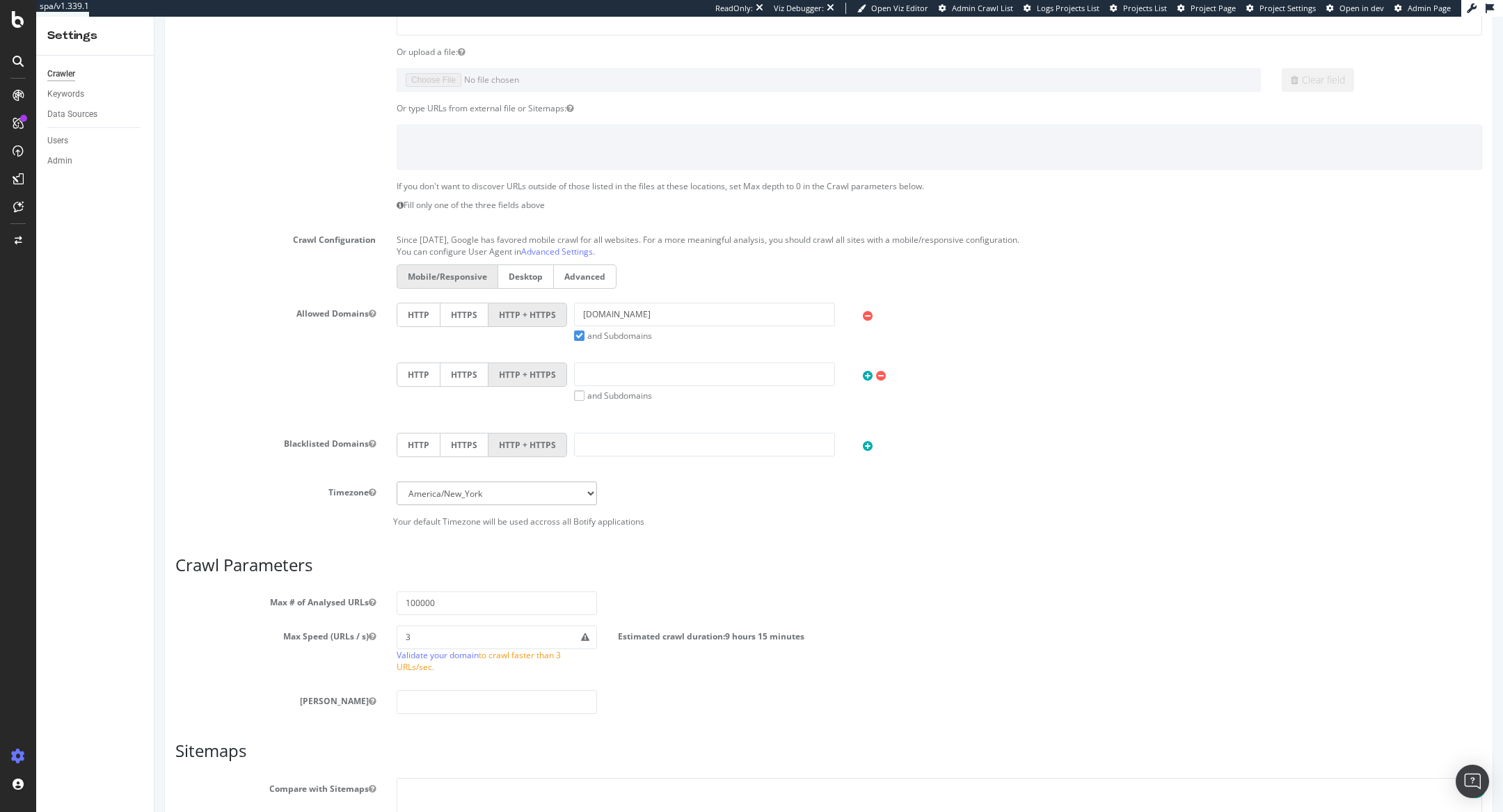
scroll to position [407, 0]
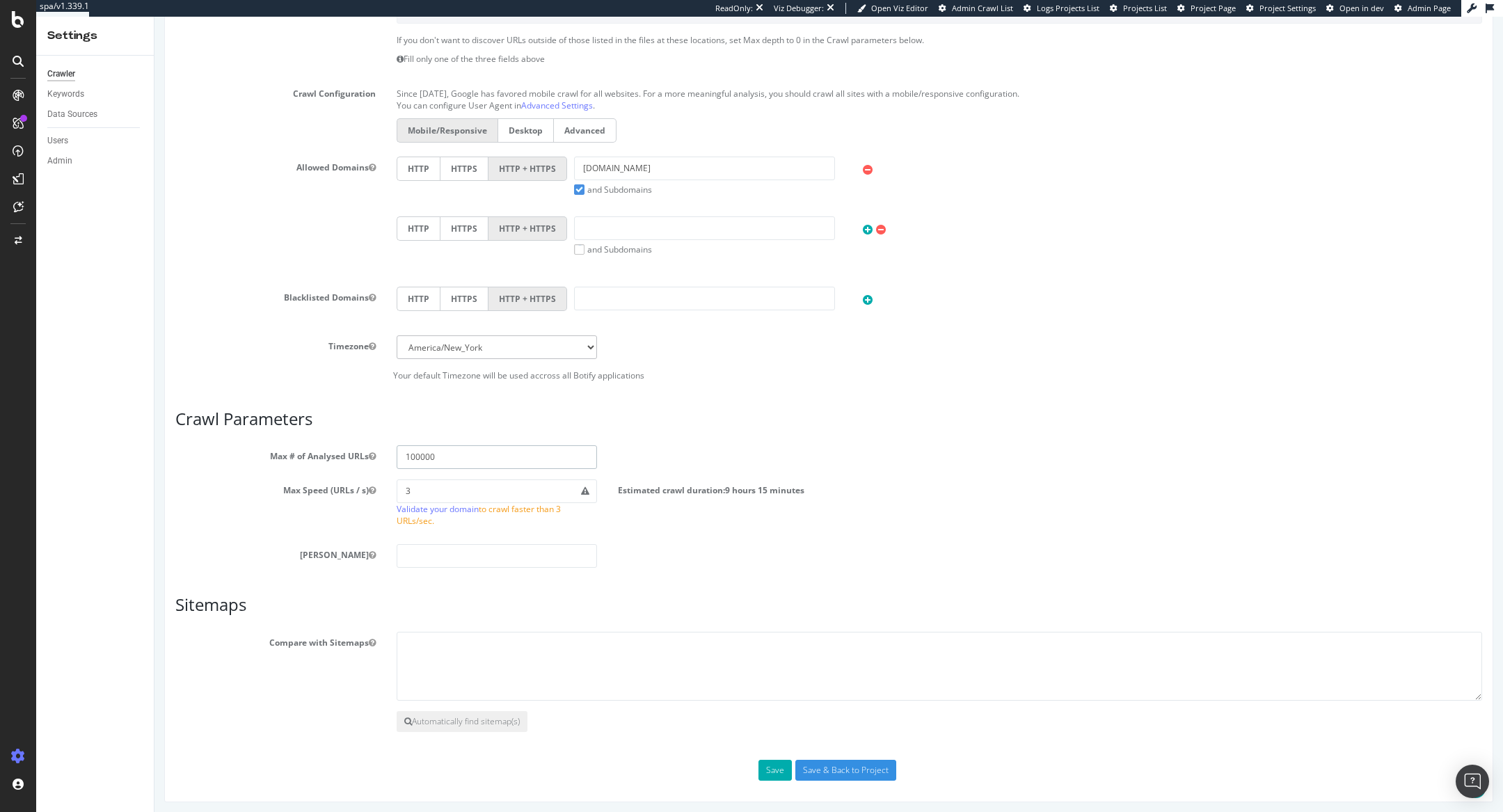
click at [410, 453] on input "100000" at bounding box center [497, 457] width 201 height 24
type input "200000"
click at [771, 764] on button "Save" at bounding box center [775, 770] width 33 height 21
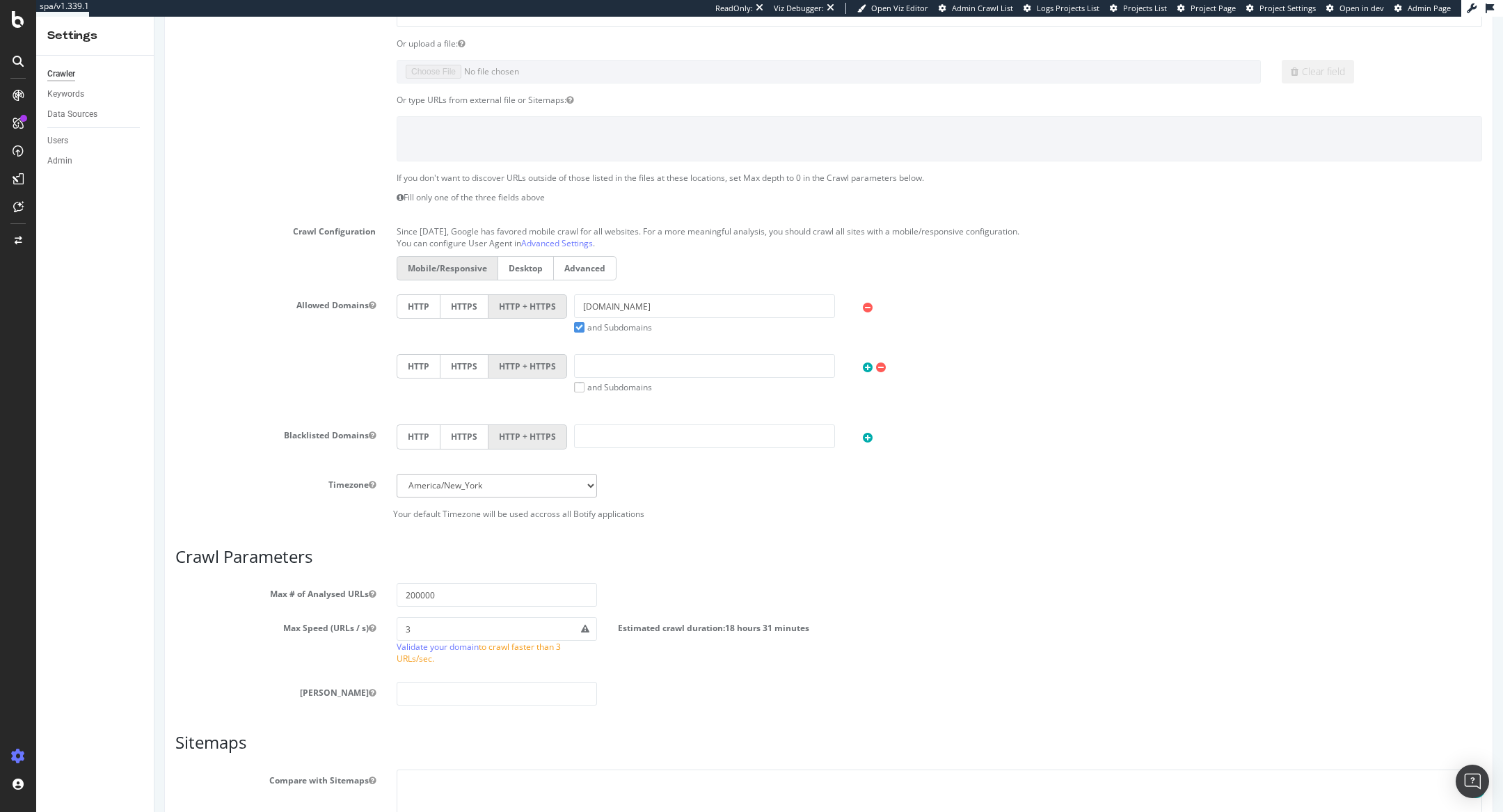
scroll to position [515, 0]
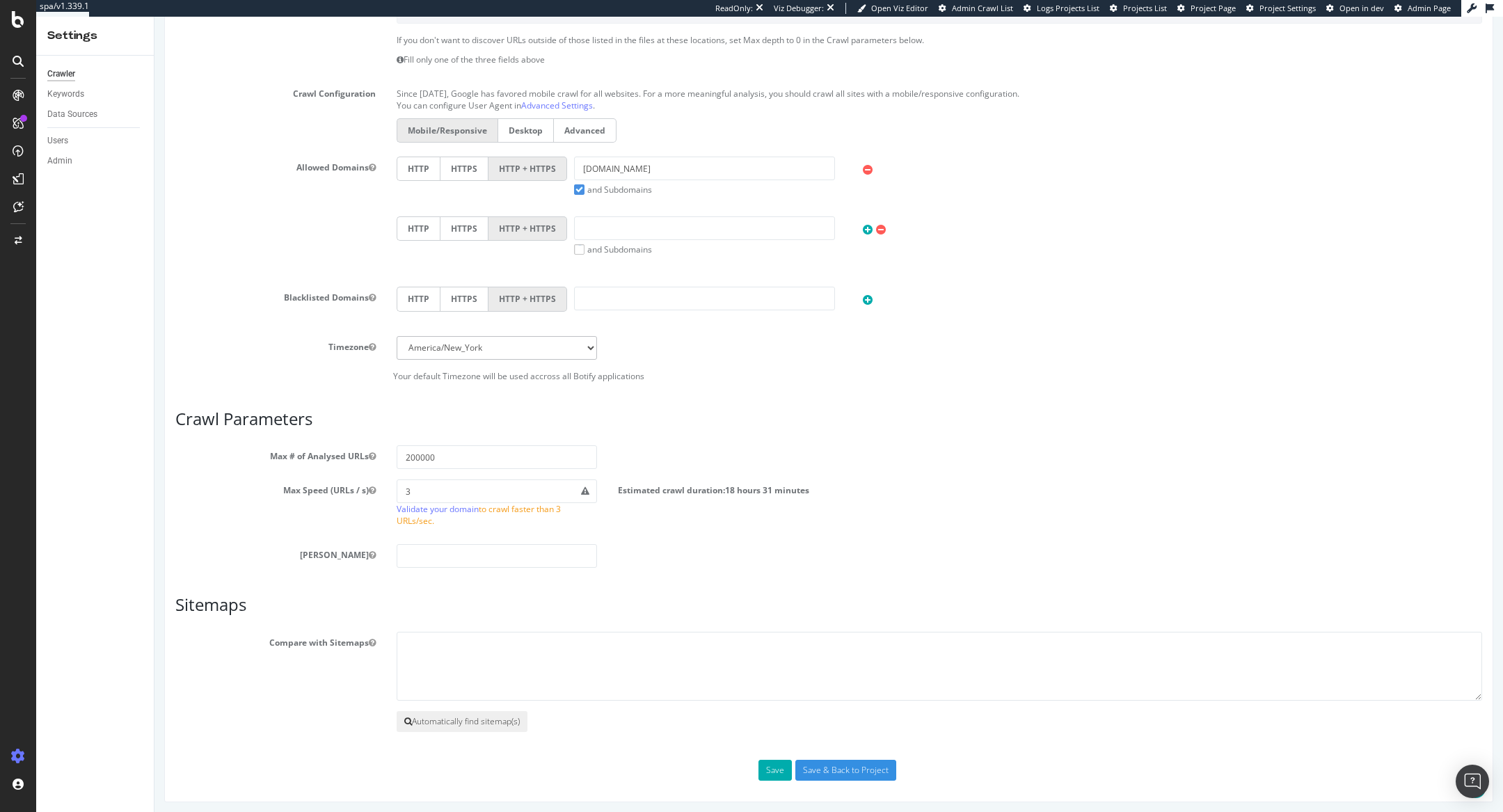
click at [428, 714] on button "Automatically find sitemap(s)" at bounding box center [462, 721] width 131 height 21
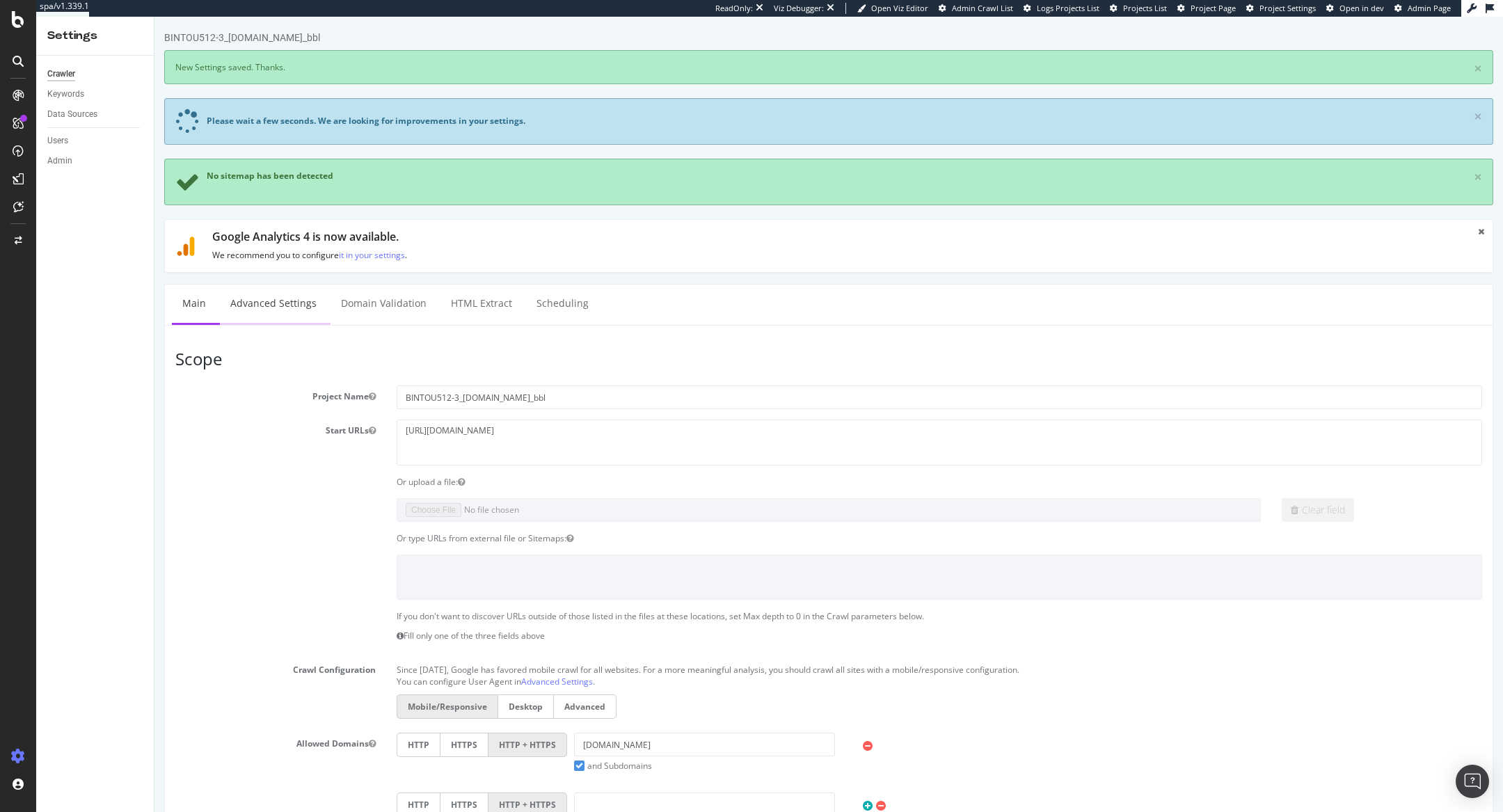
click at [278, 299] on link "Advanced Settings" at bounding box center [273, 303] width 107 height 38
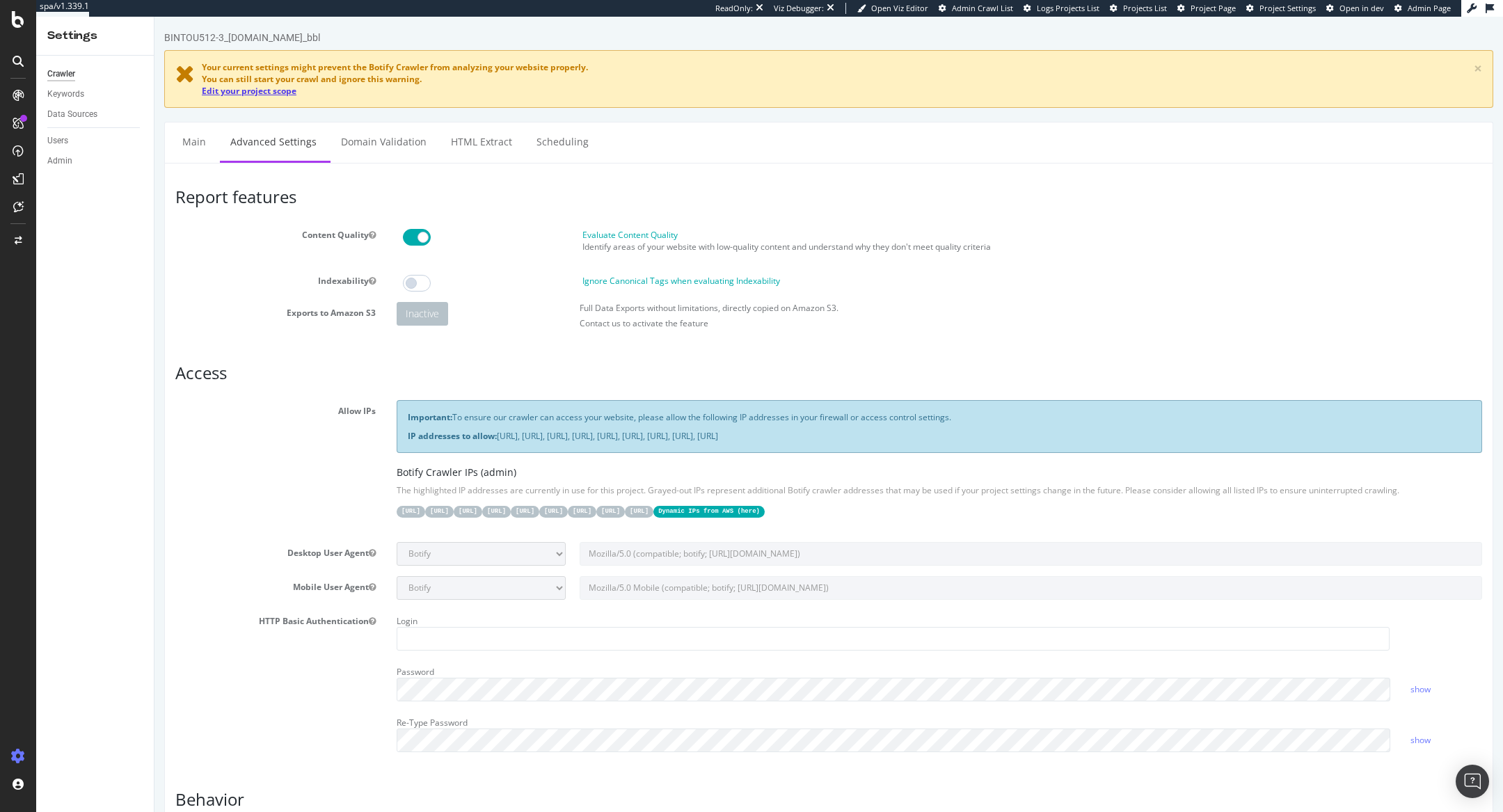
click at [265, 92] on link "Edit your project scope" at bounding box center [249, 90] width 95 height 12
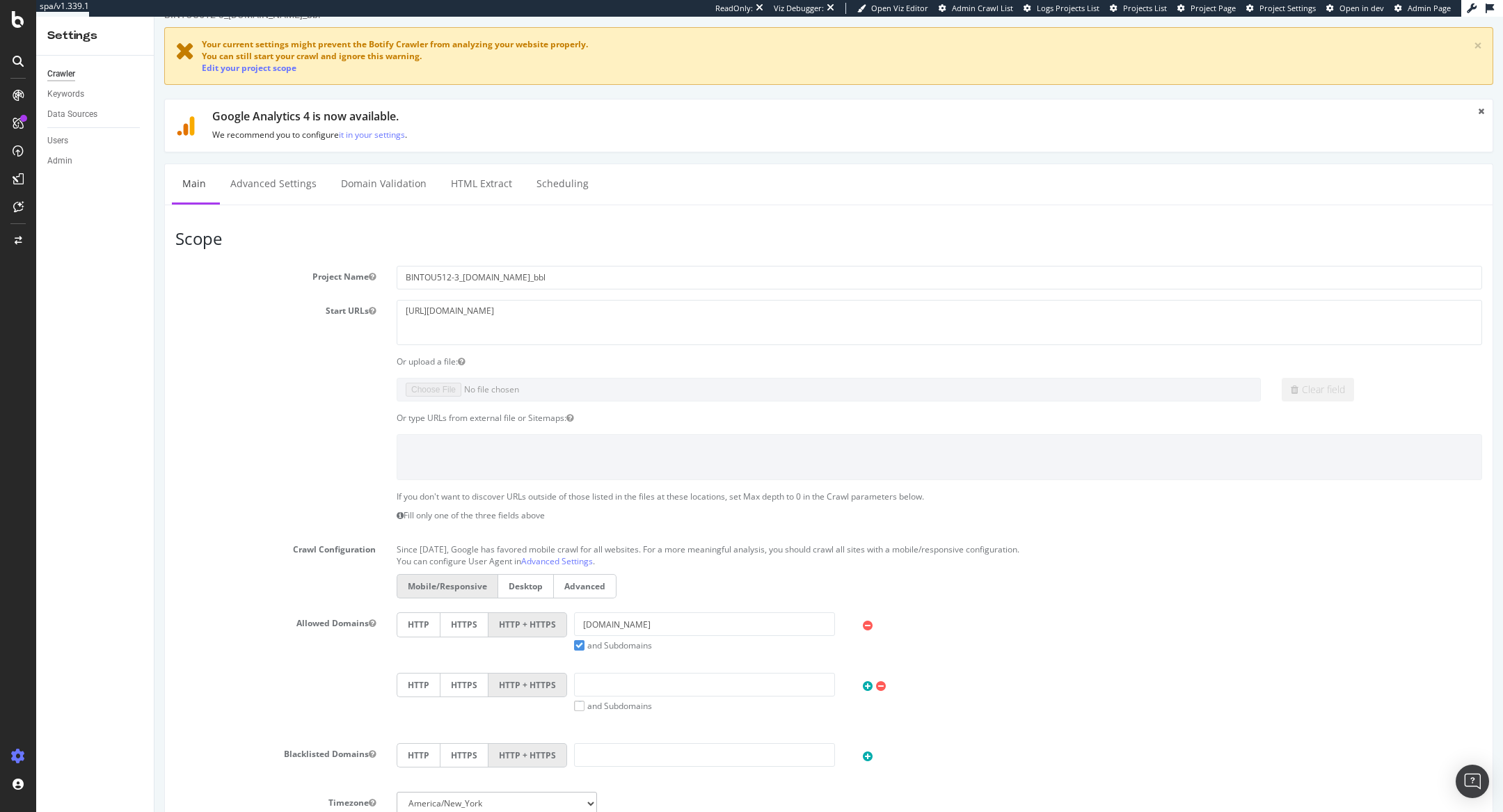
scroll to position [25, 0]
click at [273, 58] on span "You can still start your crawl and ignore this warning." at bounding box center [311, 54] width 220 height 12
click at [275, 62] on link "Edit your project scope" at bounding box center [249, 66] width 95 height 12
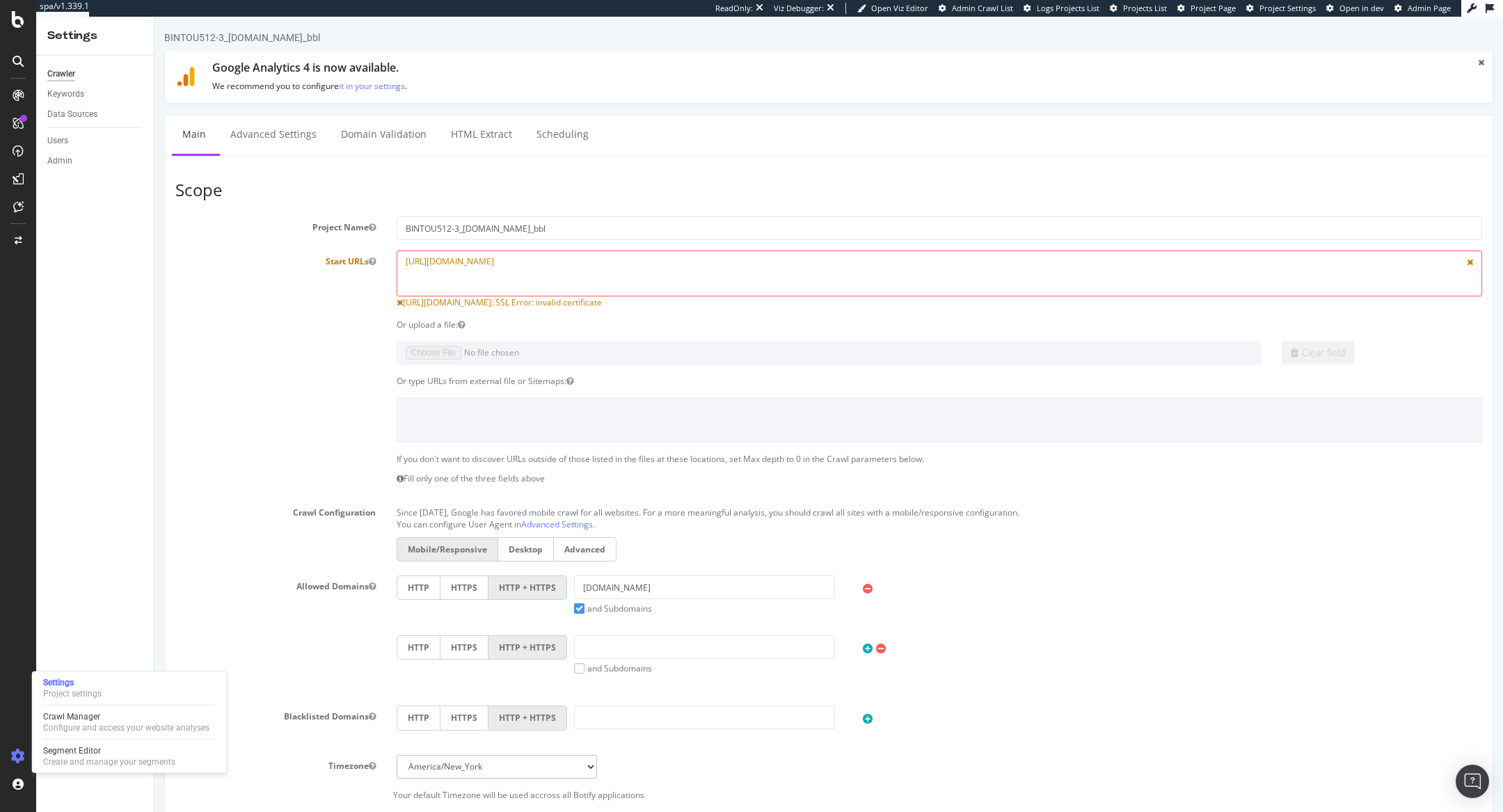
scroll to position [0, 0]
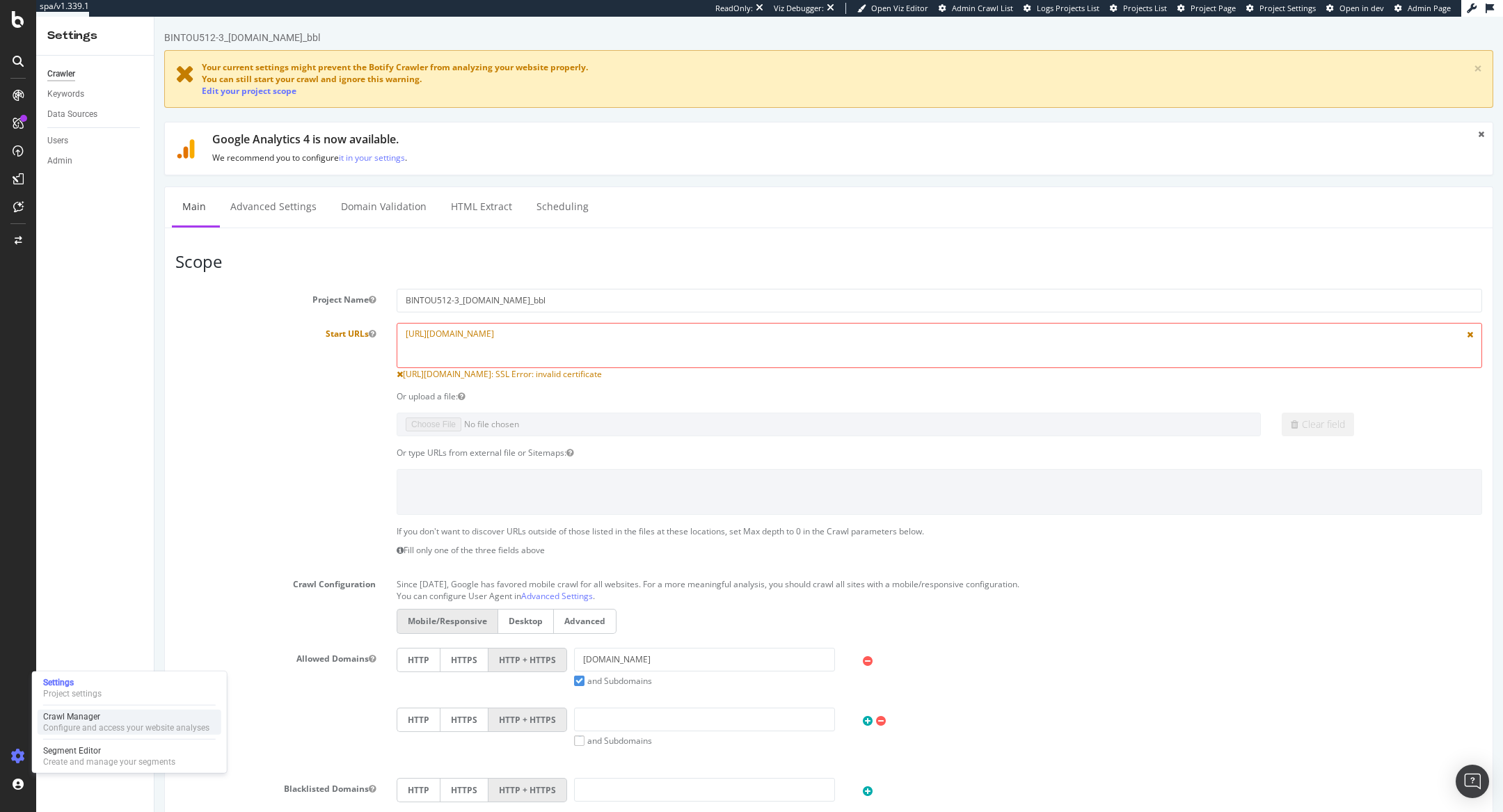
click at [57, 722] on div "Configure and access your website analyses" at bounding box center [126, 727] width 166 height 11
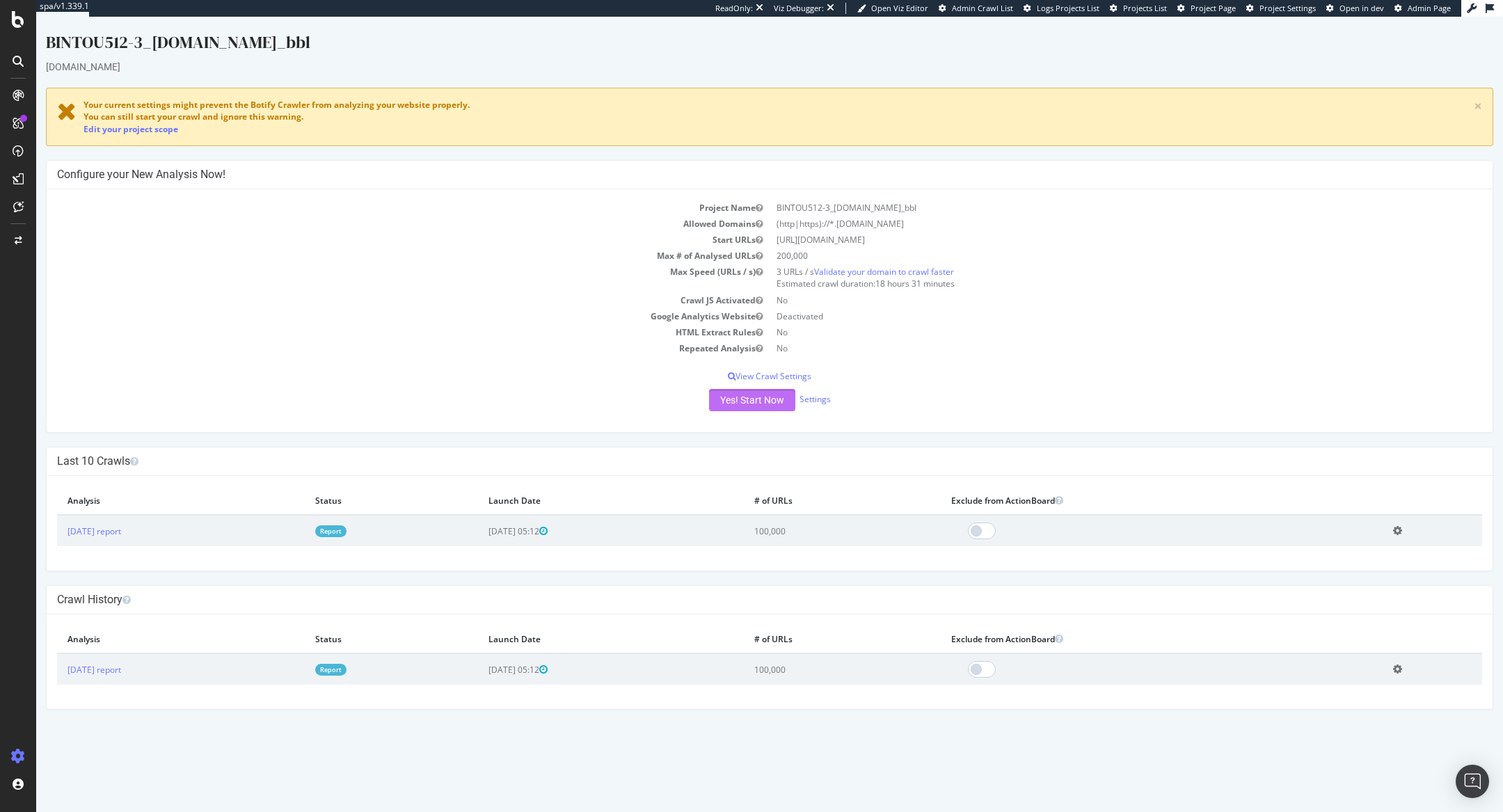
click at [713, 405] on button "Yes! Start Now" at bounding box center [752, 400] width 86 height 22
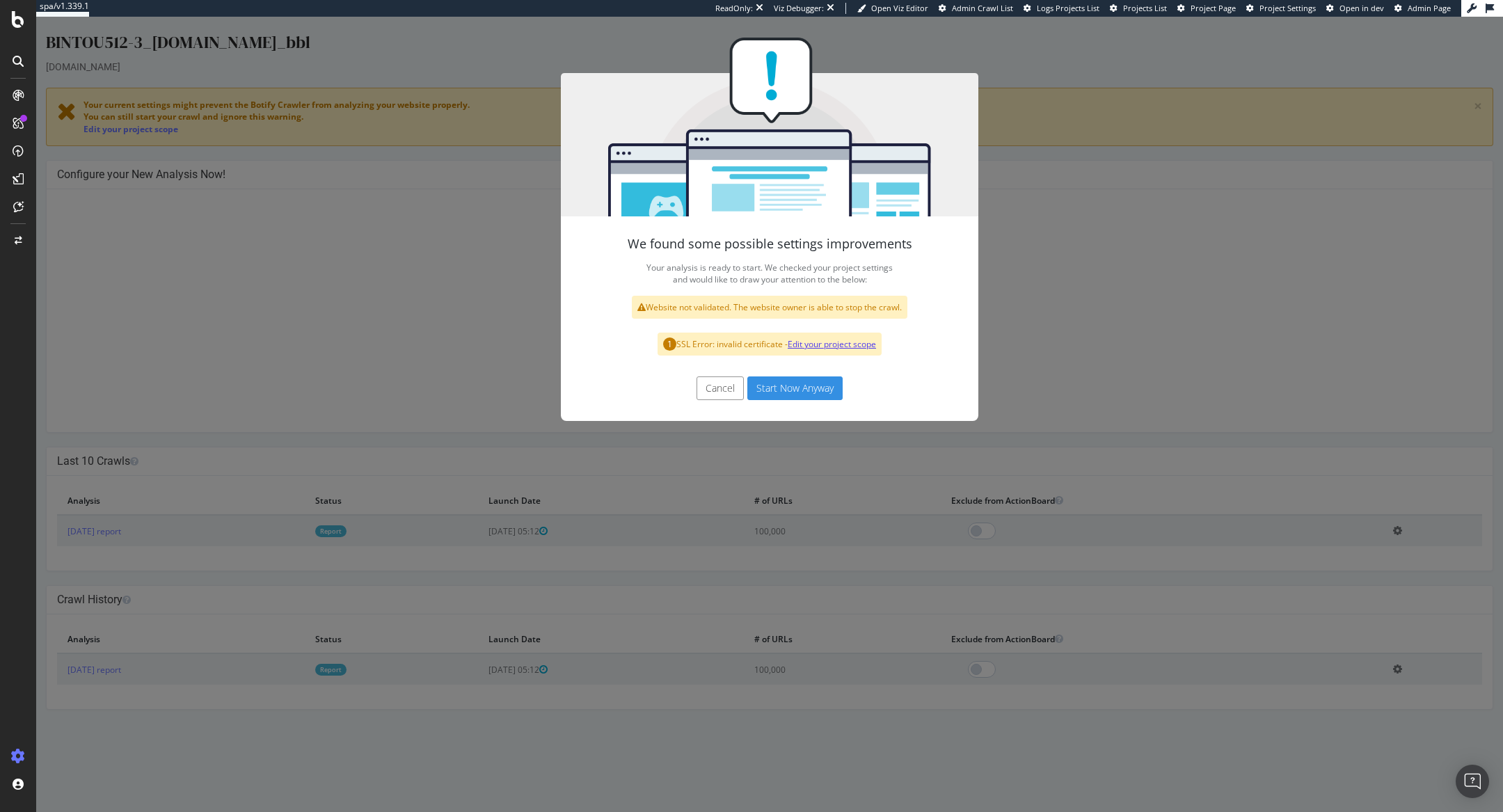
click at [811, 340] on link "Edit your project scope" at bounding box center [832, 344] width 89 height 12
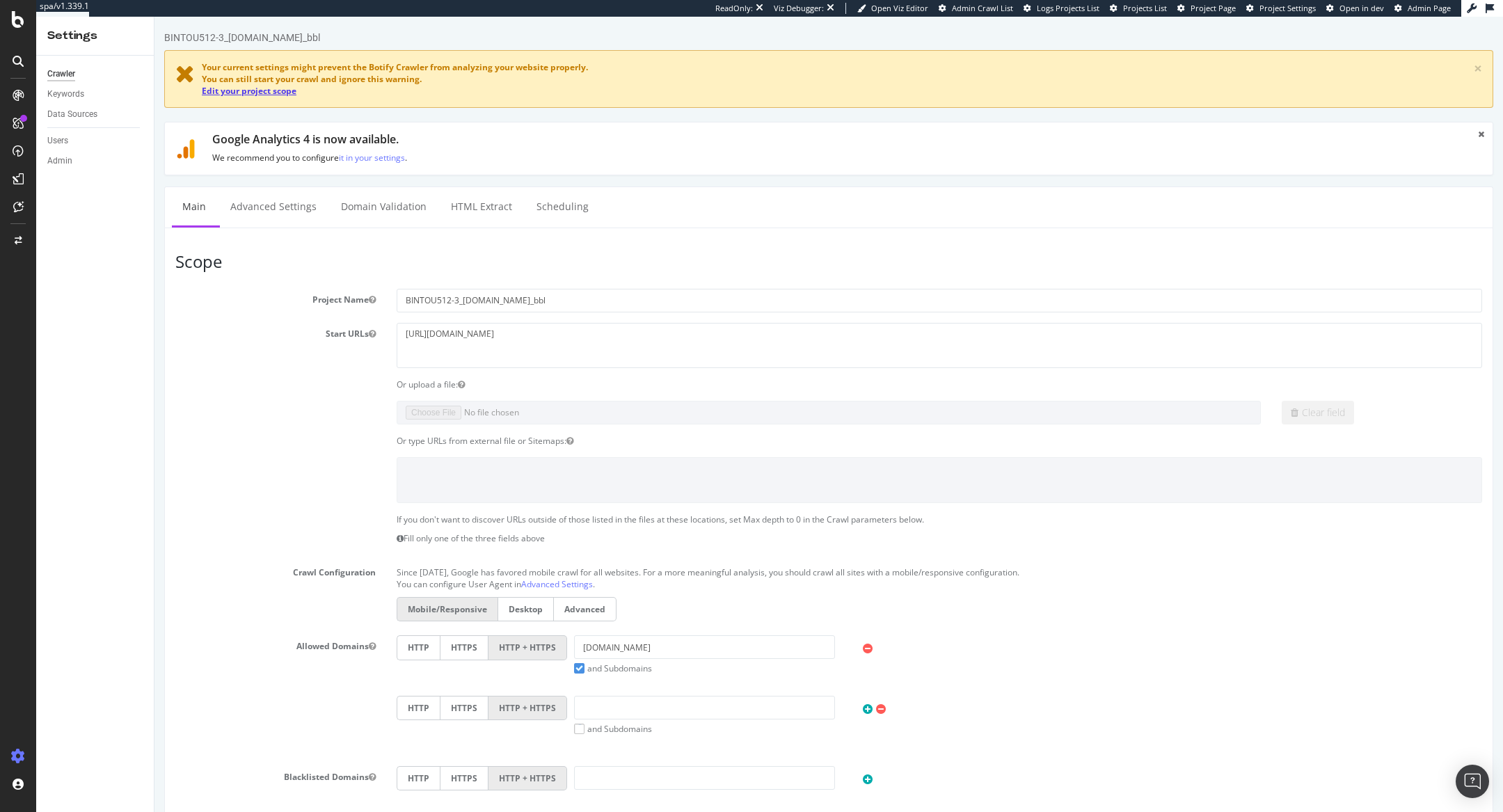
click at [252, 93] on link "Edit your project scope" at bounding box center [249, 90] width 95 height 12
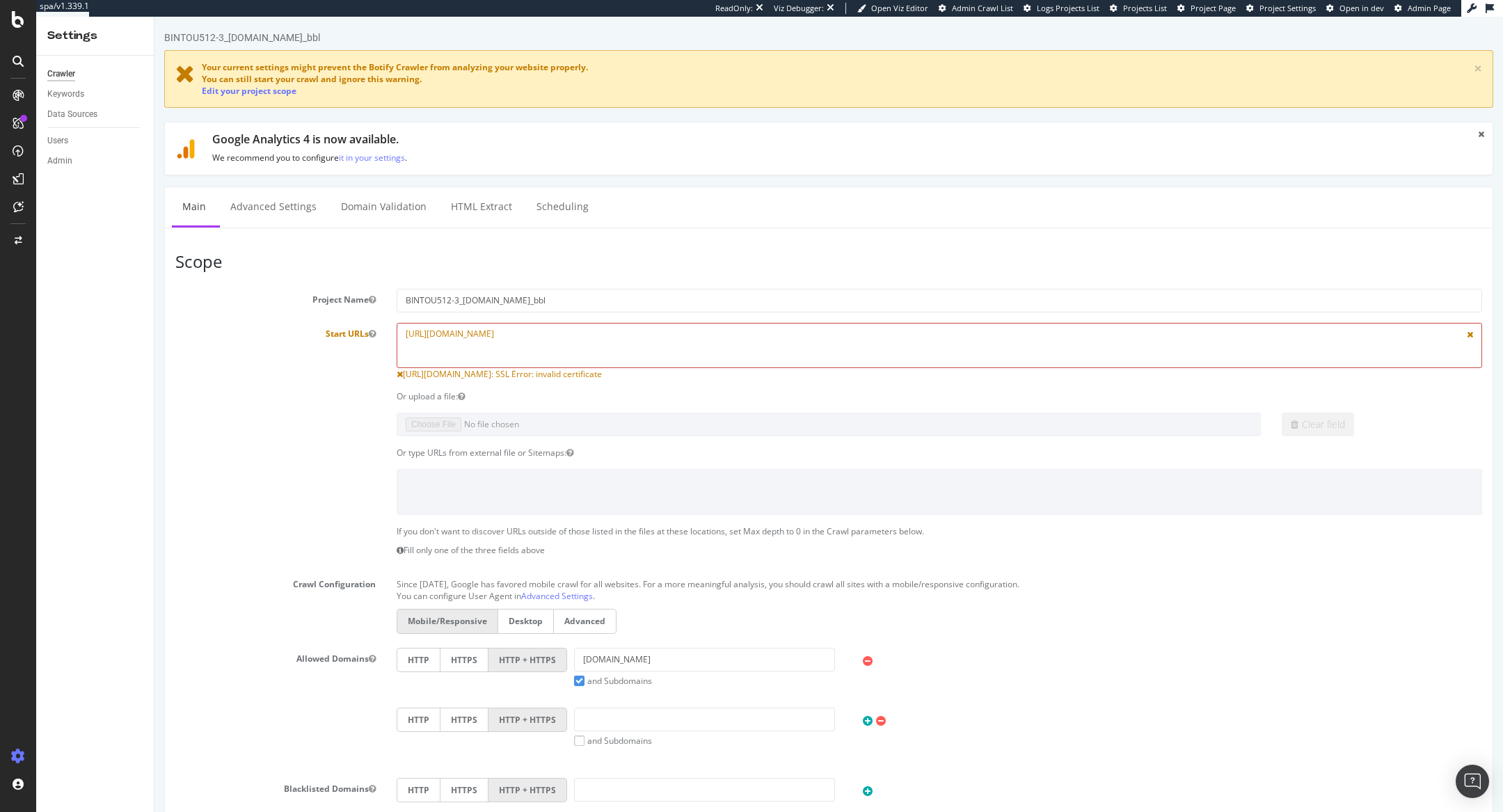
click at [471, 333] on textarea "[URL][DOMAIN_NAME]" at bounding box center [940, 345] width 1086 height 45
click at [68, 727] on div "Configure and access your website analyses" at bounding box center [126, 727] width 166 height 11
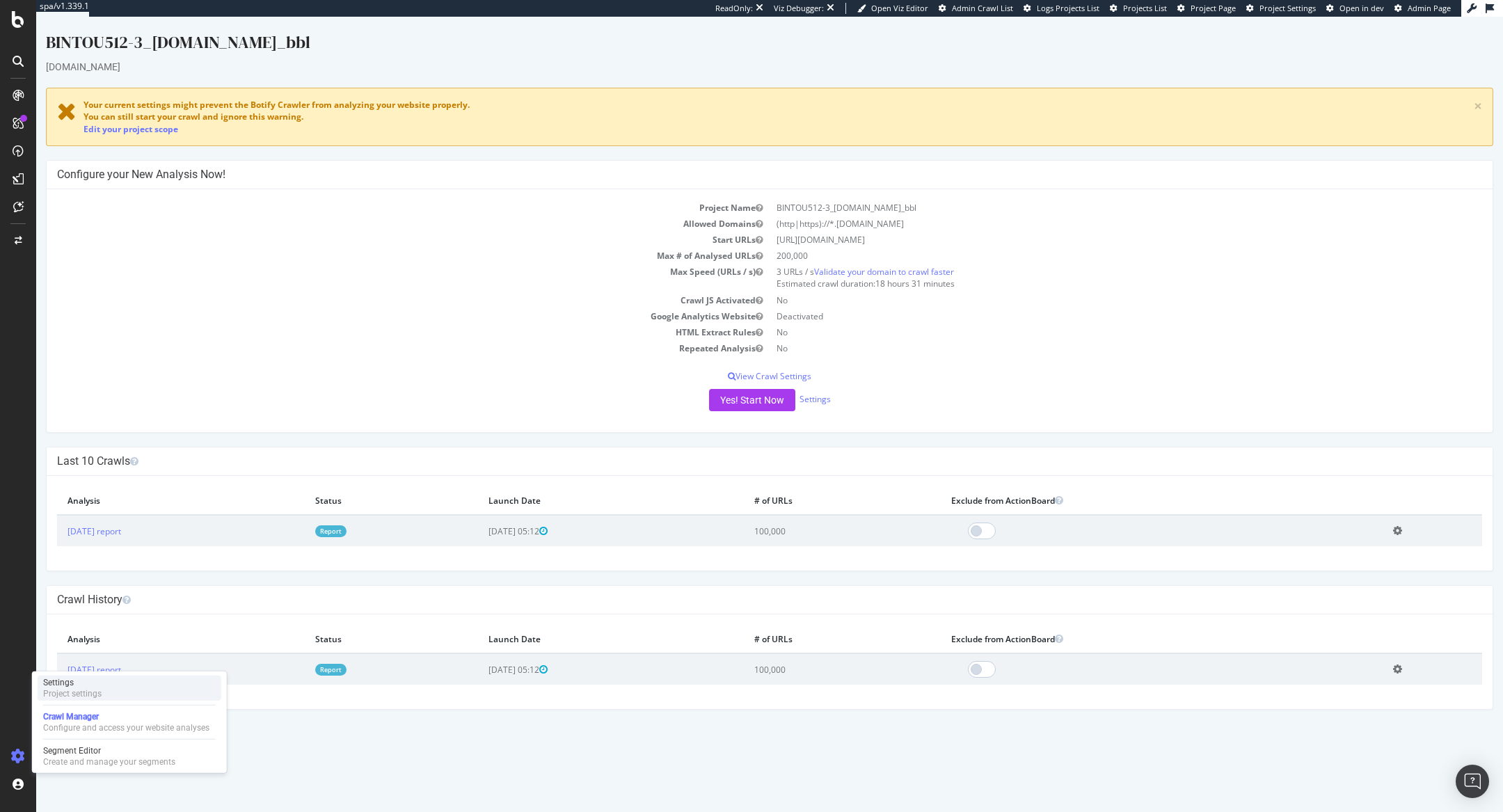
click at [70, 686] on div "Settings" at bounding box center [73, 682] width 58 height 11
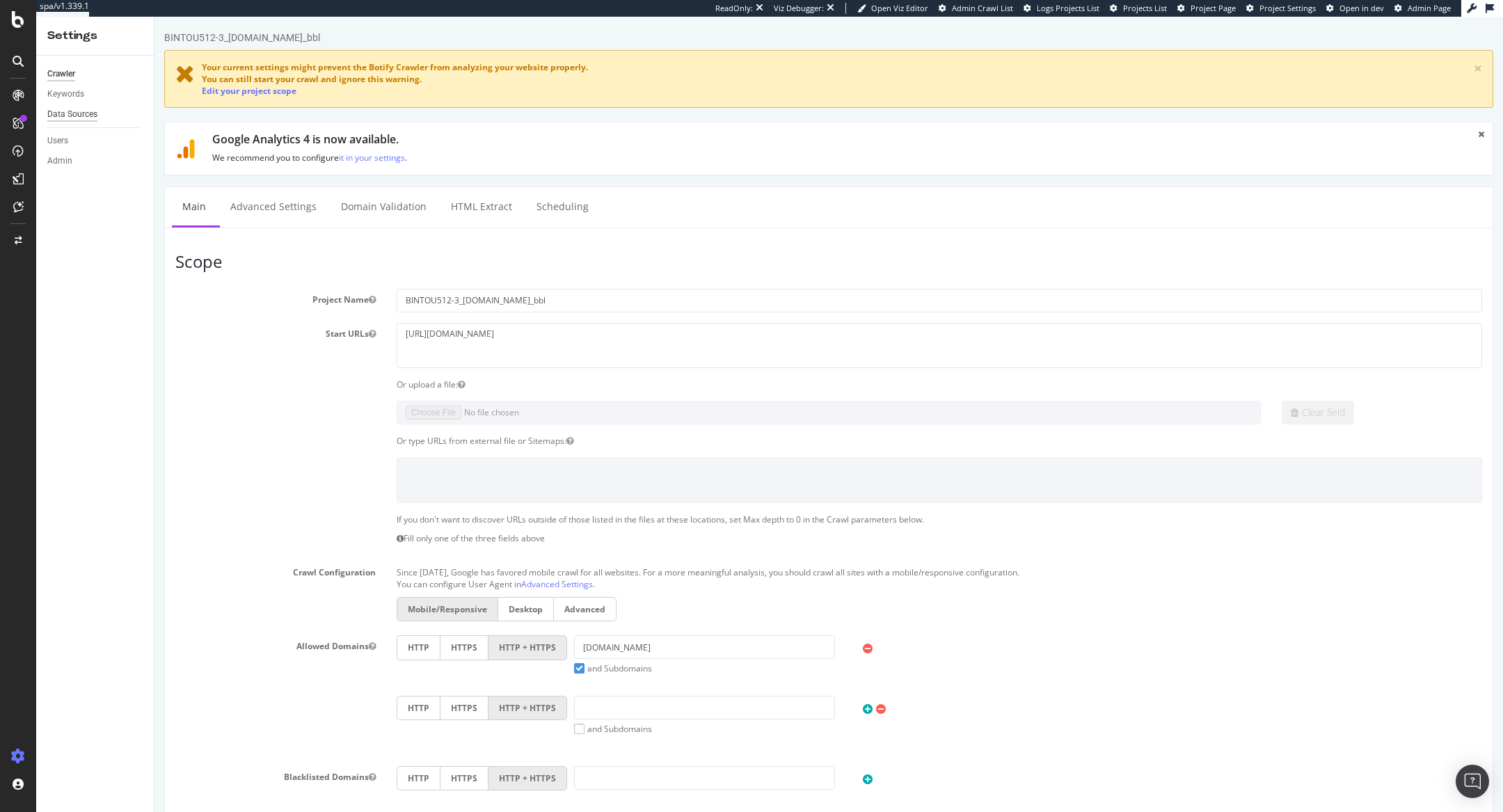
click at [79, 113] on div "Data Sources" at bounding box center [72, 115] width 50 height 14
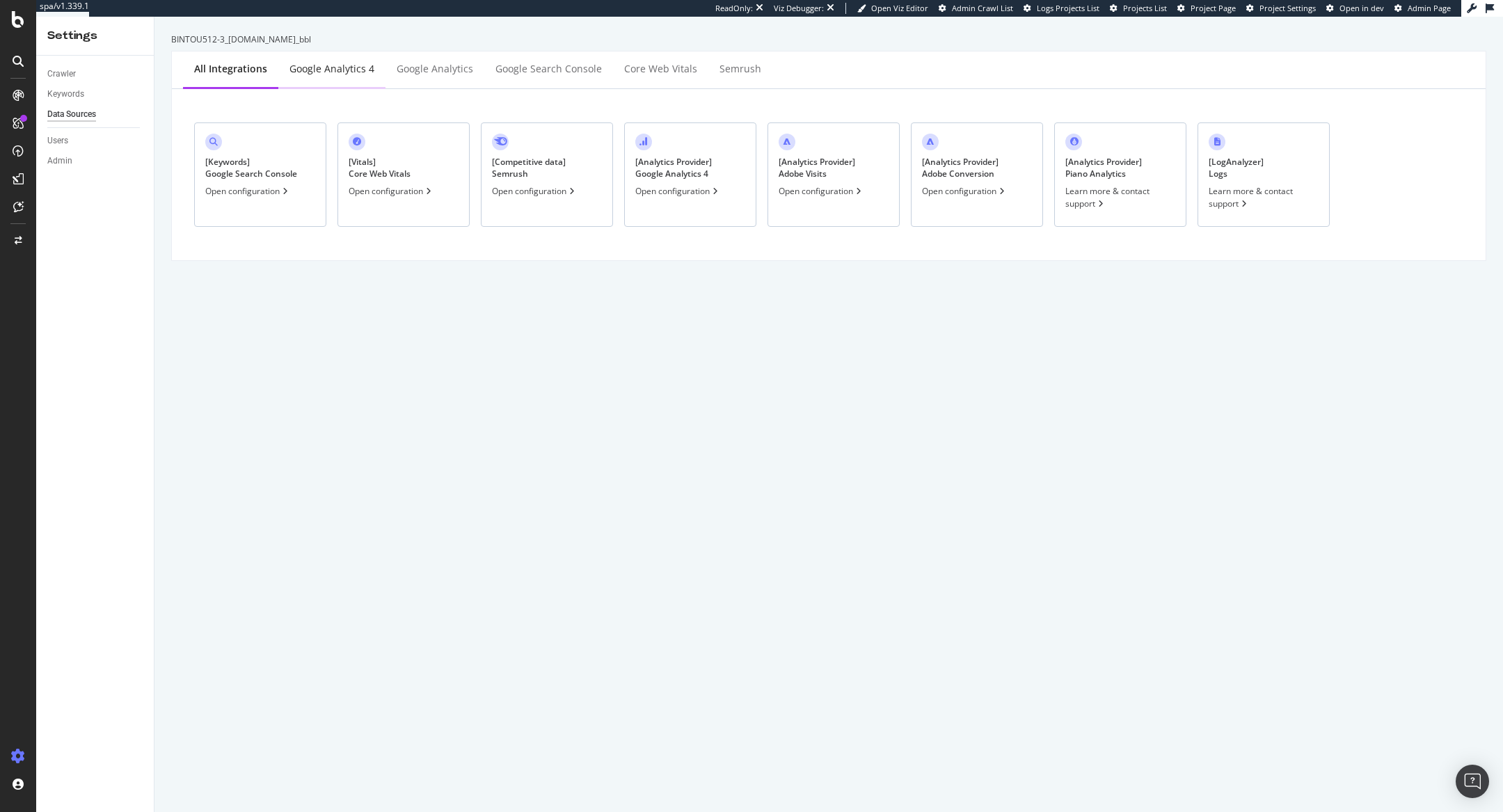
click at [342, 62] on div "Google Analytics 4" at bounding box center [331, 69] width 85 height 14
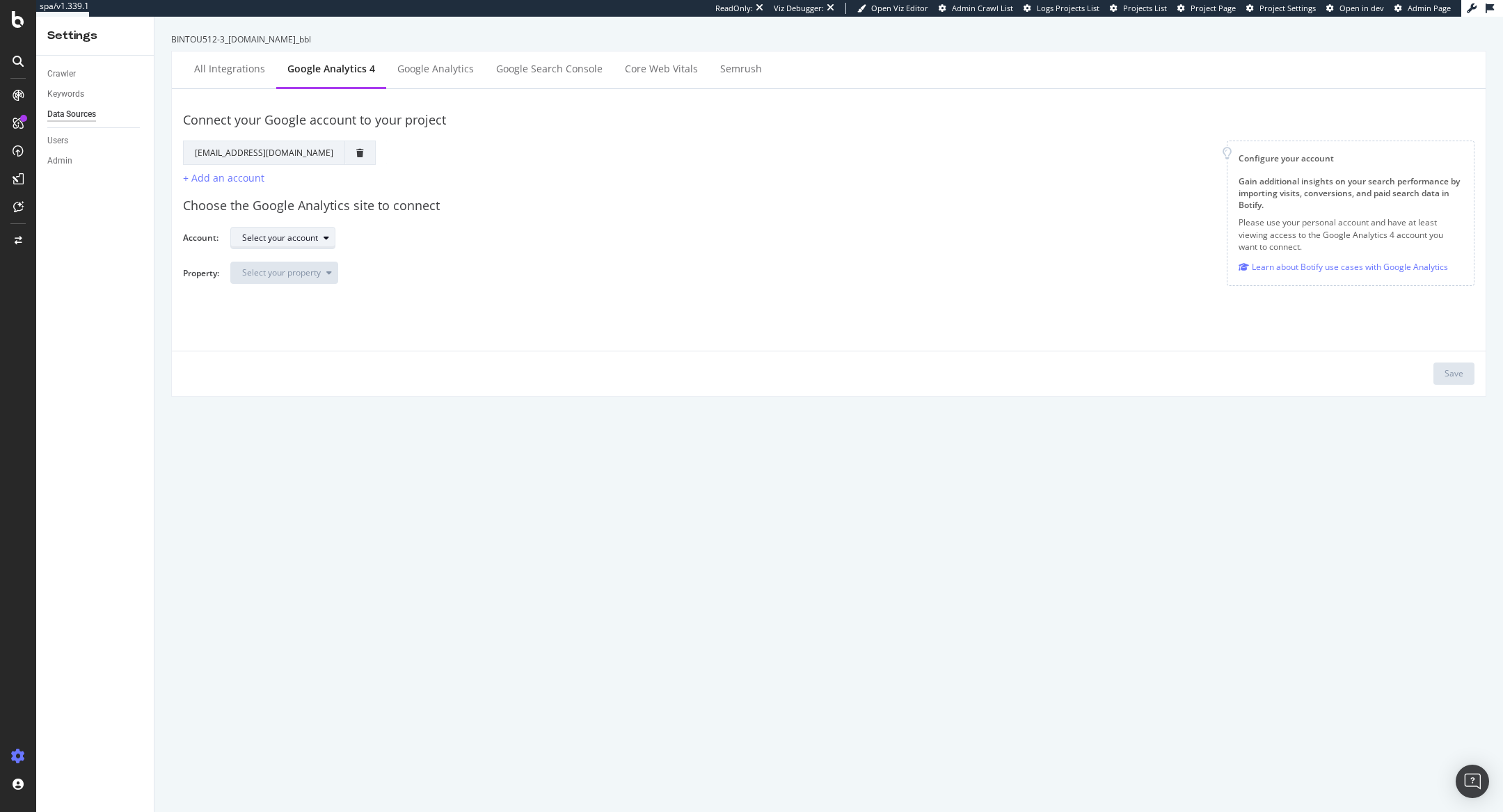
click at [287, 241] on div "Select your account" at bounding box center [280, 238] width 76 height 9
click at [294, 325] on div "KaveHome" at bounding box center [315, 330] width 155 height 17
click at [288, 271] on div "Select your property" at bounding box center [281, 273] width 79 height 9
click at [289, 295] on div "KaveHome GA4" at bounding box center [279, 295] width 61 height 12
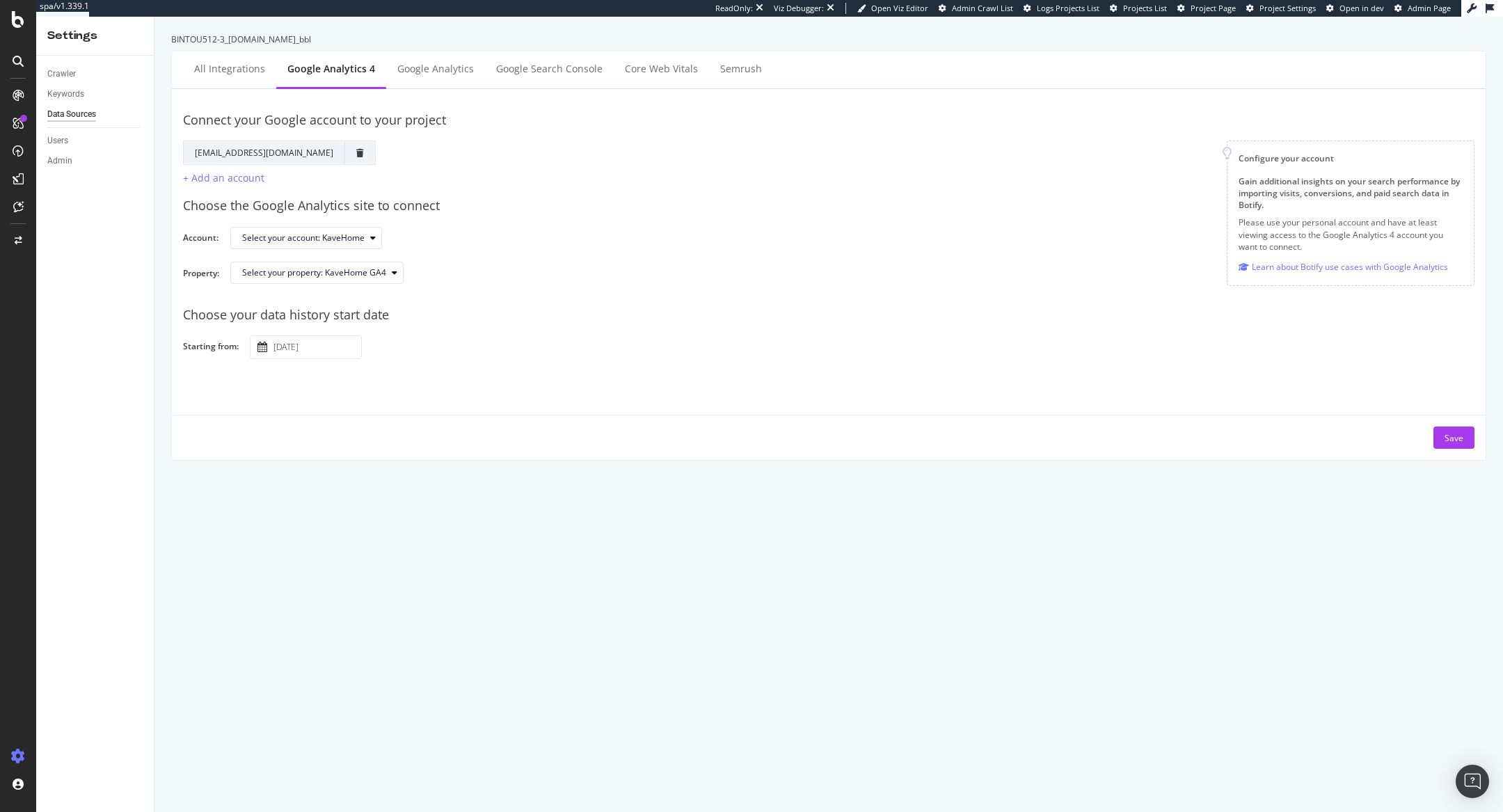
click at [322, 348] on input "[DATE]" at bounding box center [316, 347] width 90 height 22
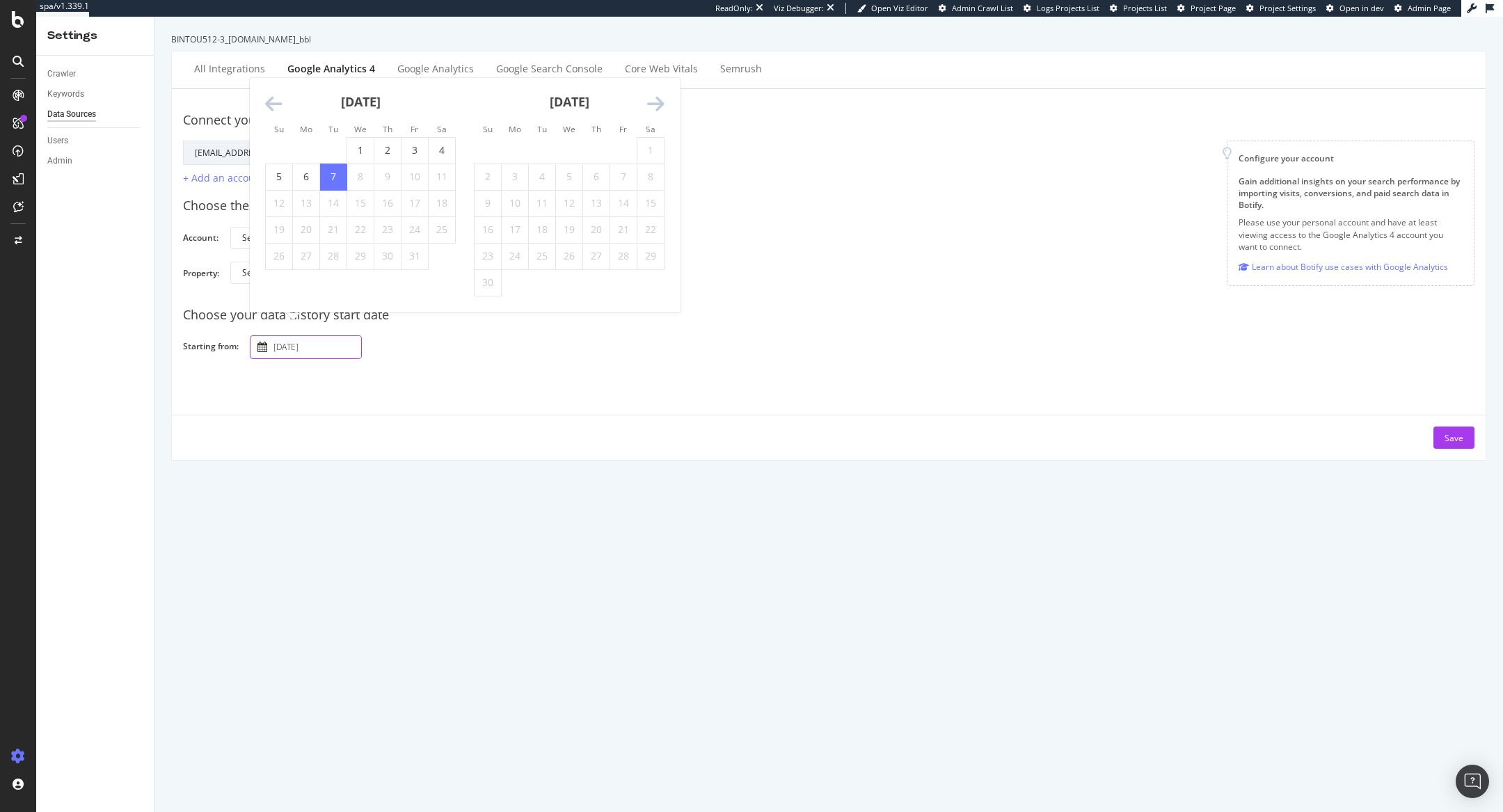
click at [273, 98] on icon "Move backward to switch to the previous month." at bounding box center [273, 104] width 17 height 20
click at [272, 133] on icon "Move backward to switch to the previous month." at bounding box center [273, 130] width 17 height 20
click at [273, 96] on icon "Move backward to switch to the previous month." at bounding box center [273, 104] width 17 height 20
click at [277, 130] on icon "Move backward to switch to the previous month." at bounding box center [273, 130] width 17 height 20
click at [271, 131] on icon "Move backward to switch to the previous month." at bounding box center [273, 130] width 17 height 20
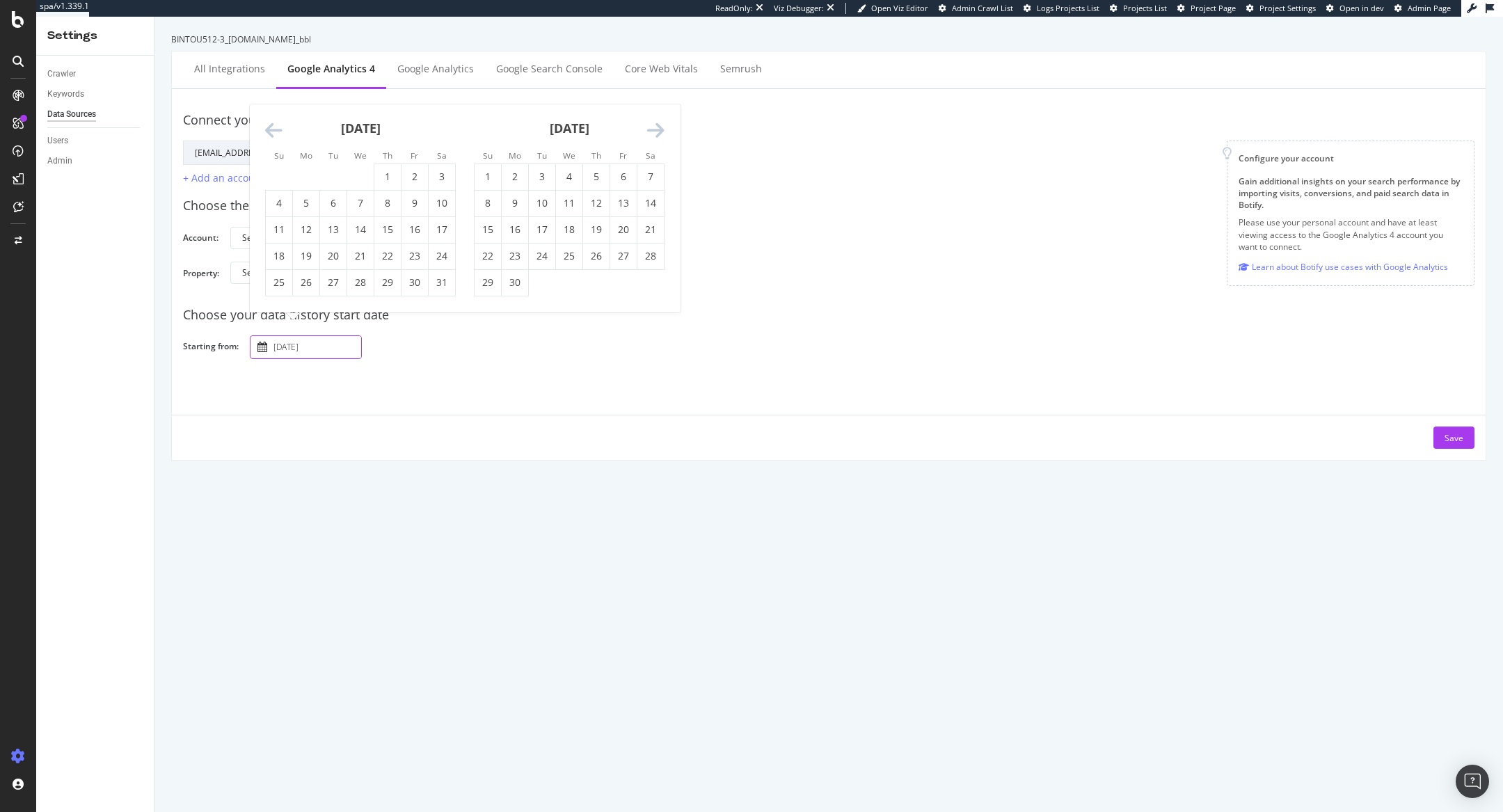
click at [266, 129] on icon "Move backward to switch to the previous month." at bounding box center [273, 130] width 17 height 20
click at [268, 129] on icon "Move backward to switch to the previous month." at bounding box center [273, 130] width 17 height 20
click at [272, 104] on icon "Move backward to switch to the previous month." at bounding box center [273, 104] width 17 height 20
click at [271, 126] on icon "Move backward to switch to the previous month." at bounding box center [273, 130] width 17 height 20
click at [263, 131] on div "[DATE] 1 2 3 4 5 6 7 8 9 10 11 12 13 14 15 16 17 18 19 20 21 22 23 24 25 26 27 …" at bounding box center [360, 200] width 209 height 192
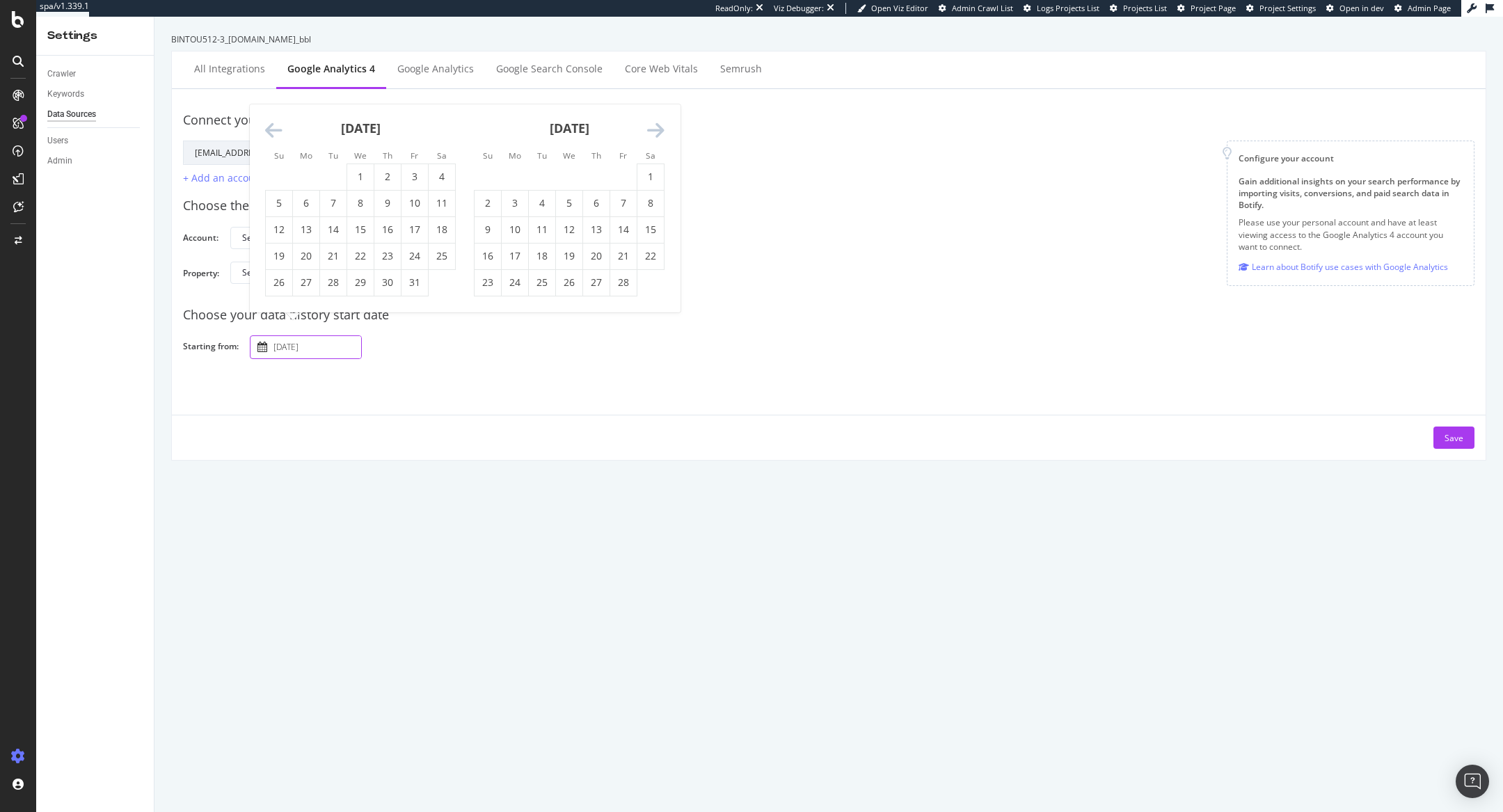
click at [267, 131] on icon "Move backward to switch to the previous month." at bounding box center [273, 130] width 17 height 20
click at [268, 131] on icon "Move backward to switch to the previous month." at bounding box center [273, 130] width 17 height 20
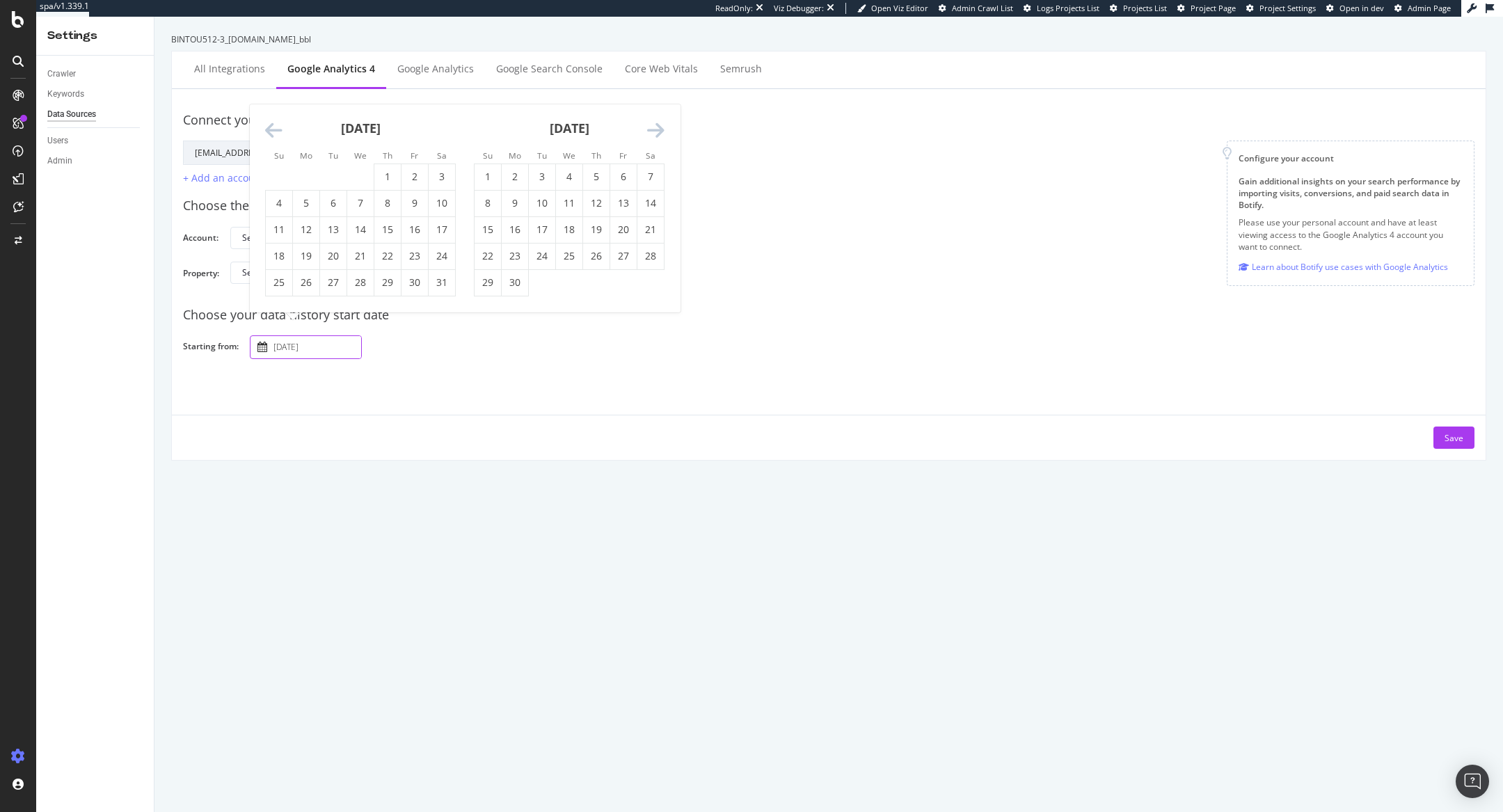
click at [268, 131] on icon "Move backward to switch to the previous month." at bounding box center [273, 130] width 17 height 20
click at [268, 131] on li "Su" at bounding box center [278, 129] width 27 height 14
click at [269, 111] on icon "Move backward to switch to the previous month." at bounding box center [273, 104] width 17 height 20
click at [265, 127] on icon "Move backward to switch to the previous month." at bounding box center [273, 130] width 17 height 20
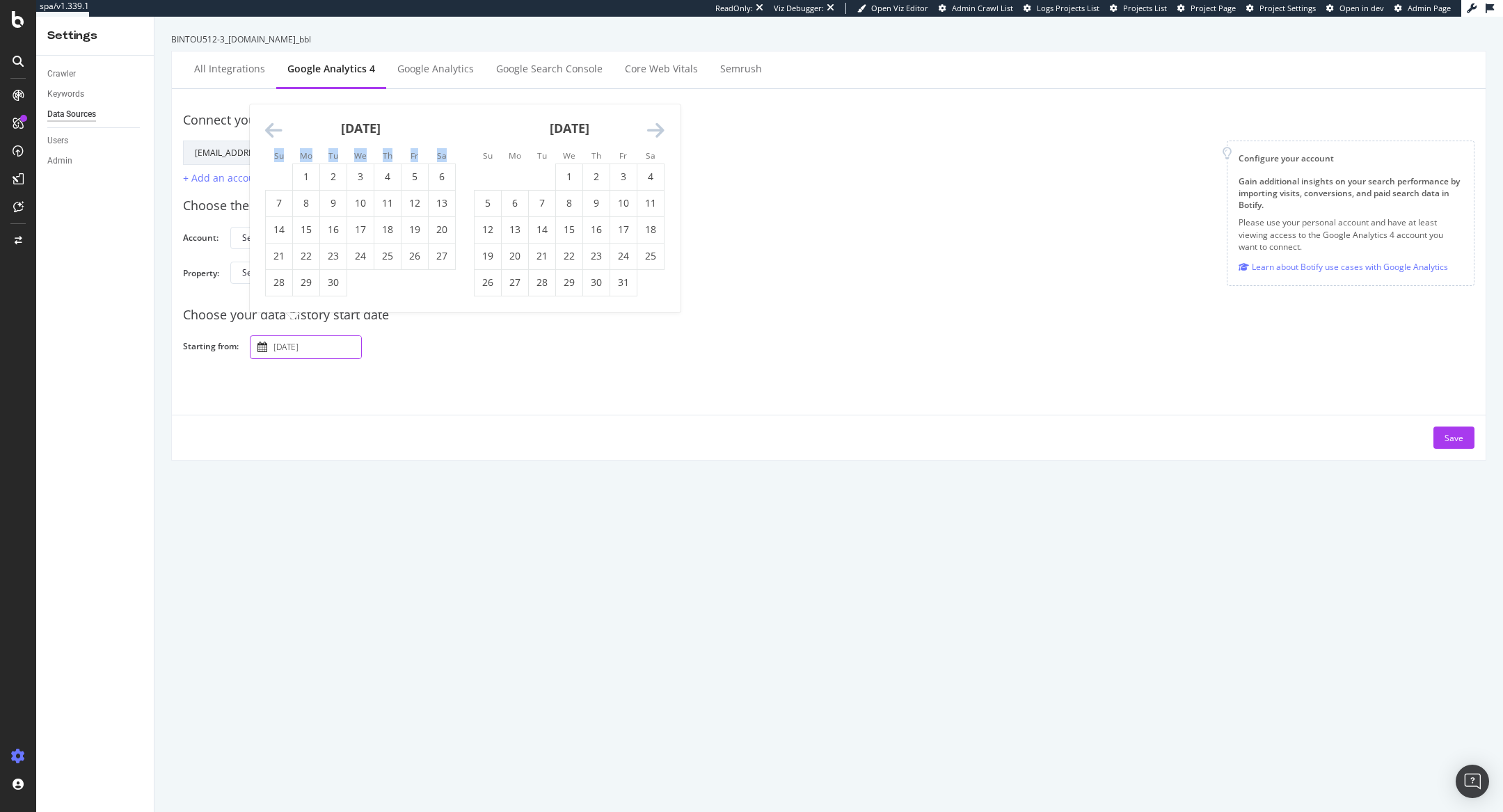
click at [266, 127] on icon "Move backward to switch to the previous month." at bounding box center [273, 130] width 17 height 20
click at [266, 127] on li "Su" at bounding box center [278, 129] width 27 height 14
click at [266, 108] on icon "Move backward to switch to the previous month." at bounding box center [273, 104] width 17 height 20
click at [272, 123] on icon "Move backward to switch to the previous month." at bounding box center [273, 130] width 17 height 20
click at [271, 121] on icon "Move backward to switch to the previous month." at bounding box center [273, 130] width 17 height 20
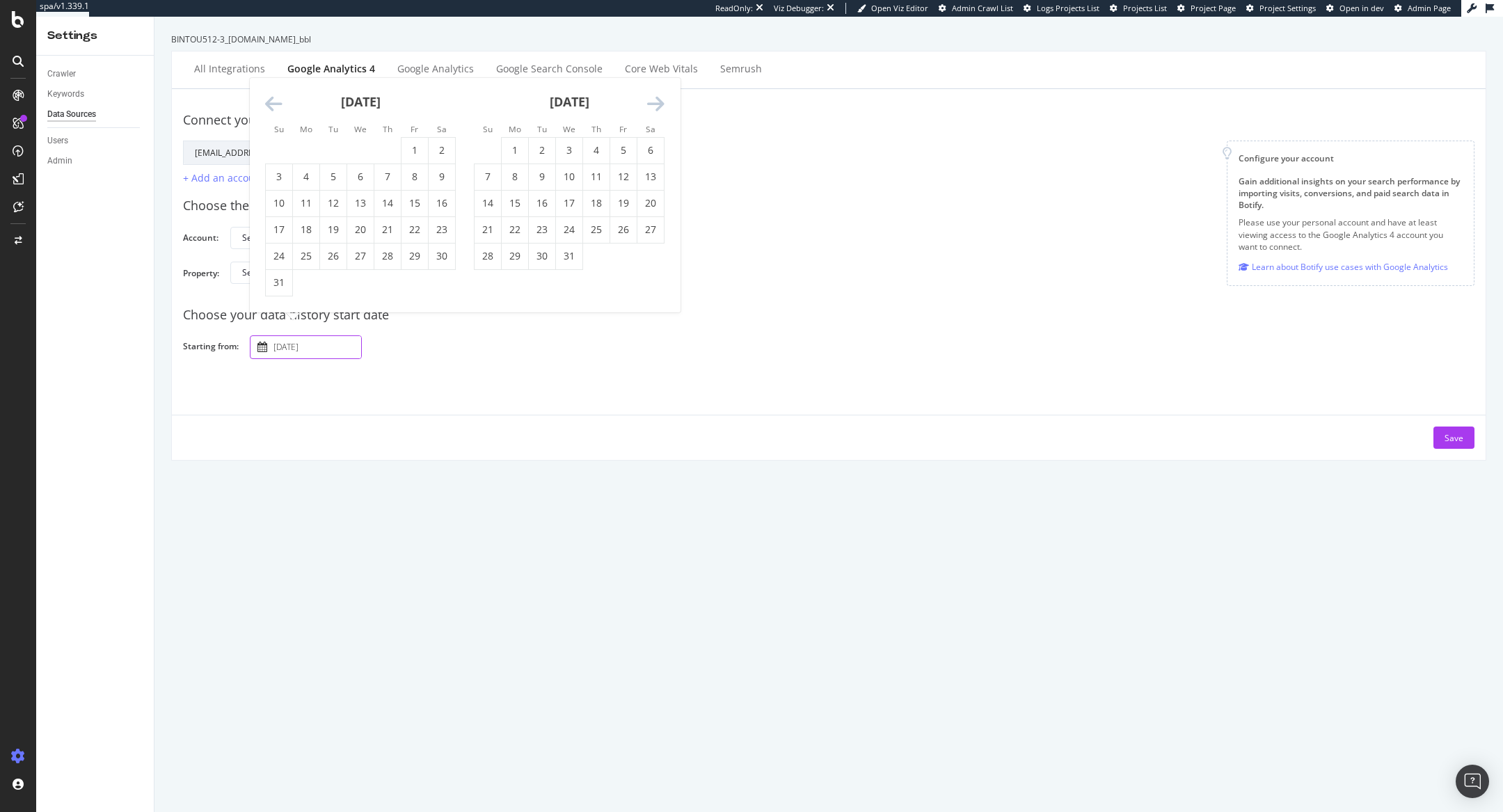
click at [271, 121] on div "Su Mo Tu We Th Fr Sa" at bounding box center [360, 128] width 208 height 15
click at [271, 111] on icon "Move backward to switch to the previous month." at bounding box center [273, 104] width 17 height 20
click at [274, 125] on icon "Move backward to switch to the previous month." at bounding box center [273, 130] width 17 height 20
click at [273, 126] on icon "Move backward to switch to the previous month." at bounding box center [273, 130] width 17 height 20
click at [273, 126] on icon "Move backward to switch to the previous month." at bounding box center [273, 130] width 17 height 20
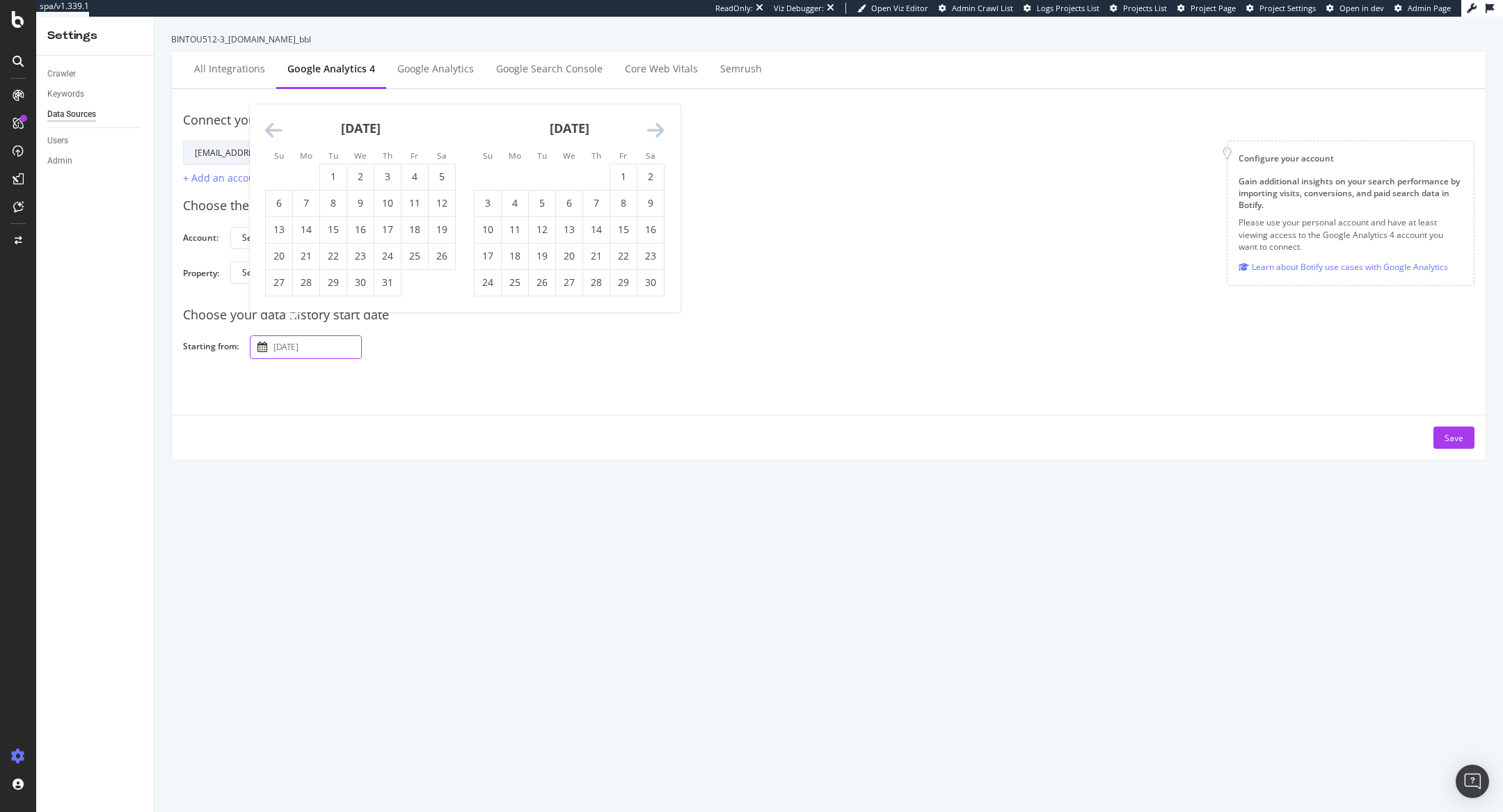
click at [273, 126] on icon "Move backward to switch to the previous month." at bounding box center [273, 130] width 17 height 20
click at [269, 114] on icon "Move backward to switch to the previous month." at bounding box center [273, 104] width 17 height 20
click at [271, 125] on icon "Move backward to switch to the previous month." at bounding box center [273, 130] width 17 height 20
click at [266, 114] on icon "Move backward to switch to the previous month." at bounding box center [273, 104] width 17 height 20
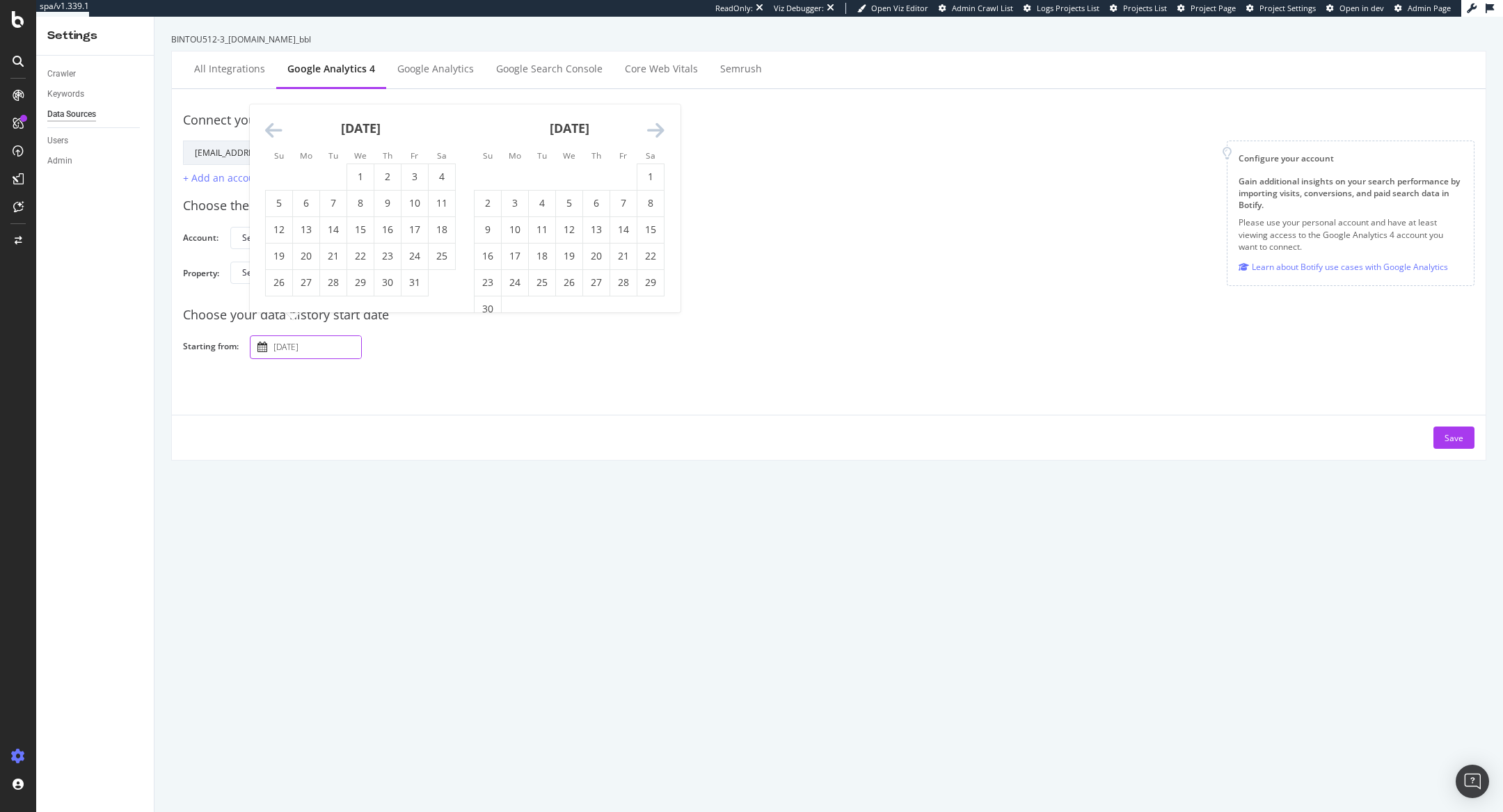
click at [270, 130] on icon "Move backward to switch to the previous month." at bounding box center [273, 130] width 17 height 20
click at [272, 119] on div "[DATE]" at bounding box center [360, 133] width 190 height 59
click at [273, 127] on icon "Move backward to switch to the previous month." at bounding box center [273, 130] width 17 height 20
click at [273, 182] on td "1" at bounding box center [279, 176] width 27 height 26
type input "[DATE]"
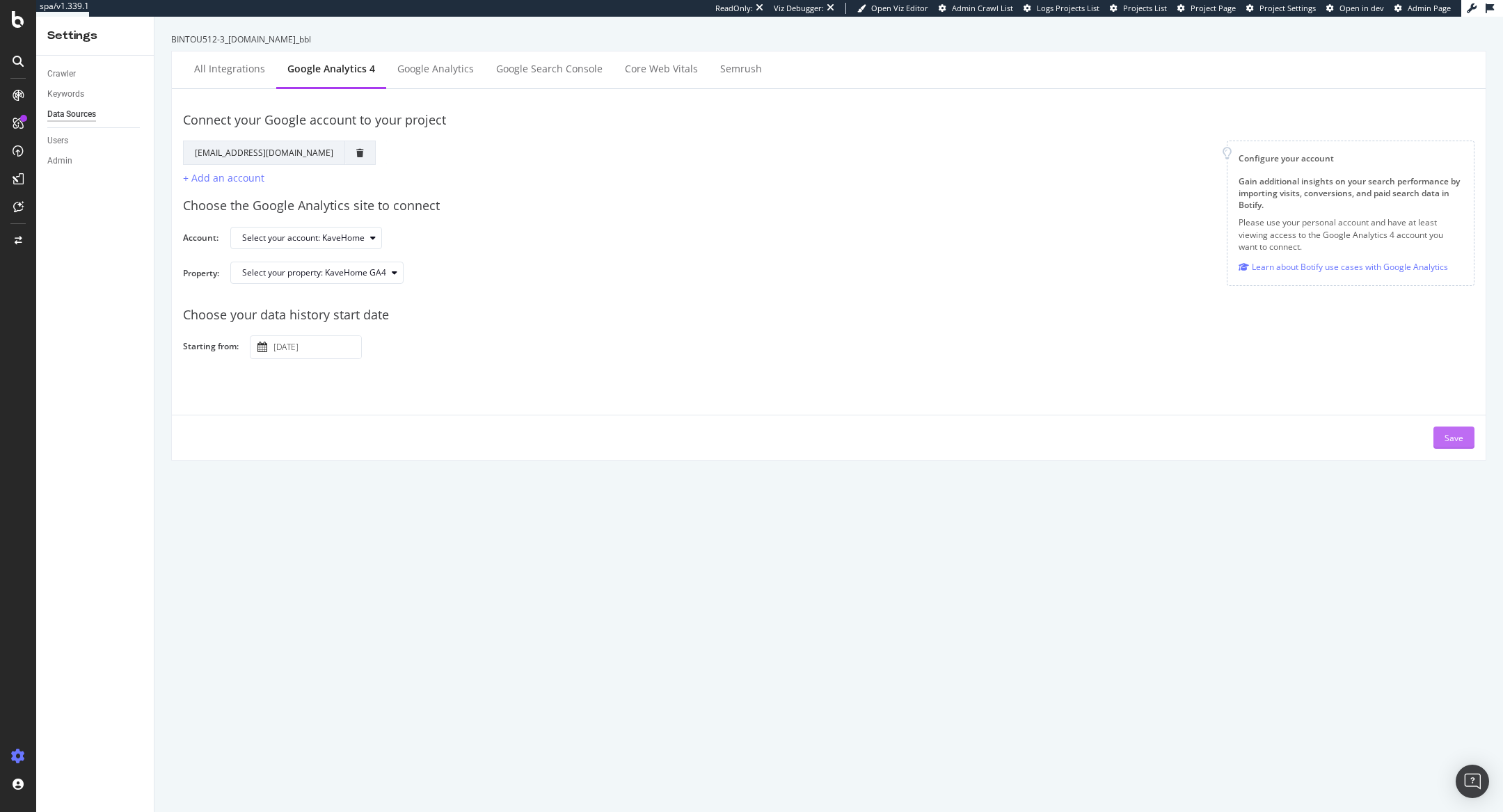
click at [1464, 434] on button "Save" at bounding box center [1454, 438] width 41 height 22
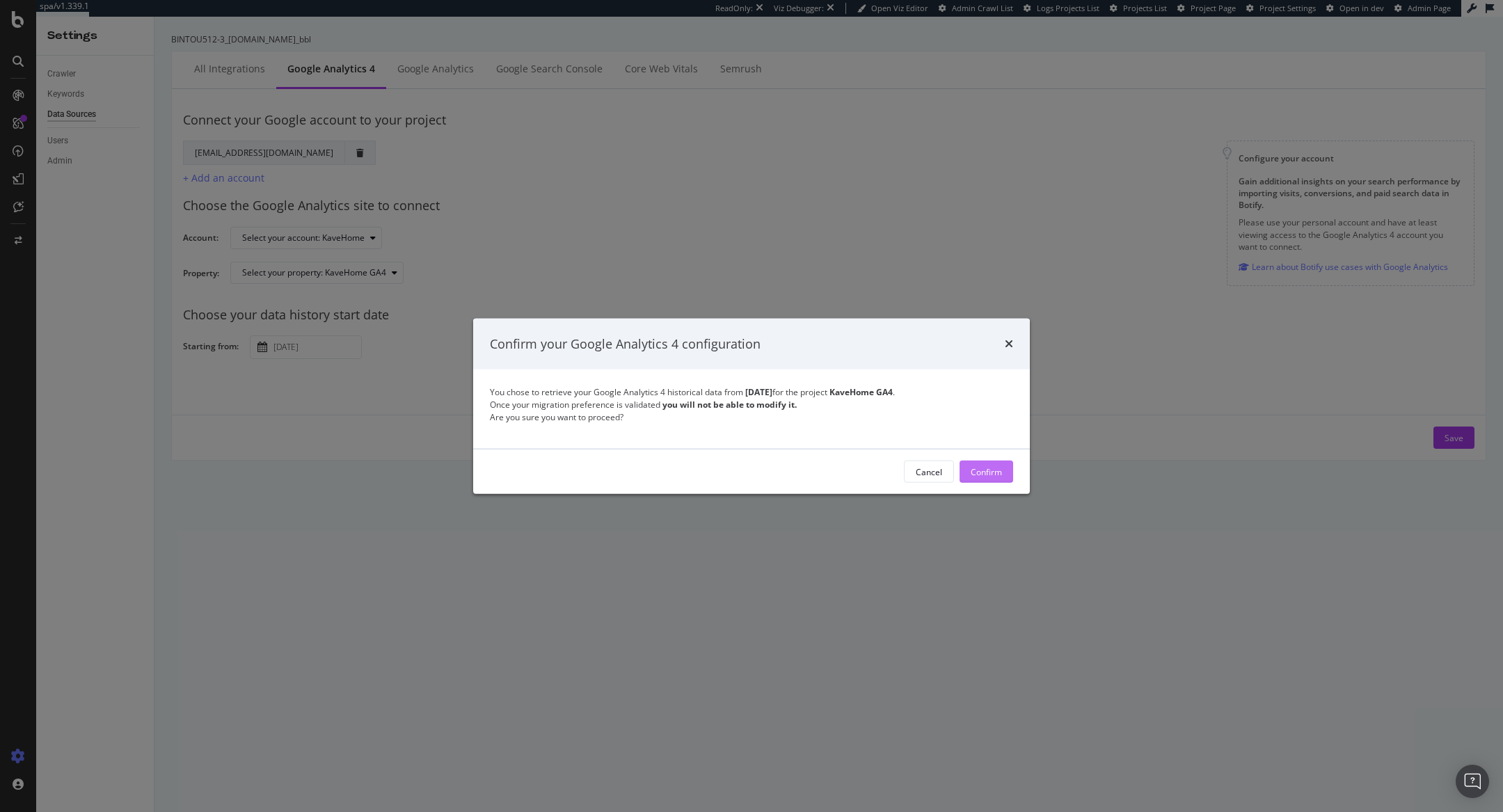
click at [1005, 472] on button "Confirm" at bounding box center [986, 472] width 54 height 22
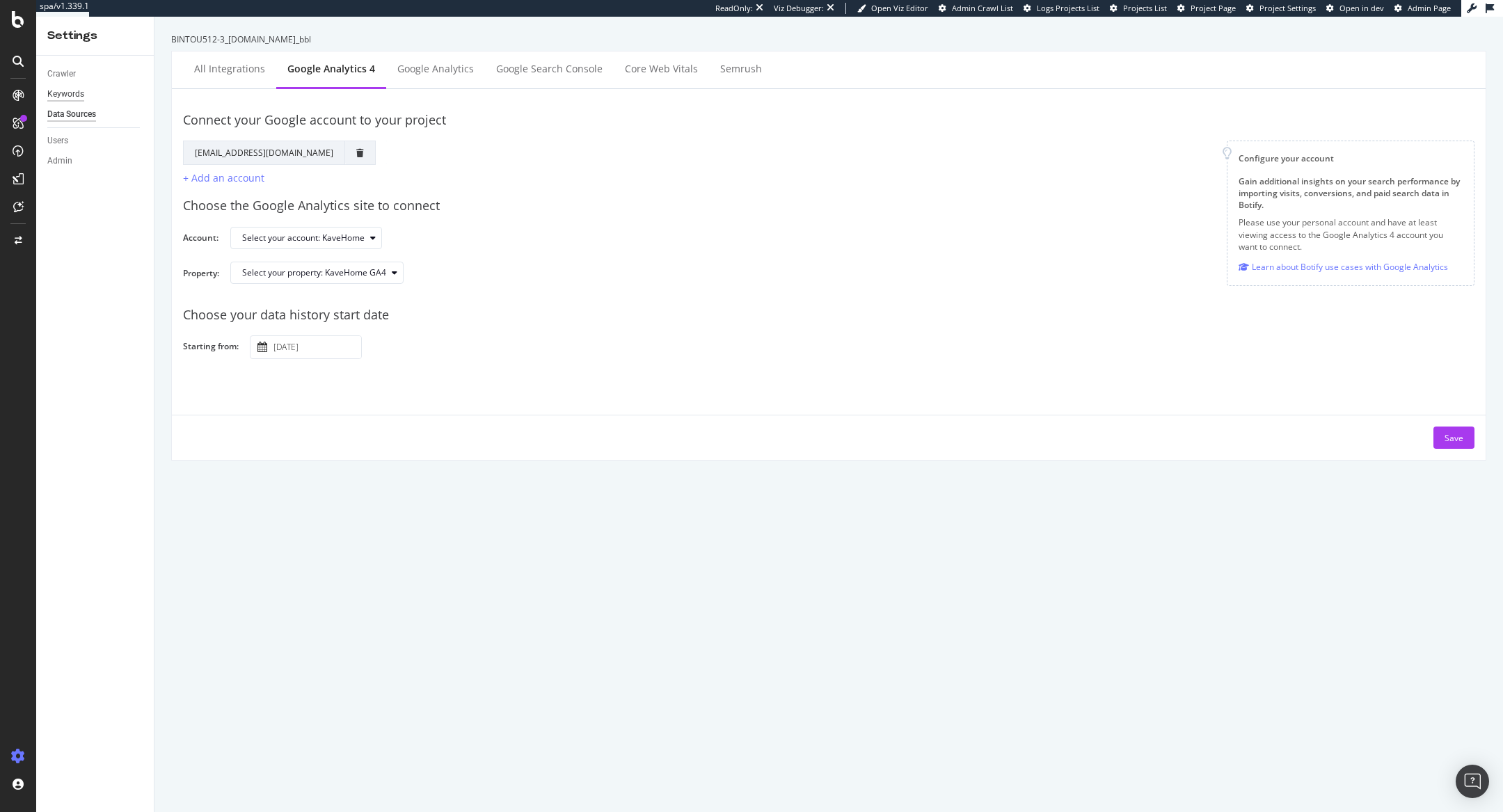
click at [77, 91] on div "Keywords" at bounding box center [66, 94] width 37 height 14
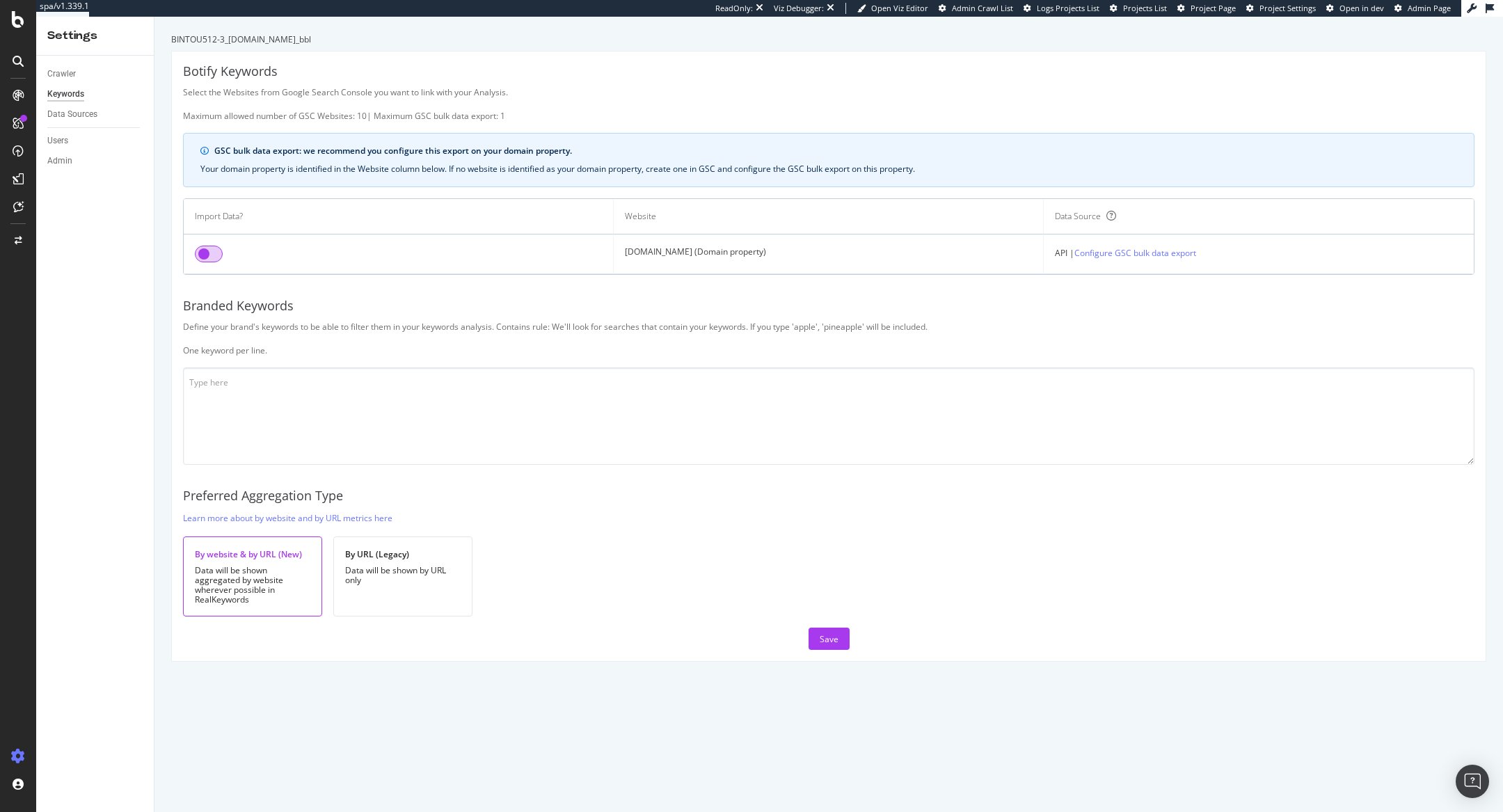
click at [213, 246] on input "checkbox" at bounding box center [209, 254] width 28 height 17
click at [373, 377] on textarea at bounding box center [829, 415] width 1291 height 97
paste textarea "lore ipsu dolorsit amet cons adip elitse doei temp inci utla etdo magna aliq en…"
type textarea "lore ipsu dolorsit amet cons adip elitse doei temp inci utla etdo magna aliq en…"
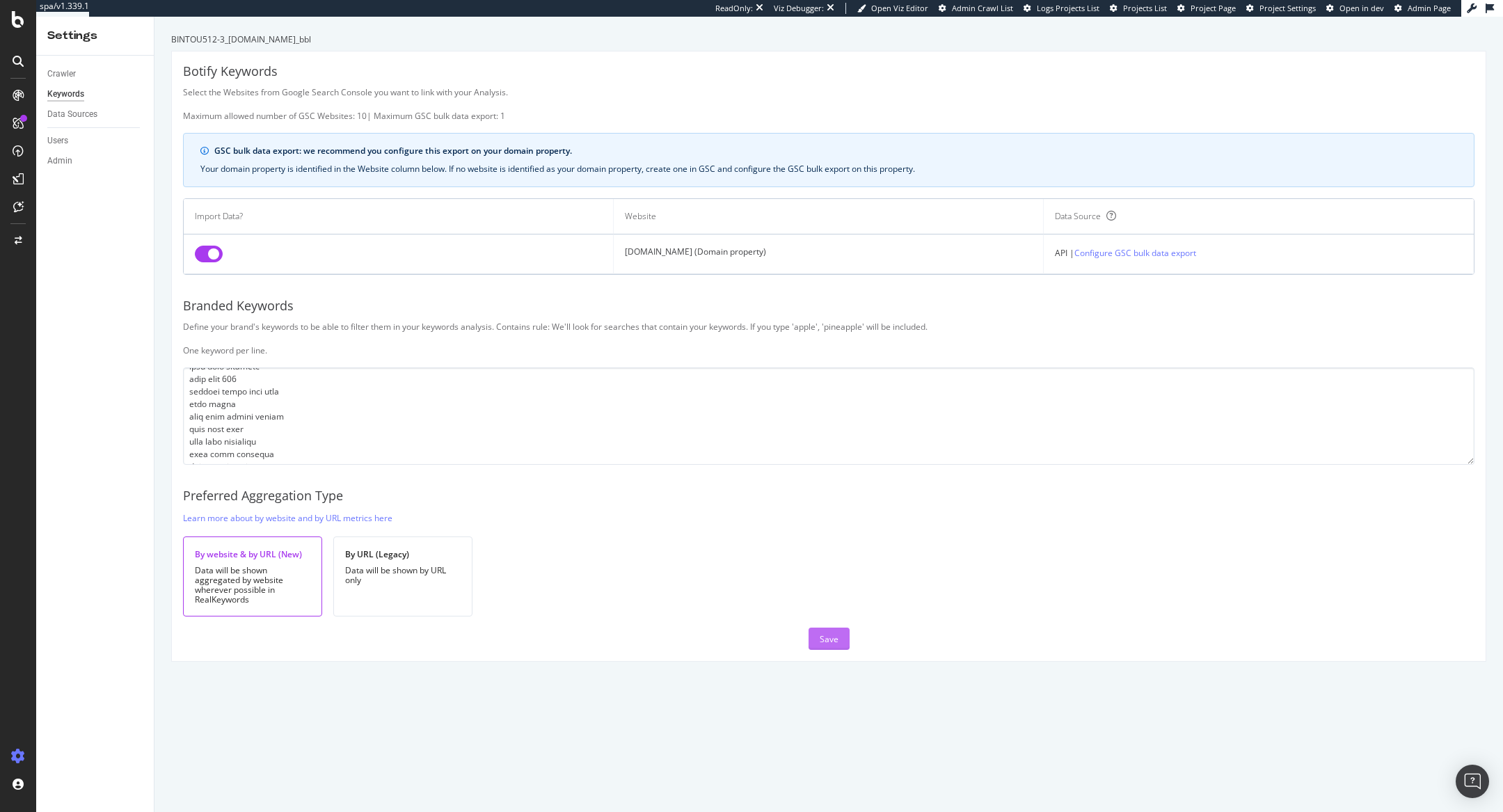
click at [823, 633] on div "Save" at bounding box center [829, 638] width 19 height 12
click at [827, 633] on div "Save" at bounding box center [829, 638] width 19 height 12
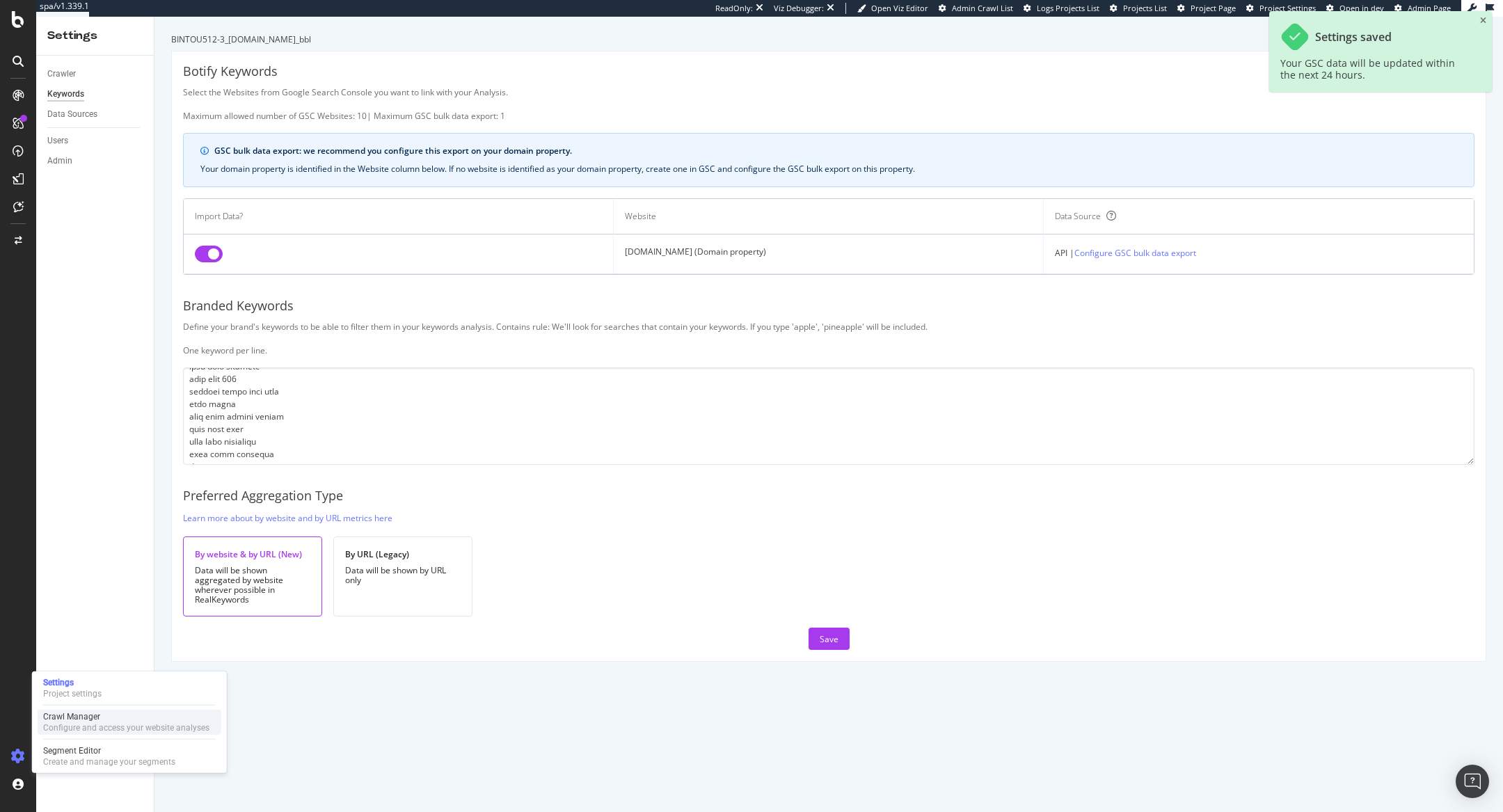
click at [62, 722] on div "Configure and access your website analyses" at bounding box center [126, 727] width 166 height 11
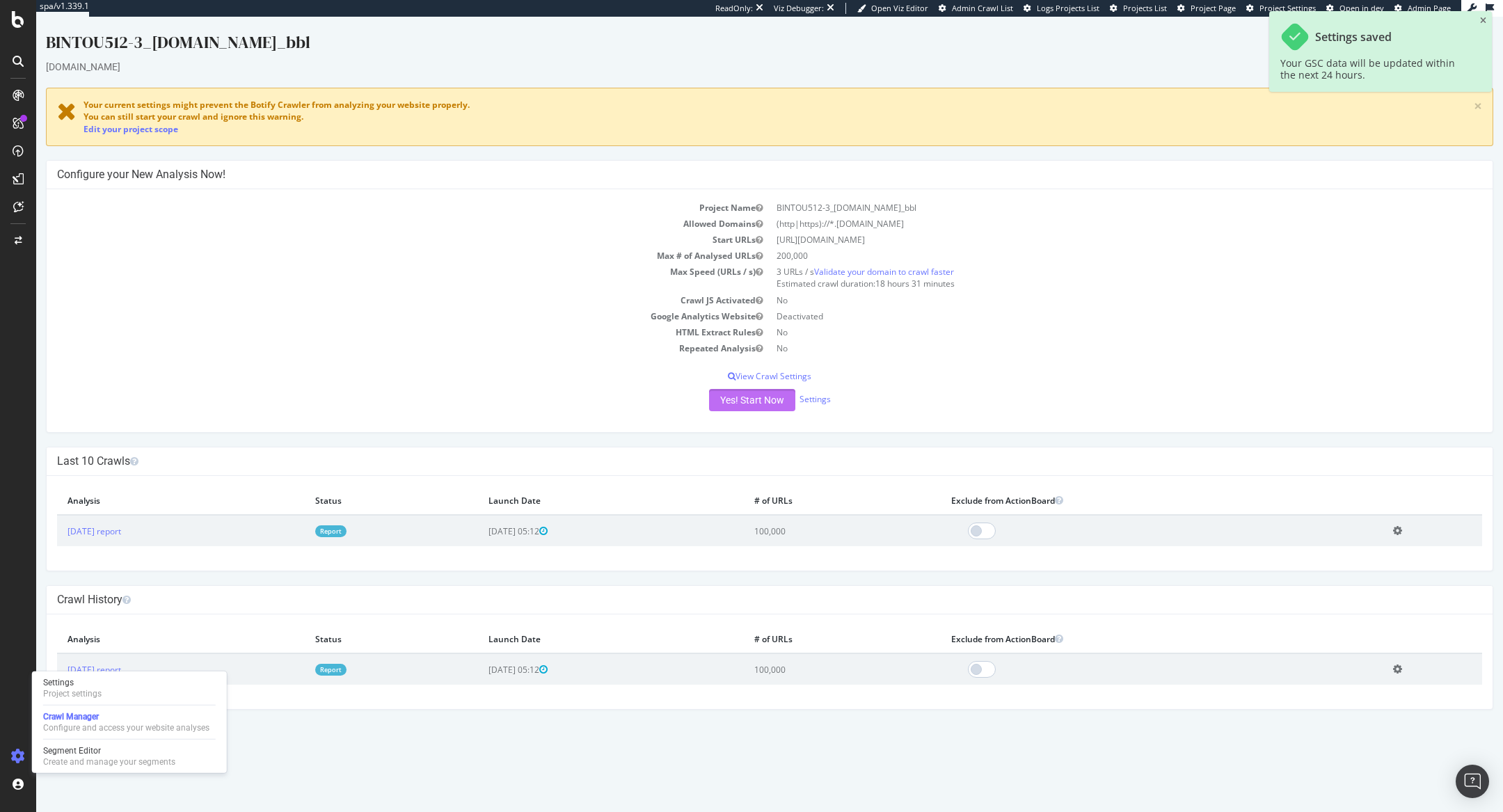
click at [729, 399] on button "Yes! Start Now" at bounding box center [752, 400] width 86 height 22
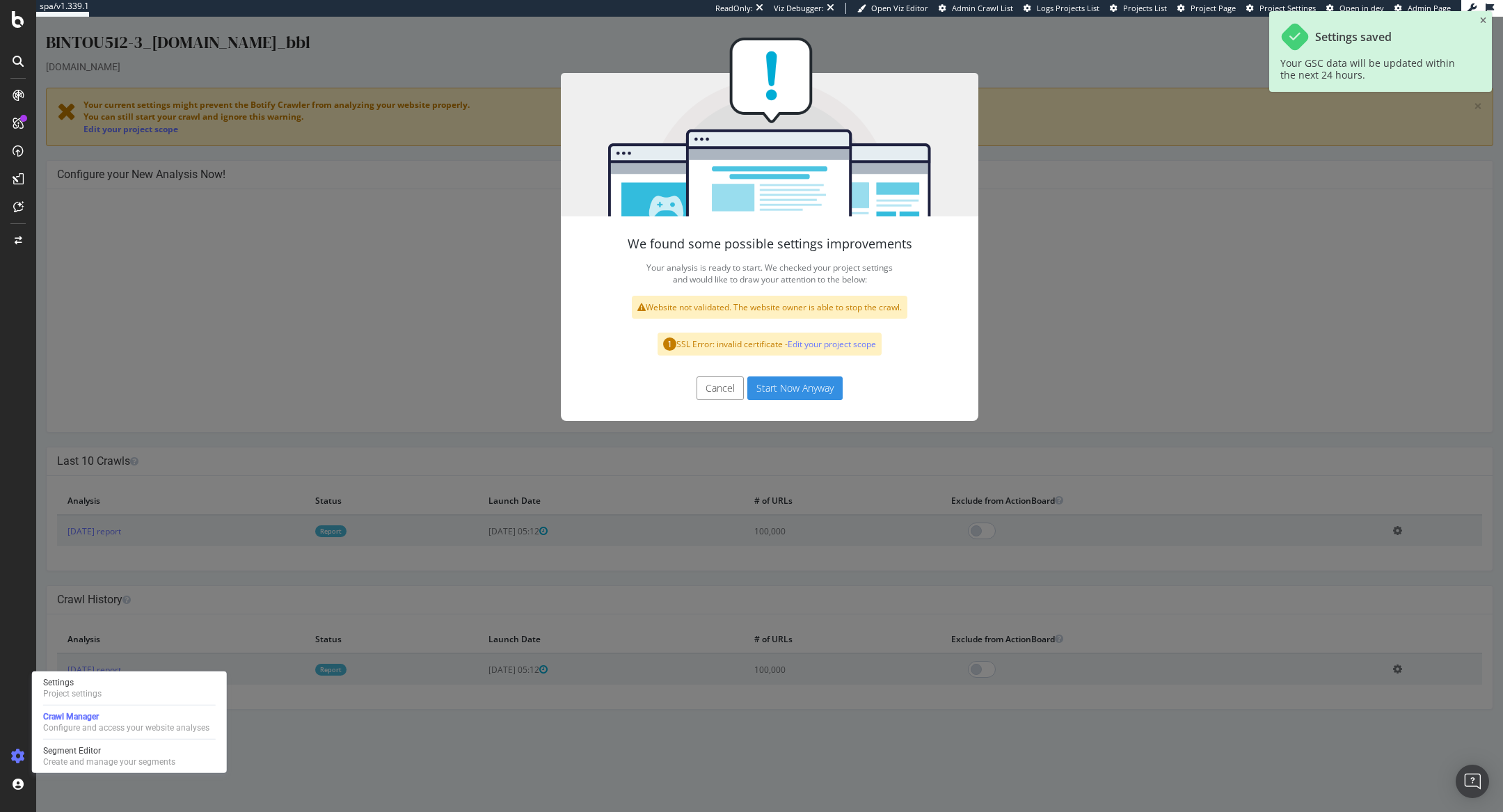
click at [778, 384] on button "Start Now Anyway" at bounding box center [795, 388] width 96 height 24
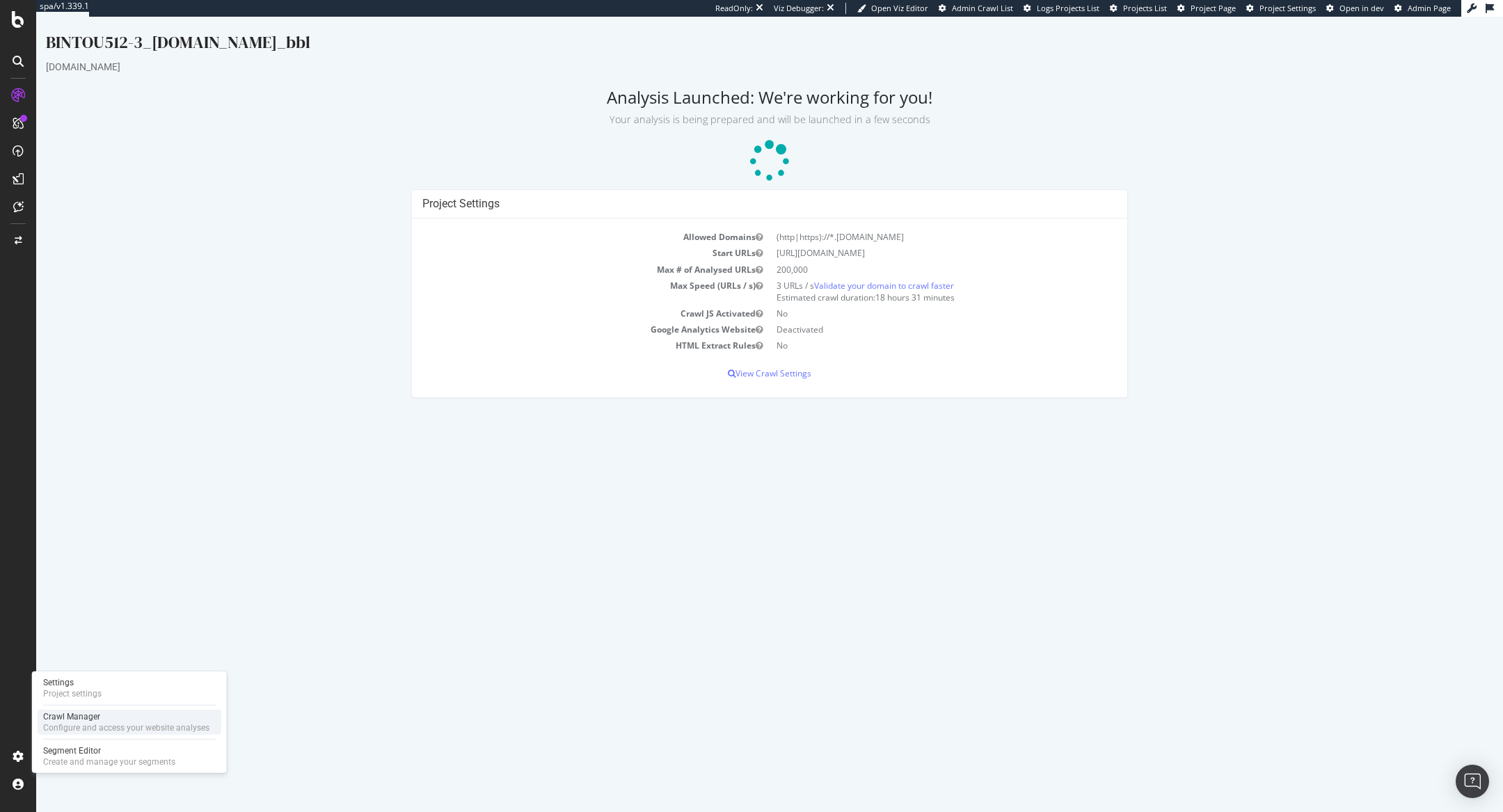
click at [119, 720] on div "Crawl Manager" at bounding box center [126, 716] width 166 height 11
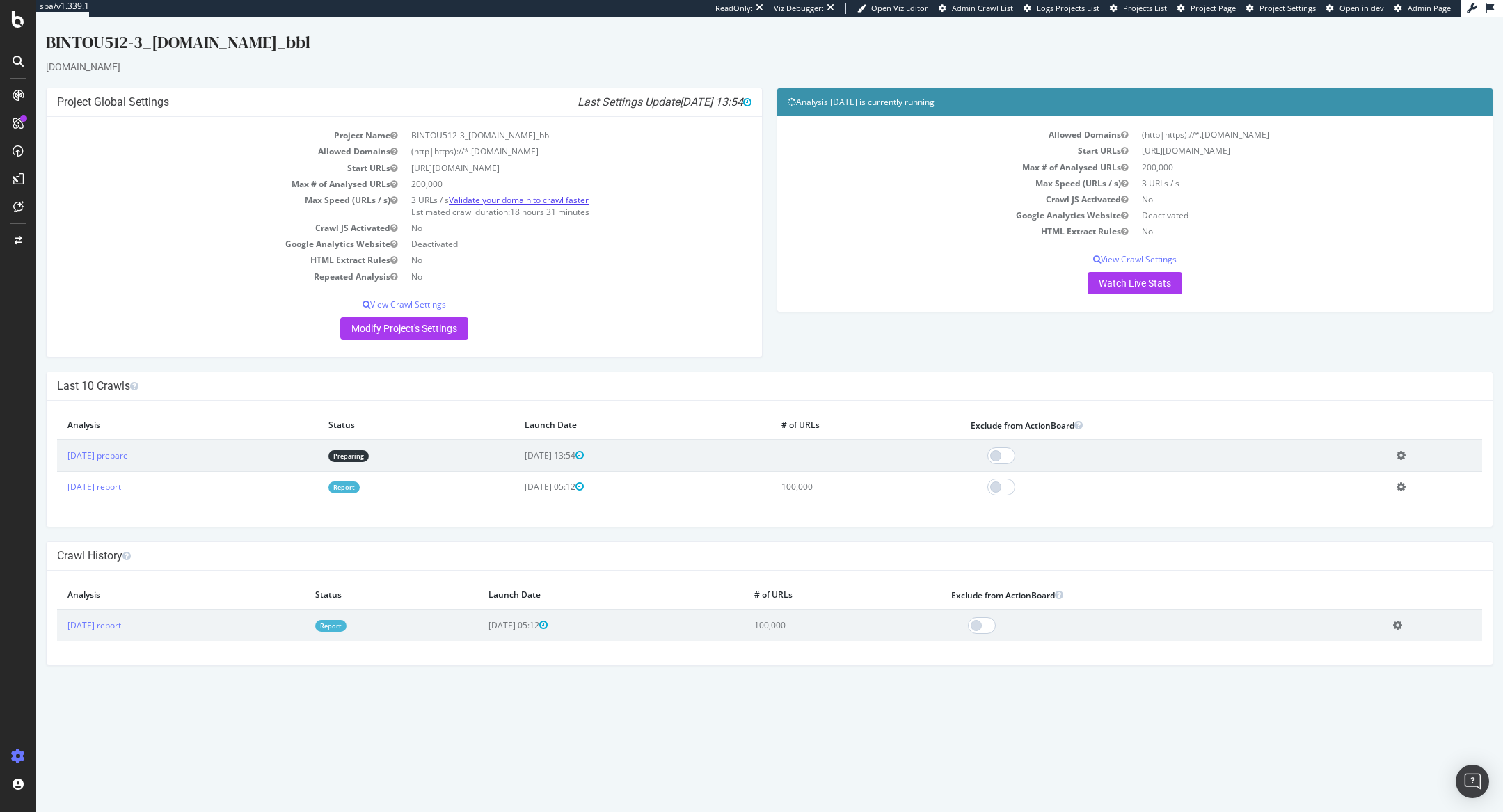
click at [568, 195] on link "Validate your domain to crawl faster" at bounding box center [518, 200] width 140 height 12
click at [1409, 9] on span "Admin Page" at bounding box center [1429, 8] width 43 height 10
click at [382, 451] on link "Analyzing" at bounding box center [363, 456] width 40 height 12
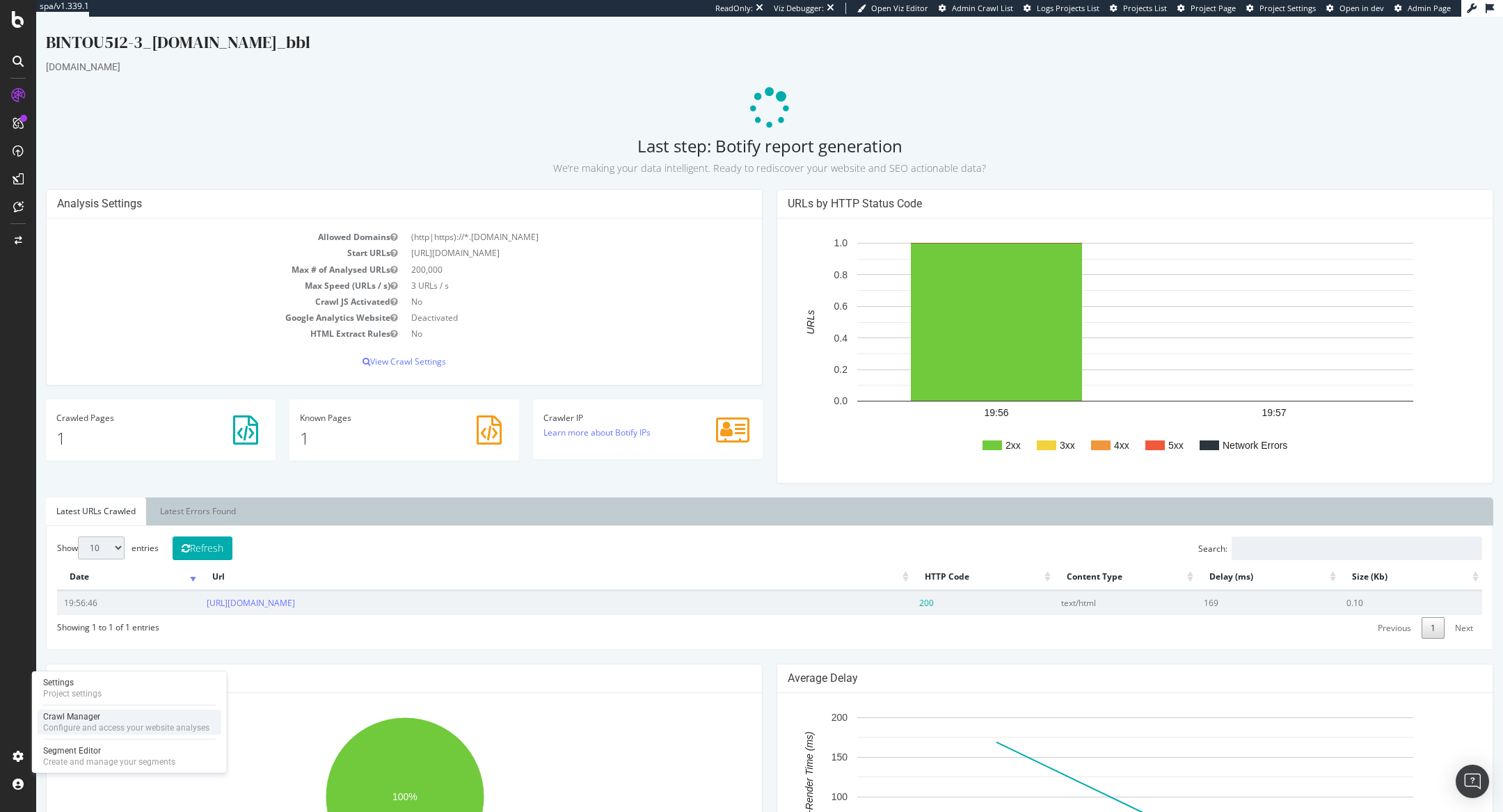
click at [61, 719] on div "Crawl Manager" at bounding box center [126, 716] width 166 height 11
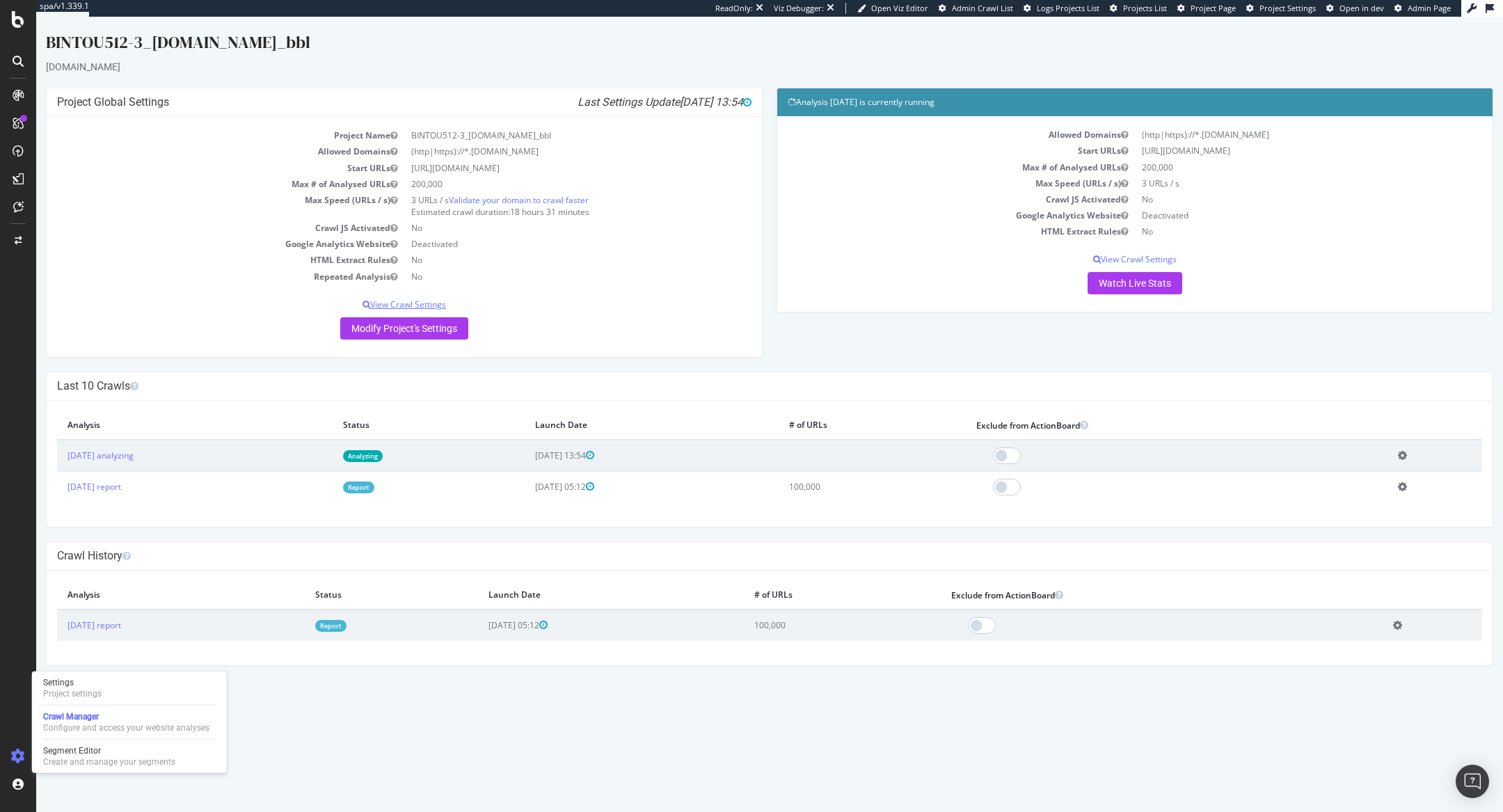
click at [393, 305] on p "View Crawl Settings" at bounding box center [404, 304] width 695 height 12
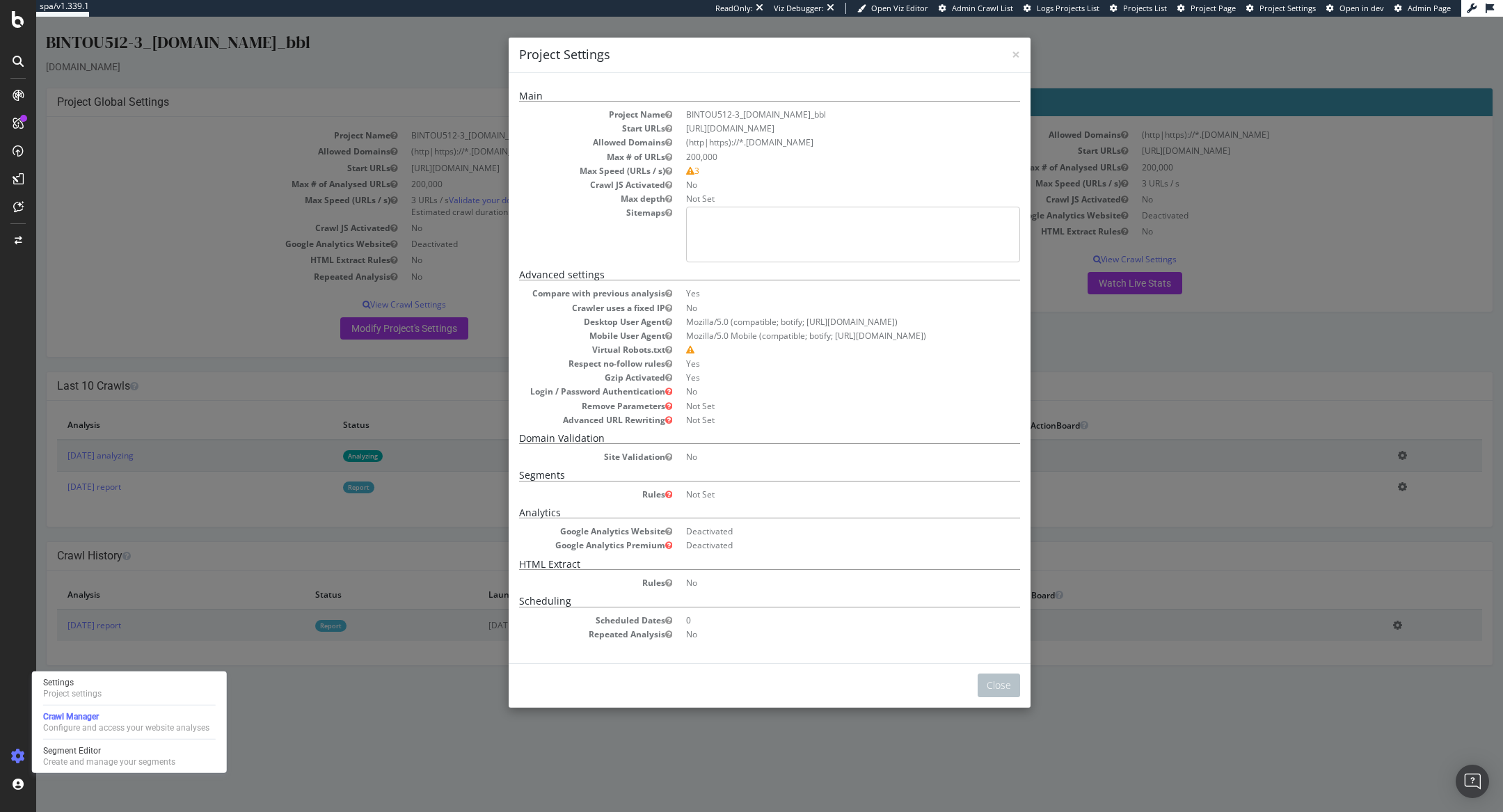
click at [443, 404] on div "× Close Project Settings Main Project Name BINTOU512-3_[DOMAIN_NAME]_bbl Start …" at bounding box center [770, 414] width 1467 height 795
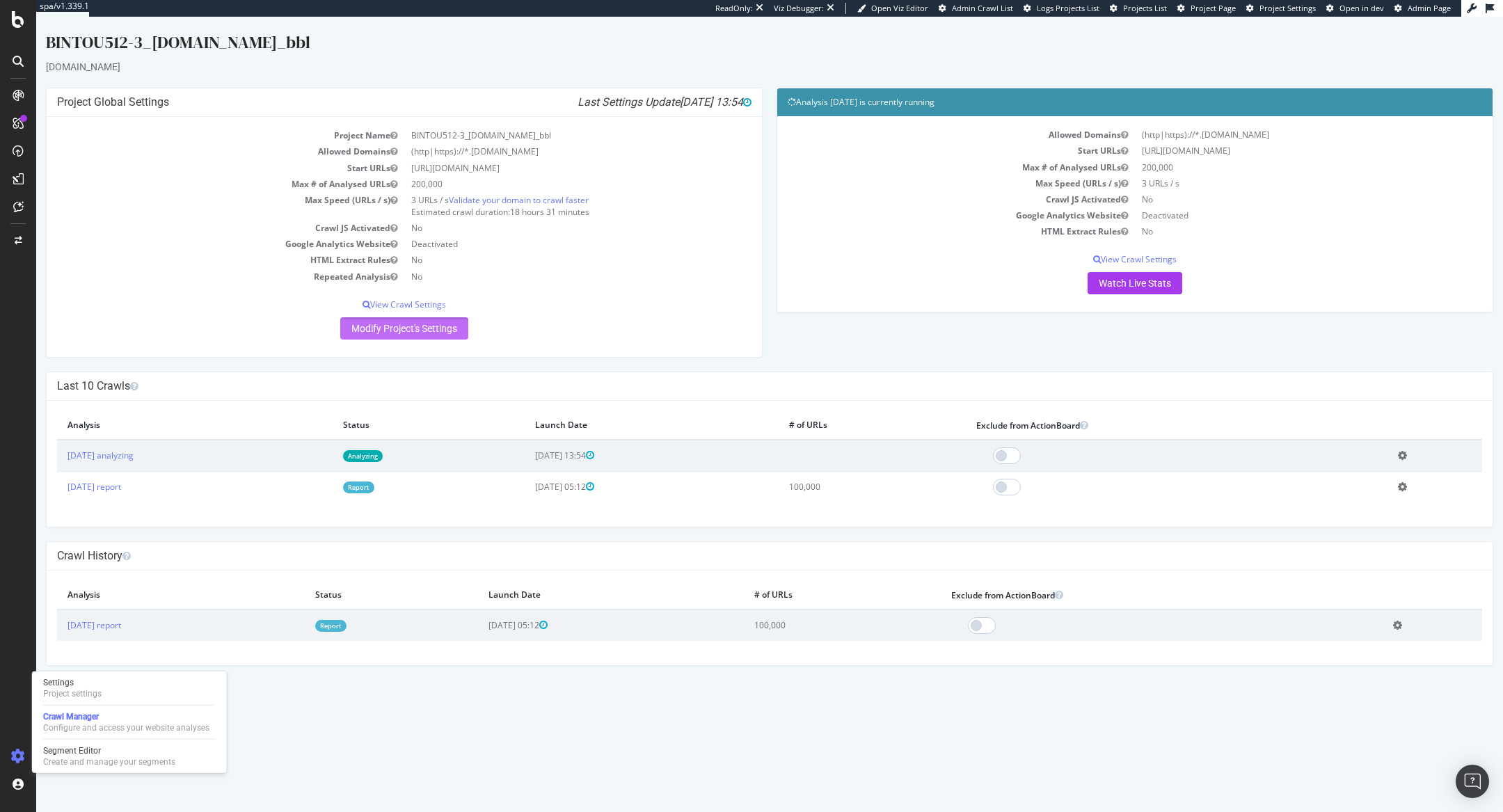
click at [432, 320] on link "Modify Project's Settings" at bounding box center [405, 329] width 128 height 22
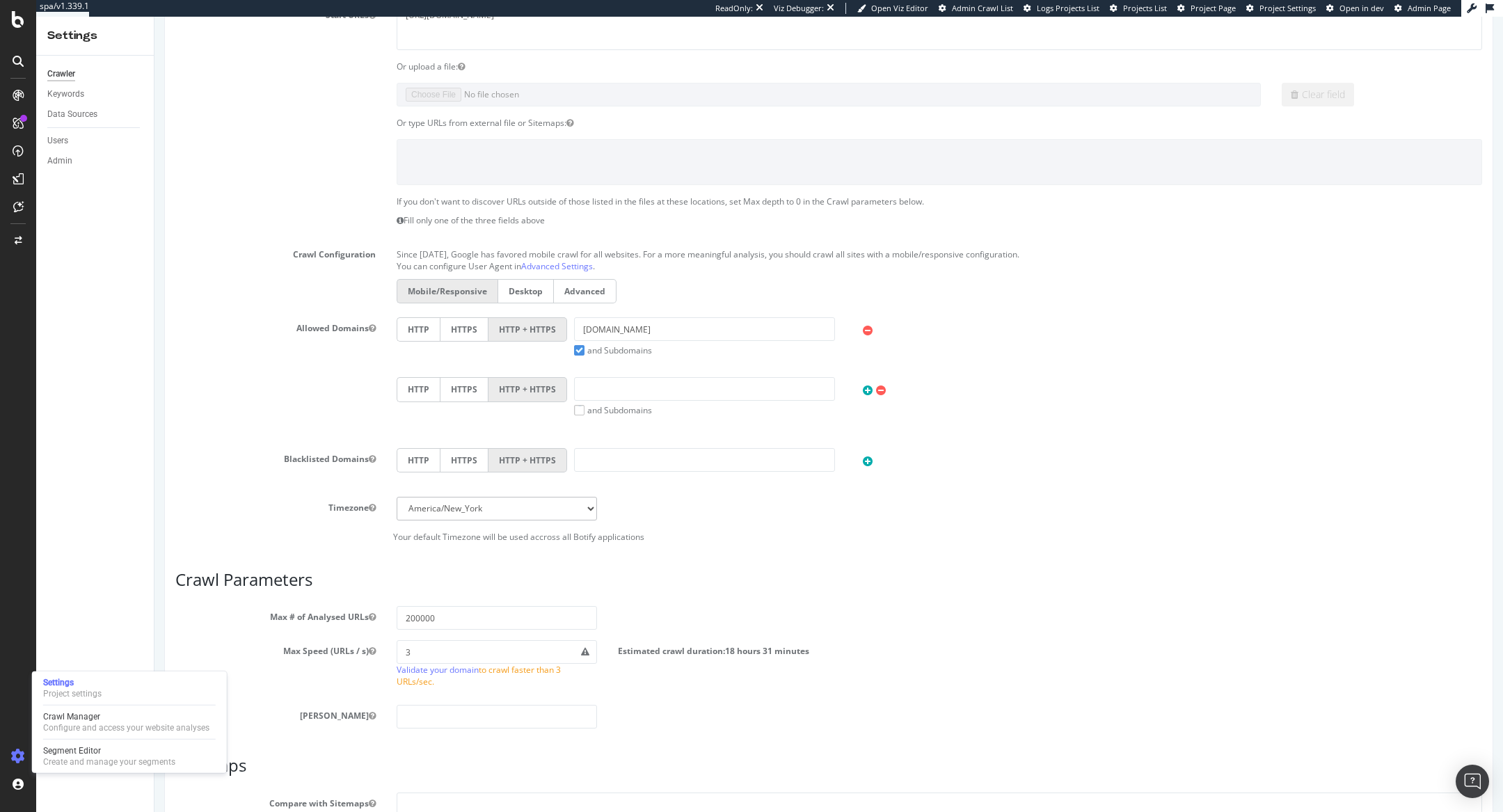
scroll to position [412, 0]
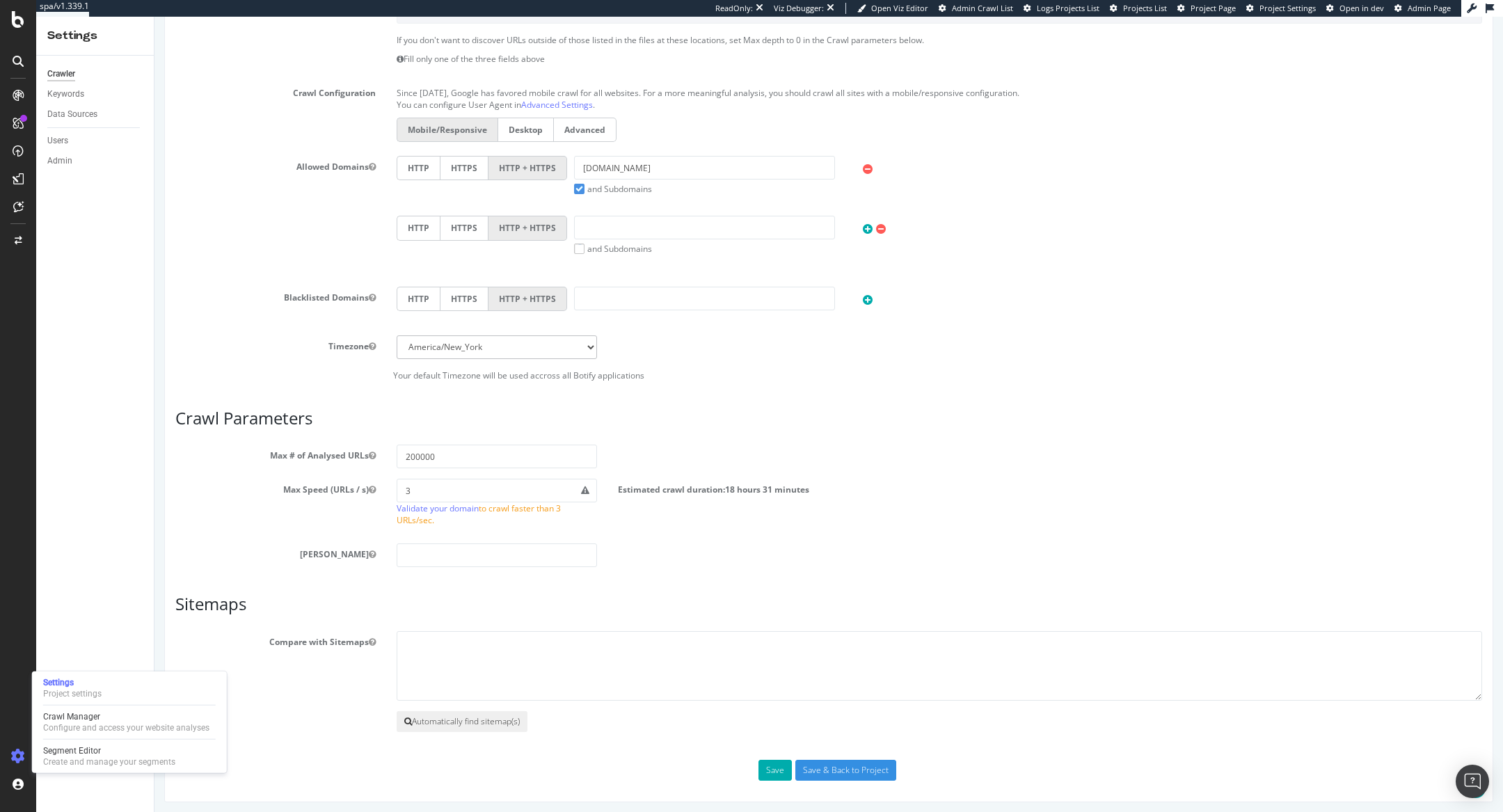
click at [420, 716] on button "Automatically find sitemap(s)" at bounding box center [462, 721] width 131 height 21
click at [437, 712] on button "Automatically find sitemap(s)" at bounding box center [462, 722] width 131 height 21
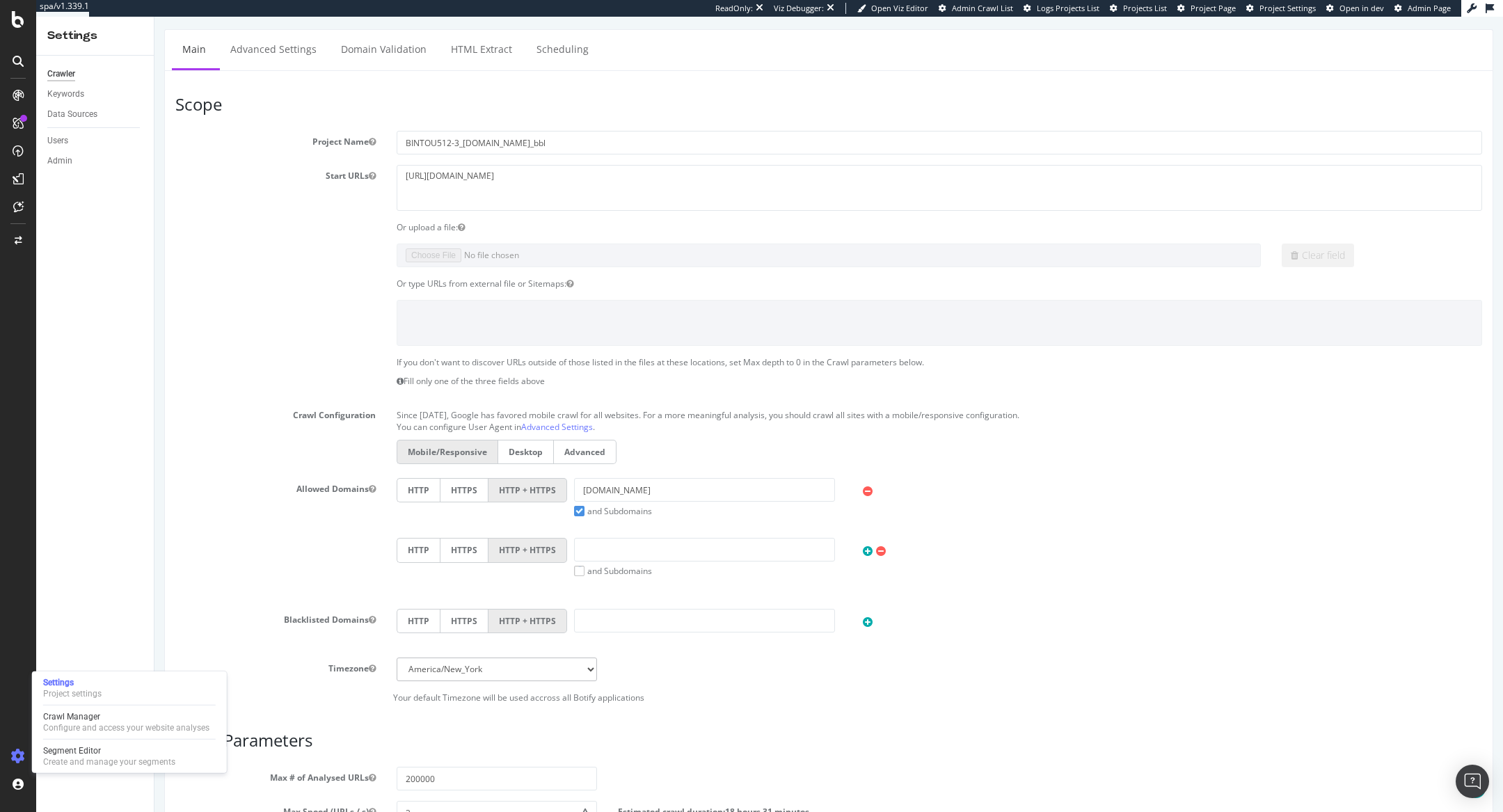
scroll to position [0, 0]
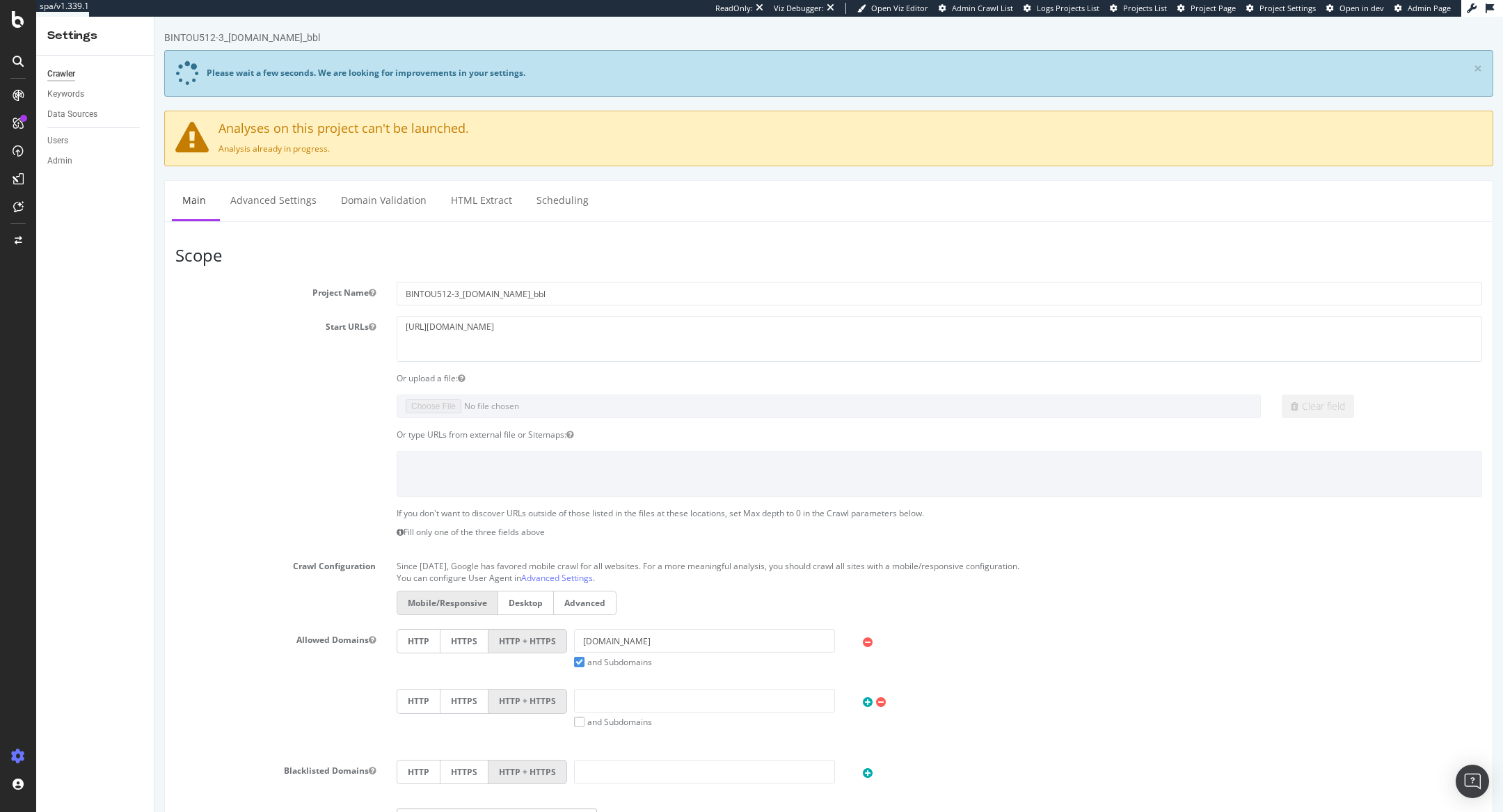
click at [1401, 10] on icon at bounding box center [1399, 9] width 8 height 8
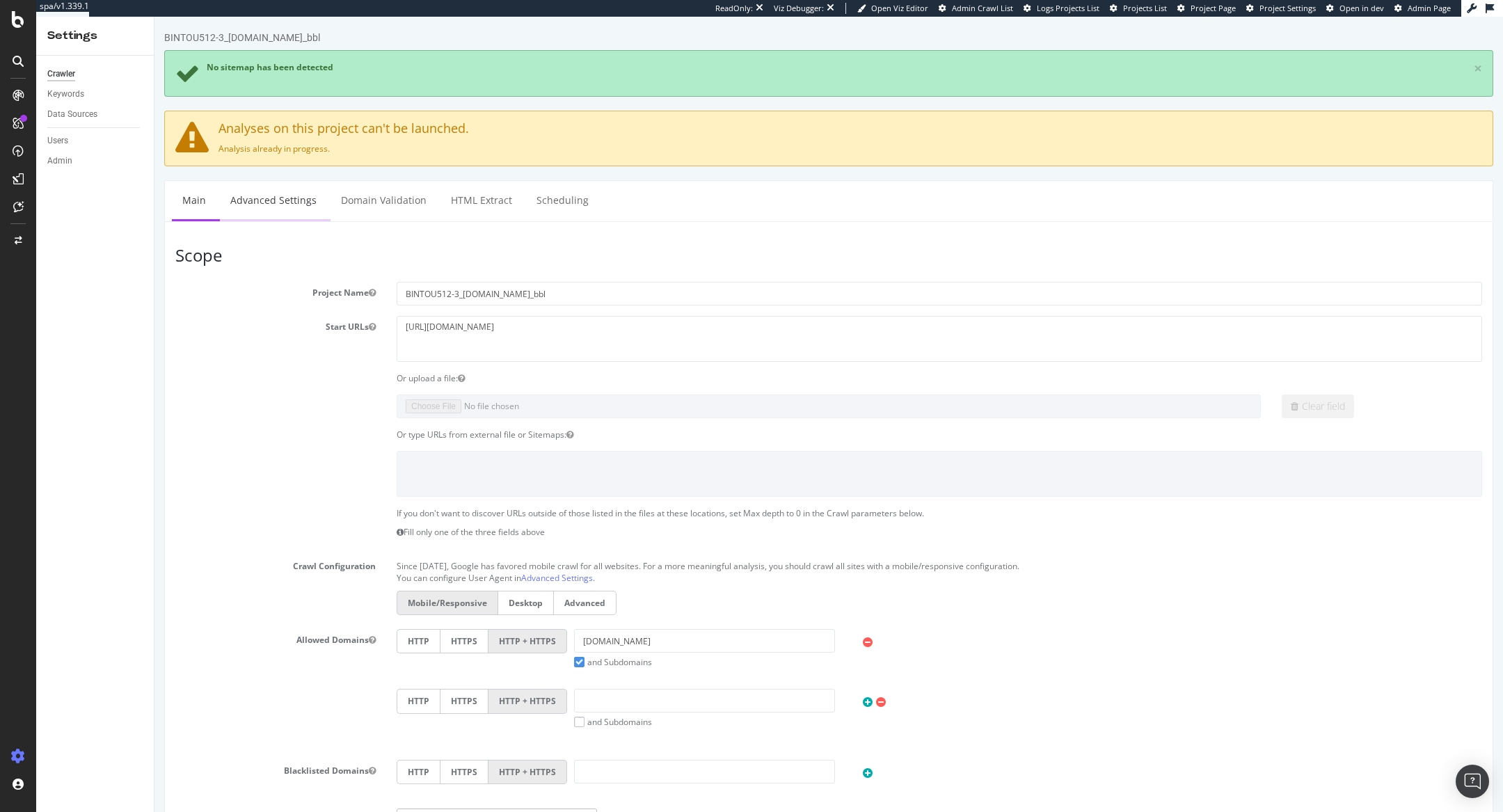
click at [279, 187] on link "Advanced Settings" at bounding box center [273, 200] width 107 height 38
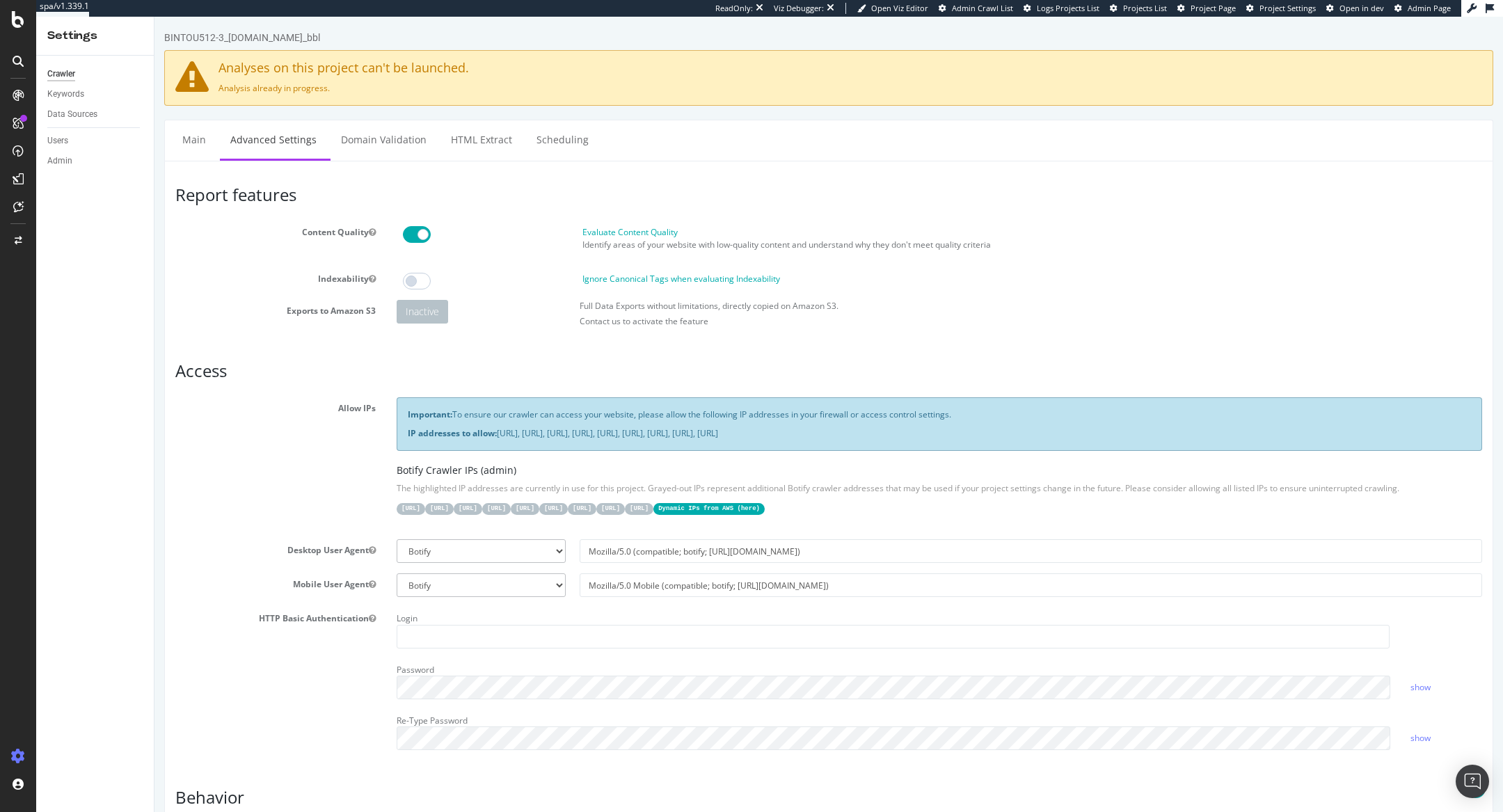
scroll to position [934, 0]
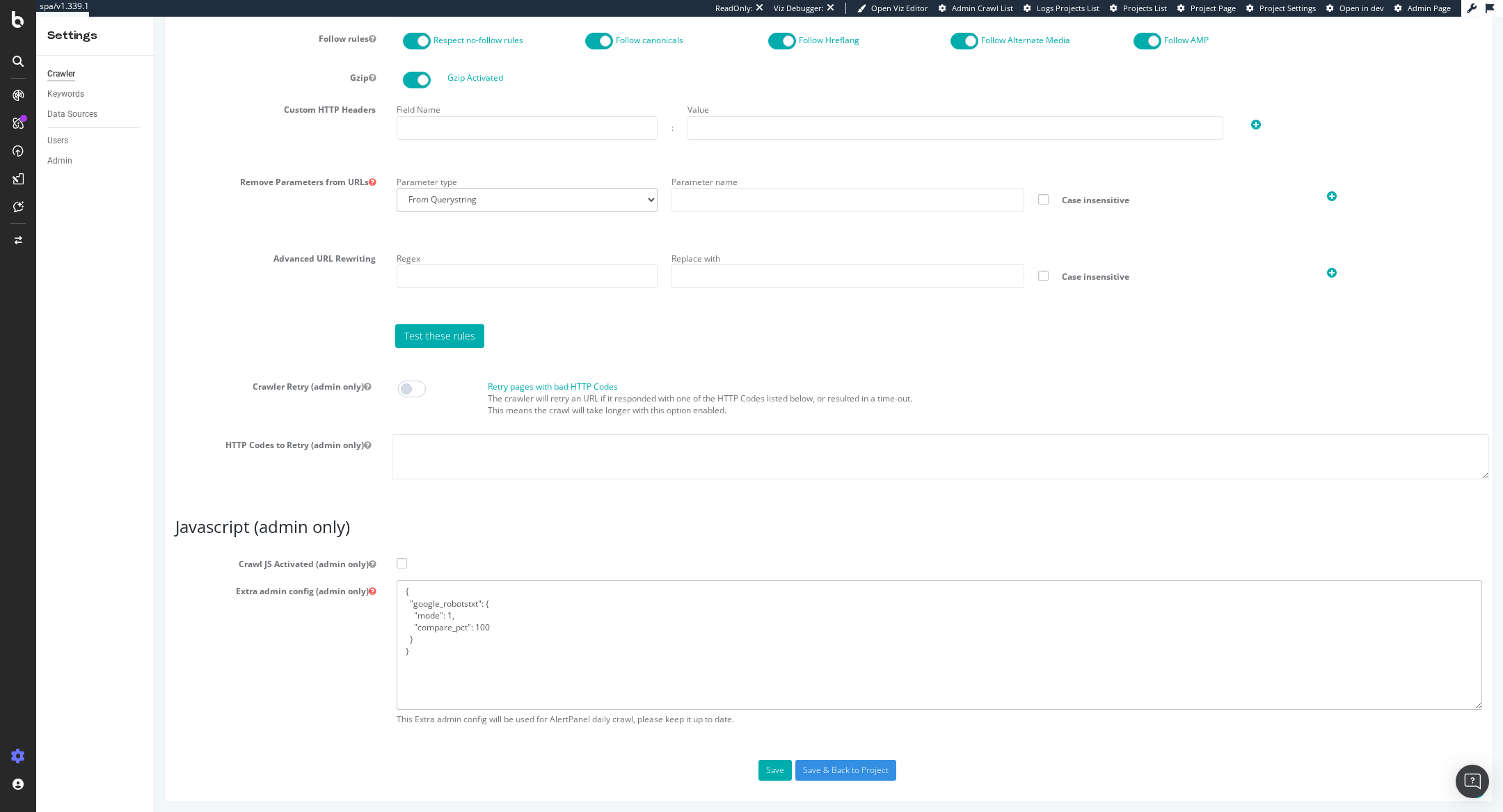
drag, startPoint x: 439, startPoint y: 656, endPoint x: 322, endPoint y: 520, distance: 179.4
click at [322, 520] on article "Javascript (admin only) Crawl JS Activated (admin only) Extra admin config (adm…" at bounding box center [829, 624] width 1307 height 214
paste textarea "flags": [ "cube" ], "beta": { "pap_mini_rules": [ "+* #everything else" ]"
type textarea "{ "flags": [ "cube" ], "beta": { "pap_mini_rules": [ "+* #everything else" ] } }"
click at [815, 760] on input "Save & Back to Project" at bounding box center [846, 770] width 101 height 21
